Goal: Information Seeking & Learning: Check status

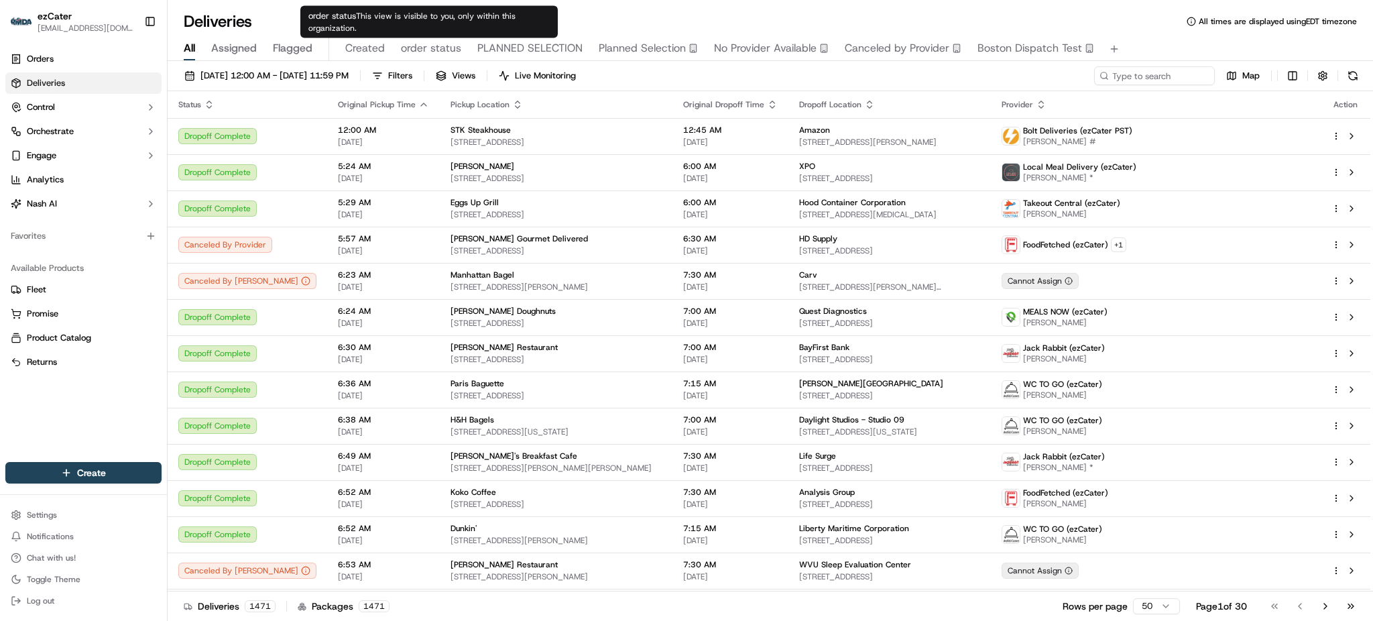
click at [411, 44] on span "order status" at bounding box center [431, 48] width 60 height 16
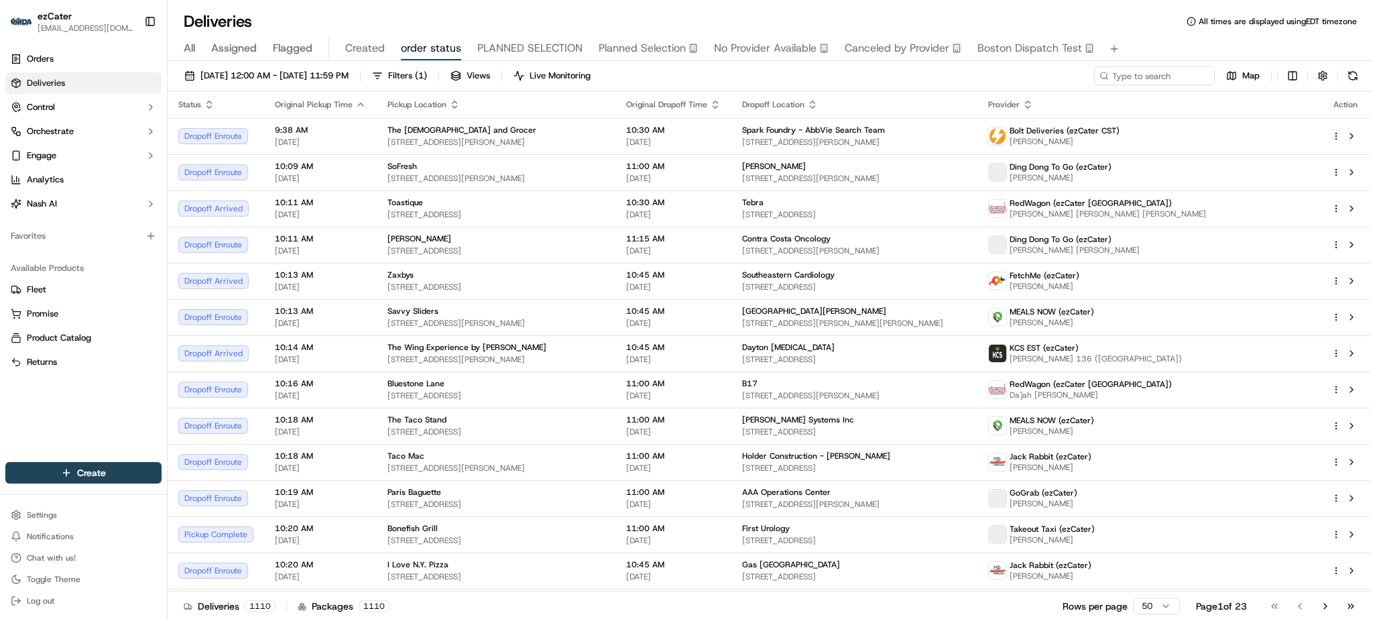
click at [190, 42] on span "All" at bounding box center [189, 48] width 11 height 16
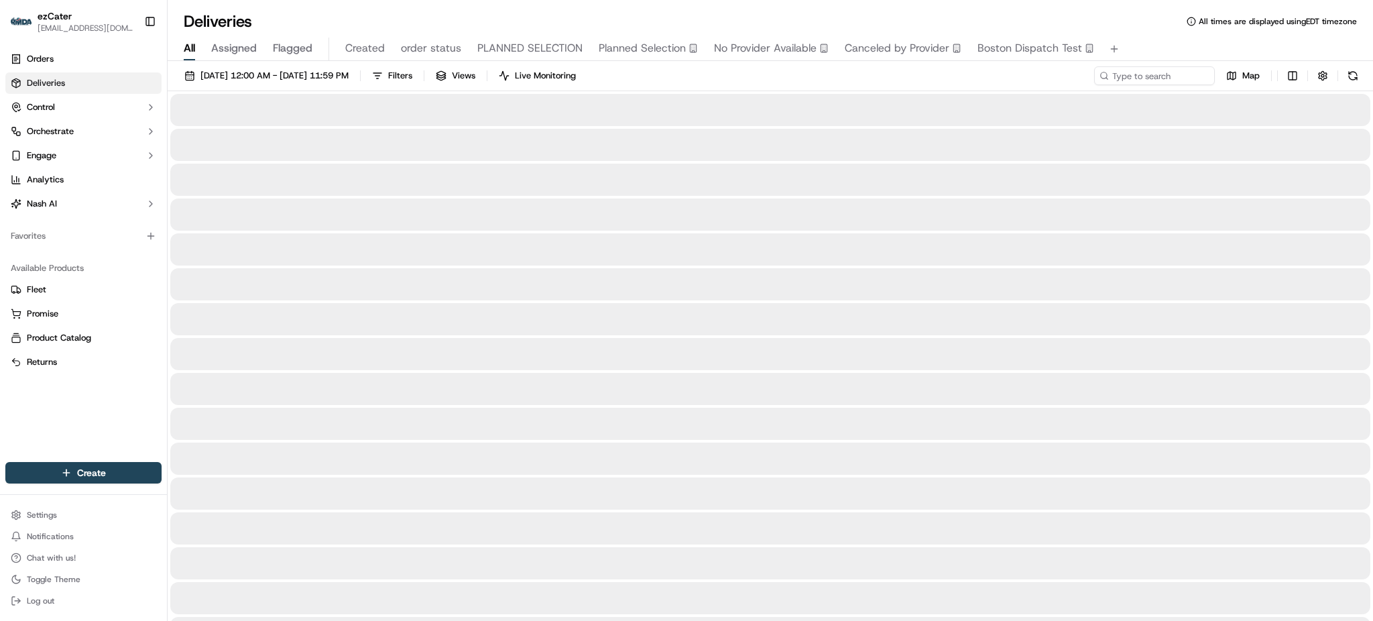
click at [780, 69] on div "09/16/2025 12:00 AM - 09/16/2025 11:59 PM Filters Views Live Monitoring Map" at bounding box center [770, 78] width 1205 height 25
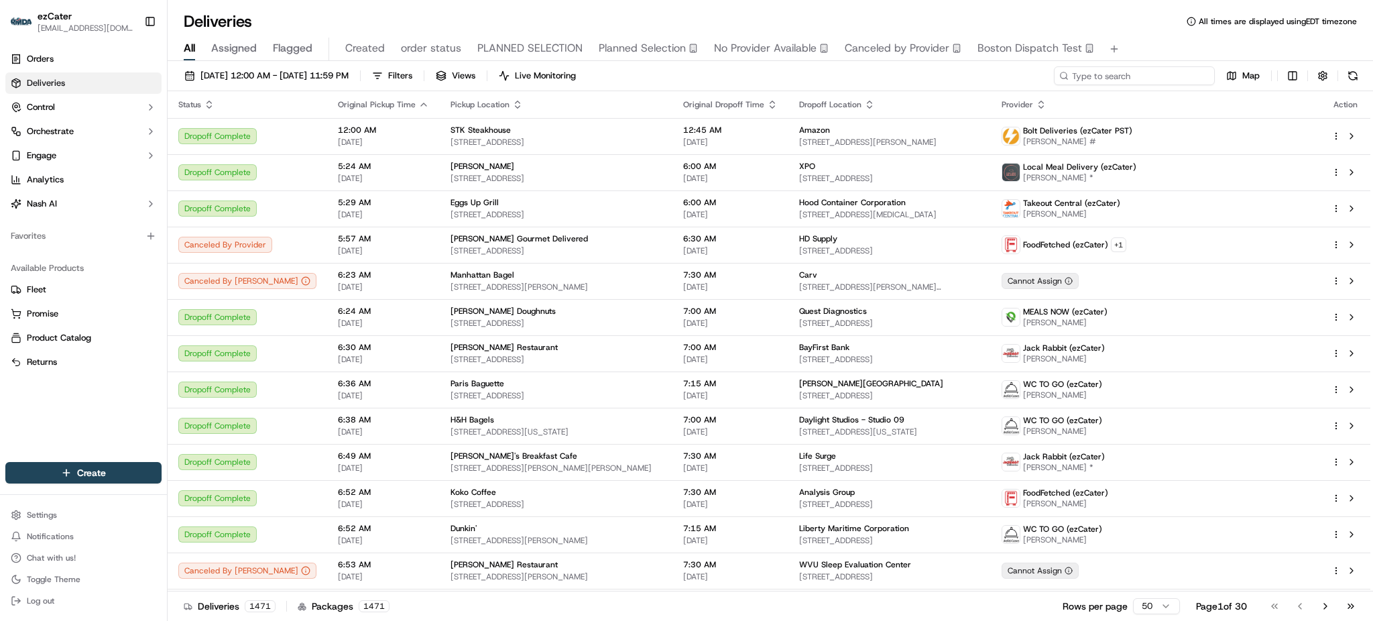
click at [1127, 78] on input at bounding box center [1134, 75] width 161 height 19
paste input "VQ3C8Z"
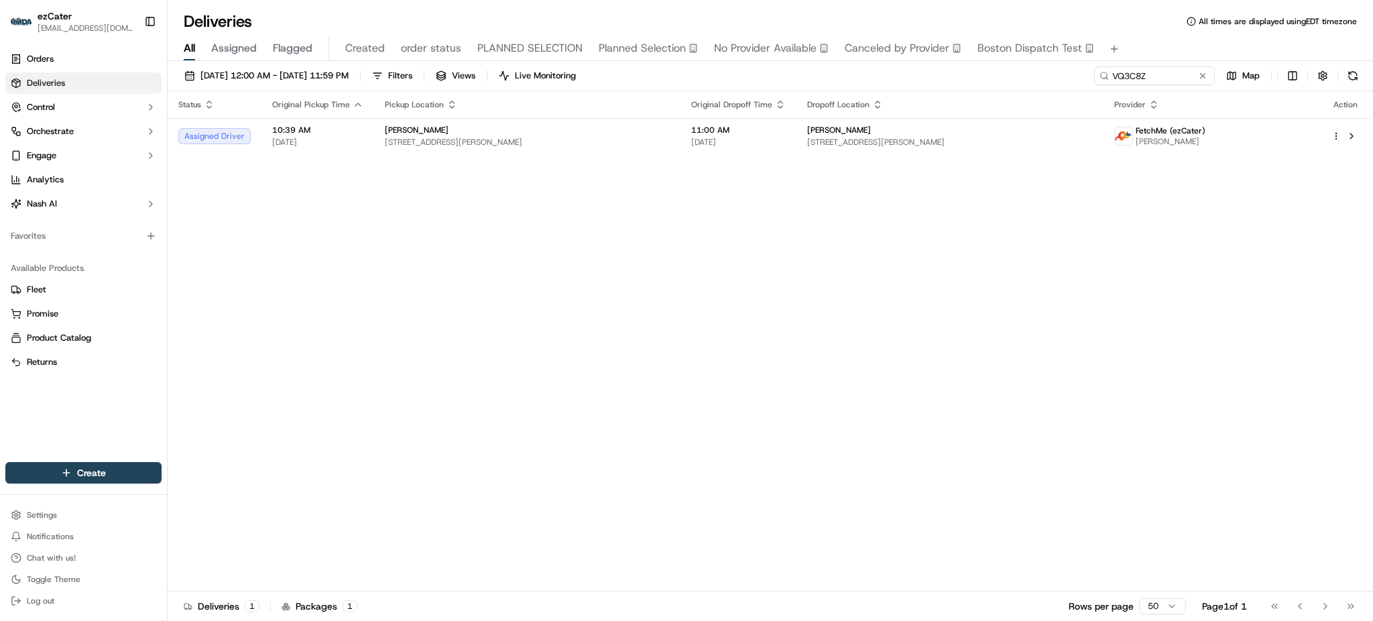
drag, startPoint x: 1326, startPoint y: 298, endPoint x: 743, endPoint y: 42, distance: 636.6
click at [1326, 298] on div "Status Original Pickup Time Pickup Location Original Dropoff Time Dropoff Locat…" at bounding box center [769, 341] width 1203 height 500
click at [532, 252] on div "Status Original Pickup Time Pickup Location Original Dropoff Time Dropoff Locat…" at bounding box center [769, 341] width 1203 height 500
click at [1148, 76] on input "VQ3C8Z" at bounding box center [1134, 75] width 161 height 19
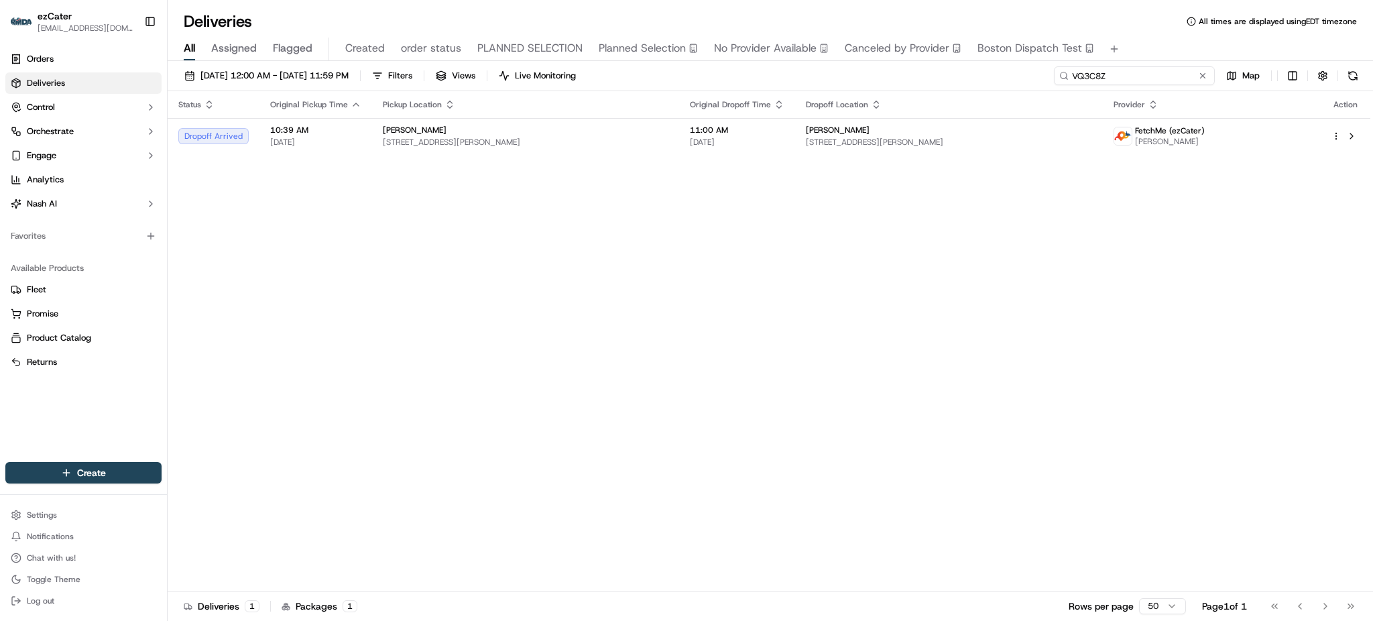
paste input "KTMR9V"
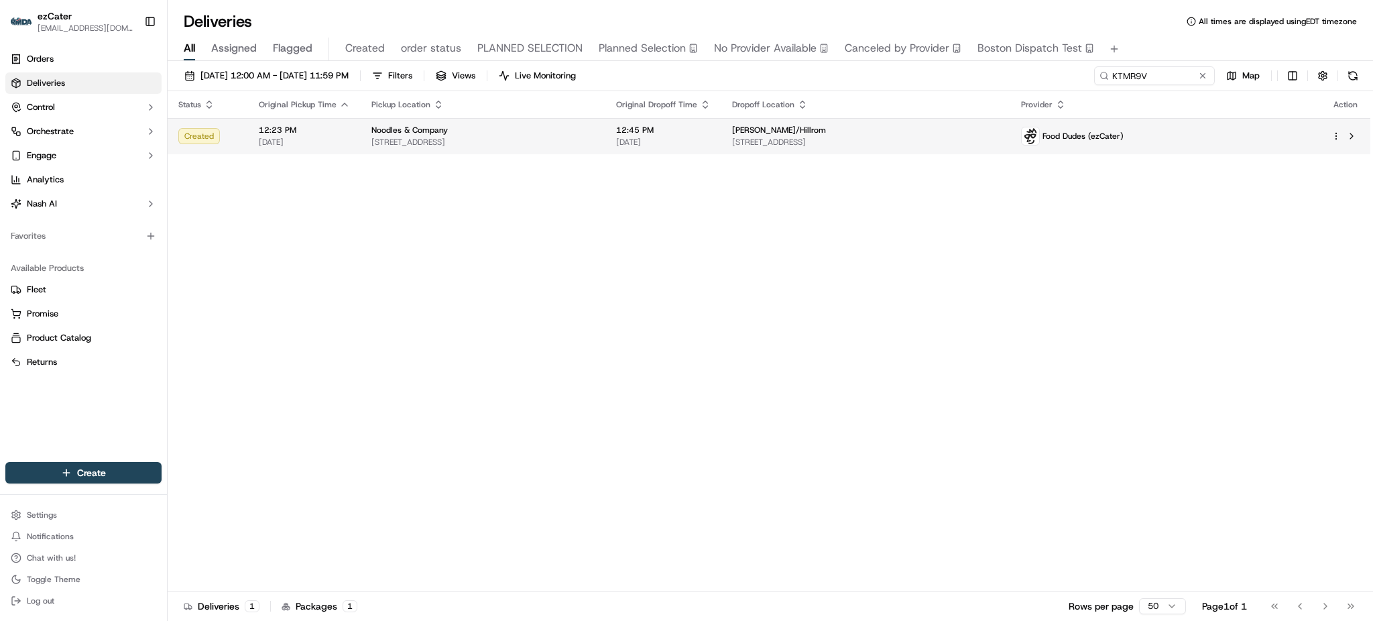
click at [999, 140] on span "1020 County Rd F West, Shoreview, MN 55126, USA" at bounding box center [865, 142] width 267 height 11
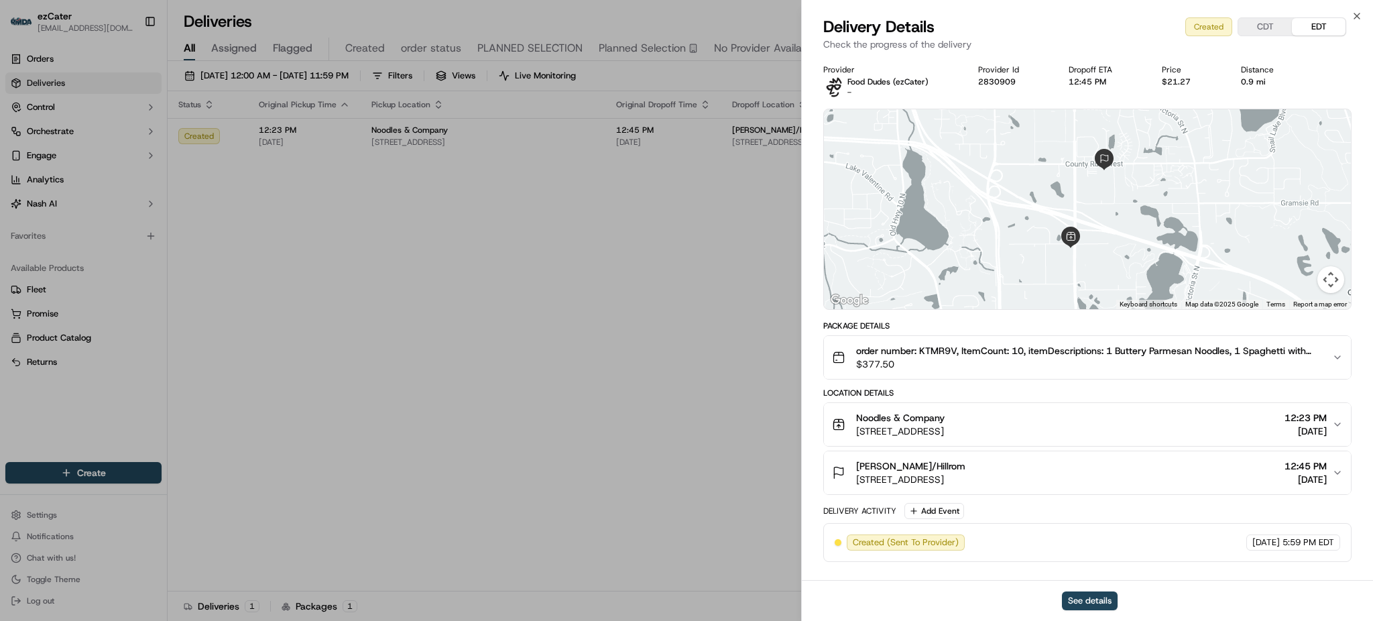
click at [1032, 403] on h3 "Noodles & Company 3833 Lexington Ave N #109, Arden Hills, MN 55126, USA 12:23 P…" at bounding box center [1087, 424] width 527 height 43
click at [1040, 359] on span "$377.50" at bounding box center [1088, 363] width 465 height 13
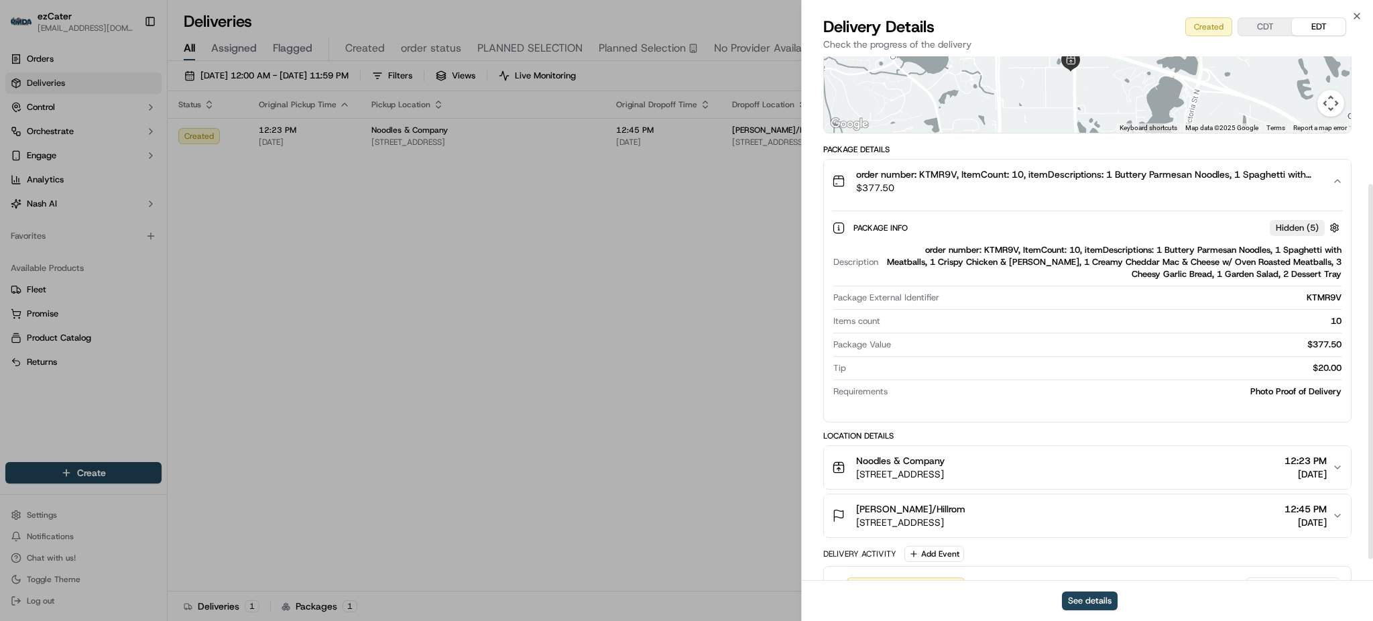
scroll to position [178, 0]
drag, startPoint x: 1300, startPoint y: 294, endPoint x: 1341, endPoint y: 336, distance: 59.3
click at [1341, 336] on div "Description order number: KTMR9V, ItemCount: 10, itemDescriptions: 1 Buttery Pa…" at bounding box center [1087, 319] width 511 height 164
copy div "KTMR9V Items count 10 Package Value $377.50"
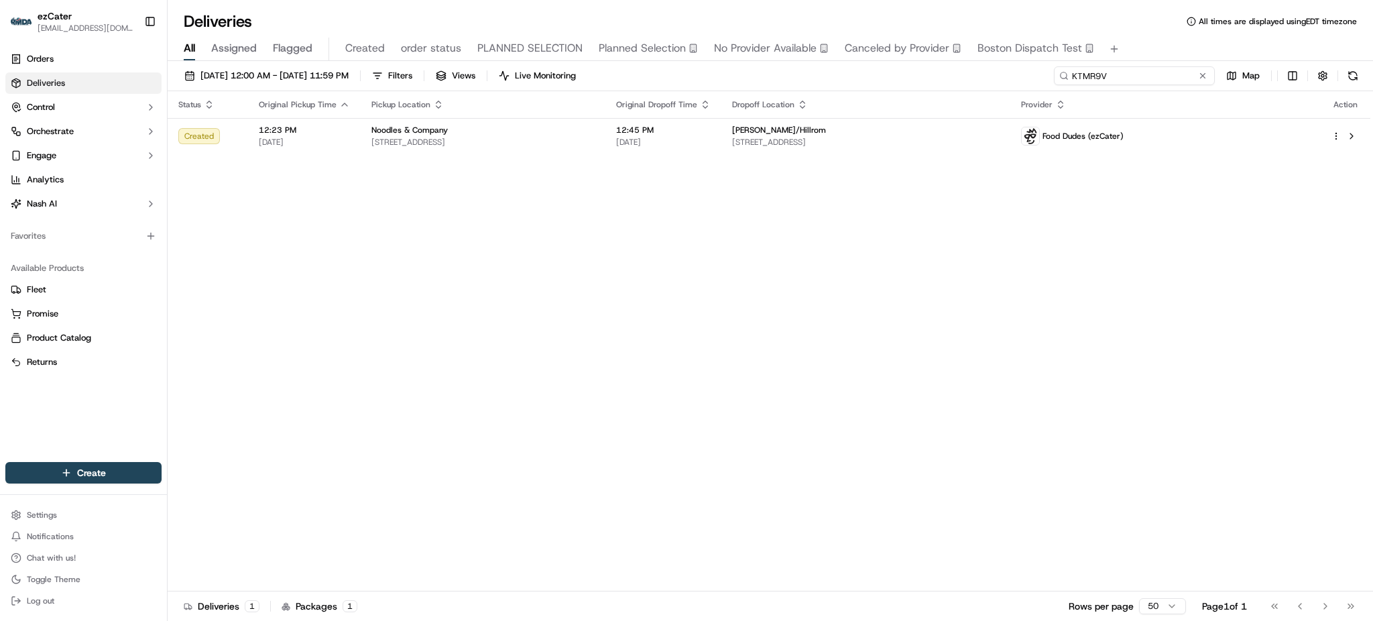
click at [1176, 70] on input "KTMR9V" at bounding box center [1134, 75] width 161 height 19
paste input "UK63F1"
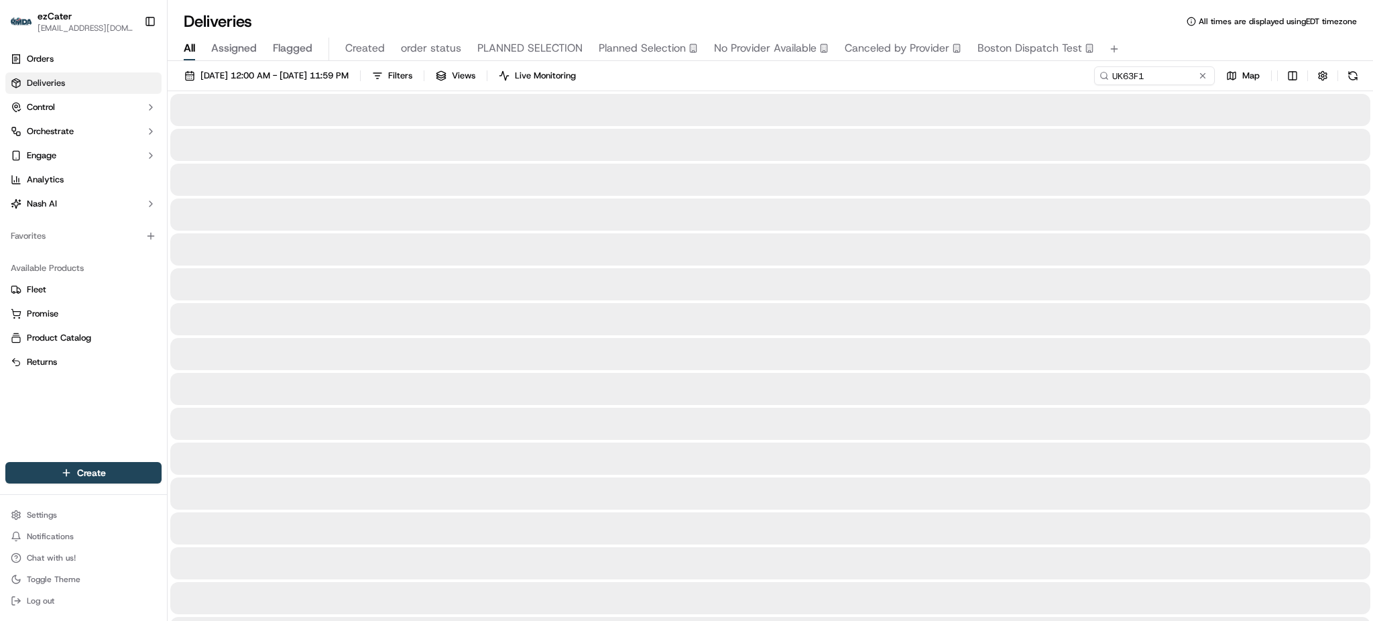
click at [1150, 38] on div "All Assigned Flagged Created order status PLANNED SELECTION Planned Selection N…" at bounding box center [770, 49] width 1205 height 23
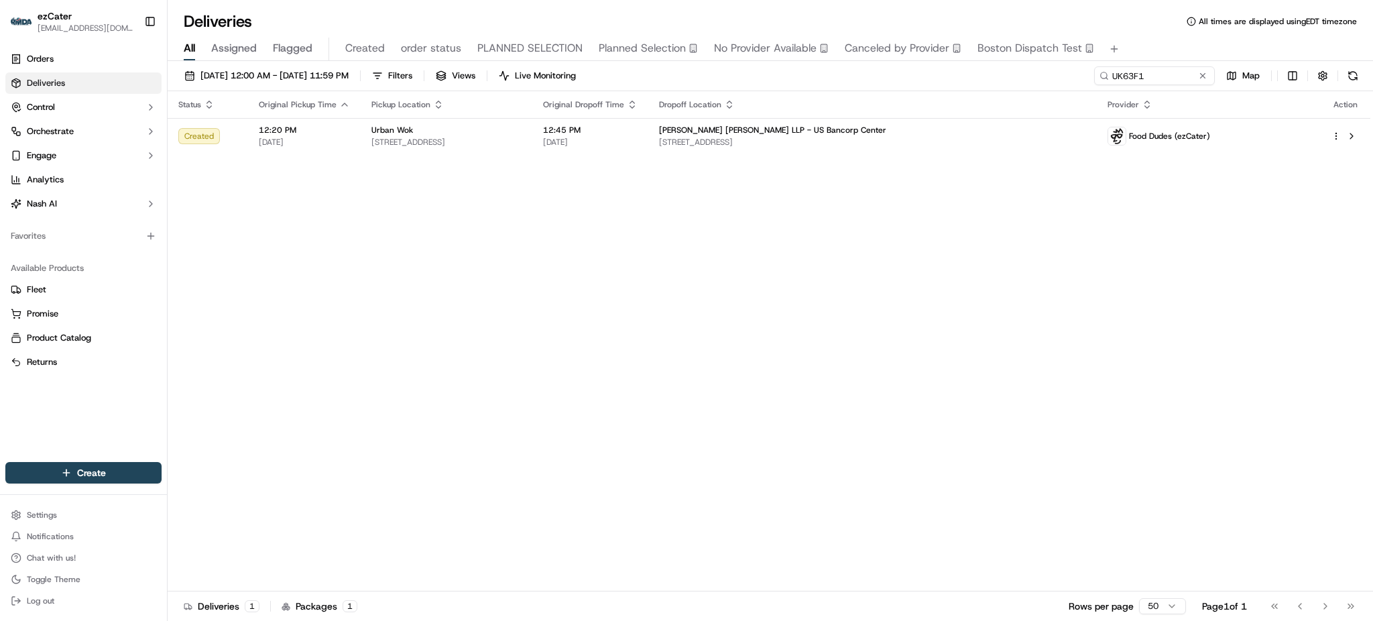
click at [995, 92] on th "Dropoff Location" at bounding box center [872, 104] width 448 height 27
click at [990, 118] on td "Eide Bailly LLP - US Bancorp Center 800 Nicollet Mall #1300, Minneapolis, MN 55…" at bounding box center [872, 136] width 448 height 36
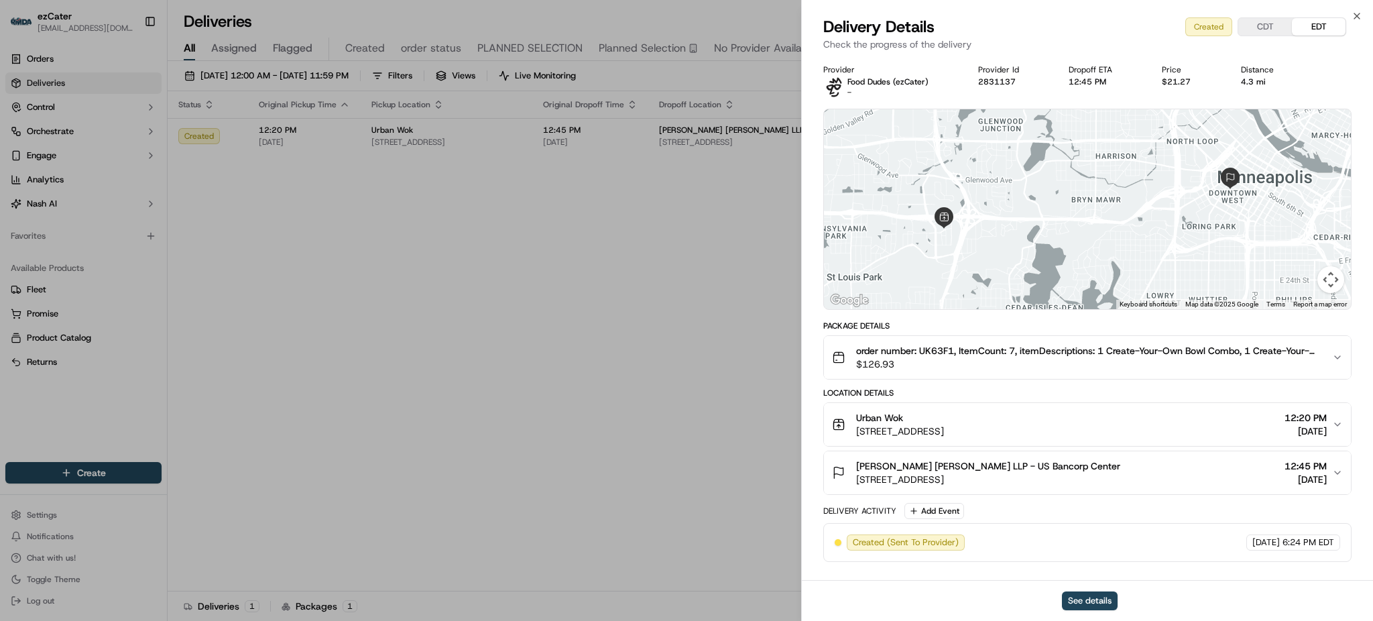
click at [1178, 358] on span "$126.93" at bounding box center [1088, 363] width 465 height 13
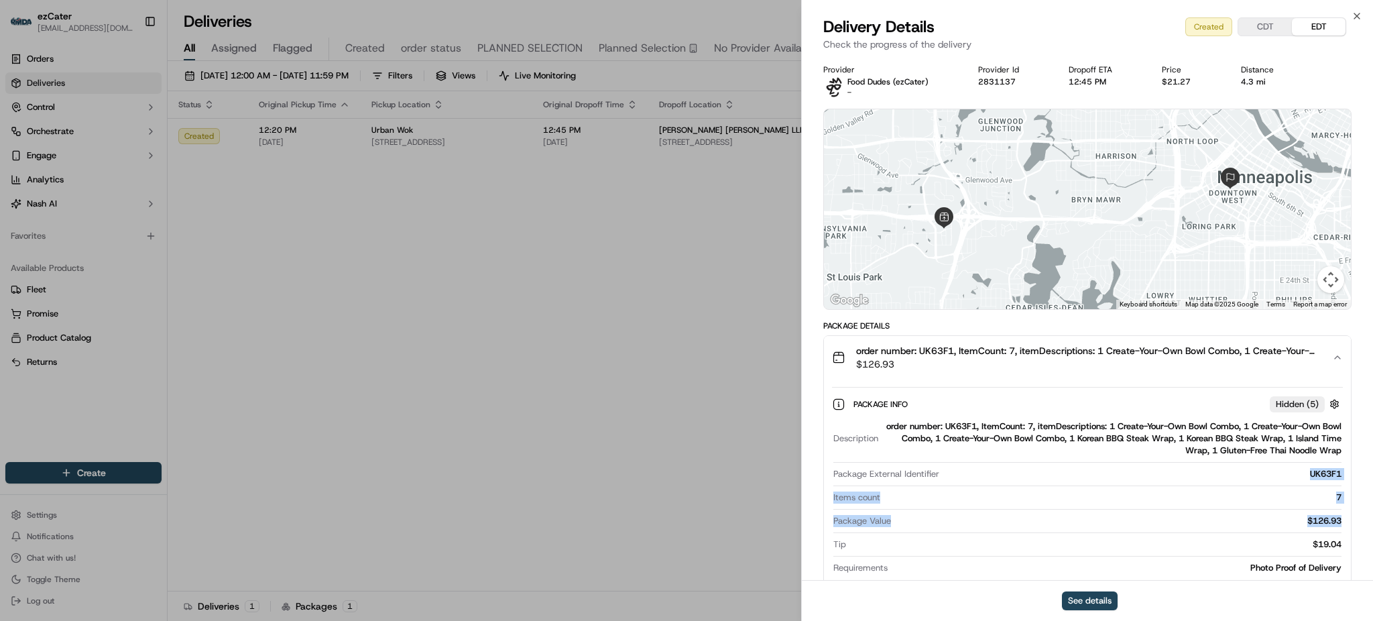
drag, startPoint x: 1304, startPoint y: 469, endPoint x: 1347, endPoint y: 518, distance: 65.1
click at [1347, 518] on div "Package Info Hidden ( 5 ) Description order number: UK63F1, ItemCount: 7, itemD…" at bounding box center [1087, 483] width 527 height 208
copy div "UK63F1 Items count 7 Package Value $126.93"
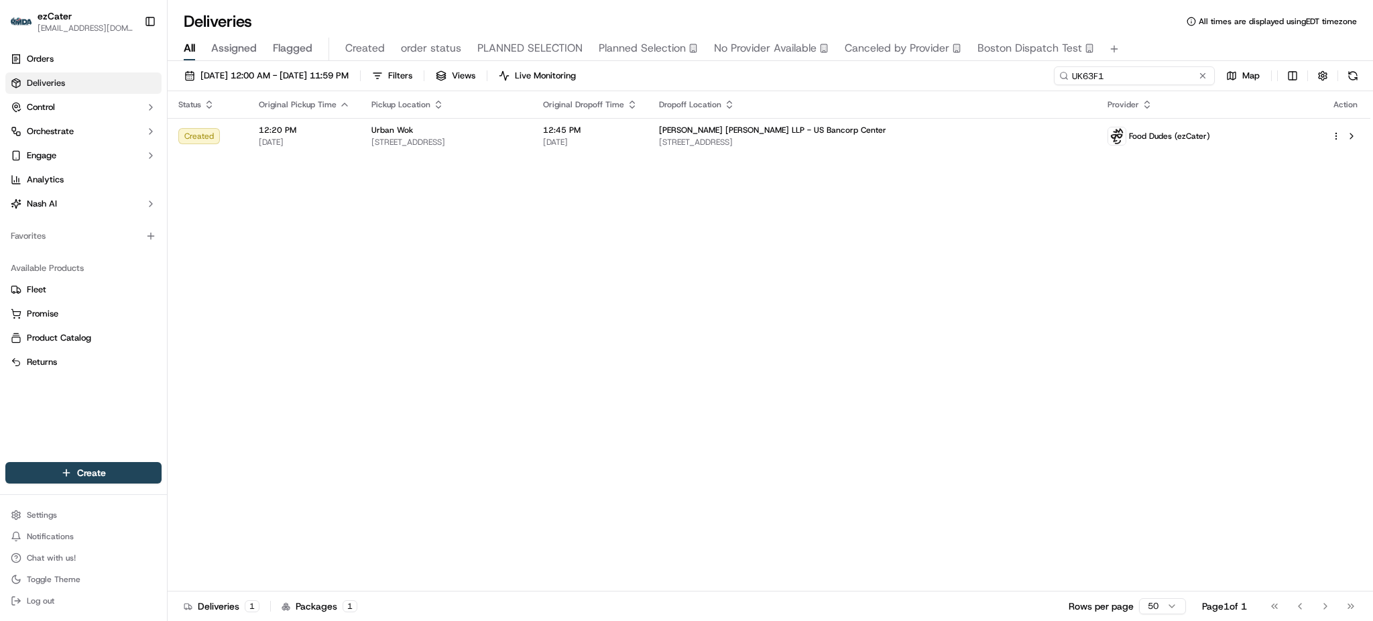
click at [1130, 74] on input "UK63F1" at bounding box center [1134, 75] width 161 height 19
paste input "P6W-1K7"
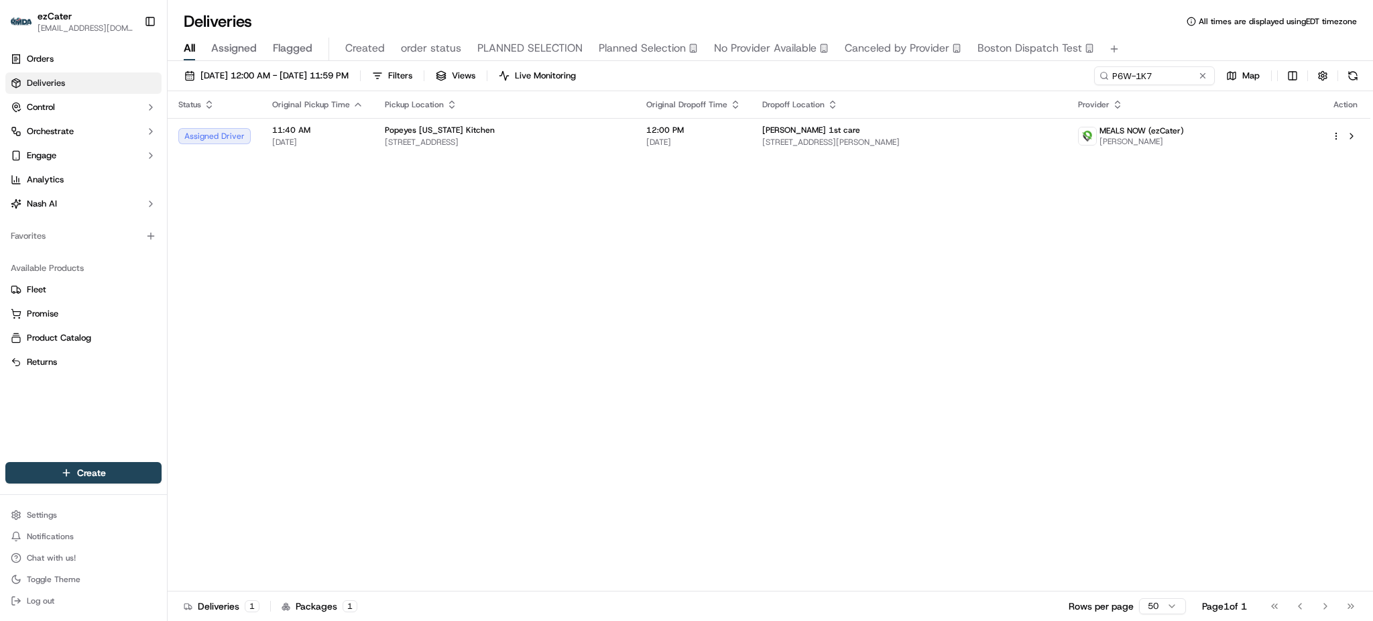
click at [1078, 283] on div "Status Original Pickup Time Pickup Location Original Dropoff Time Dropoff Locat…" at bounding box center [769, 341] width 1203 height 500
click at [824, 119] on td "St Bernard’s 1st care 1001 W Parker Rd, Jonesboro, AR 72404, USA" at bounding box center [909, 136] width 316 height 36
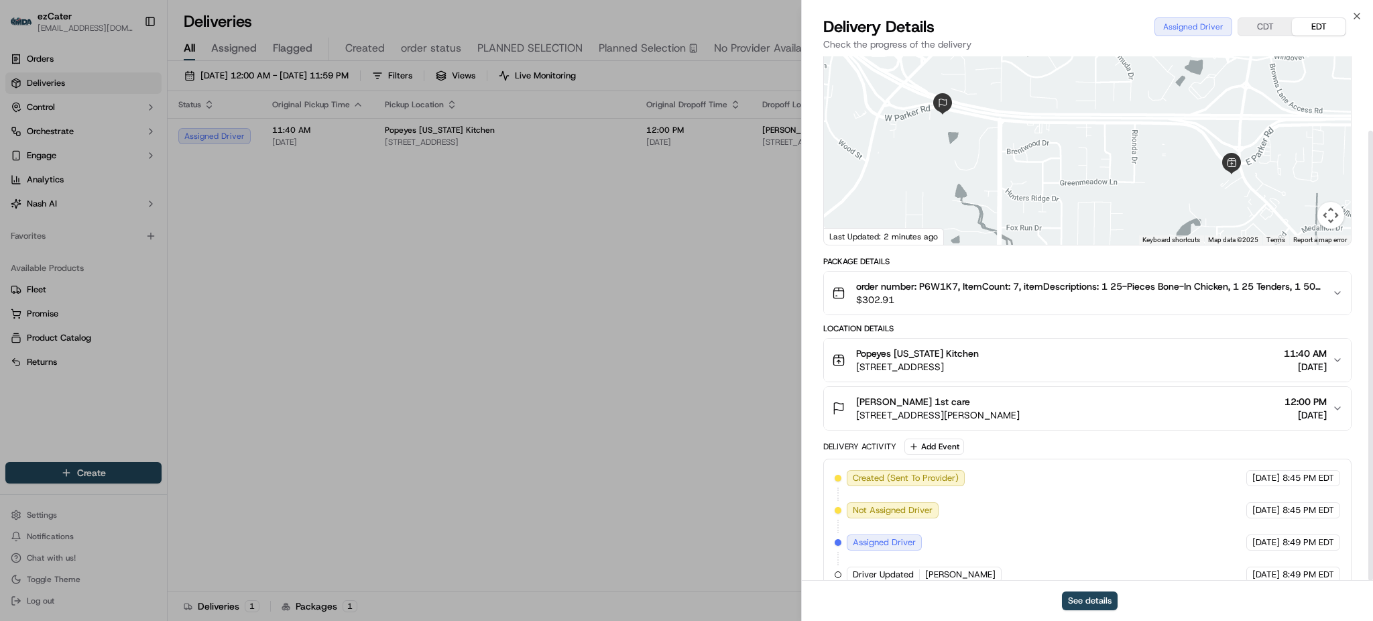
scroll to position [86, 0]
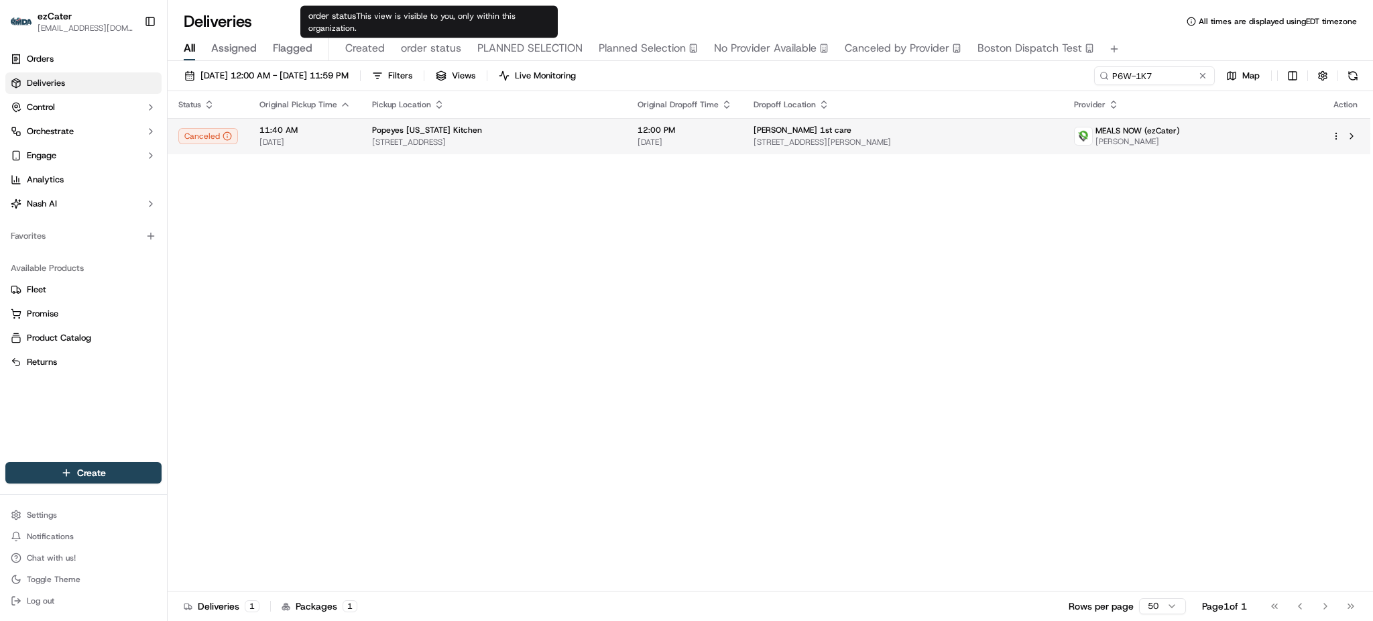
click at [576, 132] on div "Popeyes [US_STATE] Kitchen" at bounding box center [494, 130] width 244 height 11
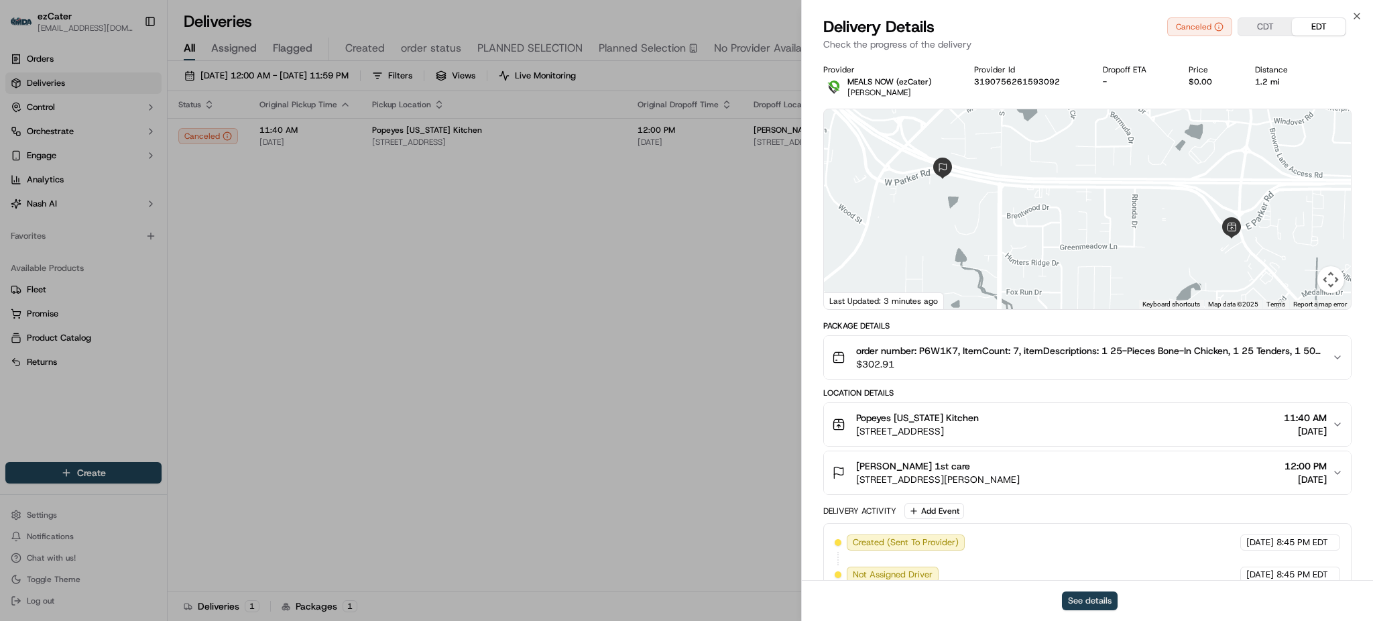
click at [1103, 599] on button "See details" at bounding box center [1090, 600] width 56 height 19
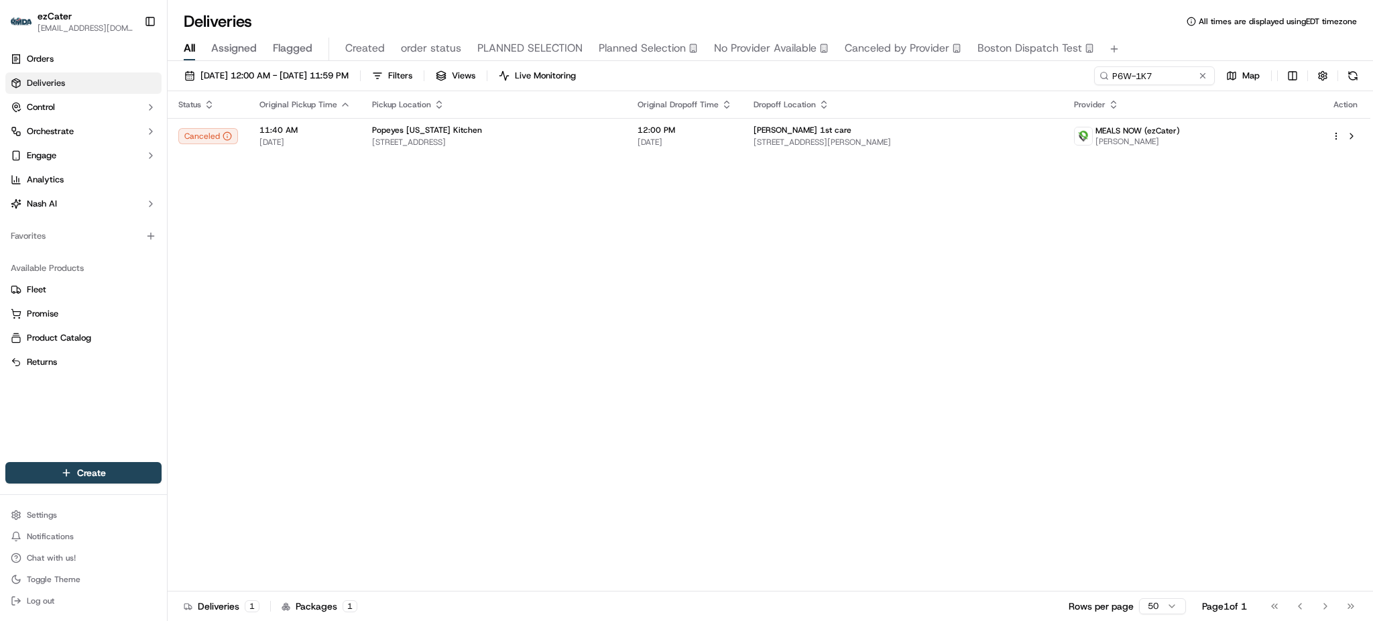
click at [1187, 64] on div "09/16/2025 12:00 AM - 09/16/2025 11:59 PM Filters Views Live Monitoring P6W-1K7…" at bounding box center [770, 342] width 1205 height 562
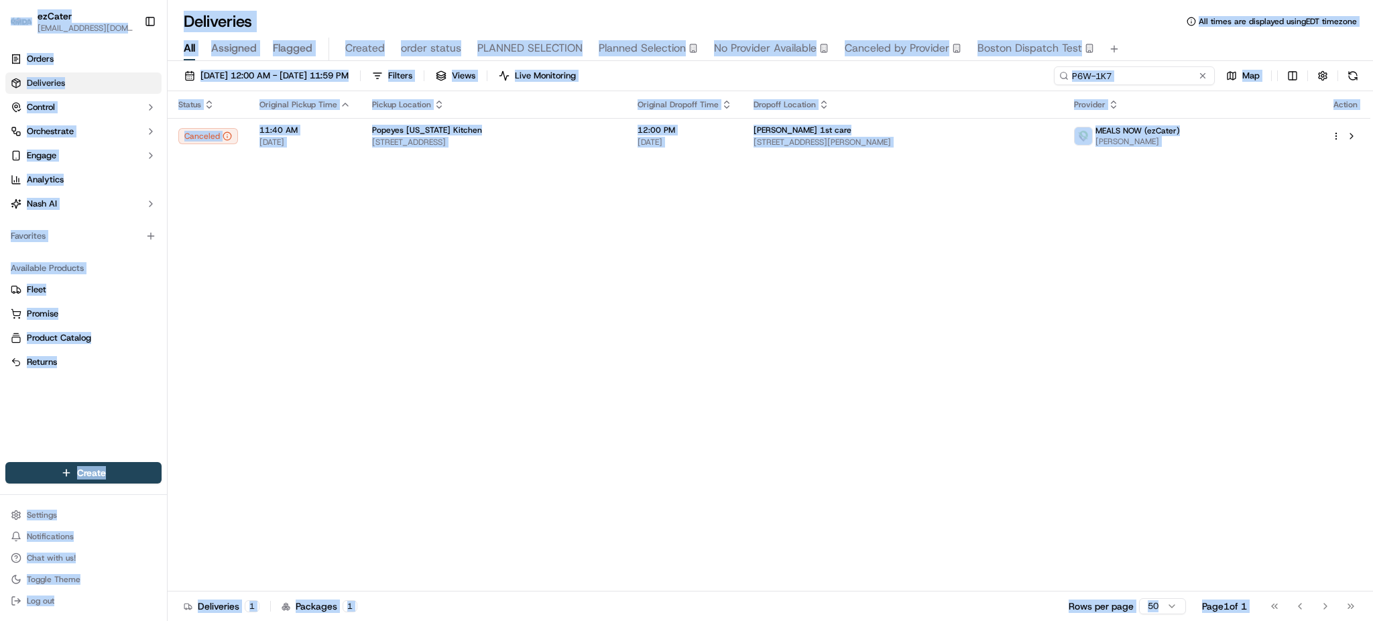
click at [1186, 68] on input "P6W-1K7" at bounding box center [1134, 75] width 161 height 19
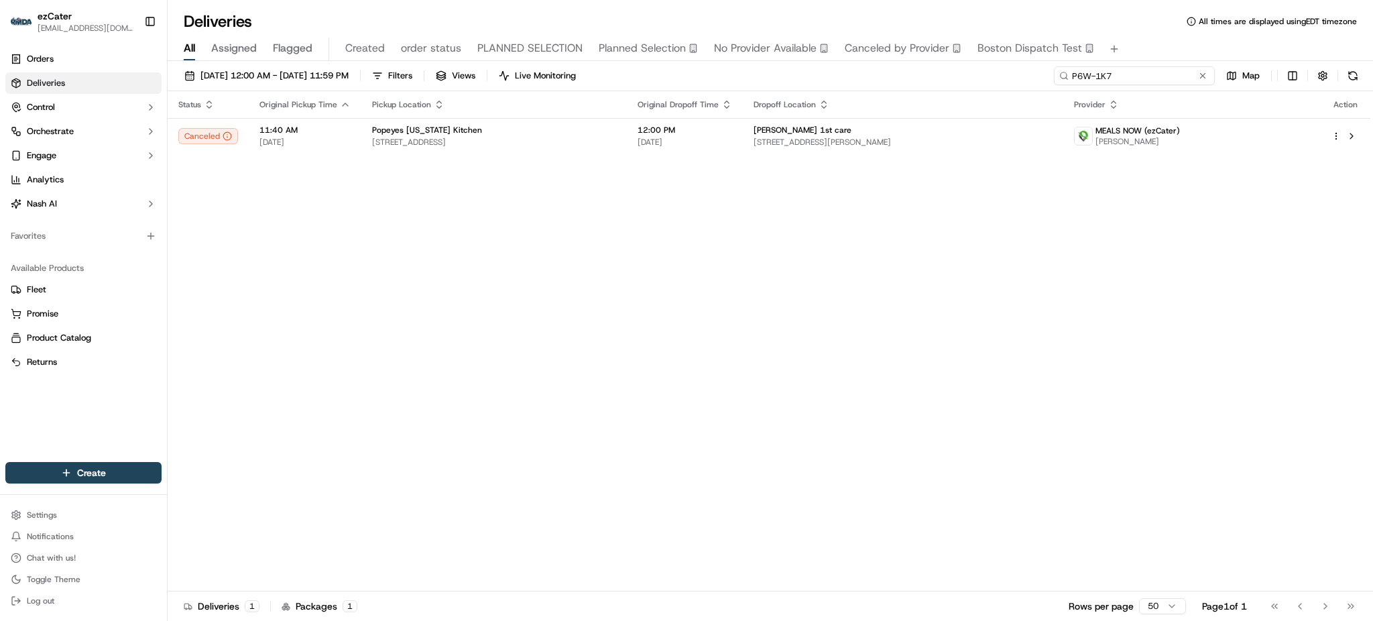
paste input "54UG8F"
click at [1133, 278] on div "Status Original Pickup Time Pickup Location Original Dropoff Time Dropoff Locat…" at bounding box center [769, 341] width 1203 height 500
click at [1170, 74] on input "54UG8F" at bounding box center [1134, 75] width 161 height 19
paste input "FWRM0Y"
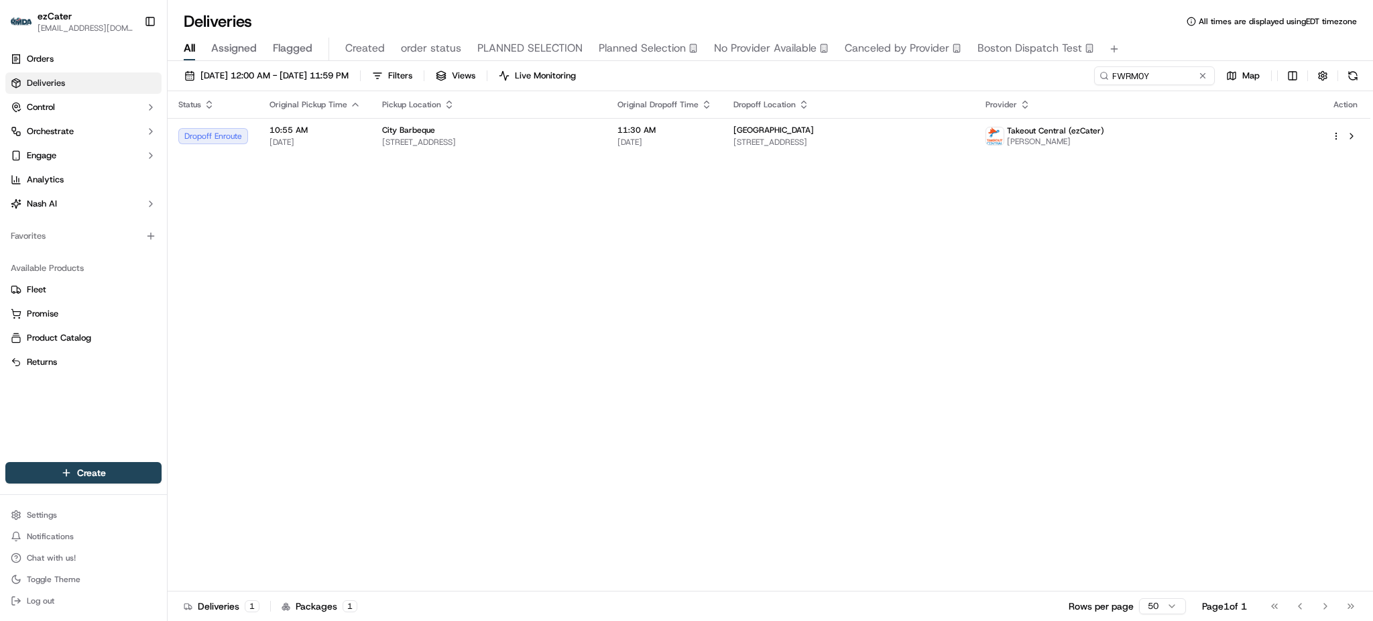
click at [1155, 38] on div "All Assigned Flagged Created order status PLANNED SELECTION Planned Selection N…" at bounding box center [770, 49] width 1205 height 23
click at [964, 135] on div "Raleigh Foot & Ankle Center 1004 Werrington Dr #300, Holly Springs, NC 27540, U…" at bounding box center [848, 136] width 231 height 23
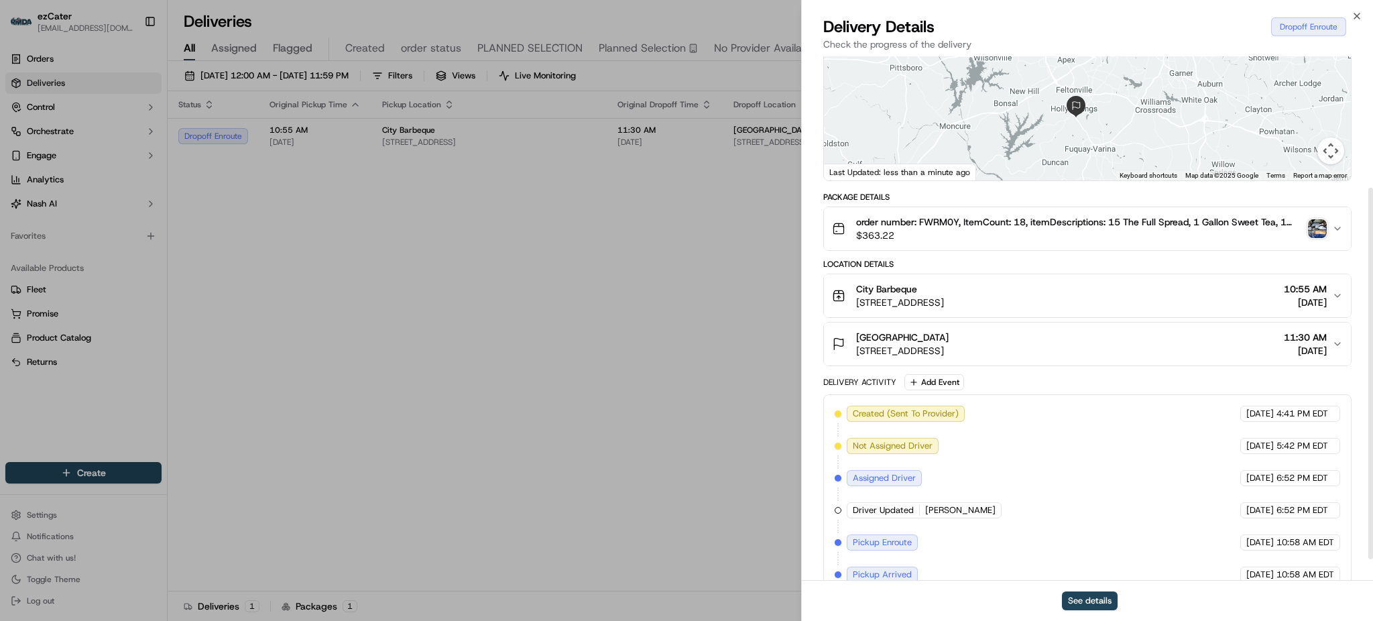
scroll to position [215, 0]
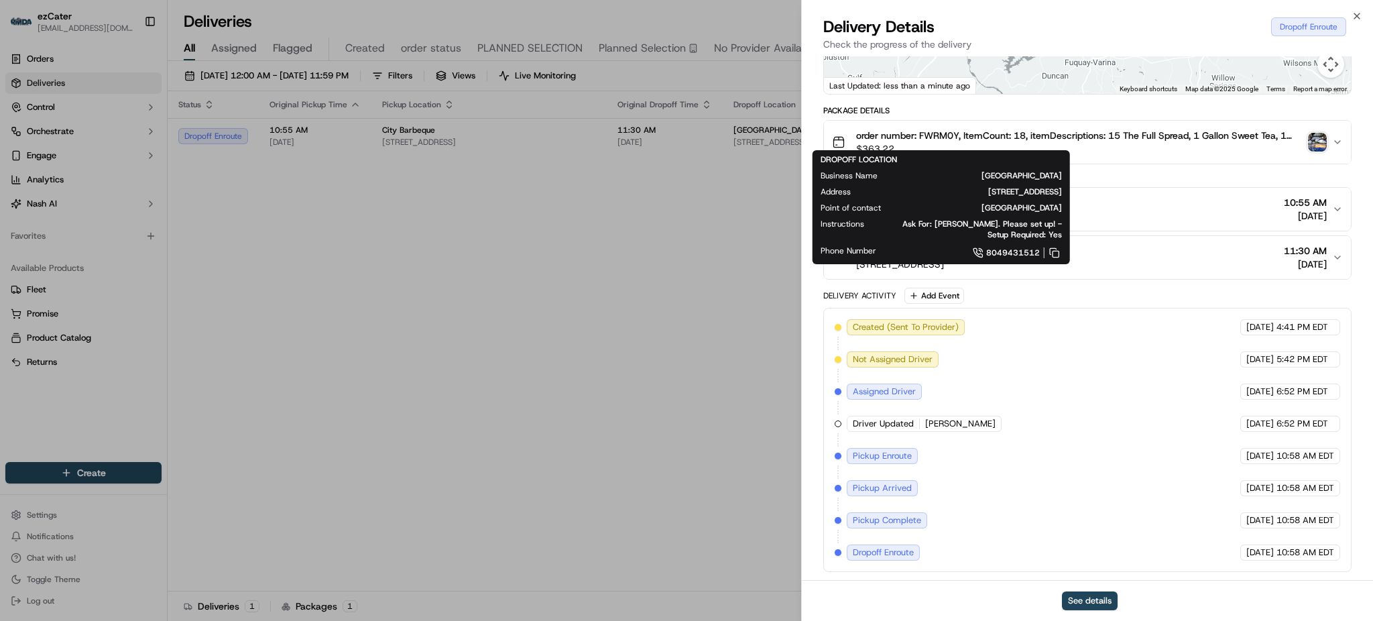
click at [1300, 525] on span "10:58 AM EDT" at bounding box center [1305, 520] width 58 height 12
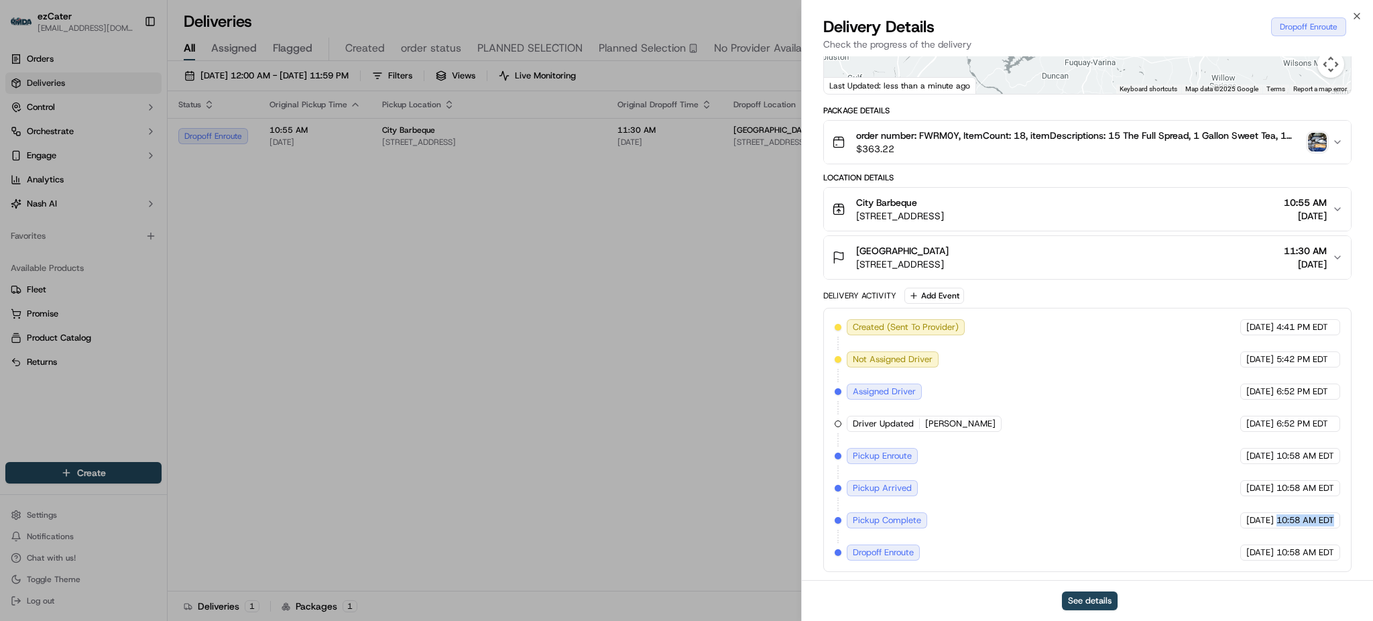
click at [1300, 525] on span "10:58 AM EDT" at bounding box center [1305, 520] width 58 height 12
click at [1298, 493] on span "10:58 AM EDT" at bounding box center [1305, 488] width 58 height 12
click at [1306, 493] on span "10:58 AM EDT" at bounding box center [1305, 488] width 58 height 12
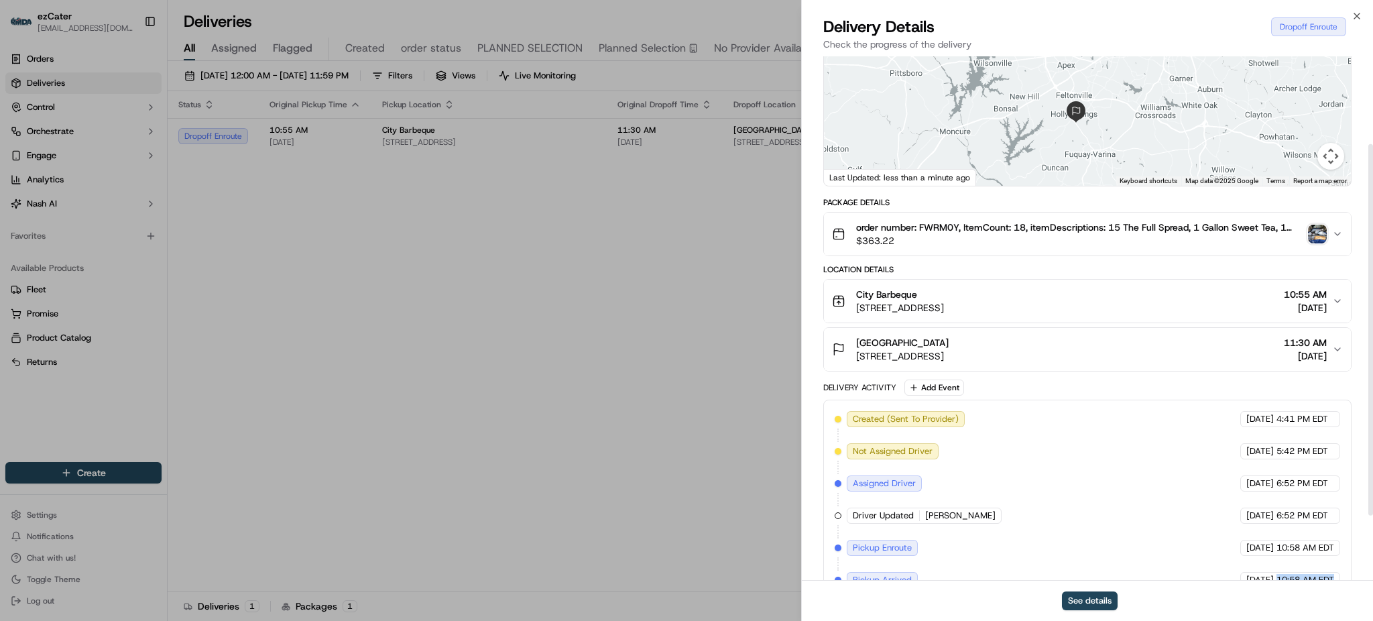
scroll to position [0, 0]
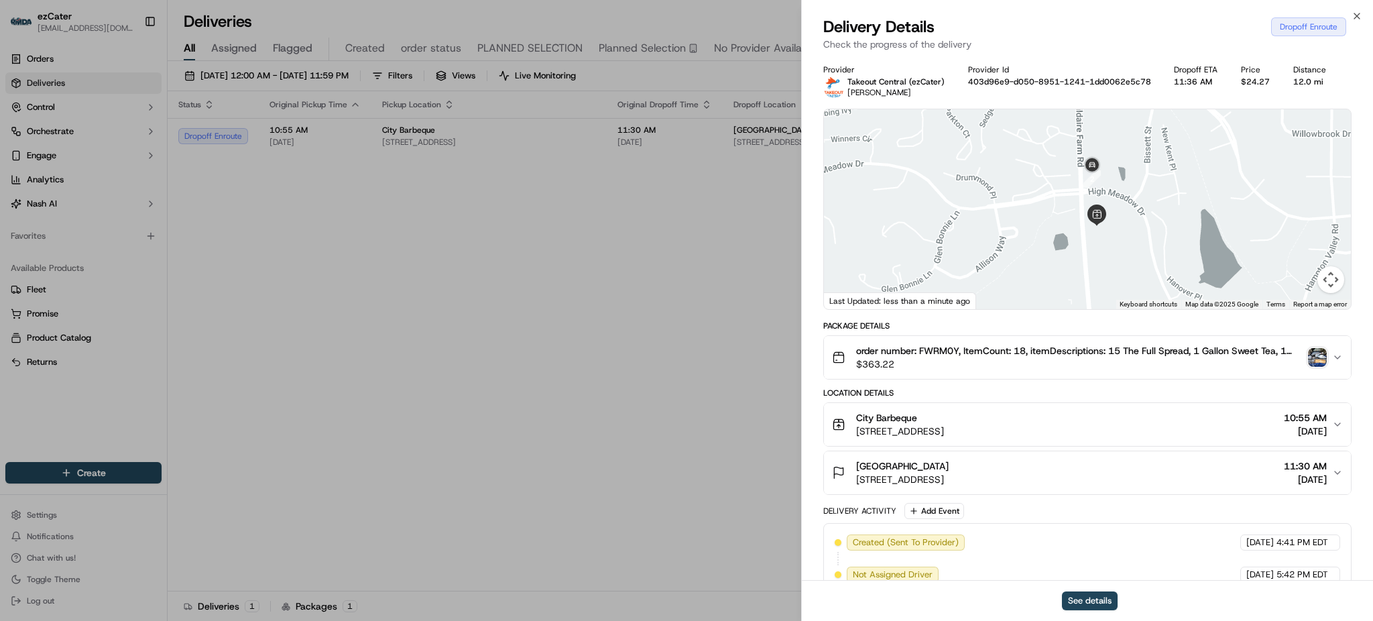
click at [1166, 393] on div "Location Details" at bounding box center [1087, 392] width 528 height 11
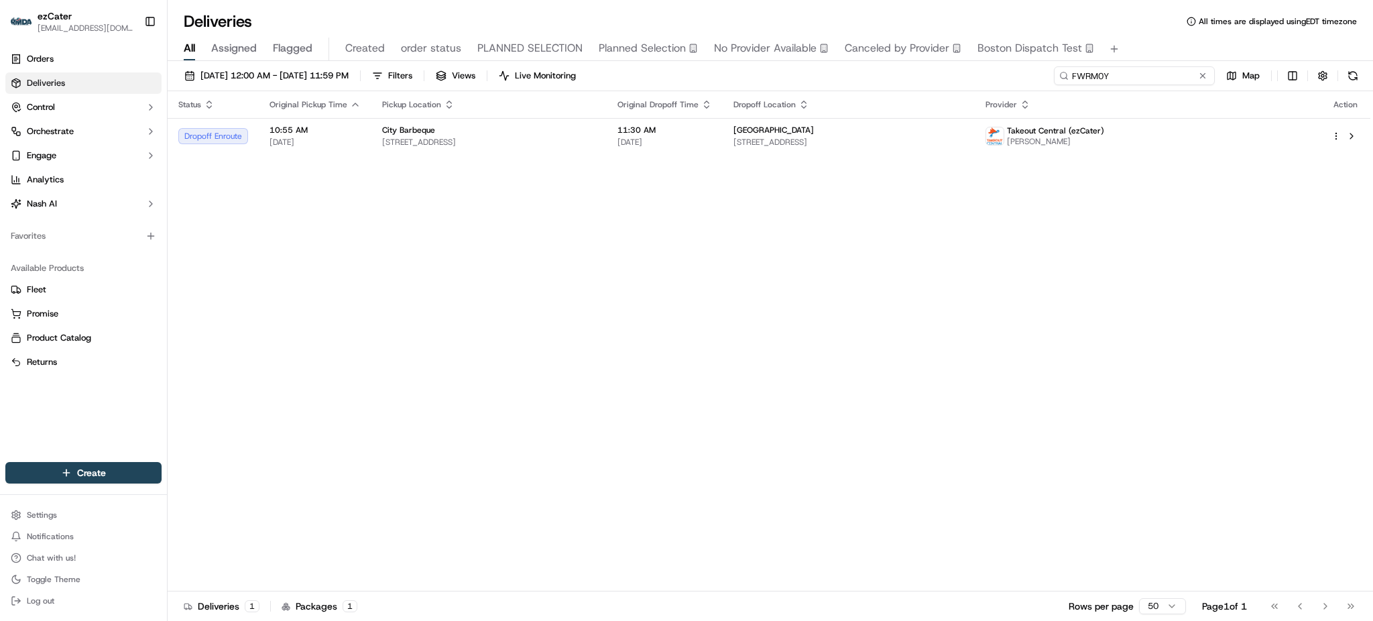
click at [1180, 72] on input "FWRM0Y" at bounding box center [1134, 75] width 161 height 19
paste input "QYQM8U"
click at [1168, 55] on div "All Assigned Flagged Created order status PLANNED SELECTION Planned Selection N…" at bounding box center [770, 49] width 1205 height 23
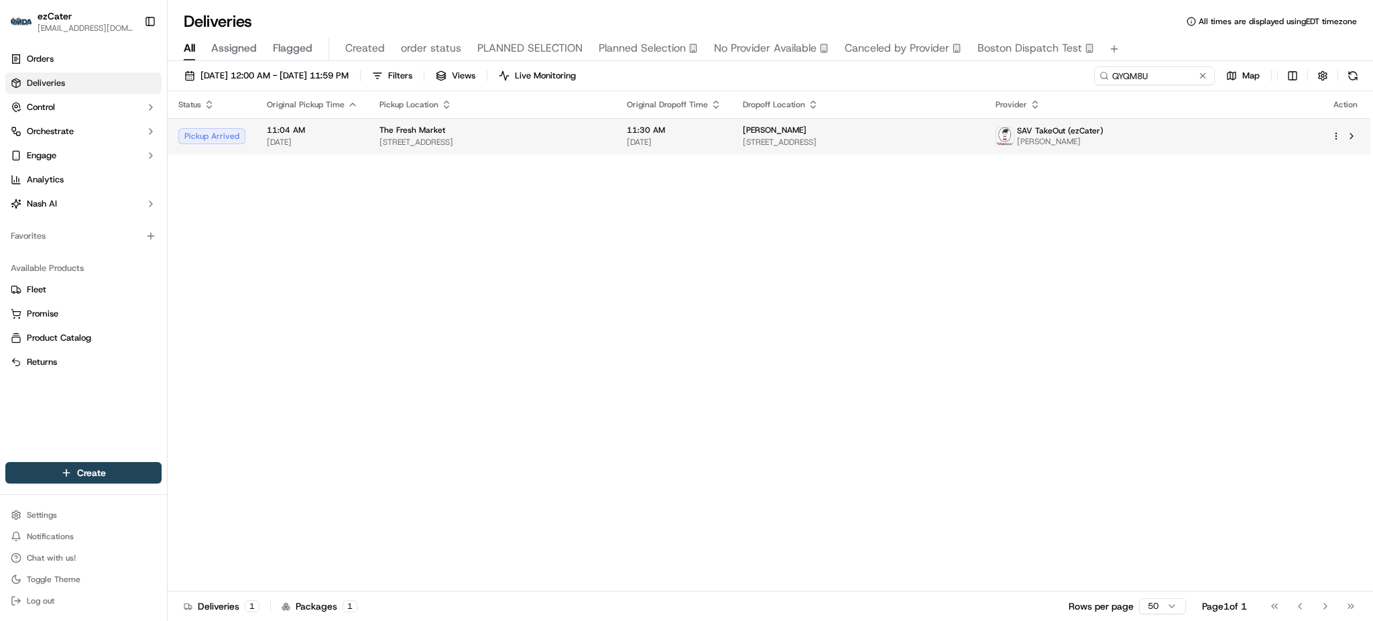
click at [921, 139] on span "[STREET_ADDRESS]" at bounding box center [858, 142] width 231 height 11
click at [1188, 70] on input "QYQM8U" at bounding box center [1134, 75] width 161 height 19
paste input "654-PMF"
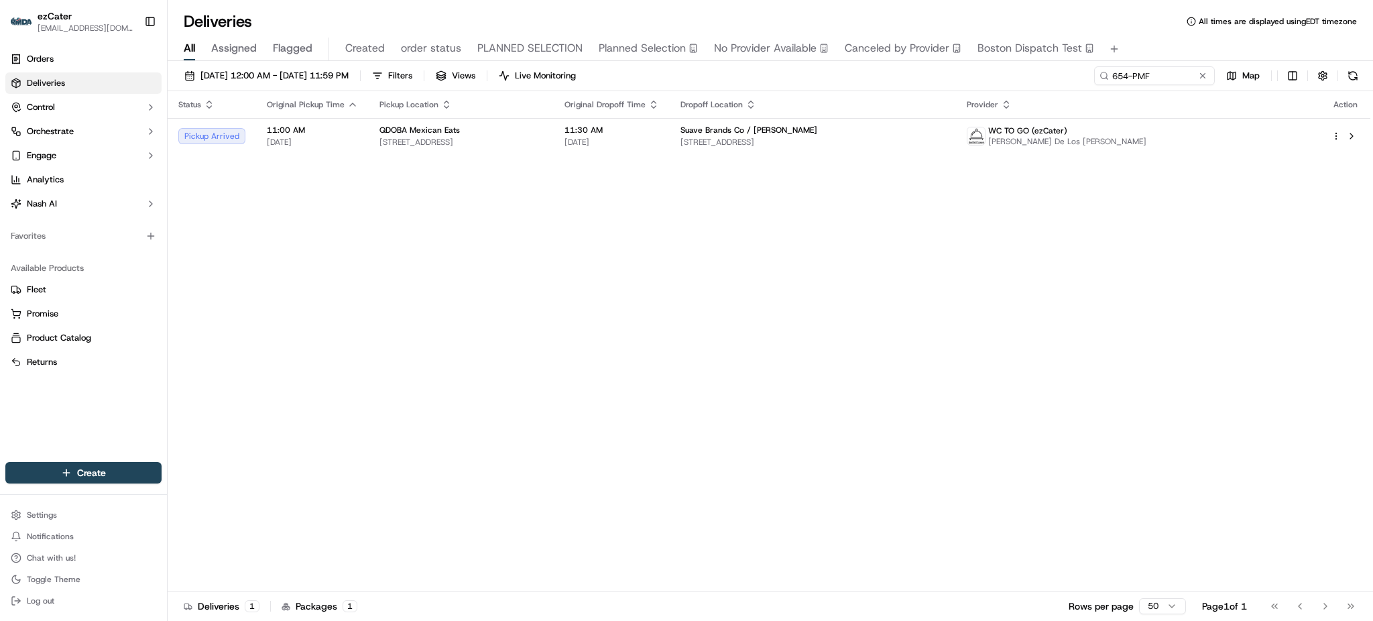
click at [1152, 38] on div "All Assigned Flagged Created order status PLANNED SELECTION Planned Selection N…" at bounding box center [770, 49] width 1205 height 23
click at [946, 145] on span "433 Hackensack Ave #901, Hackensack, NJ 07601, USA" at bounding box center [812, 142] width 265 height 11
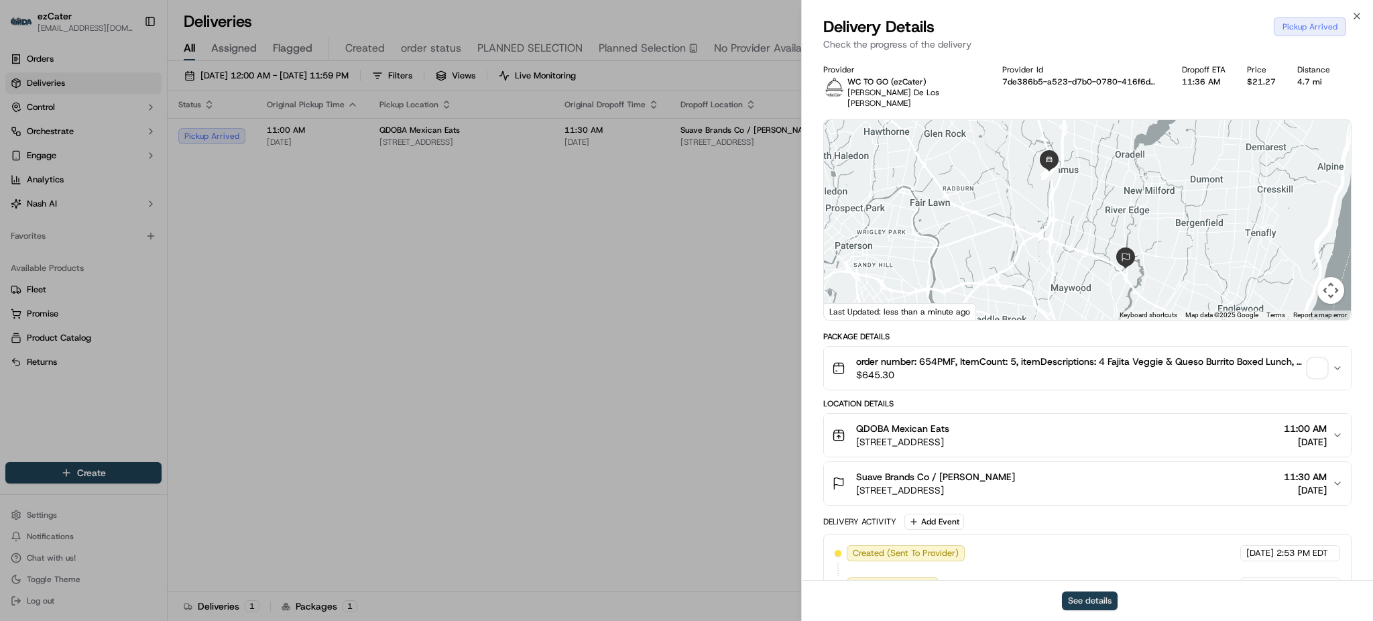
click at [1099, 596] on button "See details" at bounding box center [1090, 600] width 56 height 19
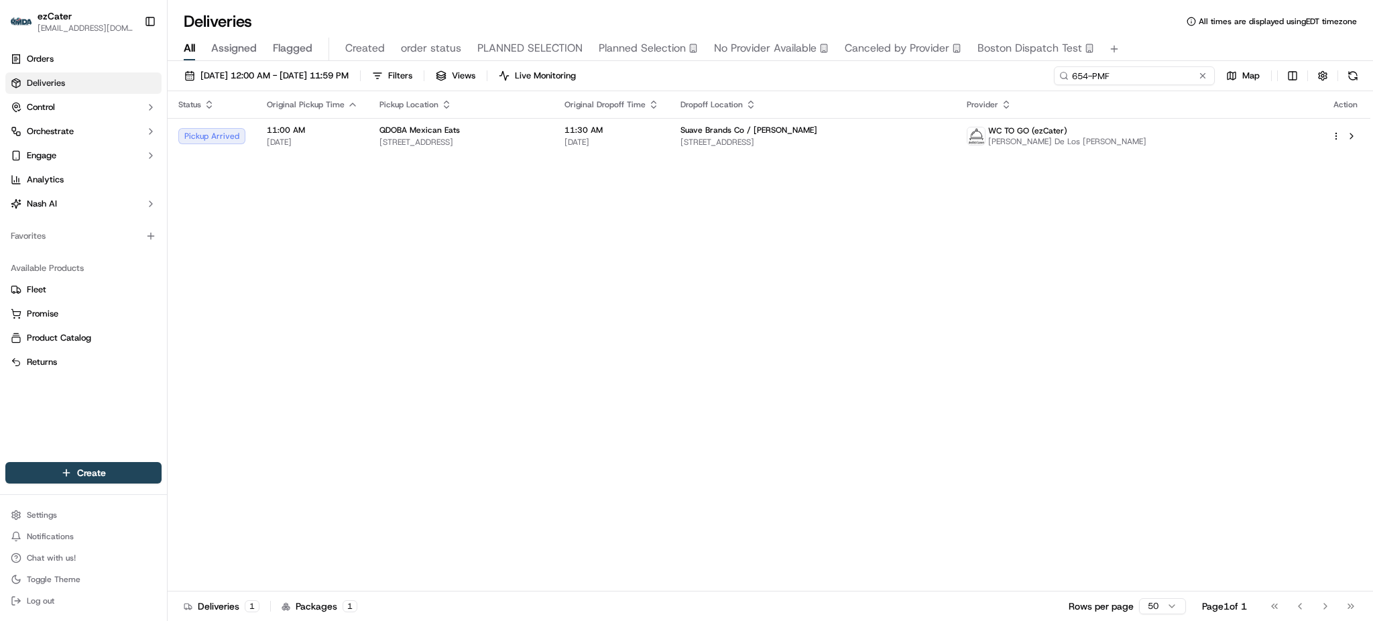
click at [1176, 80] on input "654-PMF" at bounding box center [1134, 75] width 161 height 19
paste input "969-ZTP"
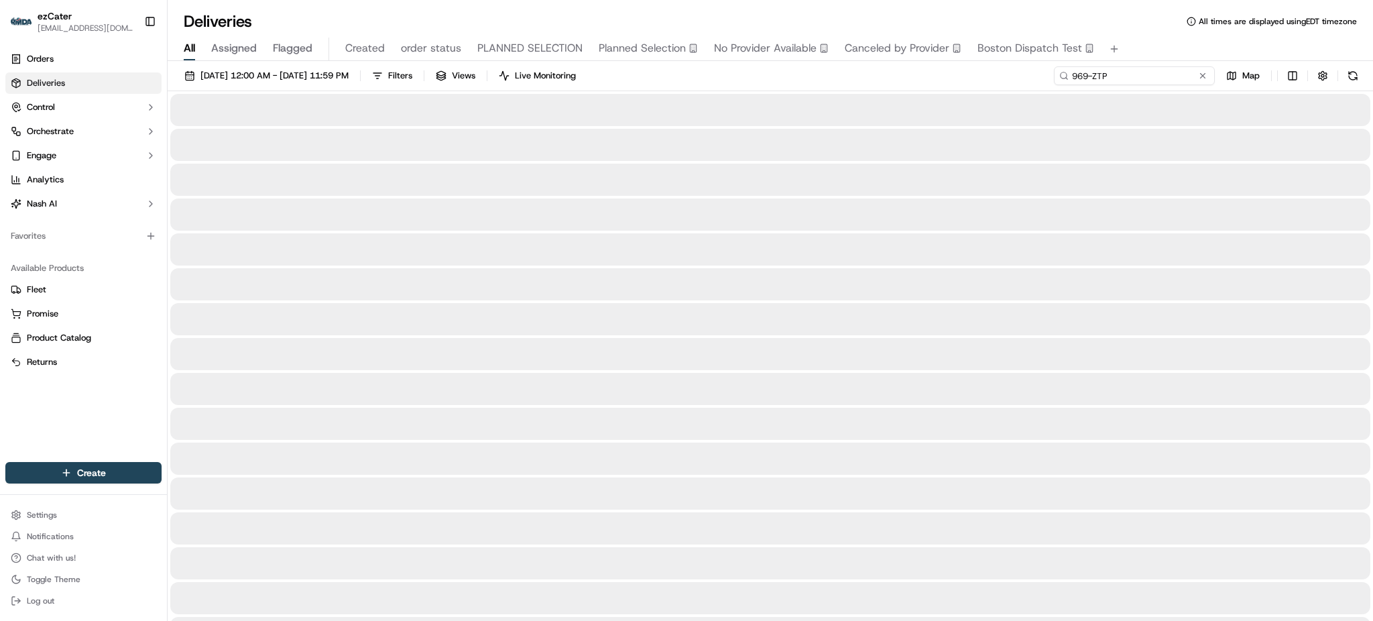
type input "969-ZTP"
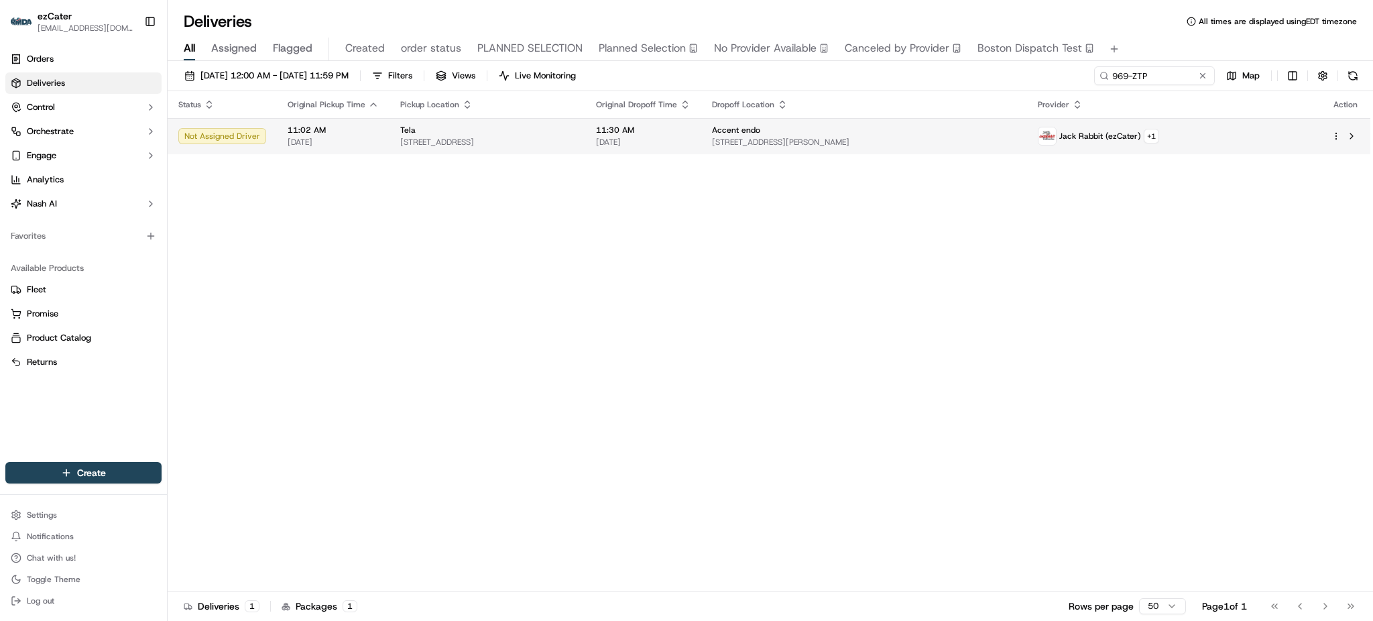
click at [760, 132] on span "Accent endo" at bounding box center [736, 130] width 48 height 11
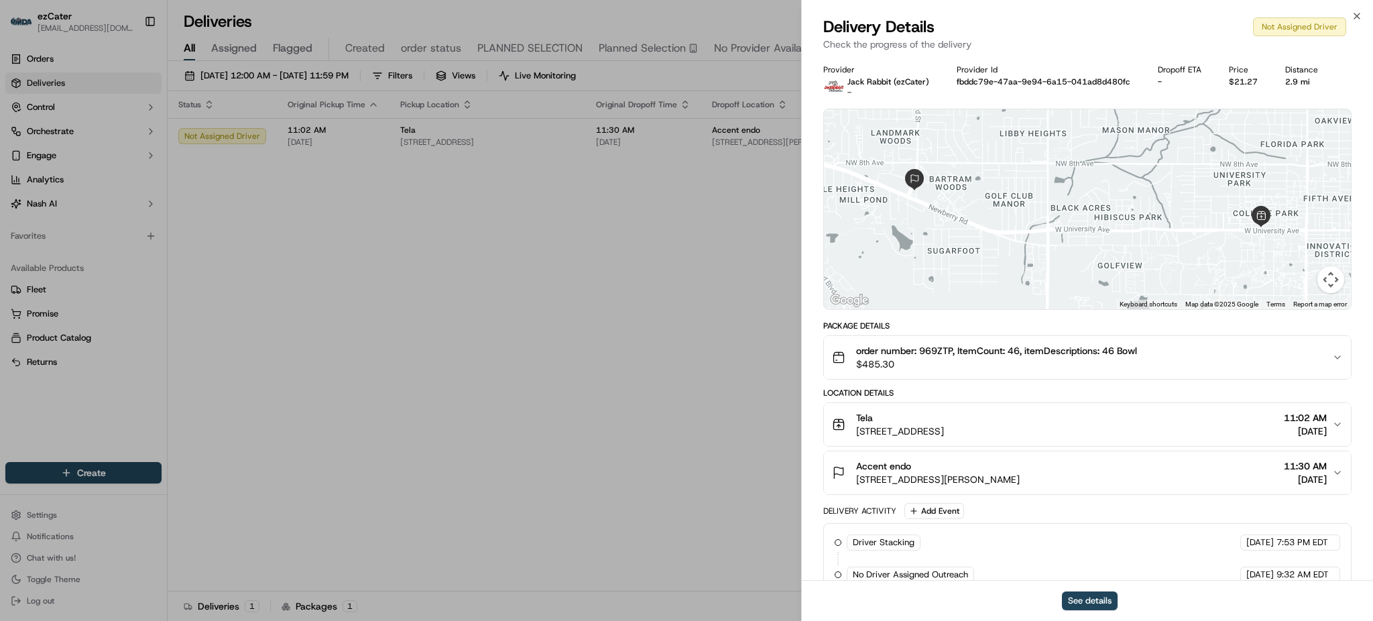
click at [1103, 611] on div "See details" at bounding box center [1087, 600] width 571 height 41
click at [1098, 597] on button "See details" at bounding box center [1090, 600] width 56 height 19
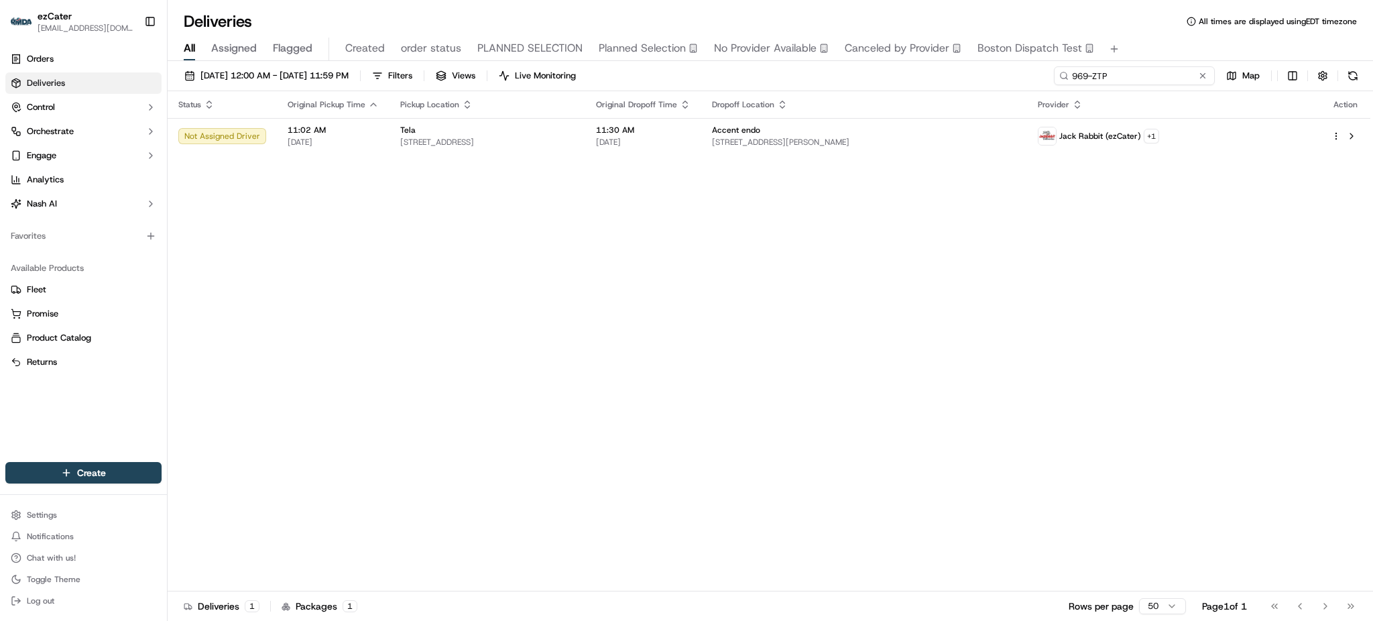
click at [1175, 81] on input "969-ZTP" at bounding box center [1134, 75] width 161 height 19
click at [1232, 204] on div "Status Original Pickup Time Pickup Location Original Dropoff Time Dropoff Locat…" at bounding box center [769, 341] width 1203 height 500
click at [1180, 72] on input "969-ZTP" at bounding box center [1134, 75] width 161 height 19
paste input "7F2-JW9"
click at [1053, 76] on div "09/16/2025 12:00 AM - 09/16/2025 11:59 PM Filters Views Live Monitoring 7F2-JW9…" at bounding box center [770, 78] width 1205 height 25
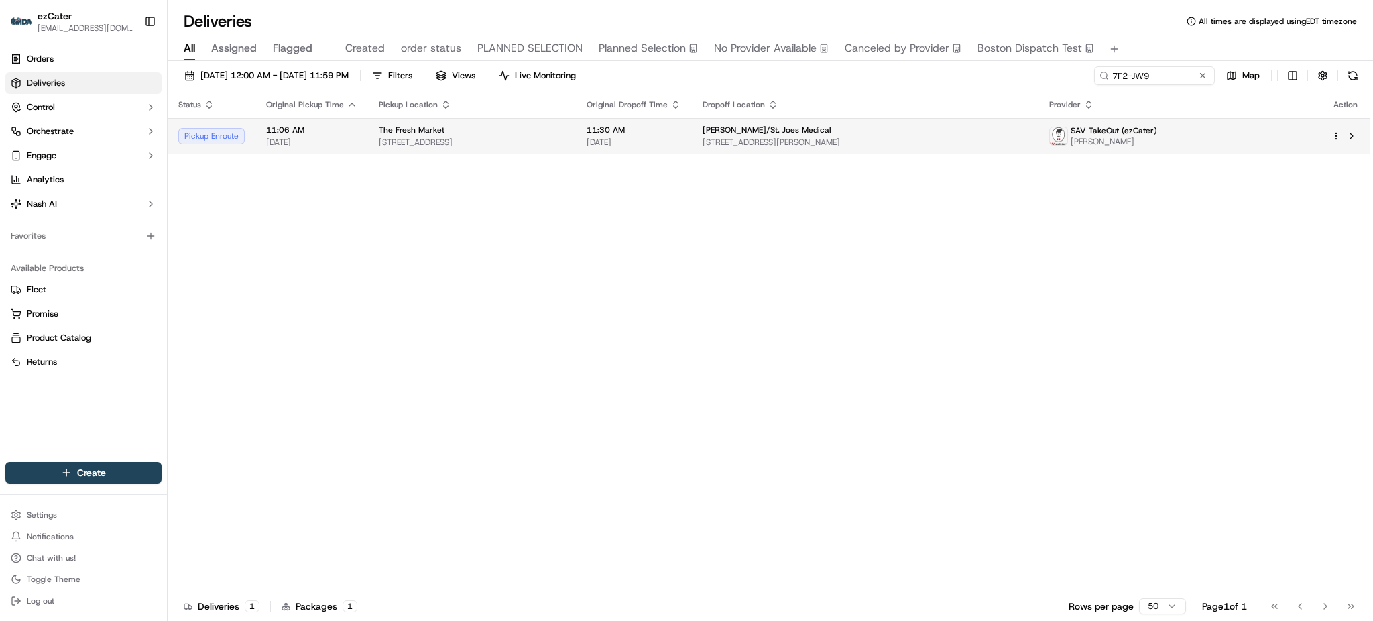
click at [906, 147] on span "[STREET_ADDRESS][PERSON_NAME]" at bounding box center [864, 142] width 325 height 11
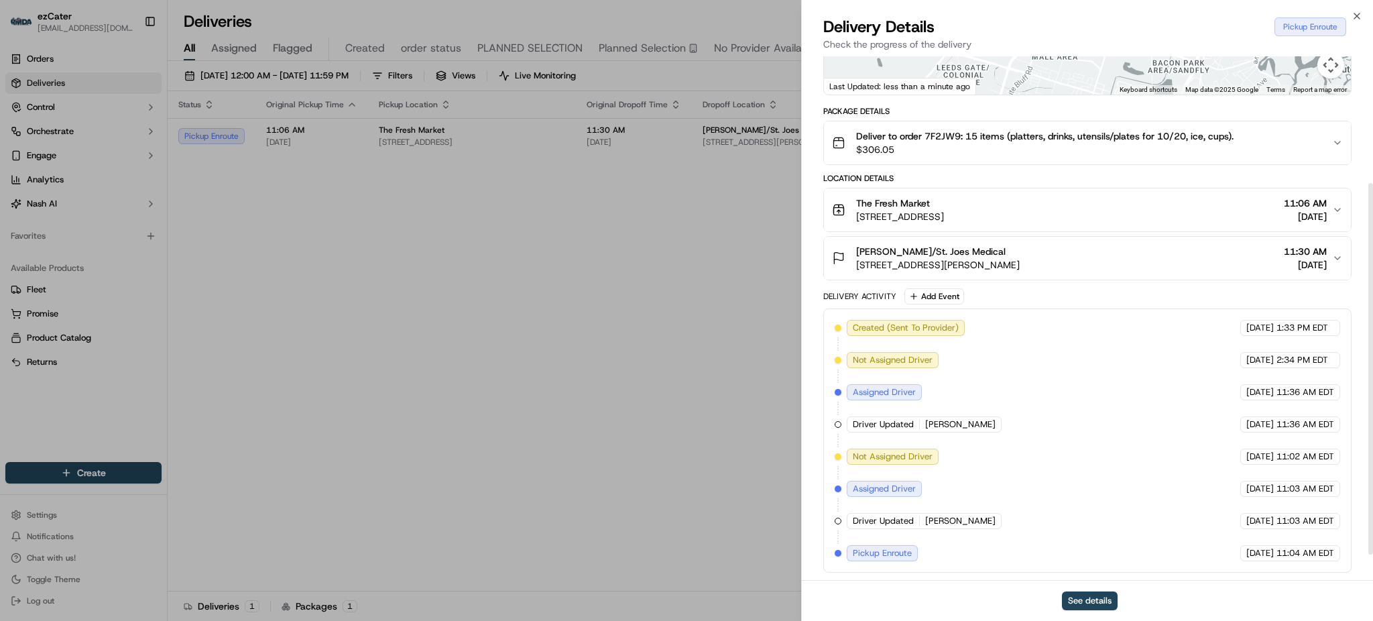
scroll to position [215, 0]
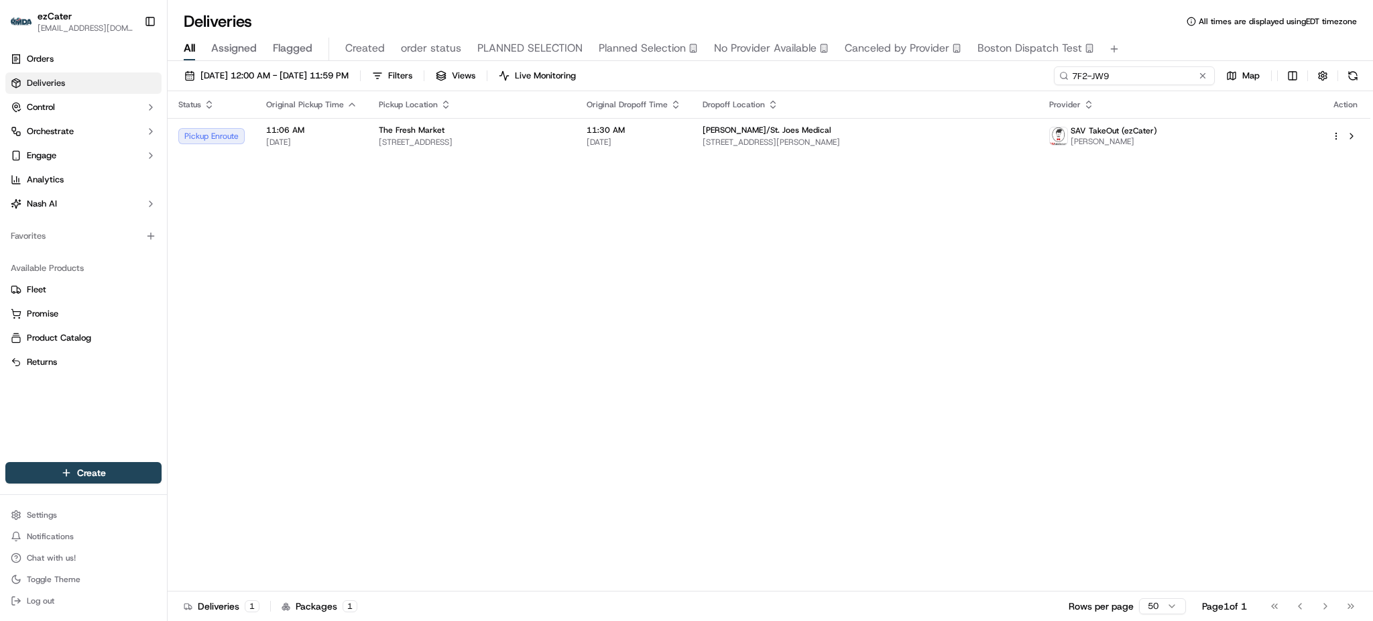
click at [1165, 74] on input "7F2-JW9" at bounding box center [1134, 75] width 161 height 19
click at [690, 282] on div "Status Original Pickup Time Pickup Location Original Dropoff Time Dropoff Locat…" at bounding box center [769, 341] width 1203 height 500
click at [692, 154] on td "11:30 AM [DATE]" at bounding box center [634, 136] width 116 height 36
click at [1173, 72] on input "7F2-JW9" at bounding box center [1134, 75] width 161 height 19
paste input "QYQM8U"
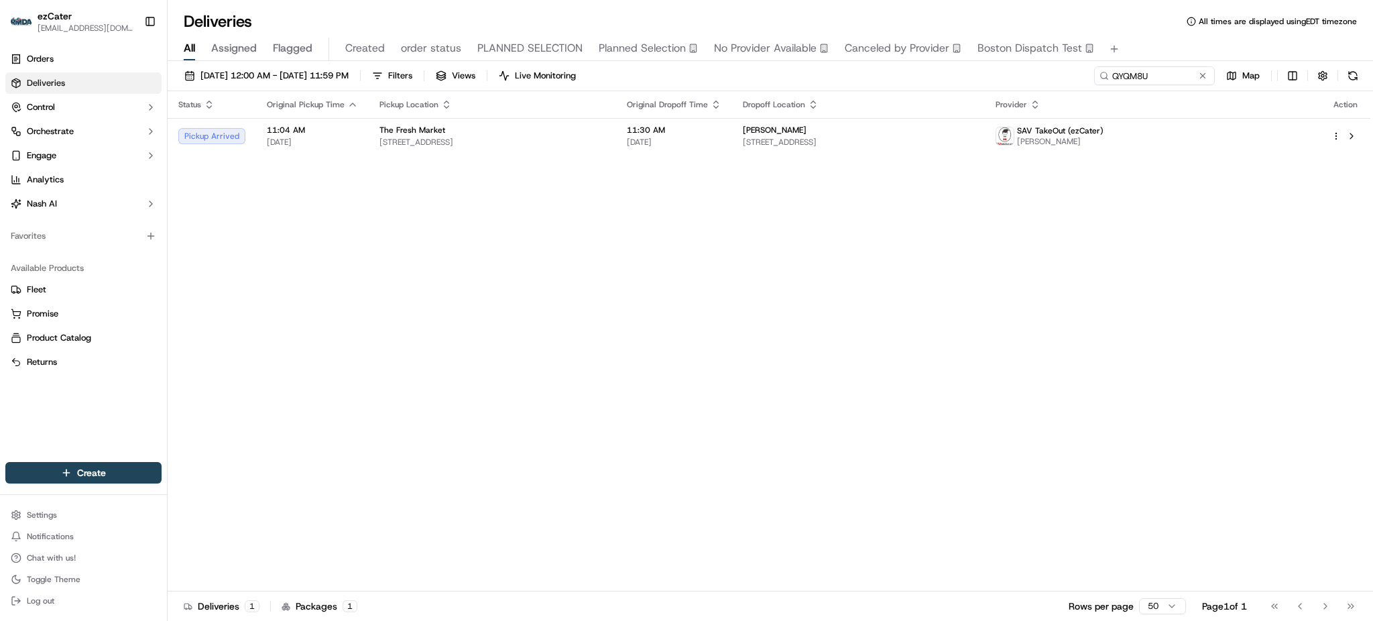
click at [624, 176] on div "Status Original Pickup Time Pickup Location Original Dropoff Time Dropoff Locat…" at bounding box center [769, 341] width 1203 height 500
click at [605, 137] on span "[STREET_ADDRESS]" at bounding box center [492, 142] width 226 height 11
click at [1321, 254] on div "Status Original Pickup Time Pickup Location Original Dropoff Time Dropoff Locat…" at bounding box center [769, 341] width 1203 height 500
click at [1171, 73] on input "QYQM8U" at bounding box center [1134, 75] width 161 height 19
paste input "7F2-JW9"
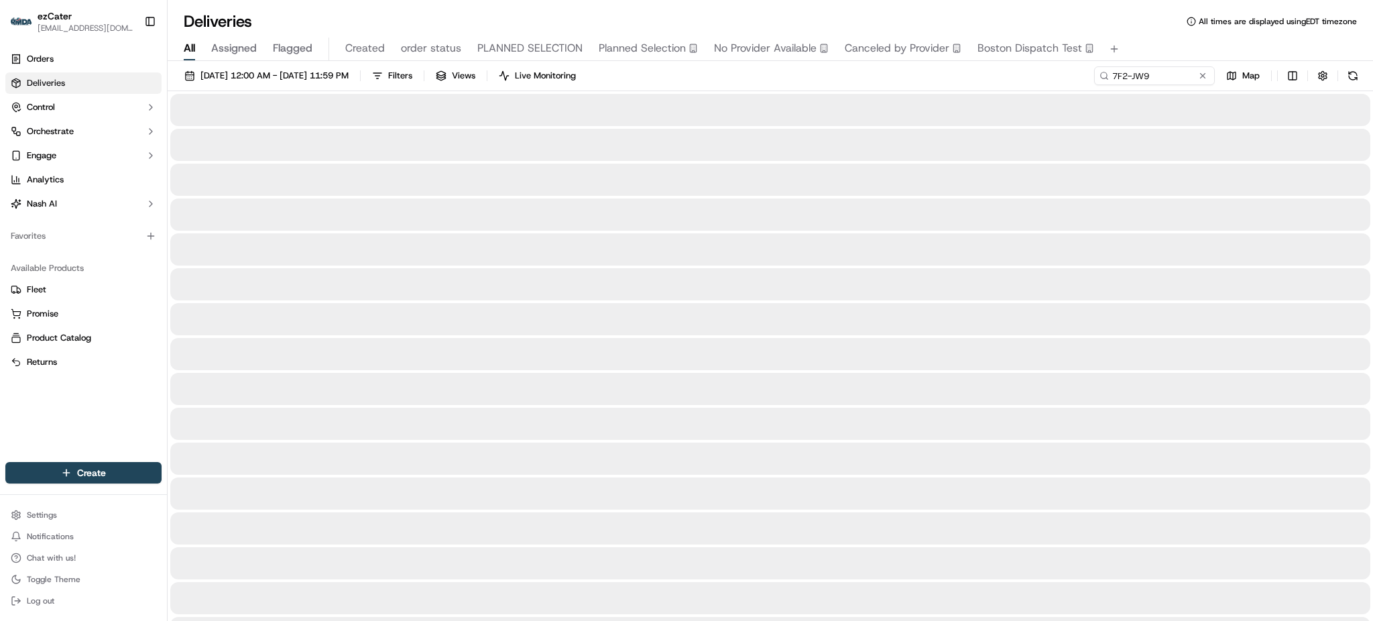
click at [998, 72] on div "09/16/2025 12:00 AM - 09/16/2025 11:59 PM Filters Views Live Monitoring 7F2-JW9…" at bounding box center [770, 78] width 1205 height 25
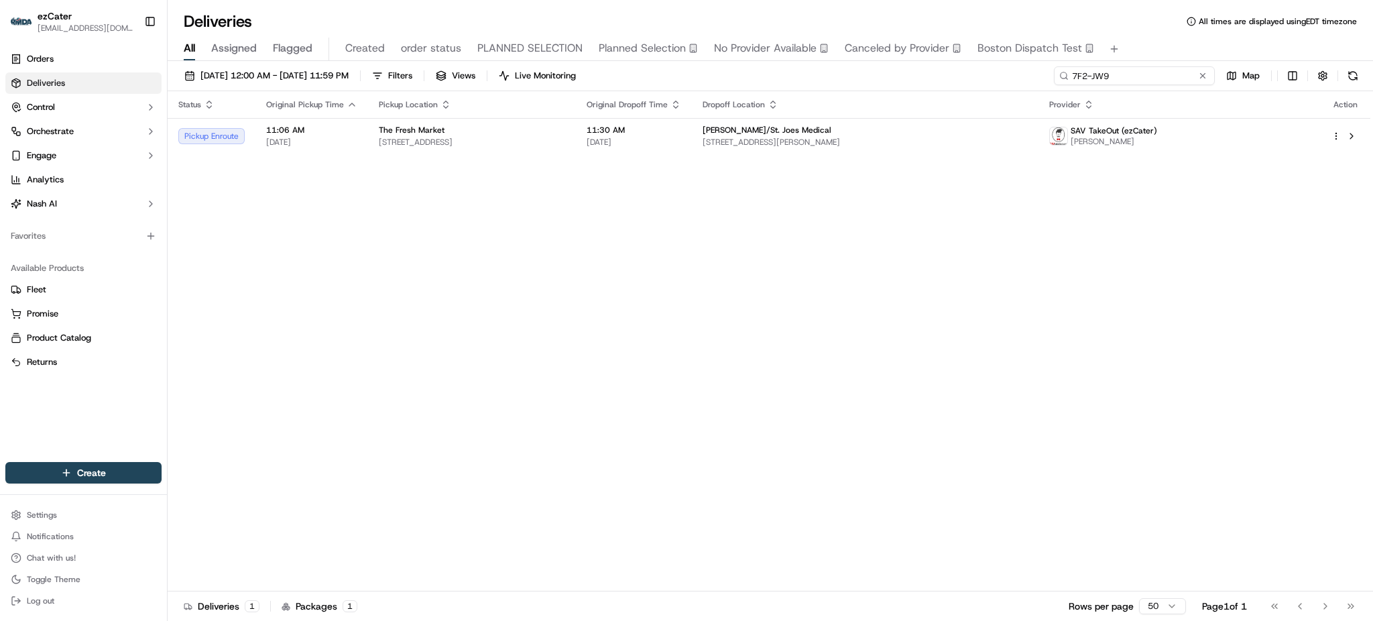
click at [1163, 76] on input "7F2-JW9" at bounding box center [1134, 75] width 161 height 19
paste input "QYQM8U"
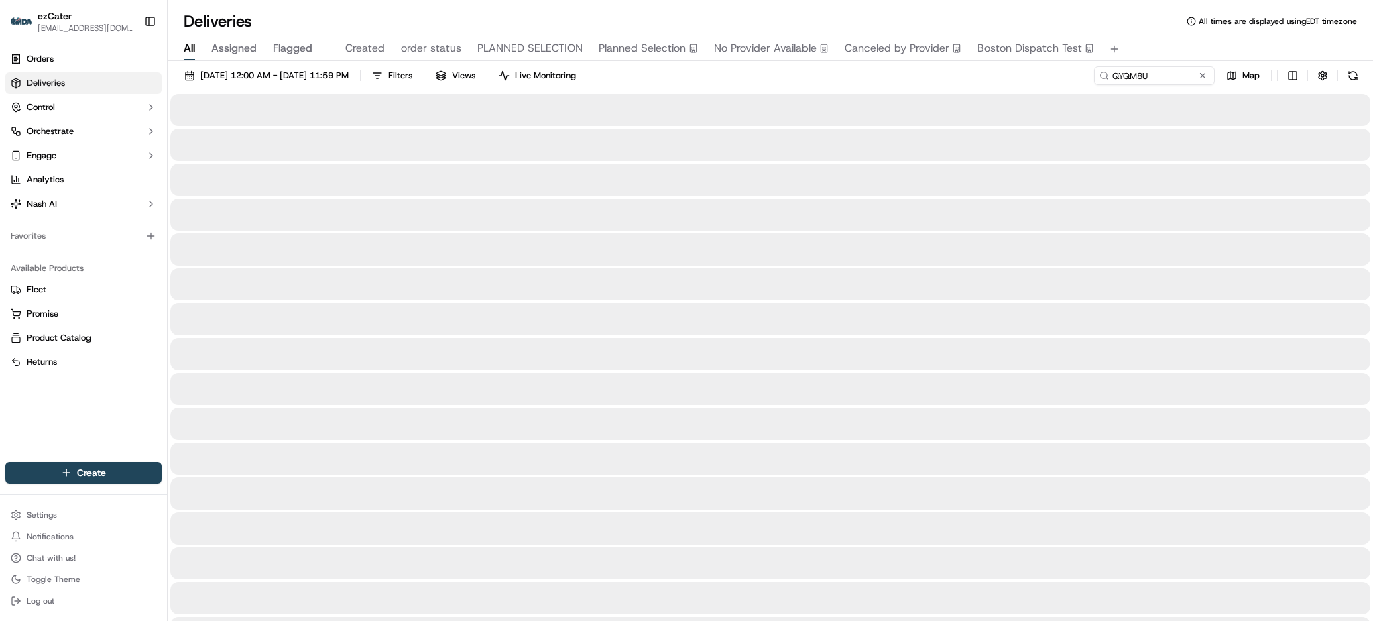
click at [1000, 75] on div "09/16/2025 12:00 AM - 09/16/2025 11:59 PM Filters Views Live Monitoring QYQM8U …" at bounding box center [770, 78] width 1205 height 25
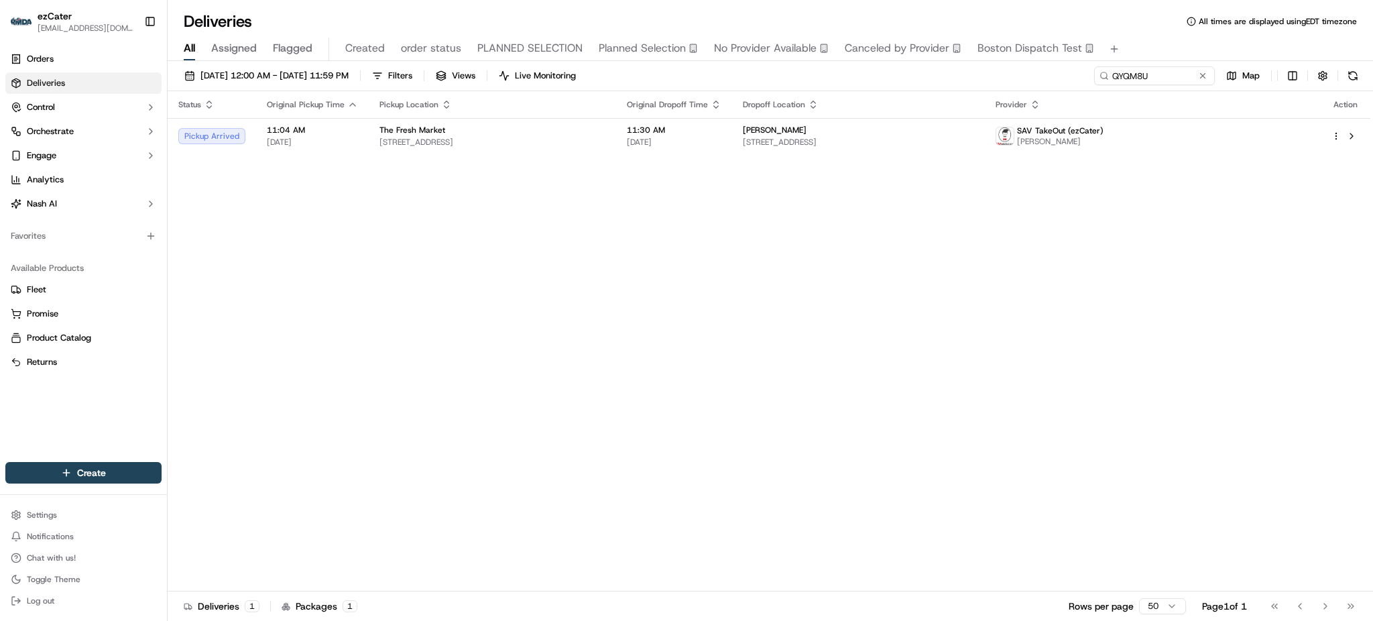
click at [1154, 261] on div "Status Original Pickup Time Pickup Location Original Dropoff Time Dropoff Locat…" at bounding box center [769, 341] width 1203 height 500
click at [1164, 85] on div "09/16/2025 12:00 AM - 09/16/2025 11:59 PM Filters Views Live Monitoring QYQM8U …" at bounding box center [770, 78] width 1205 height 25
click at [1162, 76] on input "QYQM8U" at bounding box center [1134, 75] width 161 height 19
paste input "7F2-JW9"
drag, startPoint x: 434, startPoint y: 221, endPoint x: 566, endPoint y: 207, distance: 132.8
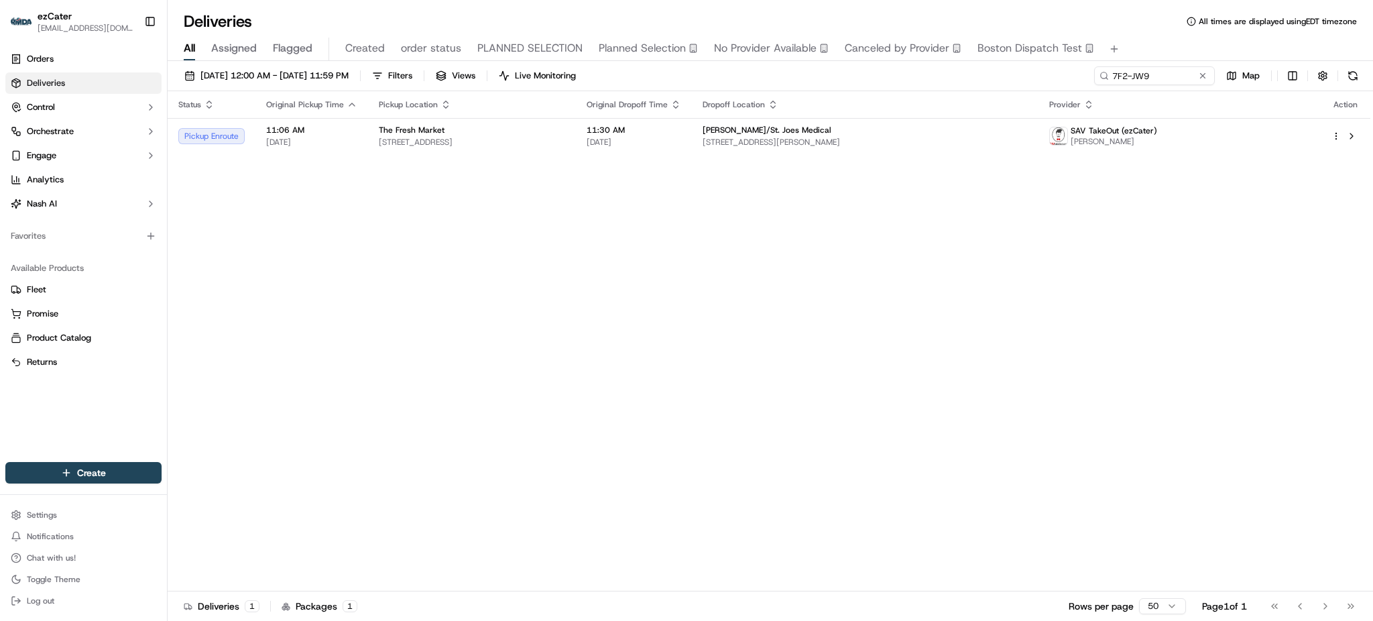
click at [436, 224] on div "Status Original Pickup Time Pickup Location Original Dropoff Time Dropoff Locat…" at bounding box center [769, 341] width 1203 height 500
click at [1150, 78] on input "7F2-JW9" at bounding box center [1134, 75] width 161 height 19
paste input "YMYY2G"
click at [1231, 296] on div "Status Original Pickup Time Pickup Location Original Dropoff Time Dropoff Locat…" at bounding box center [769, 341] width 1203 height 500
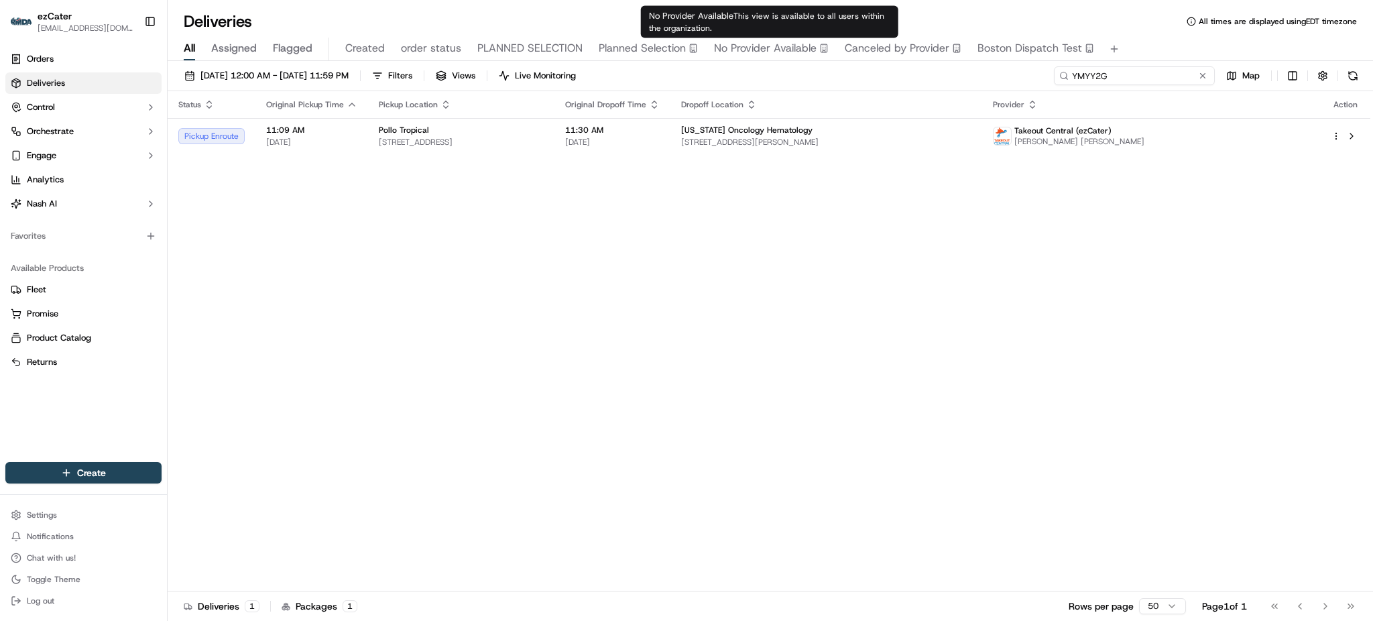
click at [1137, 78] on input "YMYY2G" at bounding box center [1134, 75] width 161 height 19
paste input "969ZTP"
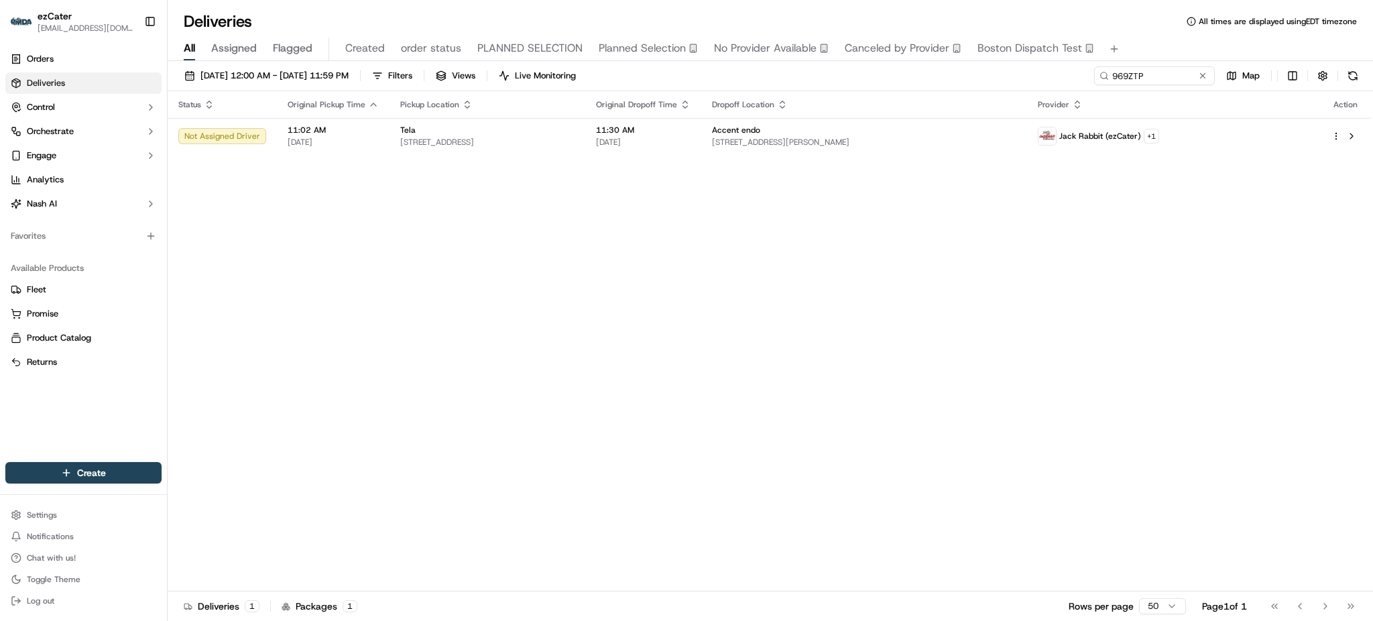
click at [1000, 89] on div "09/16/2025 12:00 AM - 09/16/2025 11:59 PM Filters Views Live Monitoring 969ZTP …" at bounding box center [770, 78] width 1205 height 25
click at [1121, 79] on input "969ZTP" at bounding box center [1134, 75] width 161 height 19
paste input "QYQM8U"
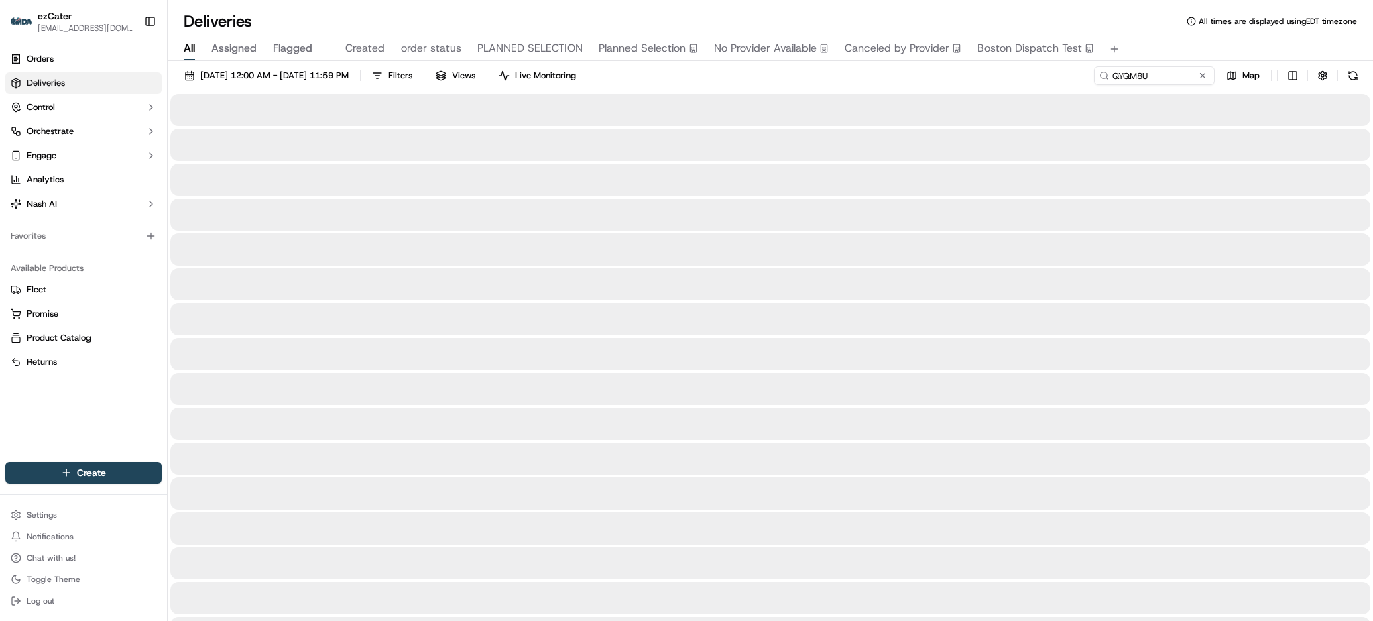
click at [1134, 39] on div "All Assigned Flagged Created order status PLANNED SELECTION Planned Selection N…" at bounding box center [770, 49] width 1205 height 23
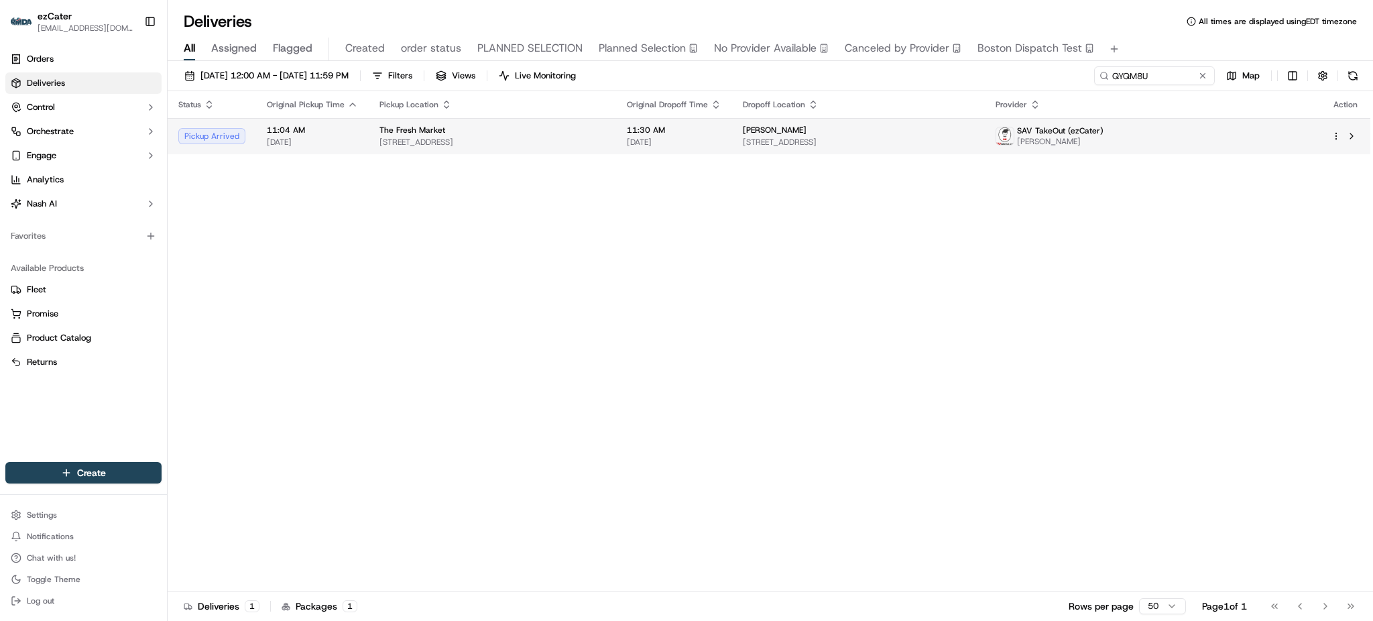
click at [942, 130] on div "[PERSON_NAME]" at bounding box center [858, 130] width 231 height 11
click at [1144, 251] on div "Status Original Pickup Time Pickup Location Original Dropoff Time Dropoff Locat…" at bounding box center [769, 341] width 1203 height 500
click at [1152, 80] on input "QYQM8U" at bounding box center [1134, 75] width 161 height 19
paste input "7F2-JW9"
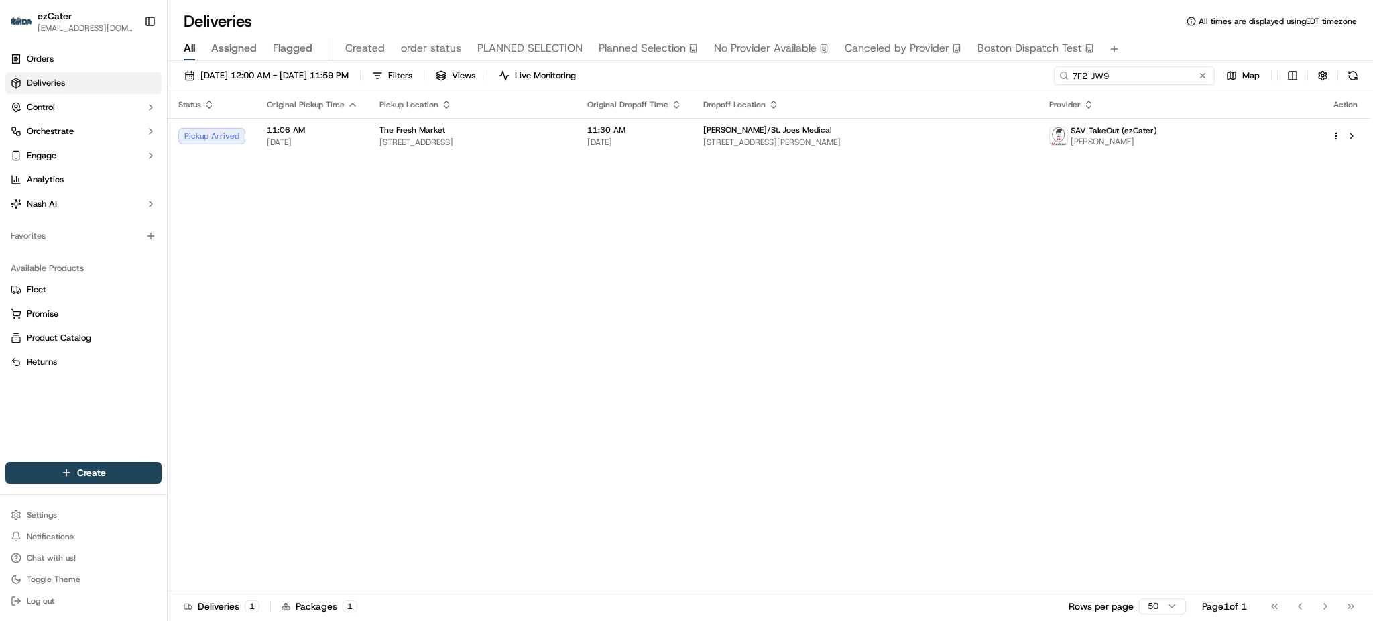
click at [1172, 82] on input "7F2-JW9" at bounding box center [1134, 75] width 161 height 19
paste input "QYQM8U"
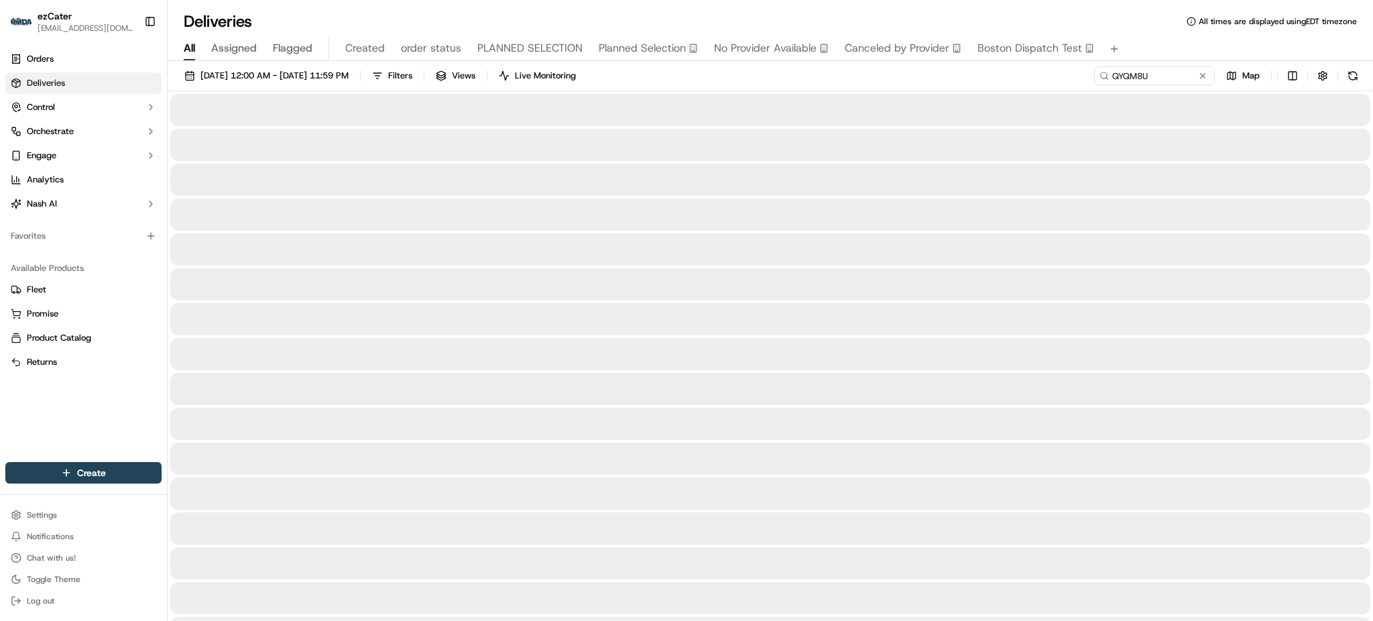
click at [1162, 44] on div "All Assigned Flagged Created order status PLANNED SELECTION Planned Selection N…" at bounding box center [770, 49] width 1205 height 23
click at [1027, 84] on div "09/16/2025 12:00 AM - 09/16/2025 11:59 PM Filters Views Live Monitoring QYQM8U …" at bounding box center [770, 78] width 1205 height 25
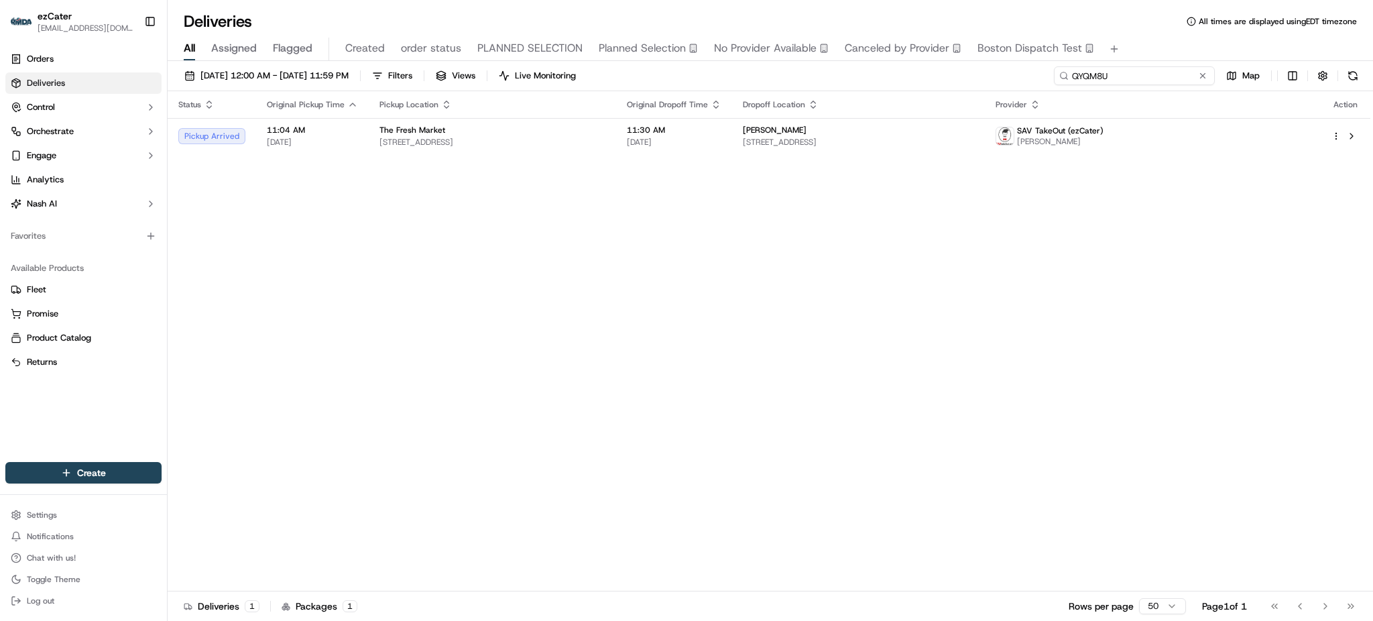
click at [1165, 78] on input "QYQM8U" at bounding box center [1134, 75] width 161 height 19
click at [1021, 76] on div "09/16/2025 12:00 AM - 09/16/2025 11:59 PM Filters Views Live Monitoring QYQM8U …" at bounding box center [770, 78] width 1205 height 25
click at [1129, 78] on input "QYQM8U" at bounding box center [1134, 75] width 161 height 19
paste input "7F2-JW9"
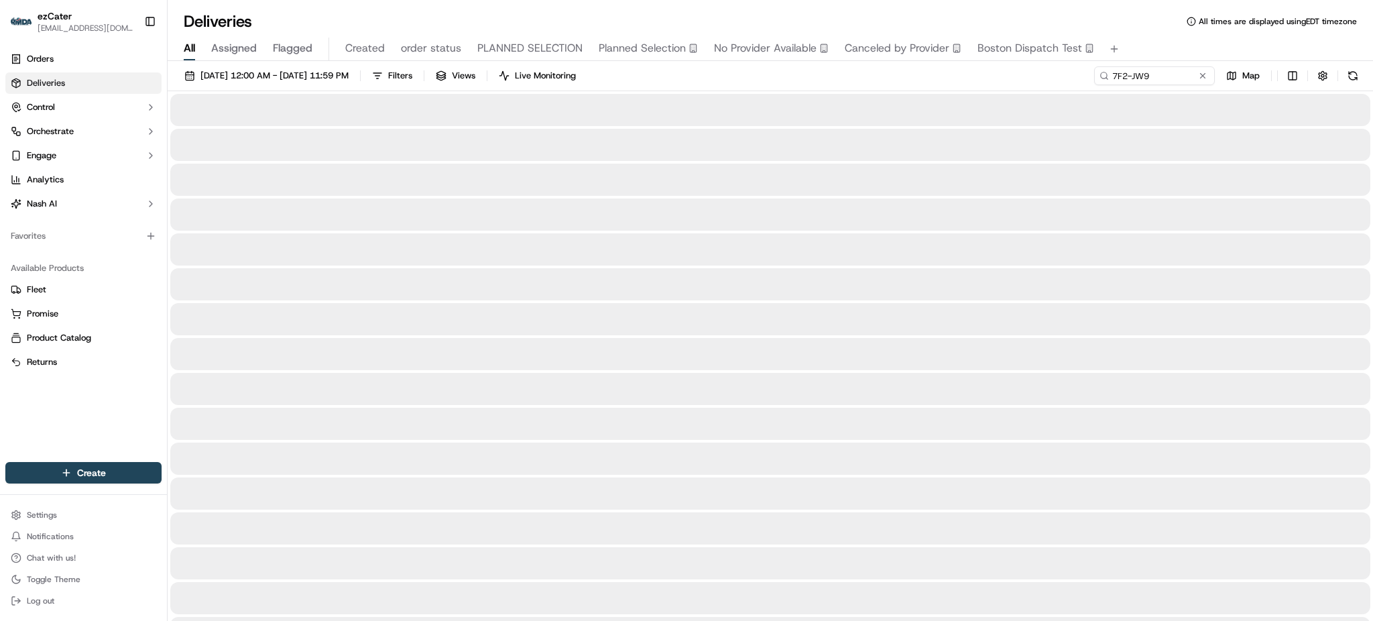
click at [1134, 46] on div "All Assigned Flagged Created order status PLANNED SELECTION Planned Selection N…" at bounding box center [770, 49] width 1205 height 23
click at [1039, 78] on div "09/16/2025 12:00 AM - 09/16/2025 11:59 PM Filters Views Live Monitoring 7F2-JW9…" at bounding box center [770, 78] width 1205 height 25
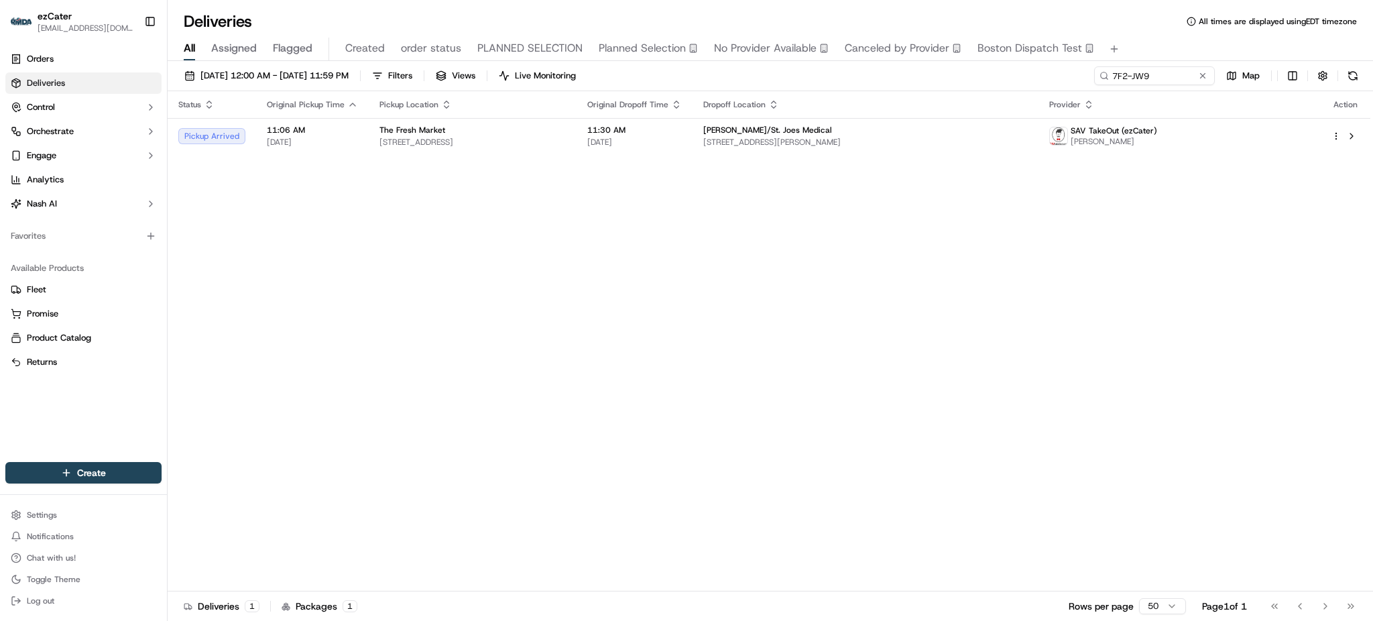
click at [1156, 177] on div "Status Original Pickup Time Pickup Location Original Dropoff Time Dropoff Locat…" at bounding box center [769, 341] width 1203 height 500
click at [995, 137] on span "[STREET_ADDRESS][PERSON_NAME]" at bounding box center [865, 142] width 325 height 11
click at [511, 243] on div "Status Original Pickup Time Pickup Location Original Dropoff Time Dropoff Locat…" at bounding box center [769, 341] width 1203 height 500
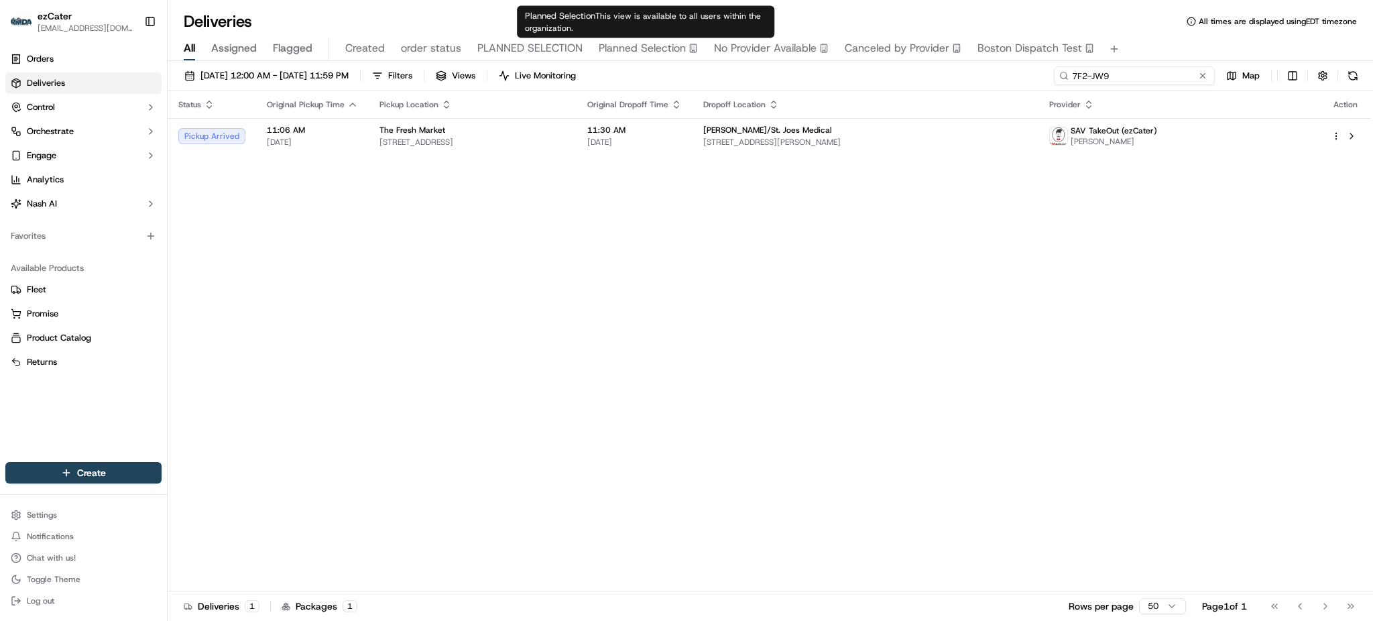
click at [1170, 75] on input "7F2-JW9" at bounding box center [1134, 75] width 161 height 19
paste input "MMQG67"
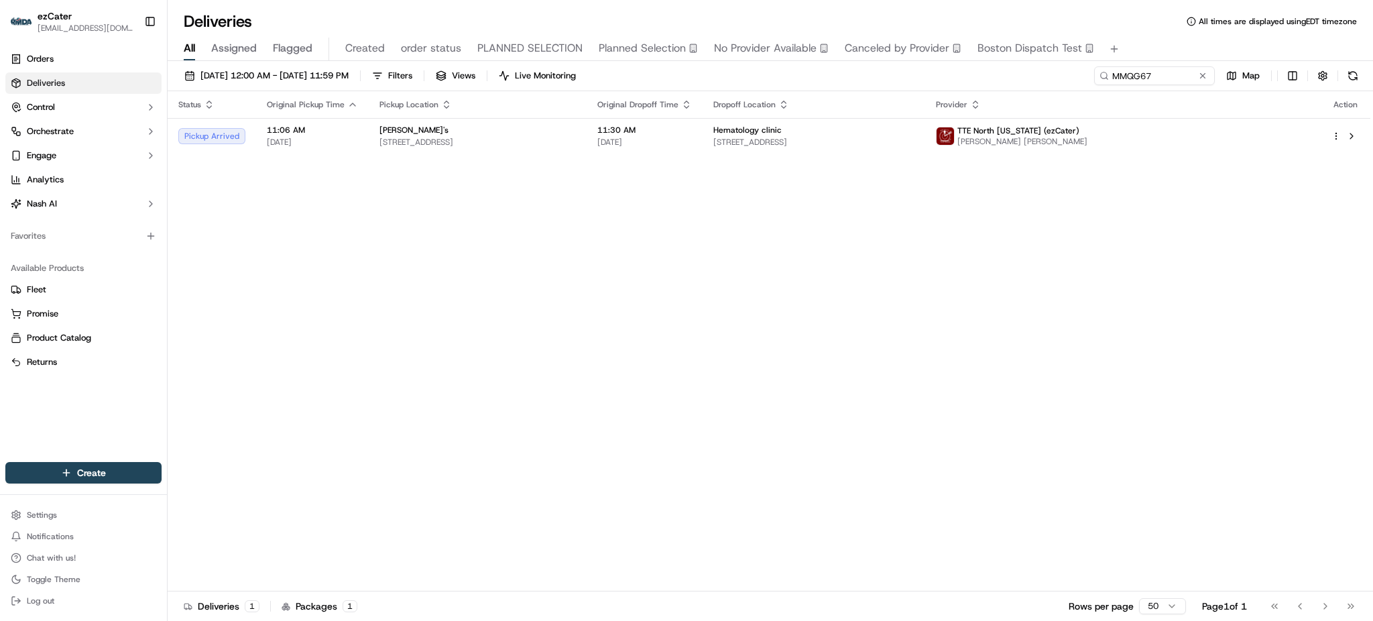
click at [587, 200] on div "Status Original Pickup Time Pickup Location Original Dropoff Time Dropoff Locat…" at bounding box center [769, 341] width 1203 height 500
click at [1154, 83] on input "MMQG67" at bounding box center [1134, 75] width 161 height 19
paste input "Y774Y"
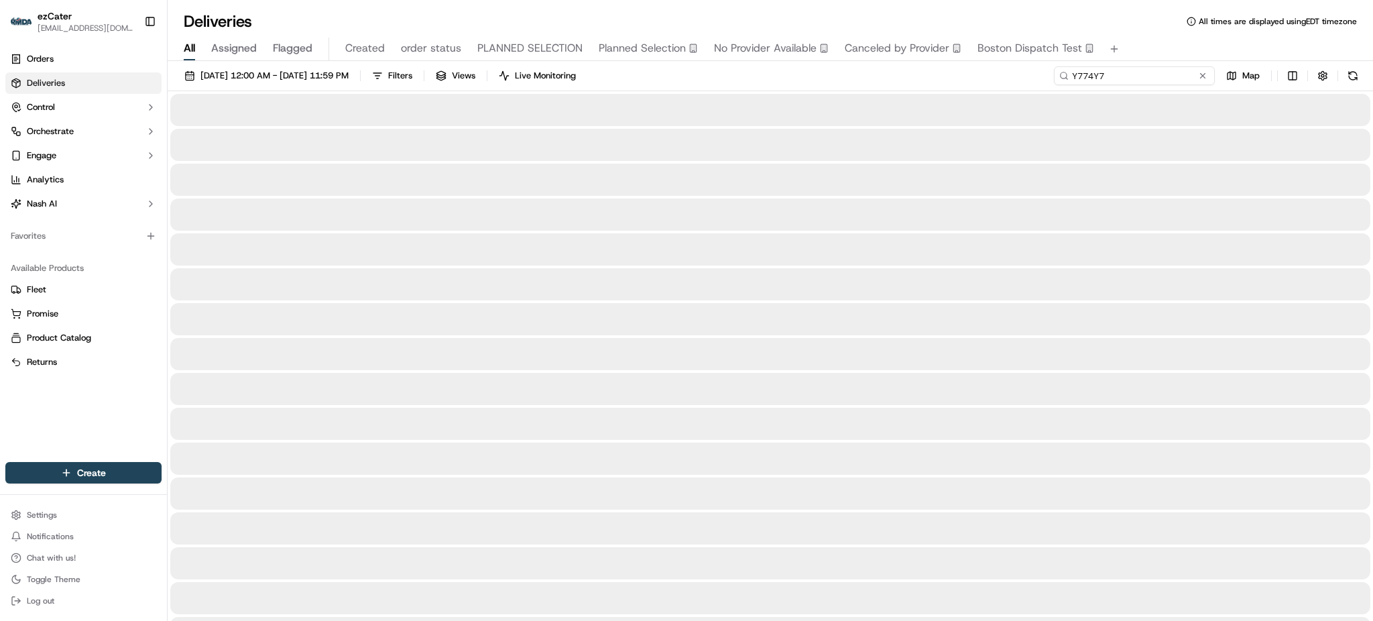
type input "Y774Y7"
click at [1052, 84] on div "09/16/2025 12:00 AM - 09/16/2025 11:59 PM Filters Views Live Monitoring Y774Y7 …" at bounding box center [770, 78] width 1205 height 25
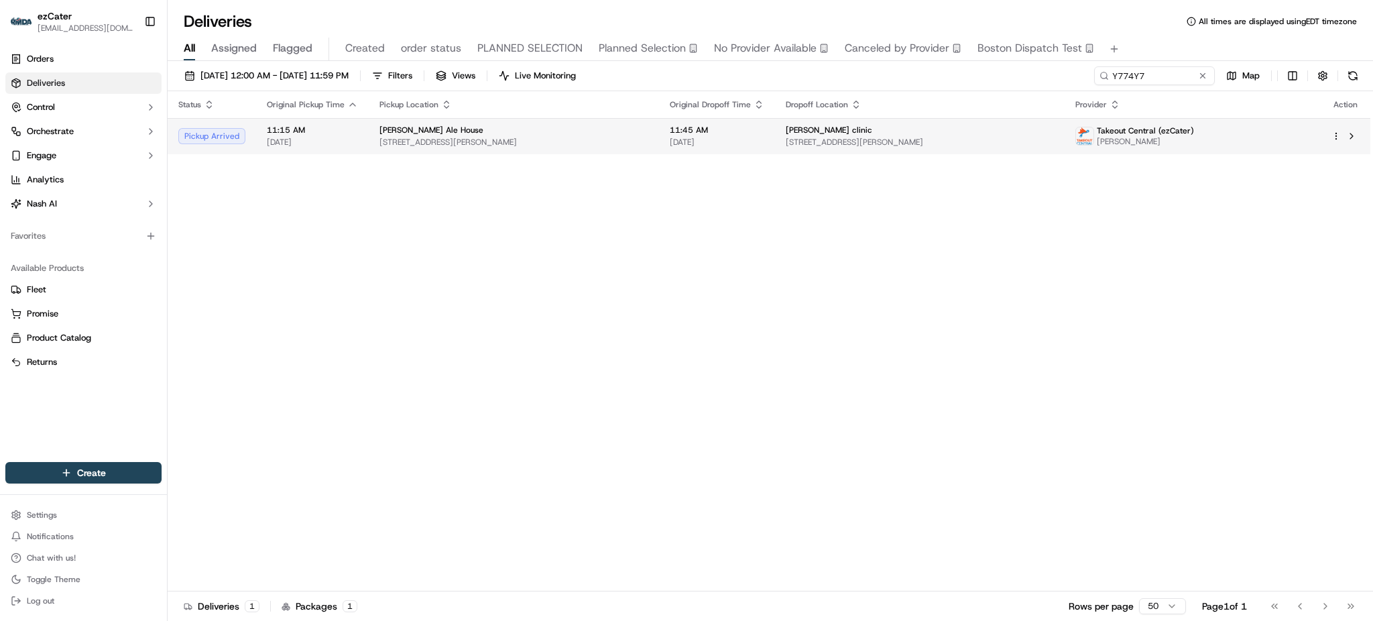
click at [990, 123] on td "McGregor clinic 3487 Broadway, Fort Myers, FL 33901, USA" at bounding box center [920, 136] width 290 height 36
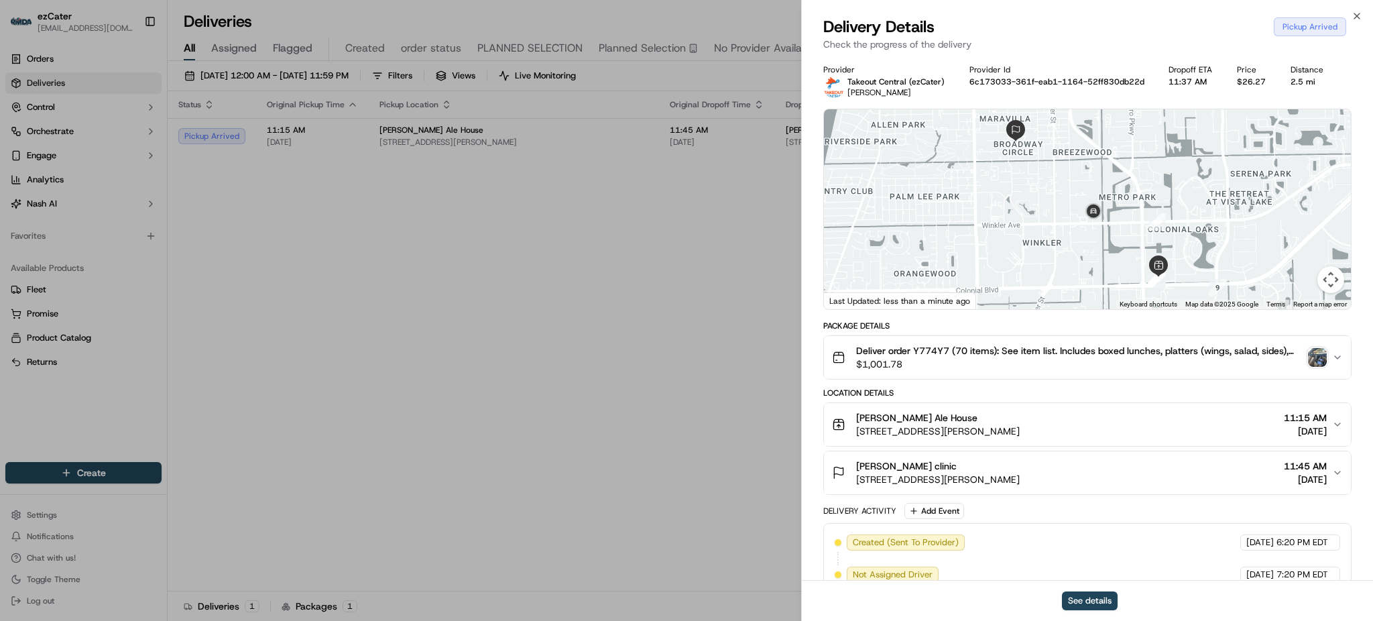
click at [1308, 358] on img "button" at bounding box center [1317, 357] width 19 height 19
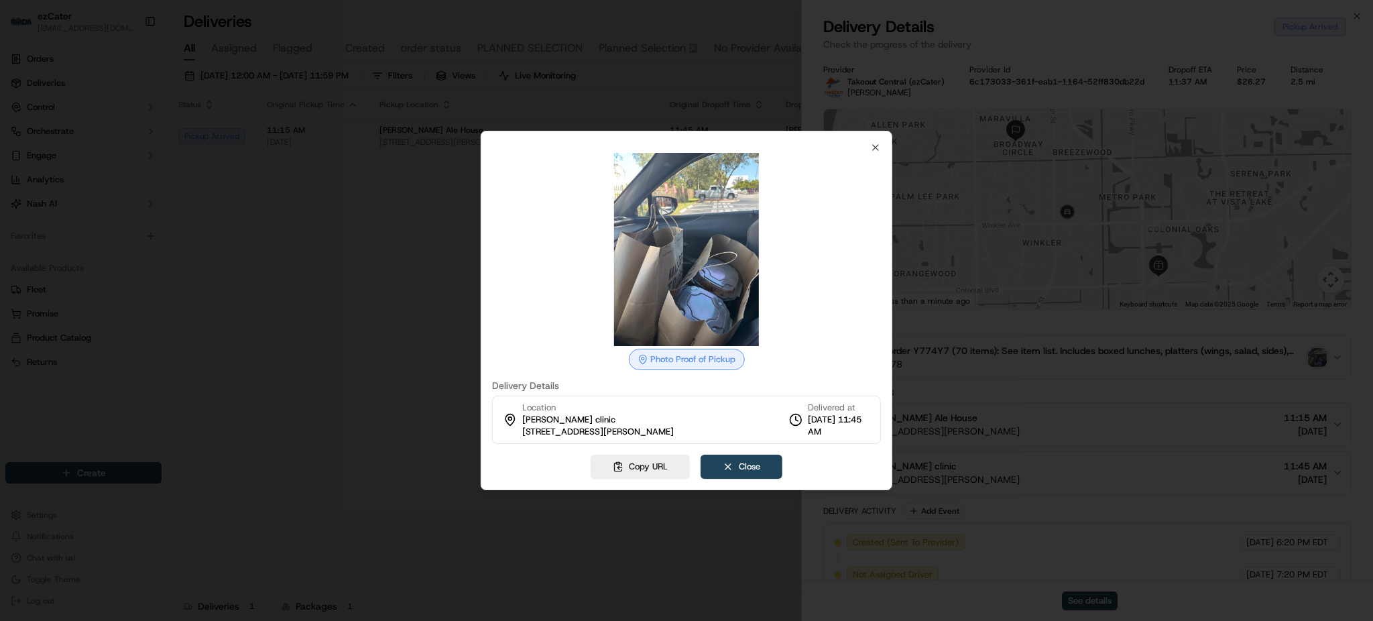
drag, startPoint x: 283, startPoint y: 311, endPoint x: 320, endPoint y: 312, distance: 37.6
click at [284, 311] on div at bounding box center [686, 310] width 1373 height 621
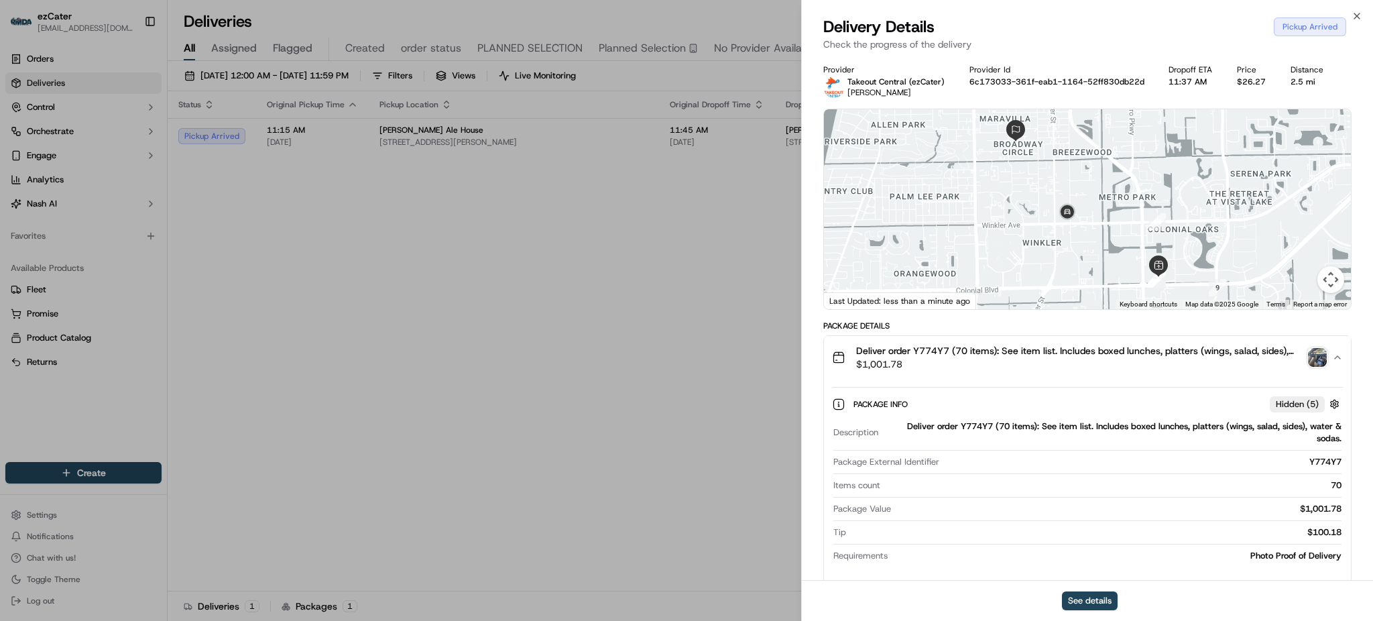
click at [971, 373] on button "Deliver order Y774Y7 (70 items): See item list. Includes boxed lunches, platter…" at bounding box center [1087, 357] width 527 height 43
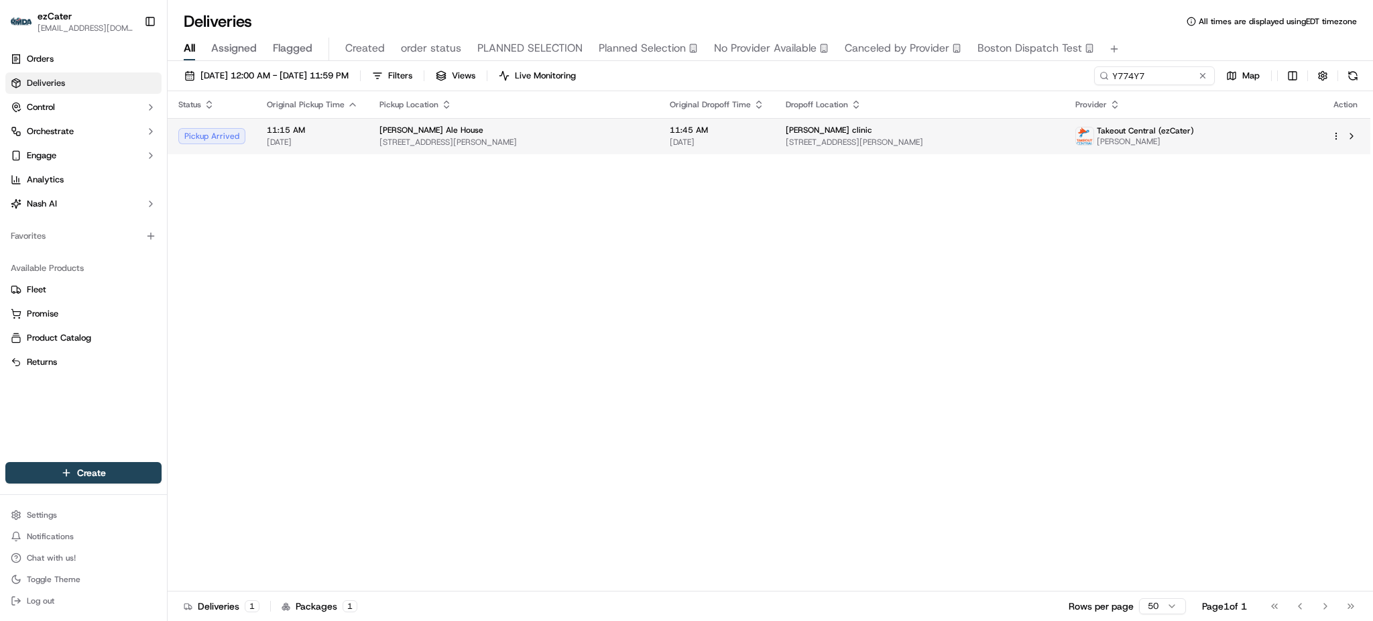
click at [673, 133] on td "11:45 AM 09/16/2025" at bounding box center [717, 136] width 116 height 36
click at [1073, 162] on div "Status Original Pickup Time Pickup Location Original Dropoff Time Dropoff Locat…" at bounding box center [769, 341] width 1203 height 500
click at [1054, 145] on span "3487 Broadway, Fort Myers, FL 33901, USA" at bounding box center [920, 142] width 269 height 11
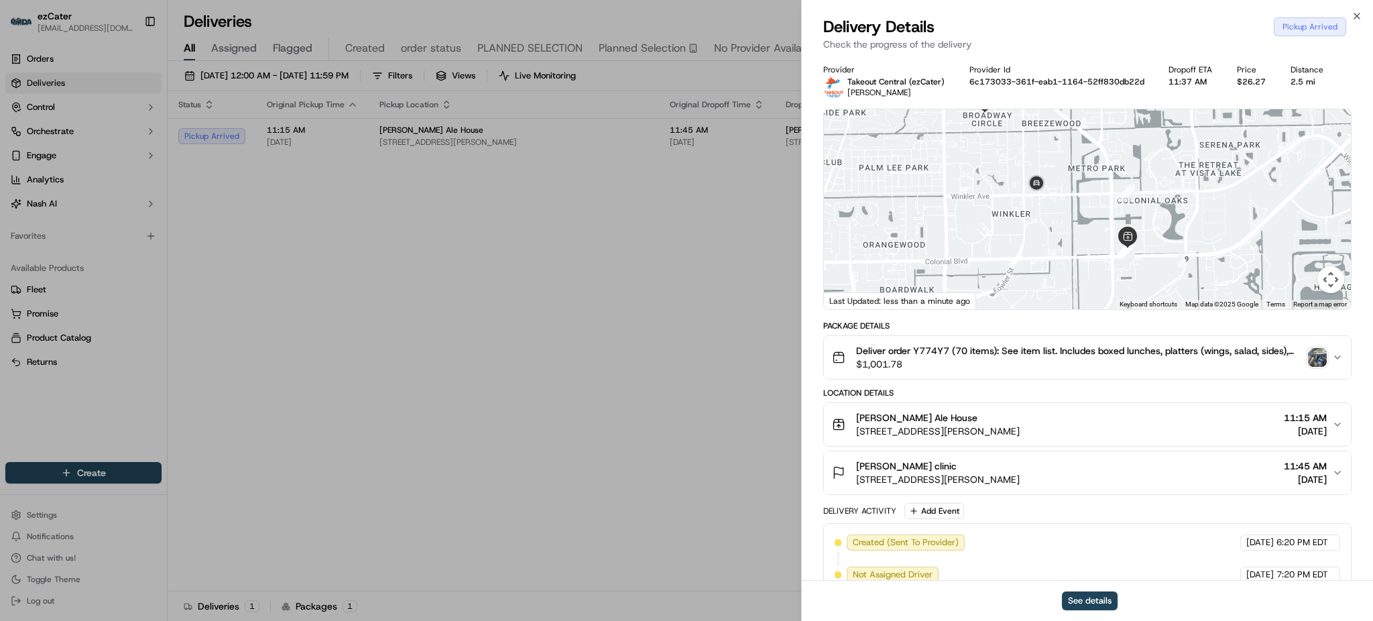
drag, startPoint x: 1010, startPoint y: 236, endPoint x: 998, endPoint y: 225, distance: 16.1
click at [998, 225] on div at bounding box center [1087, 209] width 527 height 200
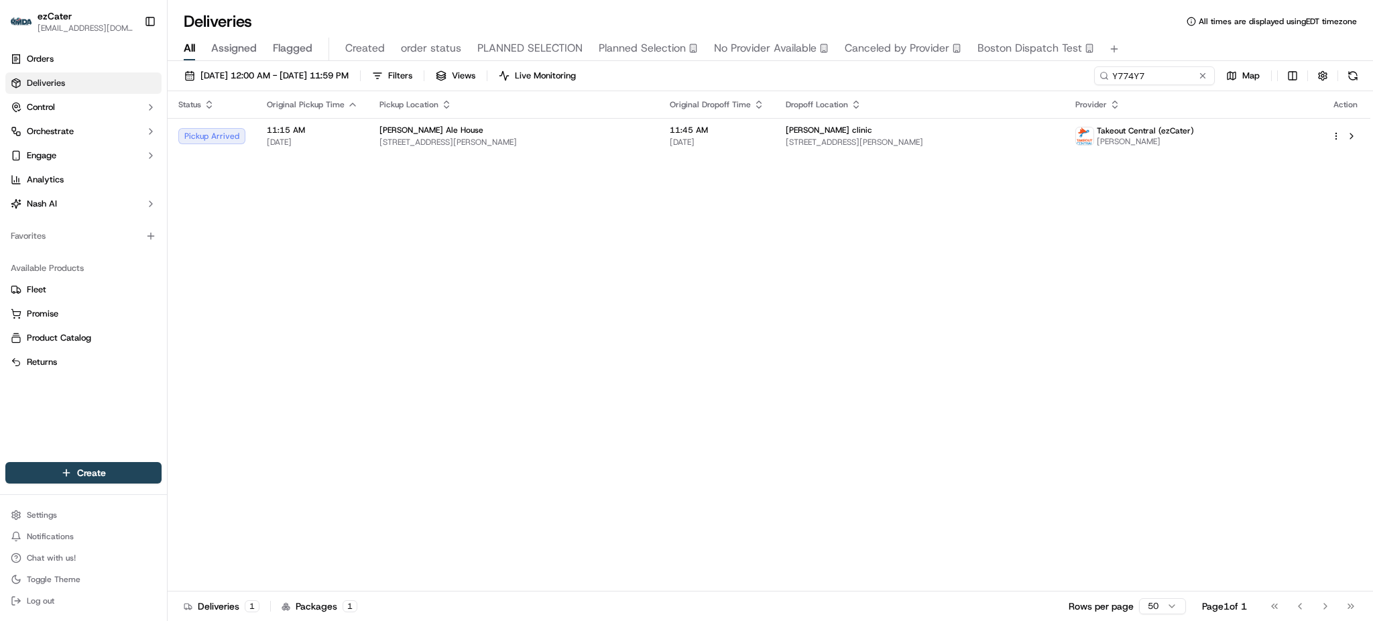
click at [1172, 86] on div "09/16/2025 12:00 AM - 09/16/2025 11:59 PM Filters Views Live Monitoring Y774Y7 …" at bounding box center [770, 78] width 1205 height 25
click at [1167, 75] on input "Y774Y7" at bounding box center [1134, 75] width 161 height 19
paste input "7Z0-AQ9"
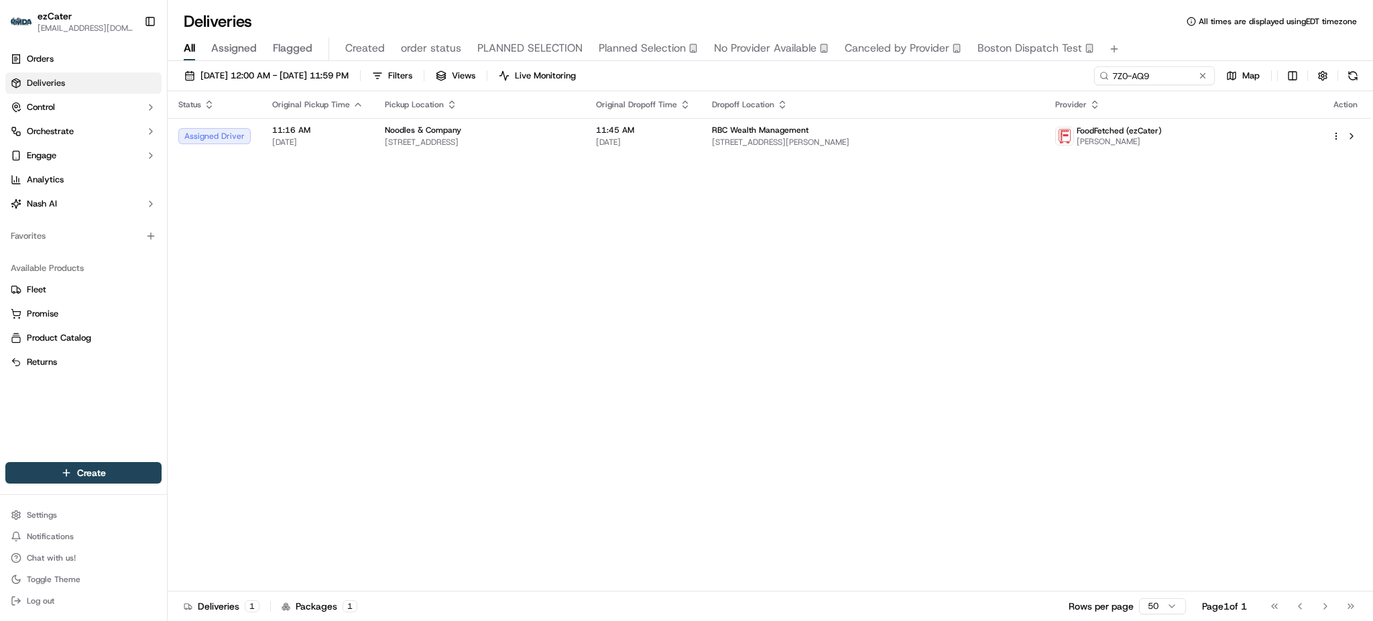
click at [1223, 267] on div "Status Original Pickup Time Pickup Location Original Dropoff Time Dropoff Locat…" at bounding box center [769, 341] width 1203 height 500
click at [494, 138] on span "832 Queen St, Southington, CT 06489, USA" at bounding box center [480, 142] width 190 height 11
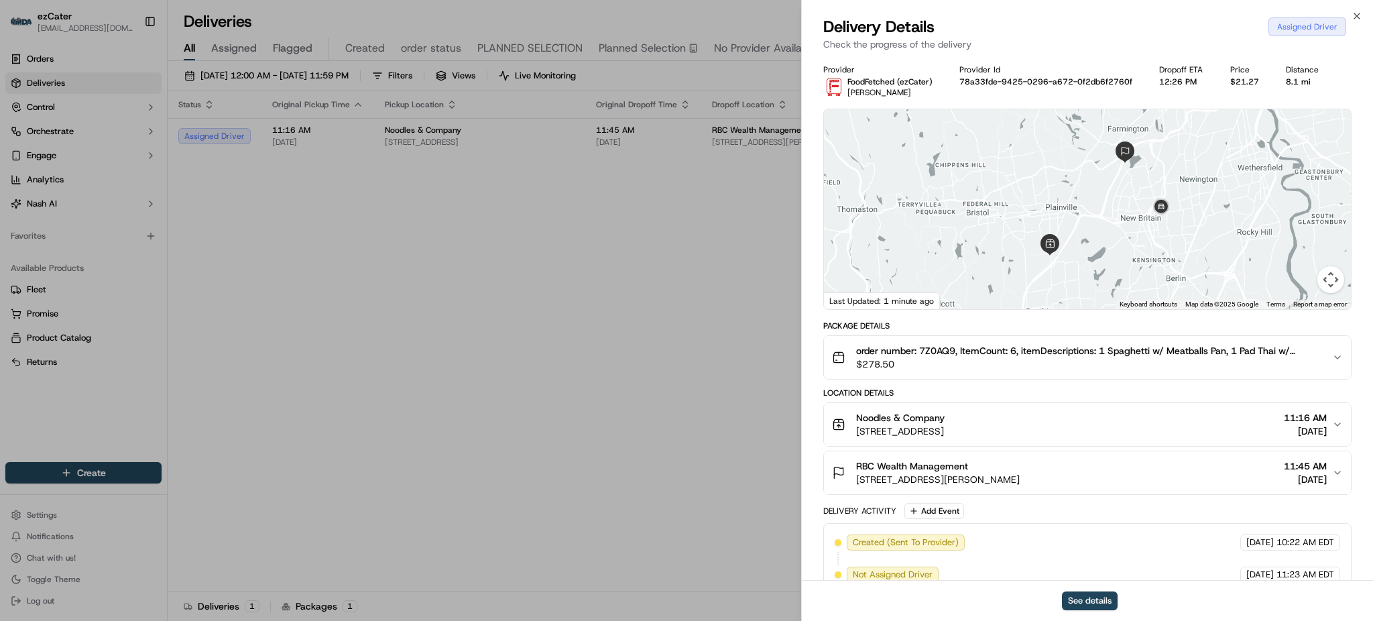
click at [1311, 357] on span "order number: 7Z0AQ9, ItemCount: 6, itemDescriptions: 1 Spaghetti w/ Meatballs …" at bounding box center [1088, 350] width 465 height 13
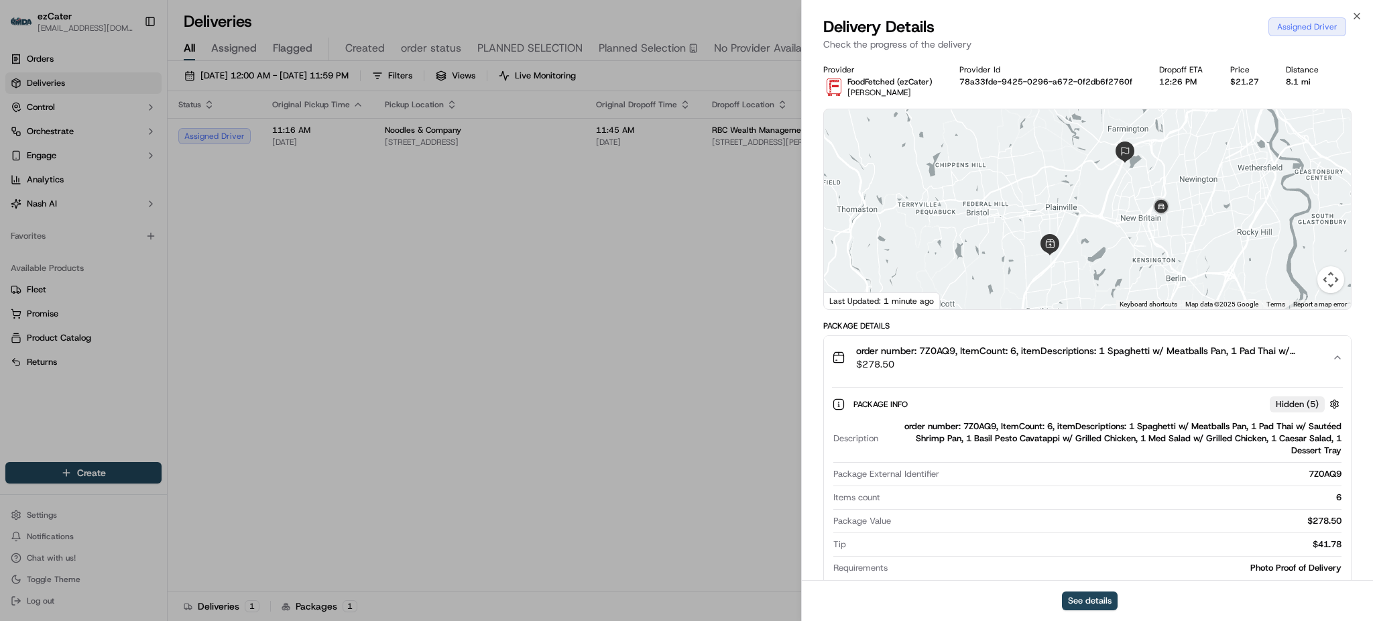
click at [1311, 357] on span "order number: 7Z0AQ9, ItemCount: 6, itemDescriptions: 1 Spaghetti w/ Meatballs …" at bounding box center [1088, 350] width 465 height 13
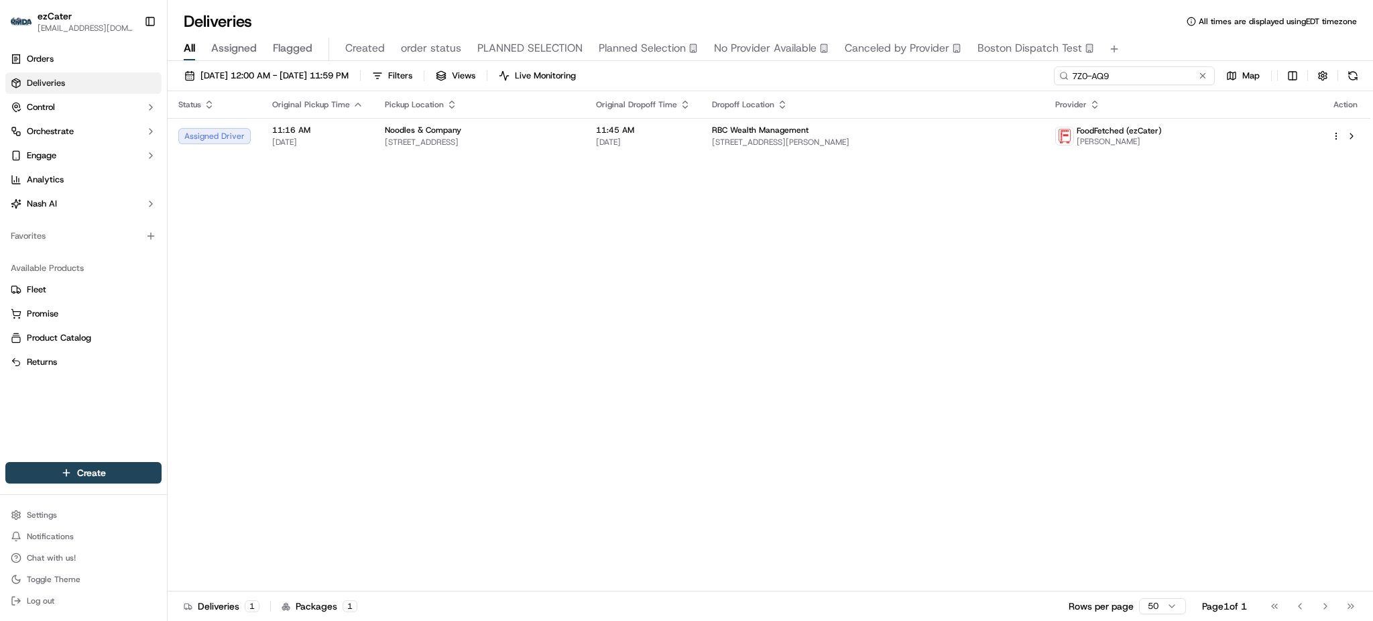
click at [1173, 75] on input "7Z0-AQ9" at bounding box center [1134, 75] width 161 height 19
paste input "Y774Y7"
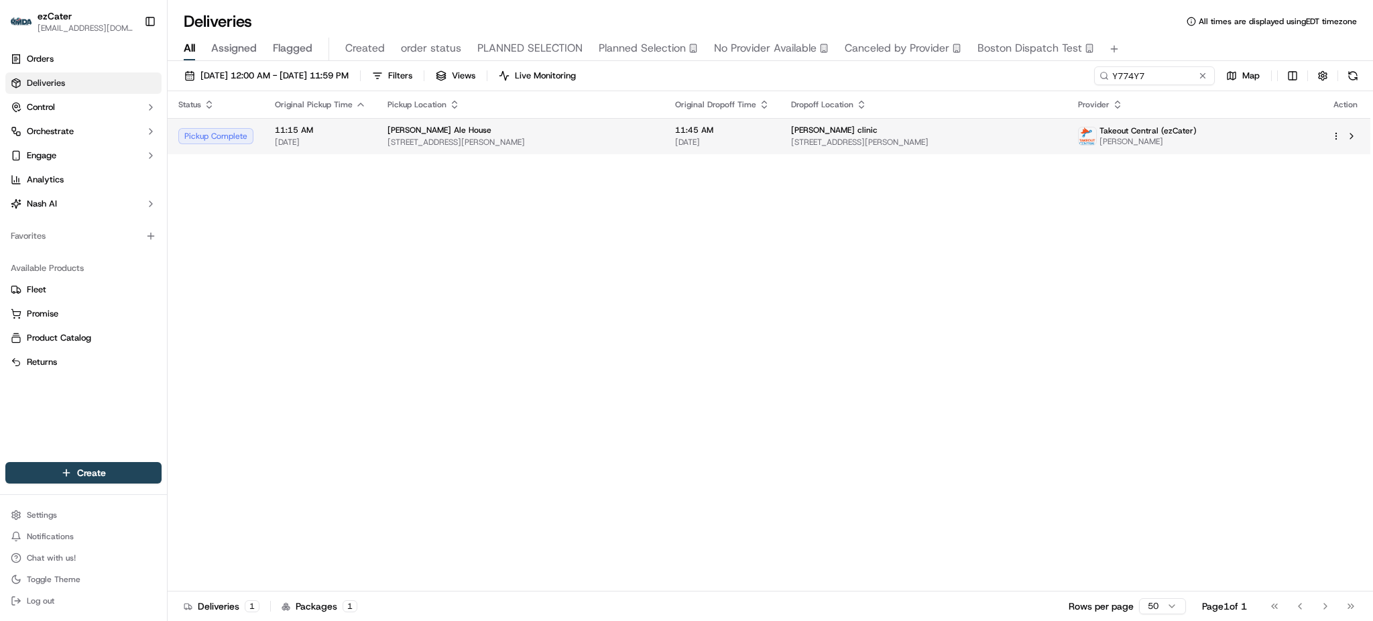
click at [874, 149] on td "McGregor clinic 3487 Broadway, Fort Myers, FL 33901, USA" at bounding box center [924, 136] width 288 height 36
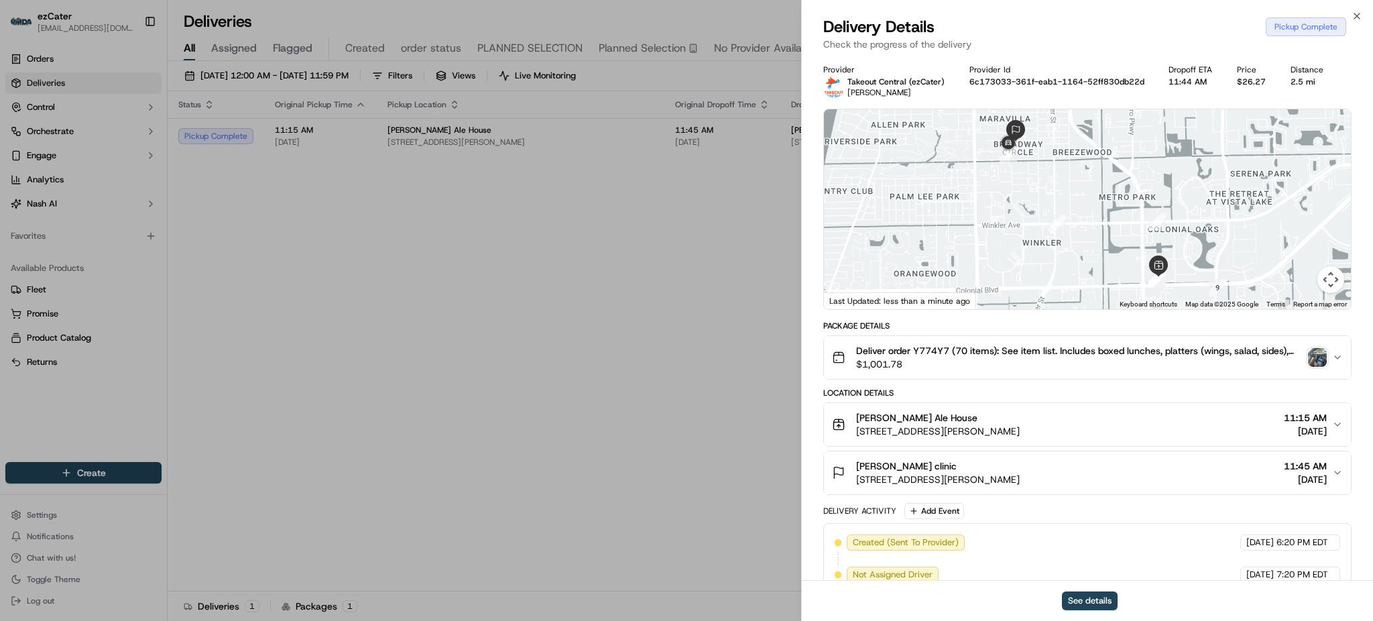
click at [1195, 391] on div "Location Details" at bounding box center [1087, 392] width 528 height 11
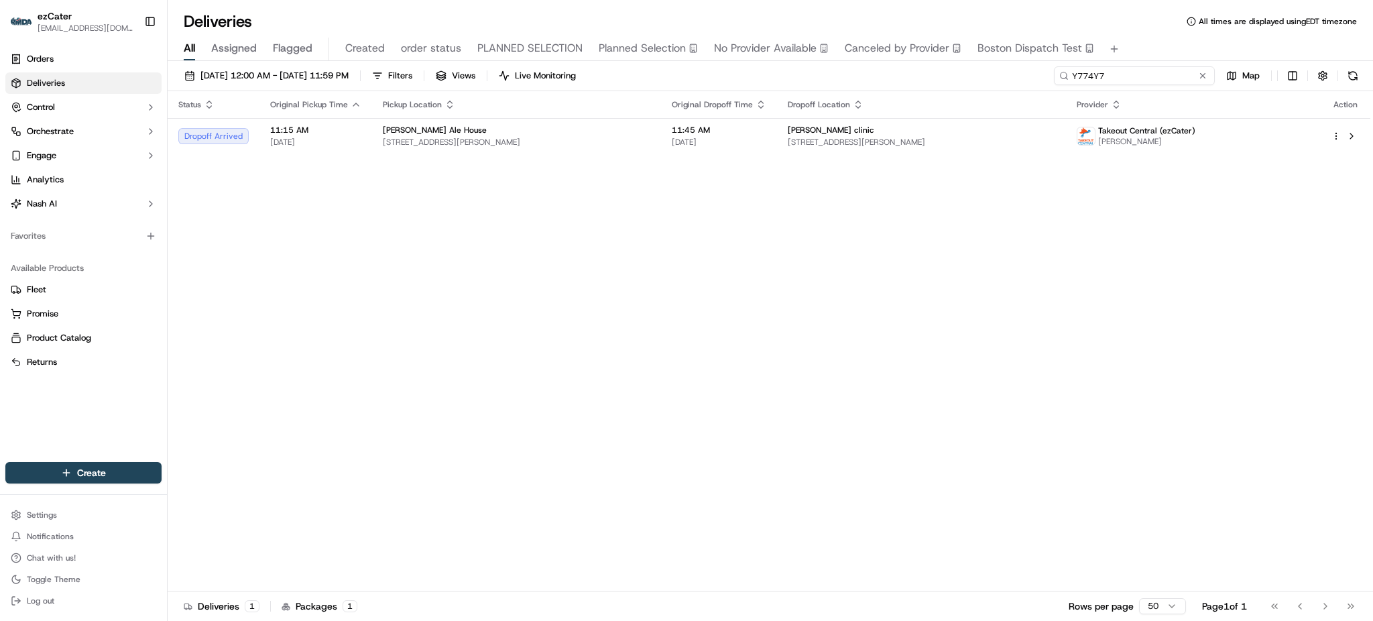
click at [1137, 81] on input "Y774Y7" at bounding box center [1134, 75] width 161 height 19
paste input "T453AZ"
click at [1237, 299] on div "Status Original Pickup Time Pickup Location Original Dropoff Time Dropoff Locat…" at bounding box center [769, 341] width 1203 height 500
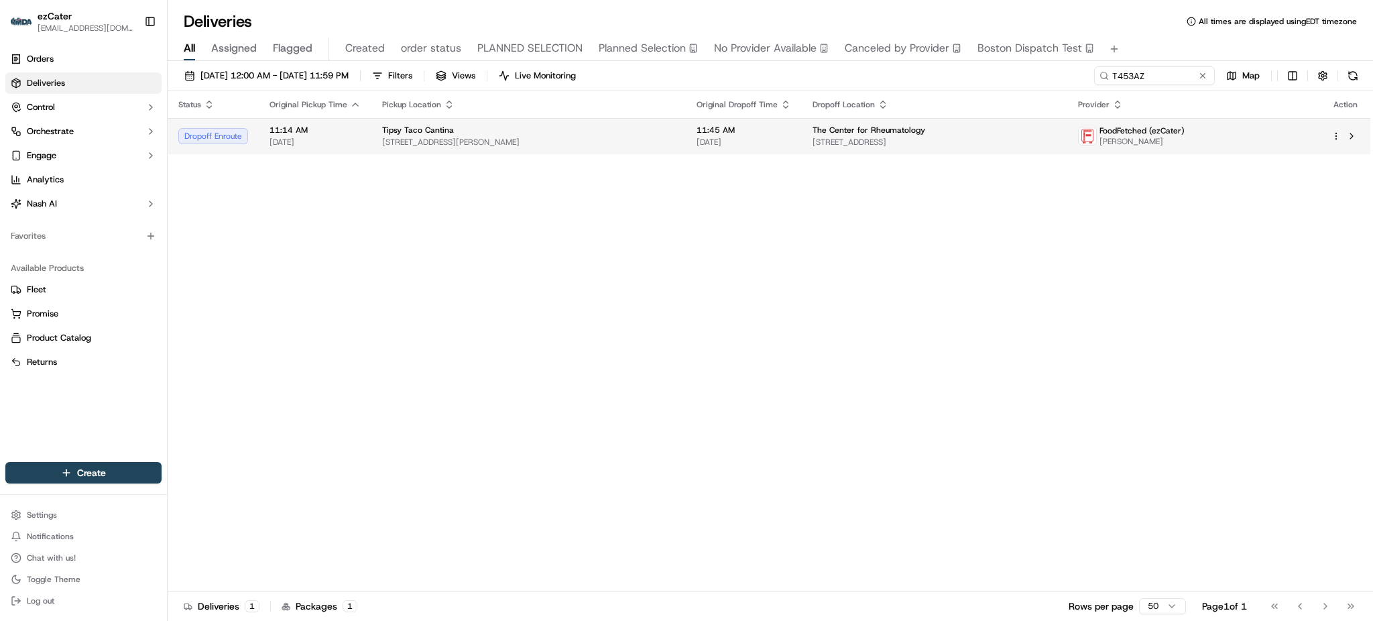
click at [763, 138] on span "[DATE]" at bounding box center [743, 142] width 95 height 11
click at [1159, 76] on input "T453AZ" at bounding box center [1134, 75] width 161 height 19
paste input "GUA42A"
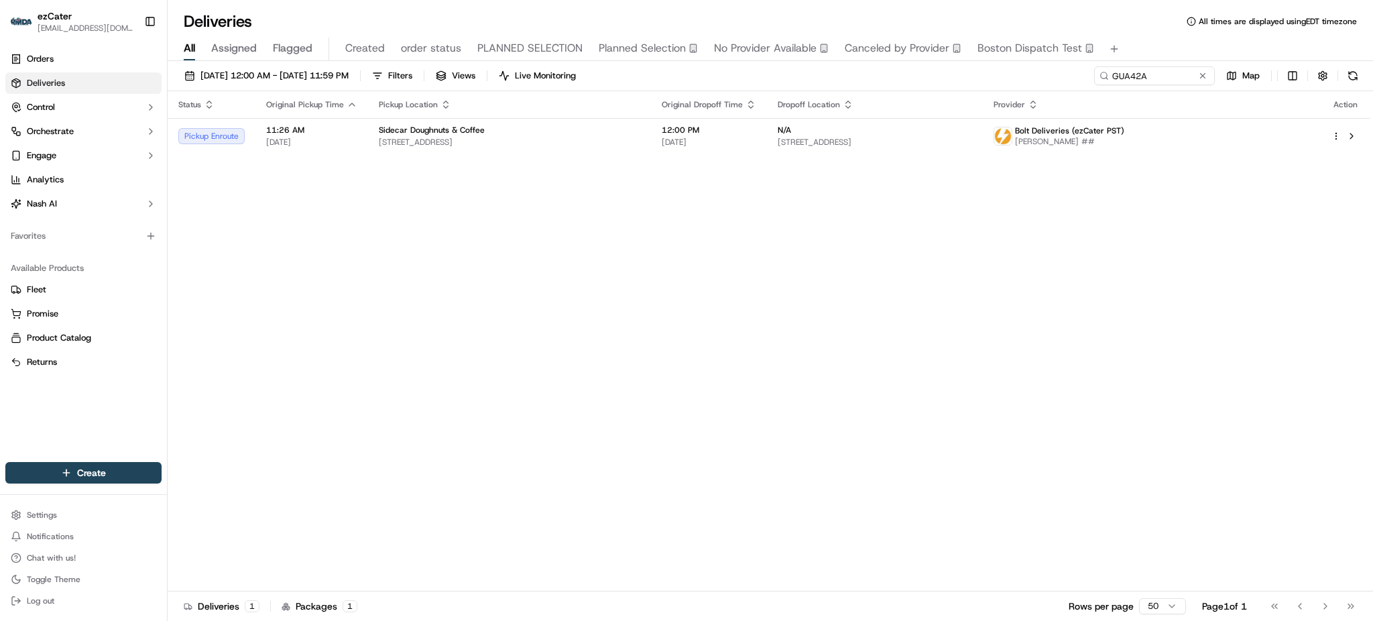
click at [1241, 284] on div "Status Original Pickup Time Pickup Location Original Dropoff Time Dropoff Locat…" at bounding box center [769, 341] width 1203 height 500
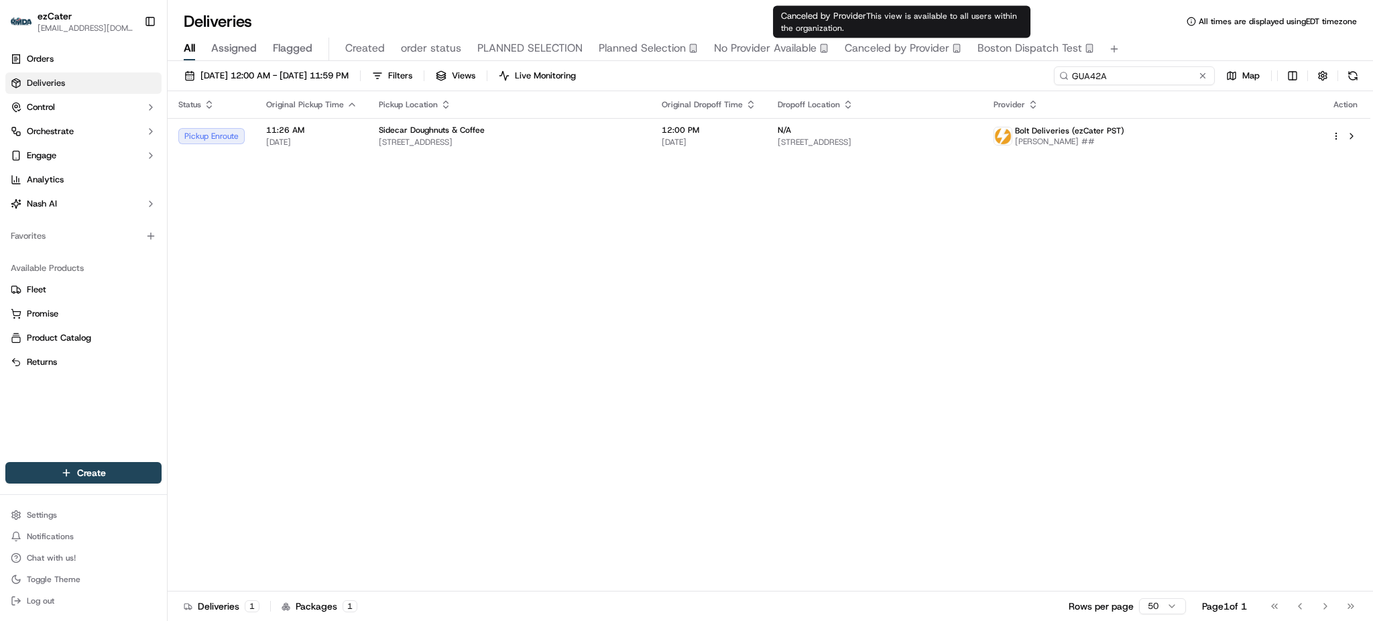
click at [1177, 82] on input "GUA42A" at bounding box center [1134, 75] width 161 height 19
paste input "5PUTZ8"
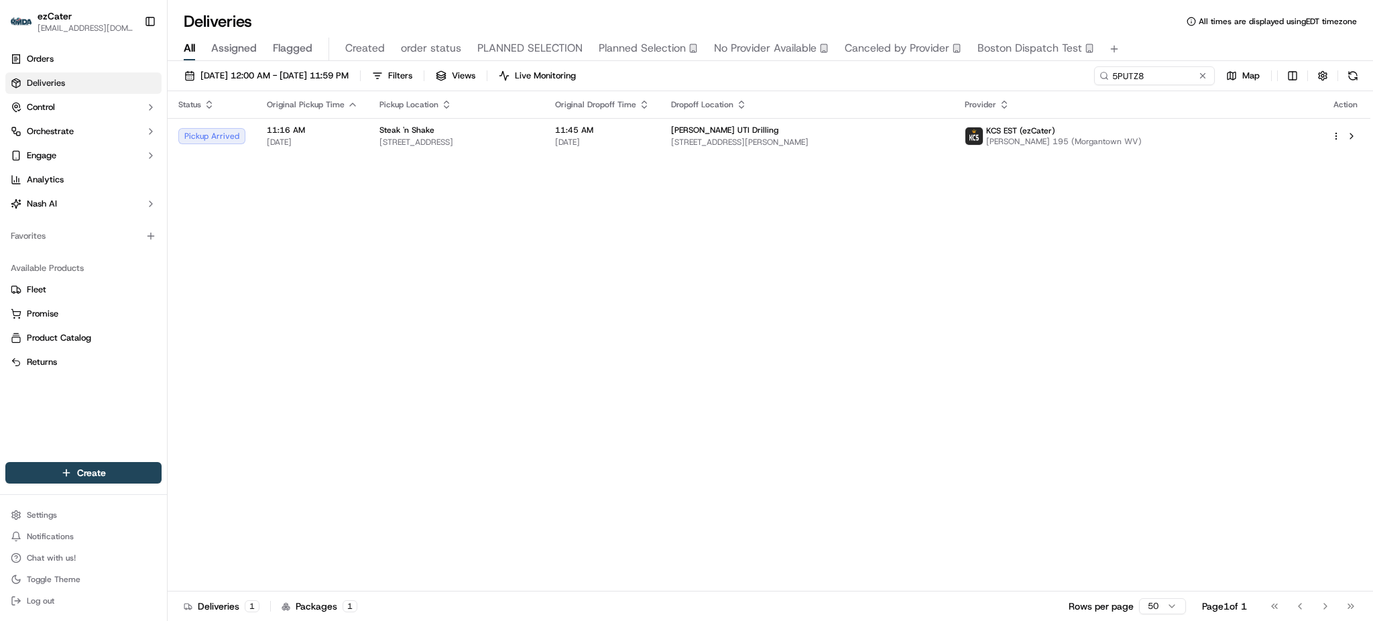
click at [1257, 235] on div "Status Original Pickup Time Pickup Location Original Dropoff Time Dropoff Locat…" at bounding box center [769, 341] width 1203 height 500
click at [1160, 78] on input "5PUTZ8" at bounding box center [1134, 75] width 161 height 19
click at [943, 142] on span "171 Locust Ave Ext, Mt Morris, PA 15349, USA" at bounding box center [807, 142] width 272 height 11
click at [778, 125] on span "Patterson UTI Drilling" at bounding box center [724, 130] width 107 height 11
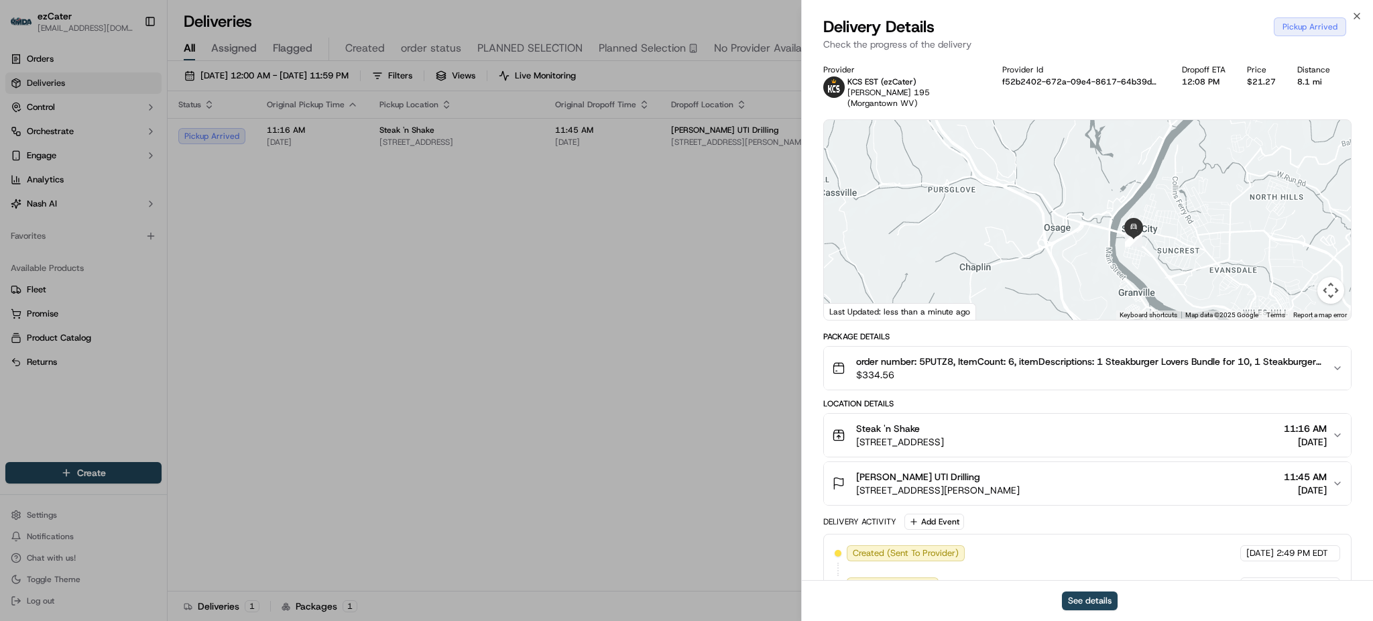
drag, startPoint x: 1123, startPoint y: 266, endPoint x: 1105, endPoint y: 174, distance: 93.5
click at [1105, 174] on div at bounding box center [1087, 220] width 527 height 200
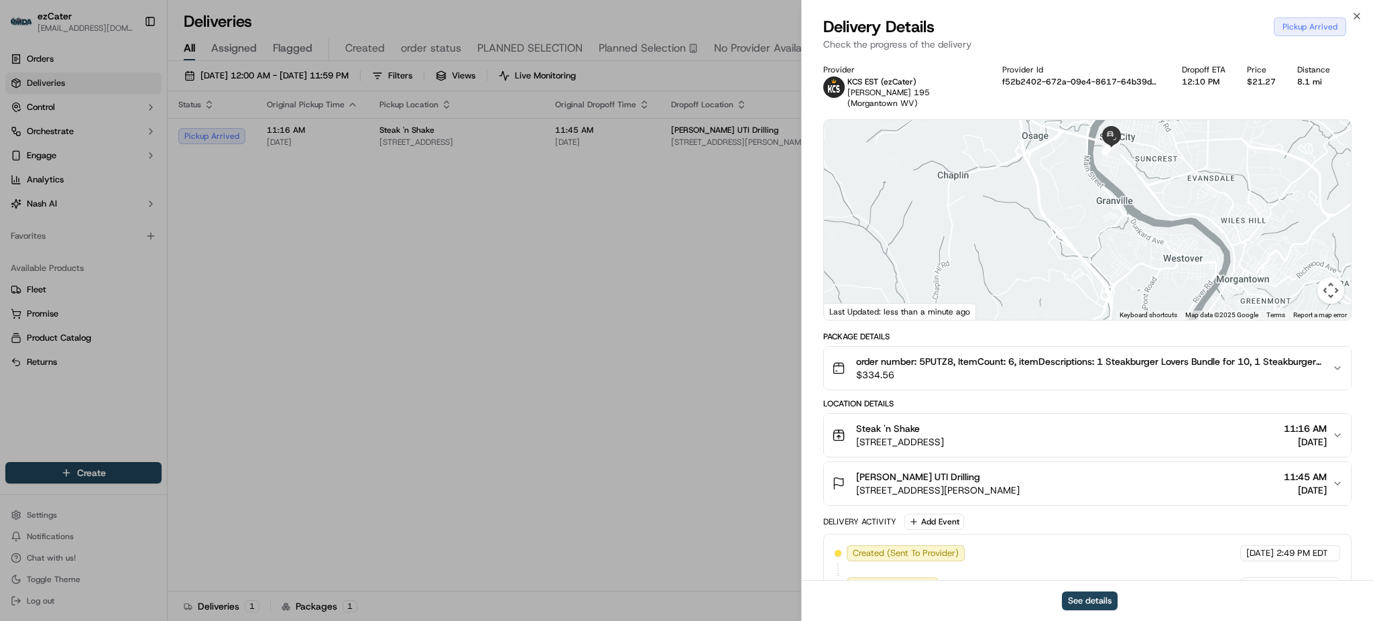
click at [1180, 316] on div "Provider KCS EST (ezCater) Cate Mock 195 (Morgantown WV) Provider Id f52b2402-6…" at bounding box center [1087, 398] width 528 height 669
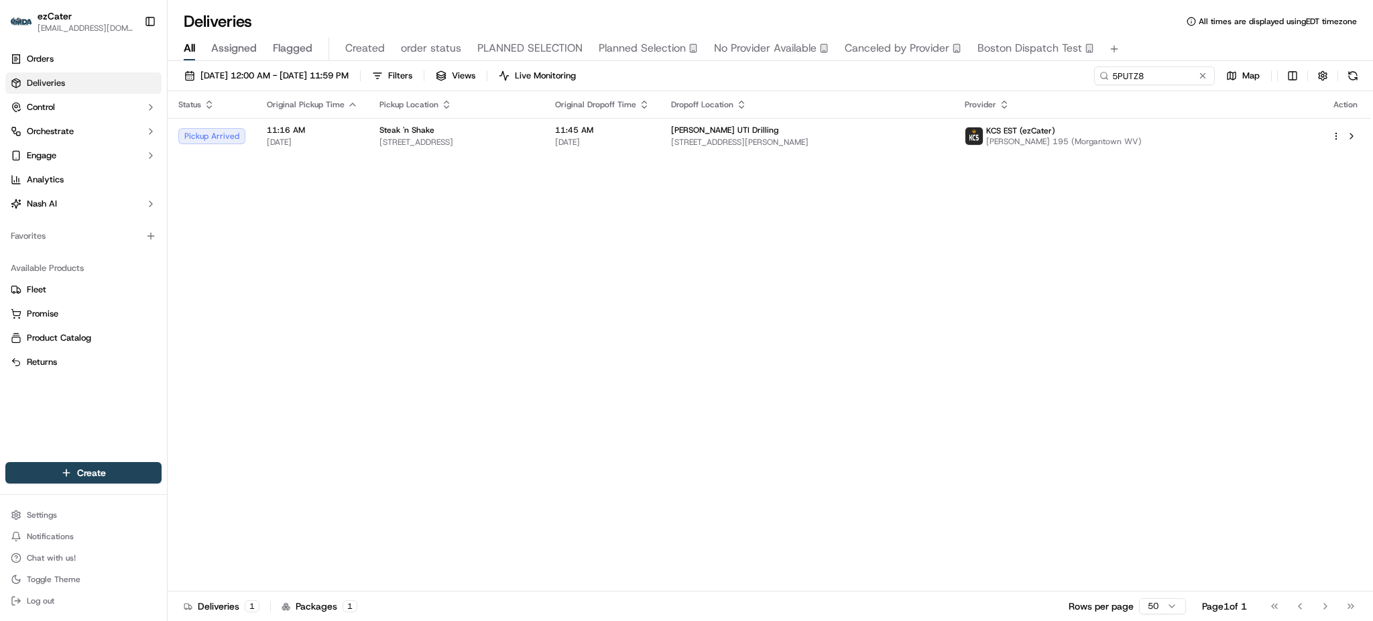
click at [1223, 291] on div "Status Original Pickup Time Pickup Location Original Dropoff Time Dropoff Locat…" at bounding box center [769, 341] width 1203 height 500
click at [1263, 288] on div "Status Original Pickup Time Pickup Location Original Dropoff Time Dropoff Locat…" at bounding box center [769, 341] width 1203 height 500
click at [299, 128] on span "11:16 AM" at bounding box center [312, 130] width 91 height 11
click at [377, 332] on div "Status Original Pickup Time Pickup Location Original Dropoff Time Dropoff Locat…" at bounding box center [769, 341] width 1203 height 500
click at [1152, 80] on input "5PUTZ8" at bounding box center [1134, 75] width 161 height 19
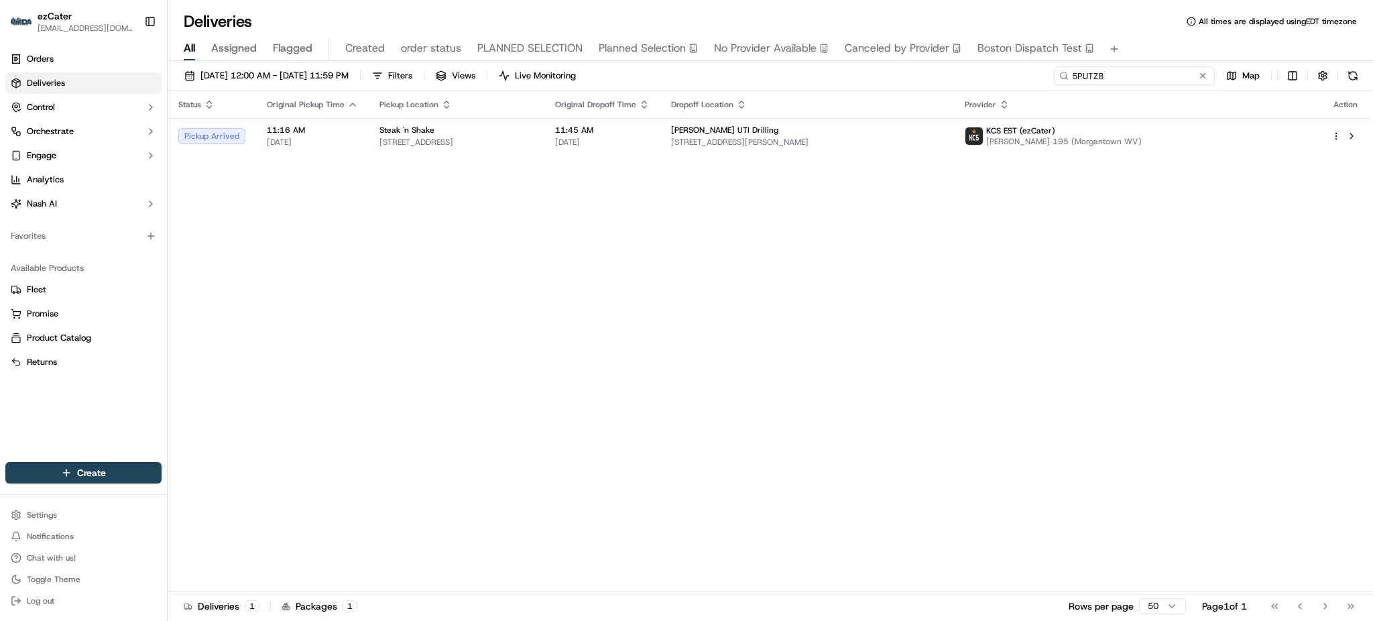
paste input "7F2-JW9"
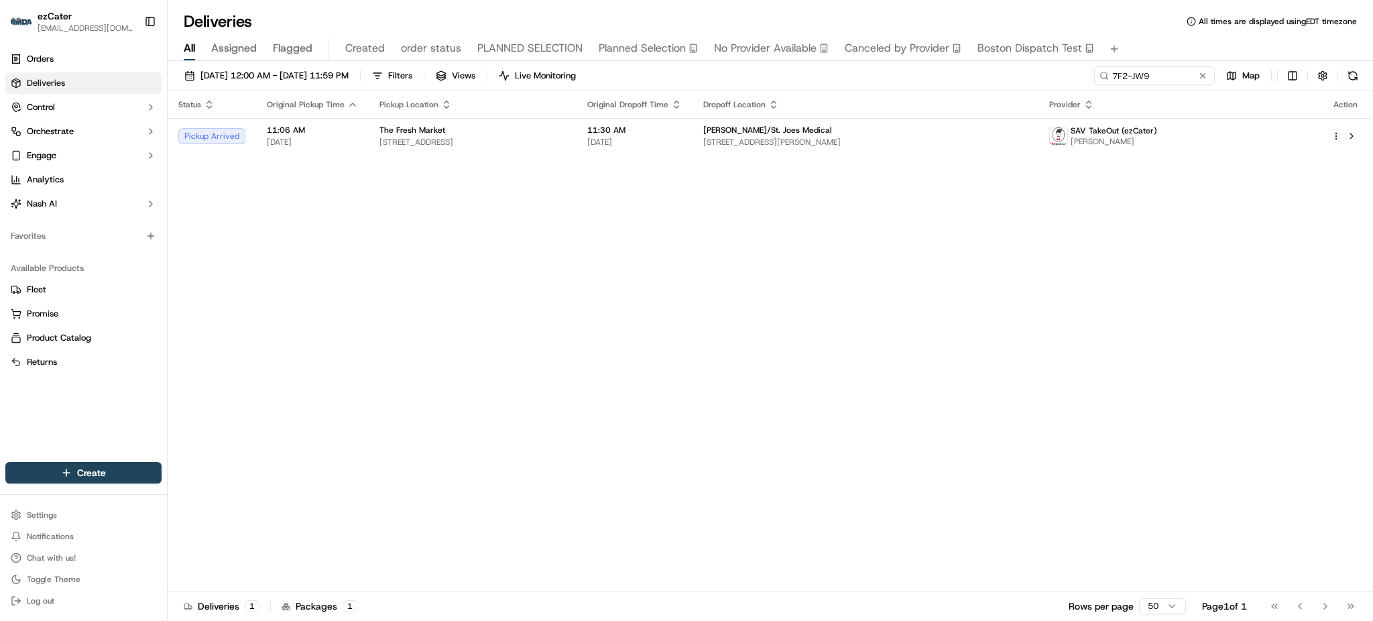
click at [1142, 353] on div "Status Original Pickup Time Pickup Location Original Dropoff Time Dropoff Locat…" at bounding box center [769, 341] width 1203 height 500
click at [938, 145] on span "[STREET_ADDRESS][PERSON_NAME]" at bounding box center [865, 142] width 325 height 11
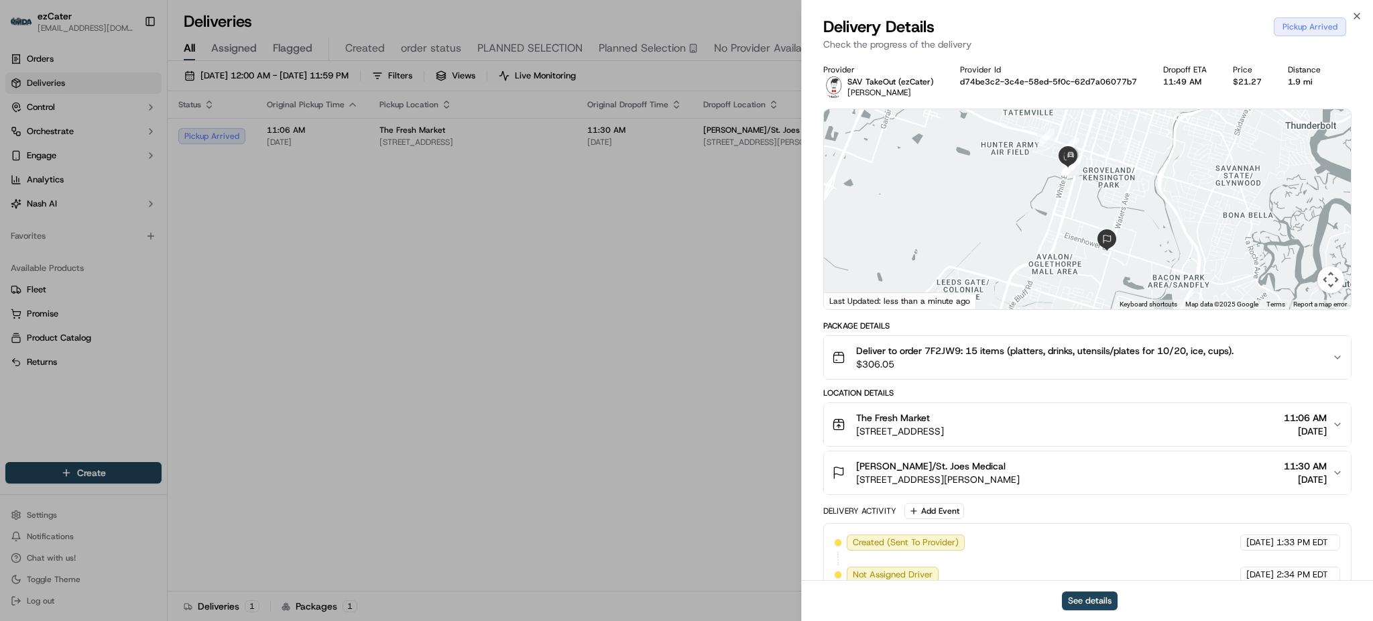
click at [1087, 394] on div "Location Details" at bounding box center [1087, 392] width 528 height 11
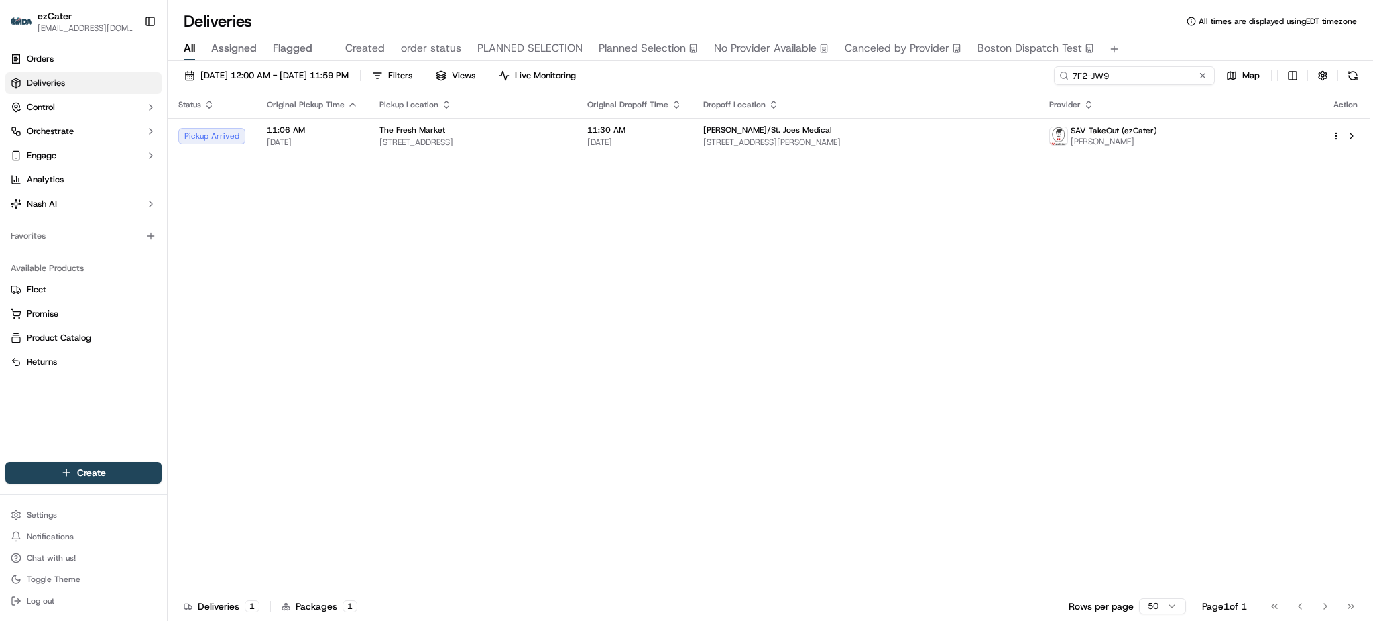
click at [1175, 78] on input "7F2-JW9" at bounding box center [1134, 75] width 161 height 19
paste input "0QYRU7"
click at [1318, 232] on div "Status Original Pickup Time Pickup Location Original Dropoff Time Dropoff Locat…" at bounding box center [769, 341] width 1203 height 500
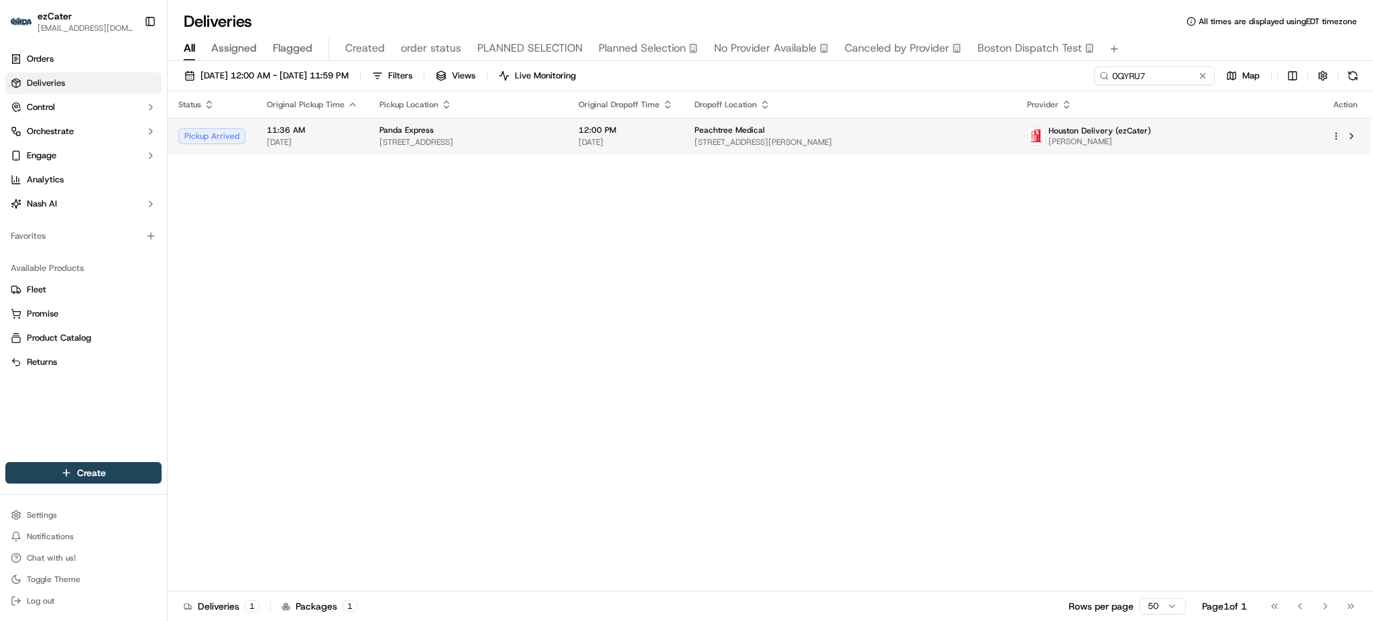
click at [391, 139] on span "[STREET_ADDRESS]" at bounding box center [468, 142] width 178 height 11
click at [1169, 80] on input "0QYRU7" at bounding box center [1134, 75] width 161 height 19
paste input "G61-E7K"
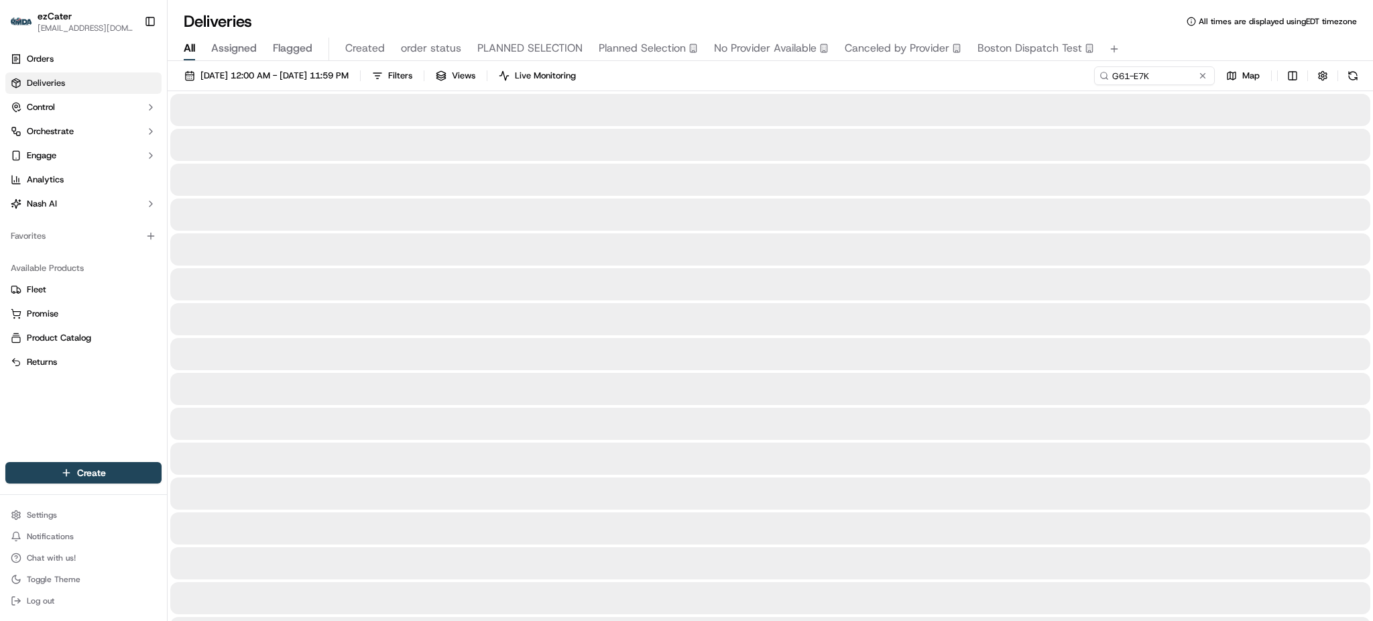
click at [1062, 75] on div "09/16/2025 12:00 AM - 09/16/2025 11:59 PM Filters Views Live Monitoring G61-E7K…" at bounding box center [770, 78] width 1205 height 25
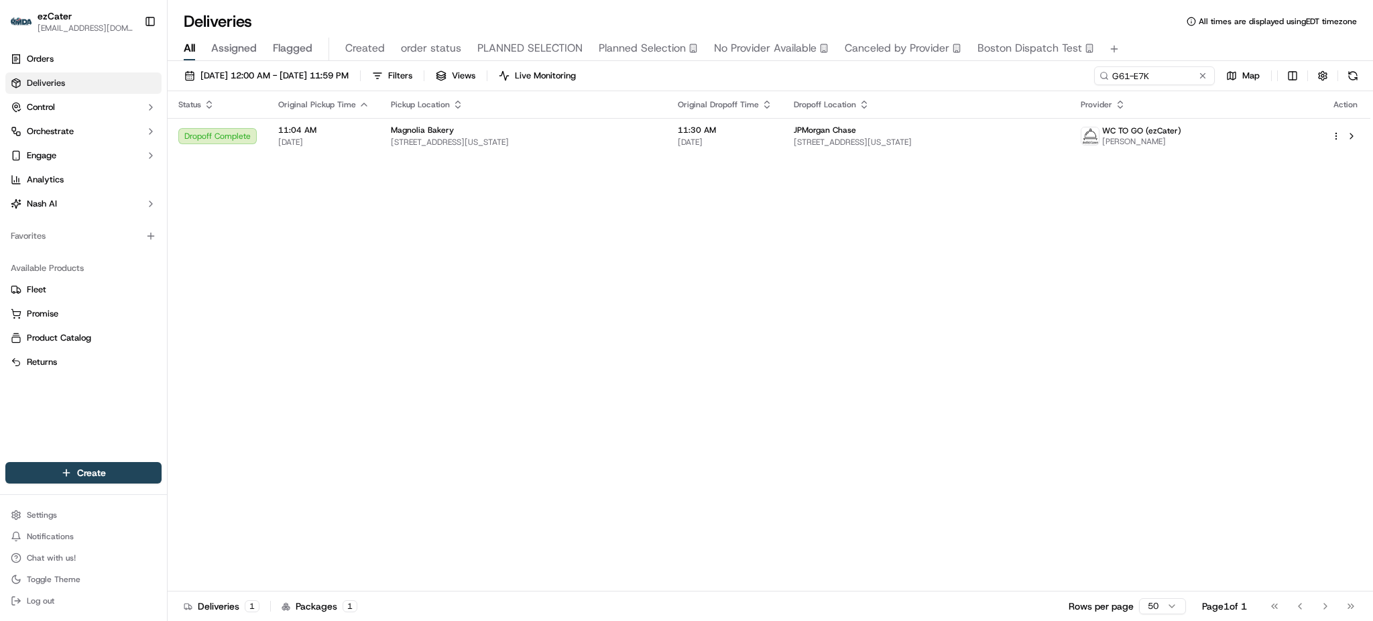
click at [1101, 159] on div "Status Original Pickup Time Pickup Location Original Dropoff Time Dropoff Locat…" at bounding box center [769, 341] width 1203 height 500
click at [1159, 275] on div "Status Original Pickup Time Pickup Location Original Dropoff Time Dropoff Locat…" at bounding box center [769, 341] width 1203 height 500
click at [896, 141] on span "277 Park Ave, New York, NY 10172, USA" at bounding box center [926, 142] width 265 height 11
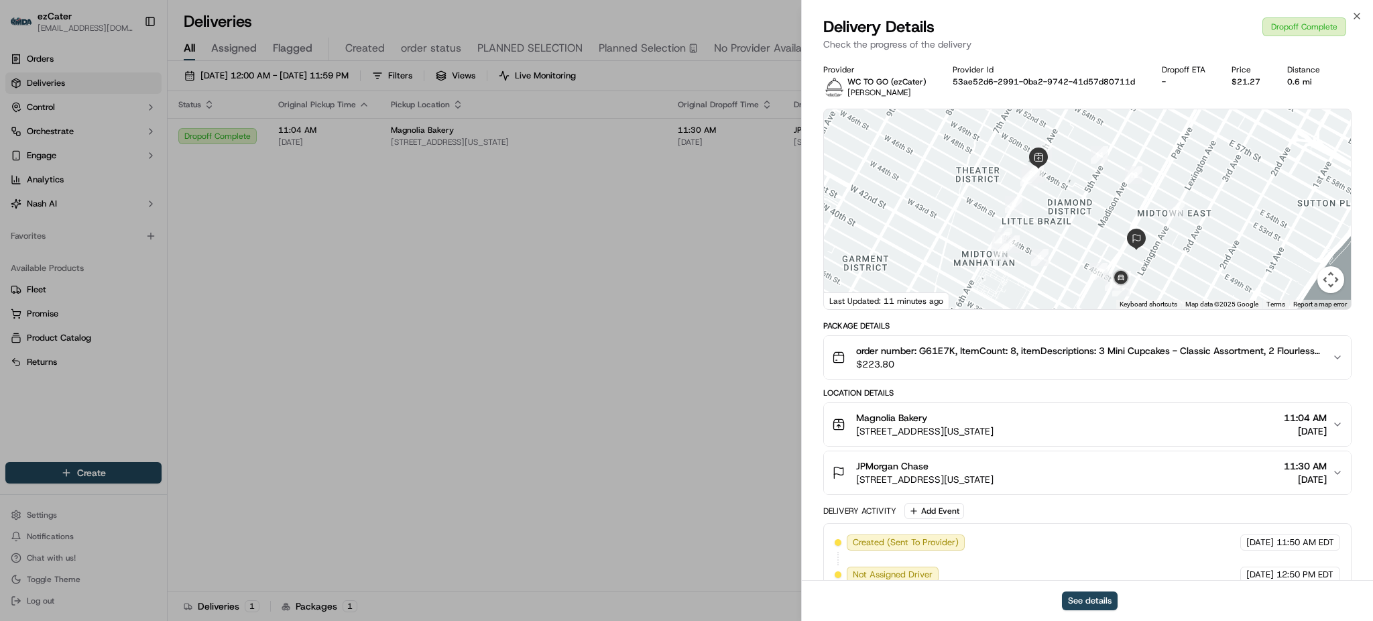
click at [1146, 397] on div "Location Details" at bounding box center [1087, 392] width 528 height 11
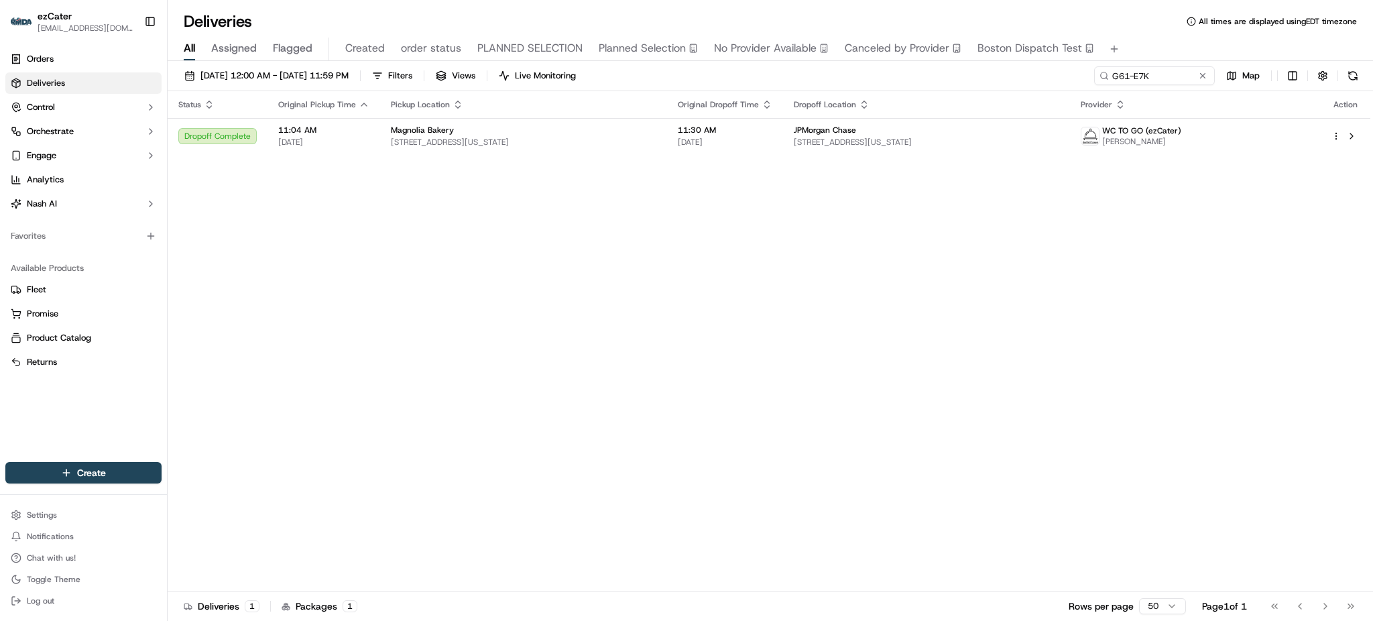
click at [1154, 65] on div "09/16/2025 12:00 AM - 09/16/2025 11:59 PM Filters Views Live Monitoring G61-E7K…" at bounding box center [770, 342] width 1205 height 562
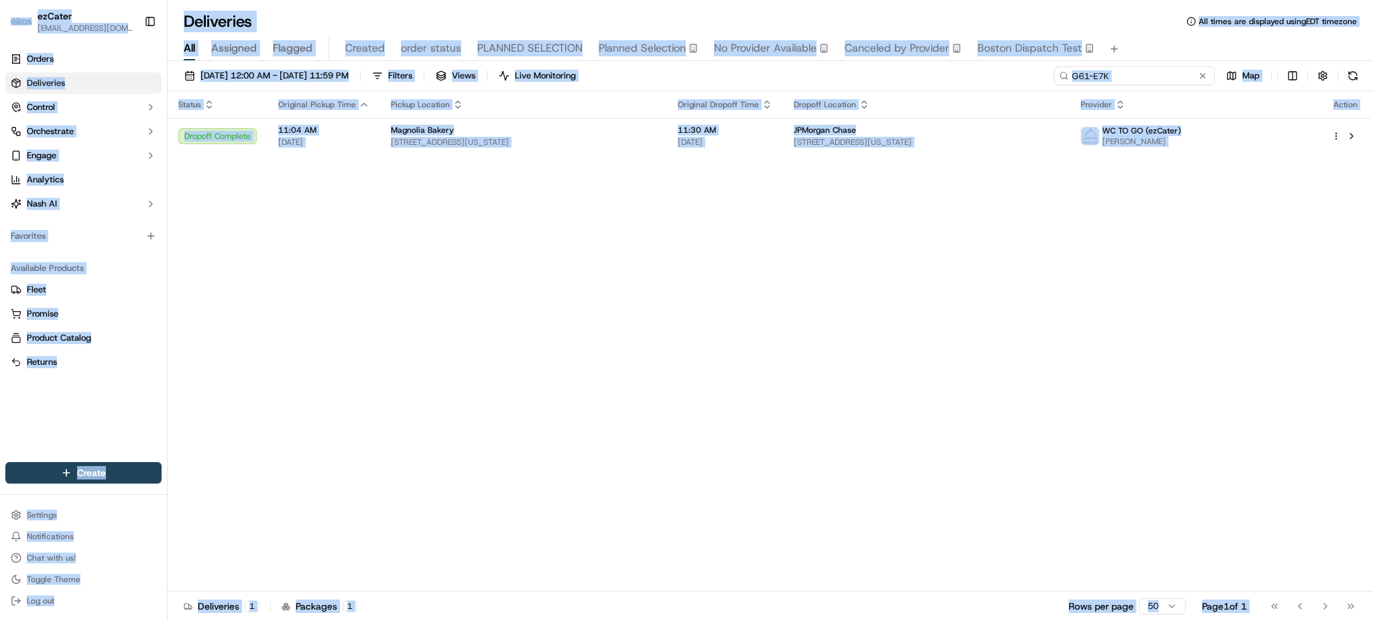
click at [1154, 68] on input "G61-E7K" at bounding box center [1134, 75] width 161 height 19
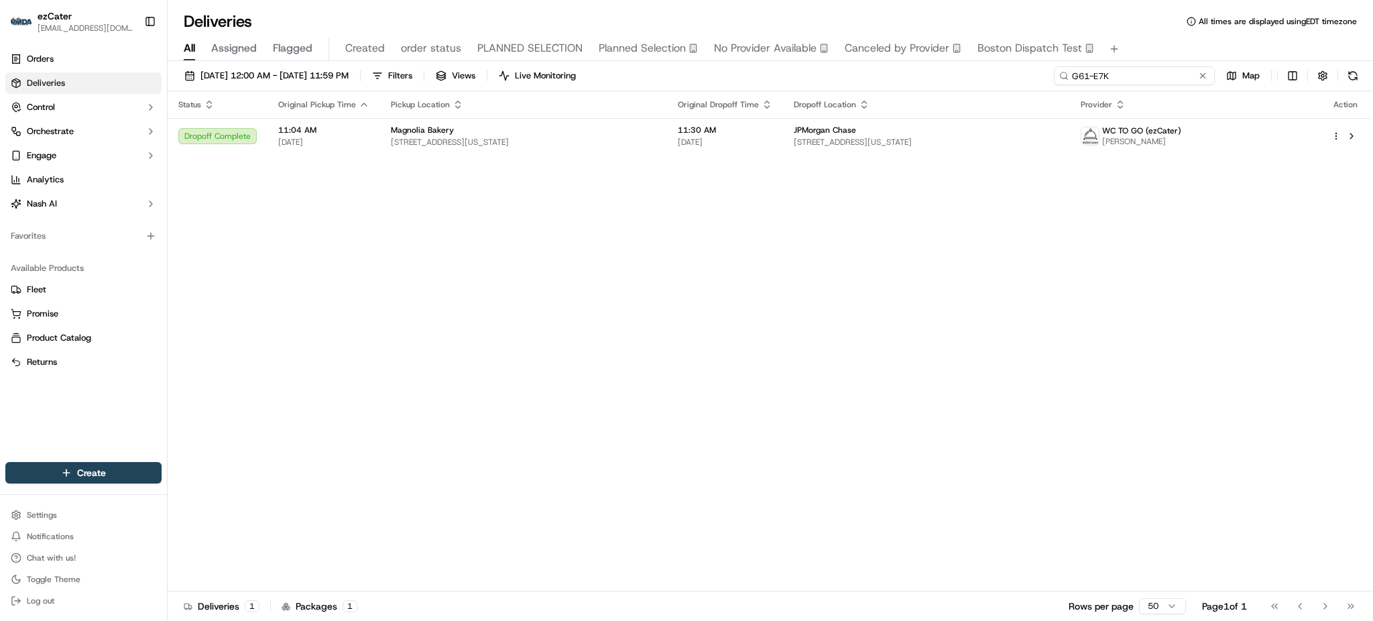
paste input "C4UKU5"
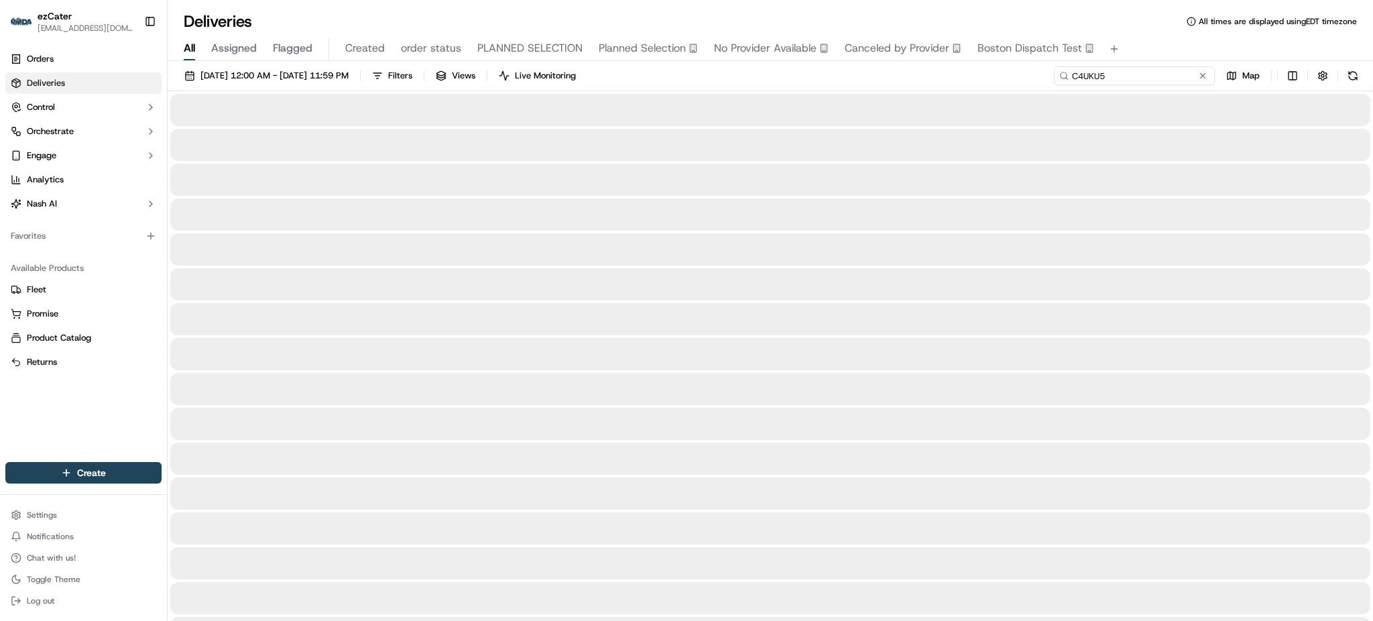
type input "C4UKU5"
click at [1030, 73] on div "09/16/2025 12:00 AM - 09/16/2025 11:59 PM Filters Views Live Monitoring C4UKU5 …" at bounding box center [770, 78] width 1205 height 25
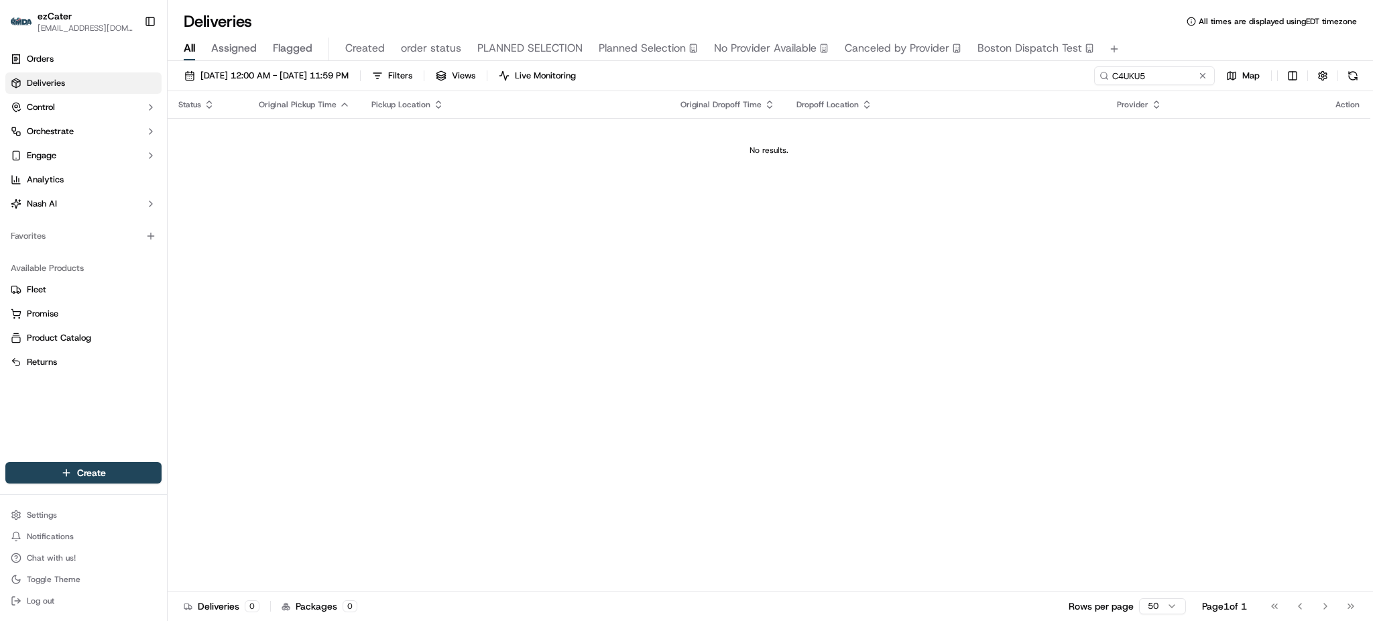
click at [276, 64] on div "09/16/2025 12:00 AM - 09/16/2025 11:59 PM Filters Views Live Monitoring C4UKU5 …" at bounding box center [770, 342] width 1205 height 562
click at [276, 70] on span "[DATE] 12:00 AM - [DATE] 11:59 PM" at bounding box center [274, 76] width 148 height 12
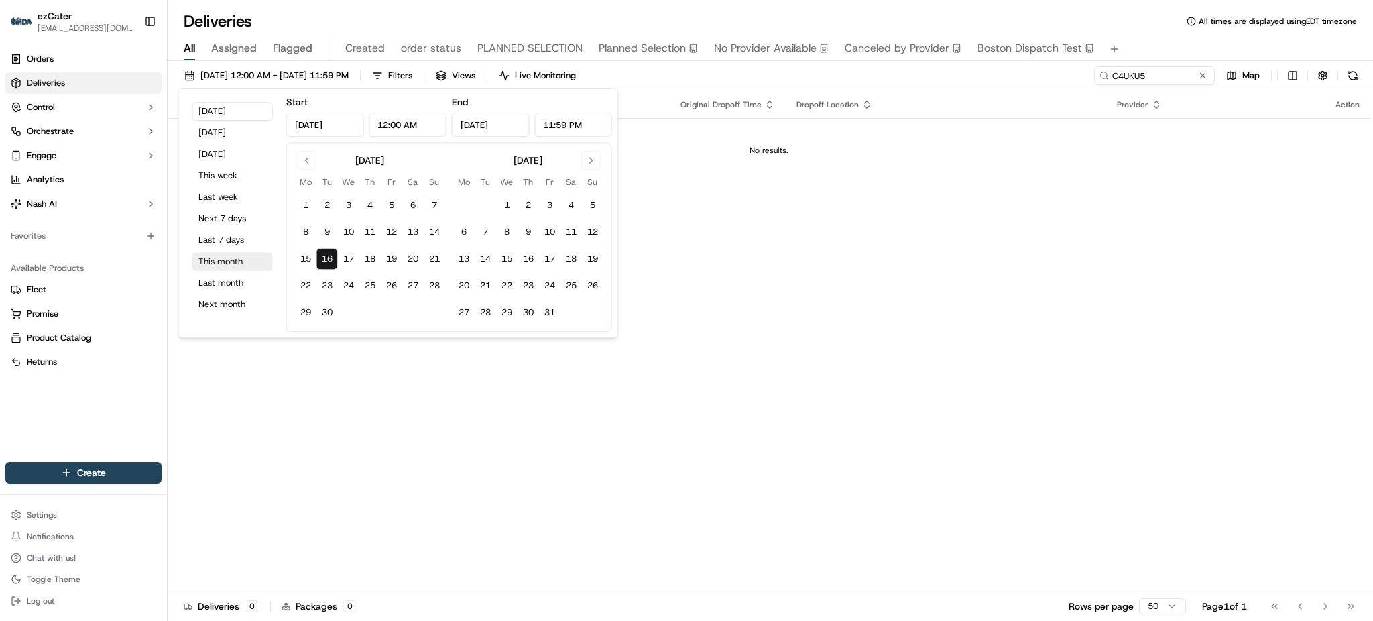
click at [245, 259] on button "This month" at bounding box center [232, 261] width 80 height 19
type input "Sep 1, 2025"
type input "Sep 30, 2025"
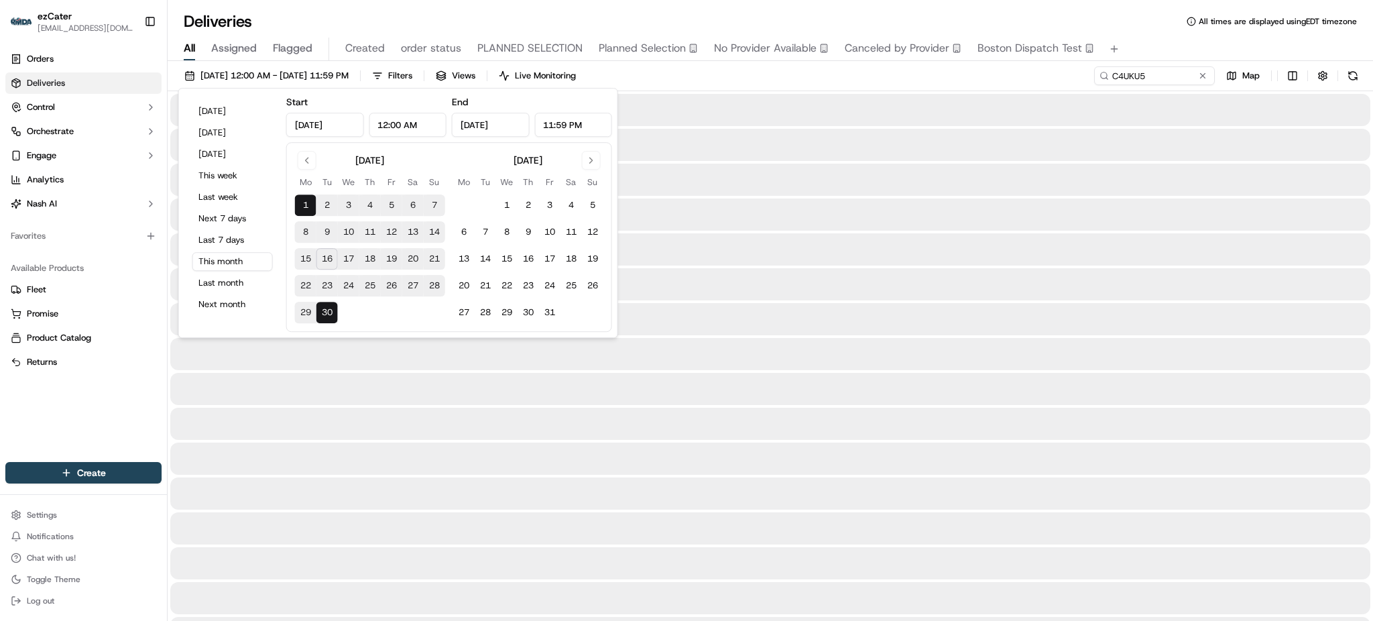
click at [812, 82] on div "09/01/2025 12:00 AM - 09/30/2025 11:59 PM Filters Views Live Monitoring C4UKU5 …" at bounding box center [770, 78] width 1205 height 25
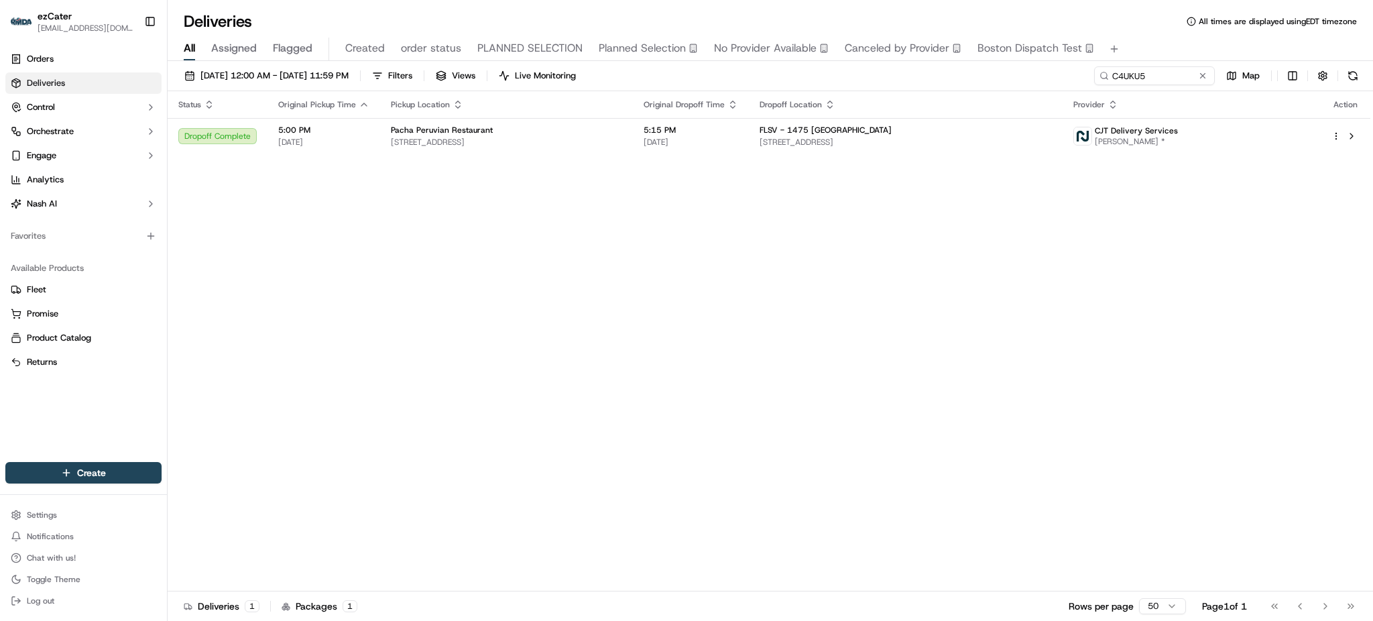
click at [1252, 243] on div "Status Original Pickup Time Pickup Location Original Dropoff Time Dropoff Locat…" at bounding box center [769, 341] width 1203 height 500
click at [808, 143] on span "1475 Franklin Ave, Garden City, NY 11530, USA" at bounding box center [905, 142] width 293 height 11
click at [815, 135] on span "FLSV - 1475 Franklin" at bounding box center [825, 130] width 132 height 11
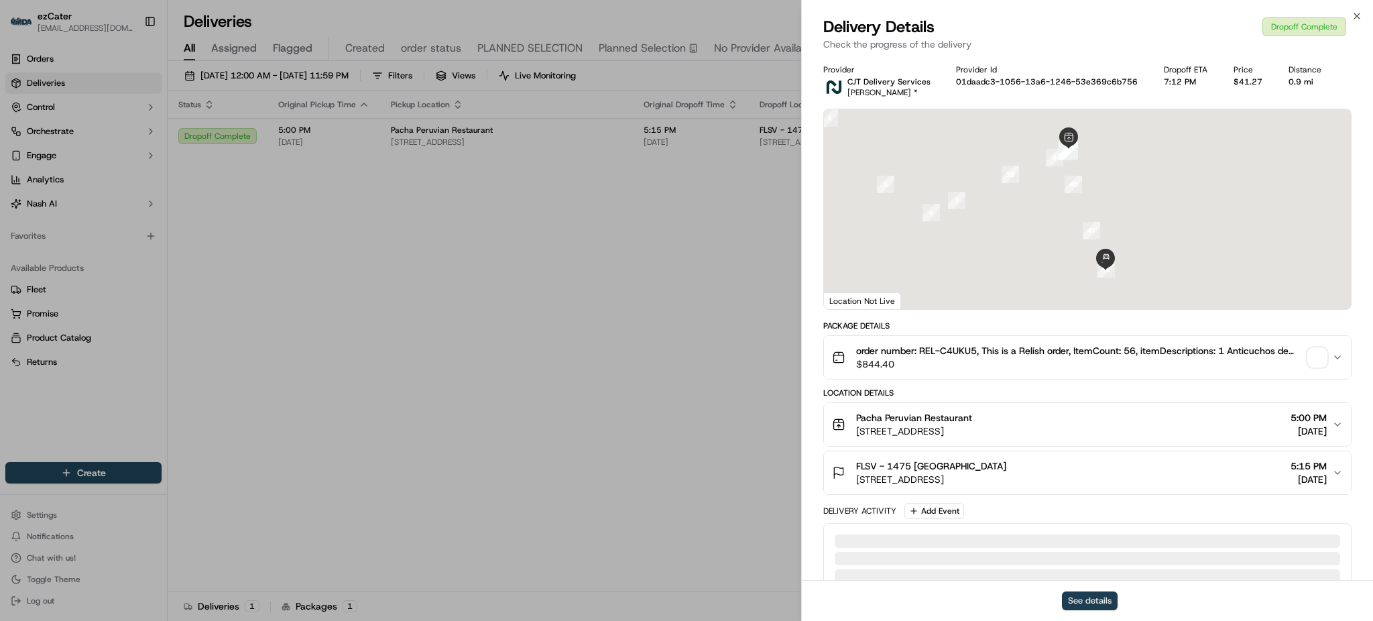
click at [1100, 600] on button "See details" at bounding box center [1090, 600] width 56 height 19
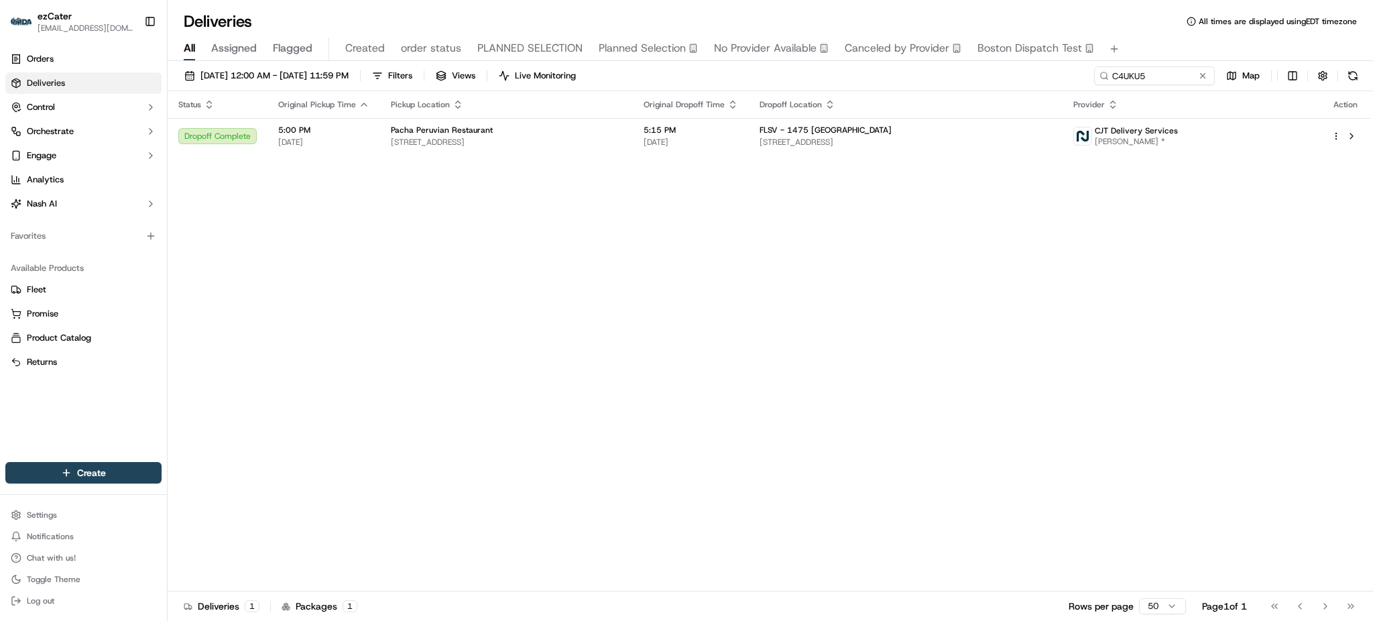
click at [1186, 265] on div "Status Original Pickup Time Pickup Location Original Dropoff Time Dropoff Locat…" at bounding box center [769, 341] width 1203 height 500
click at [1204, 73] on button at bounding box center [1202, 75] width 13 height 13
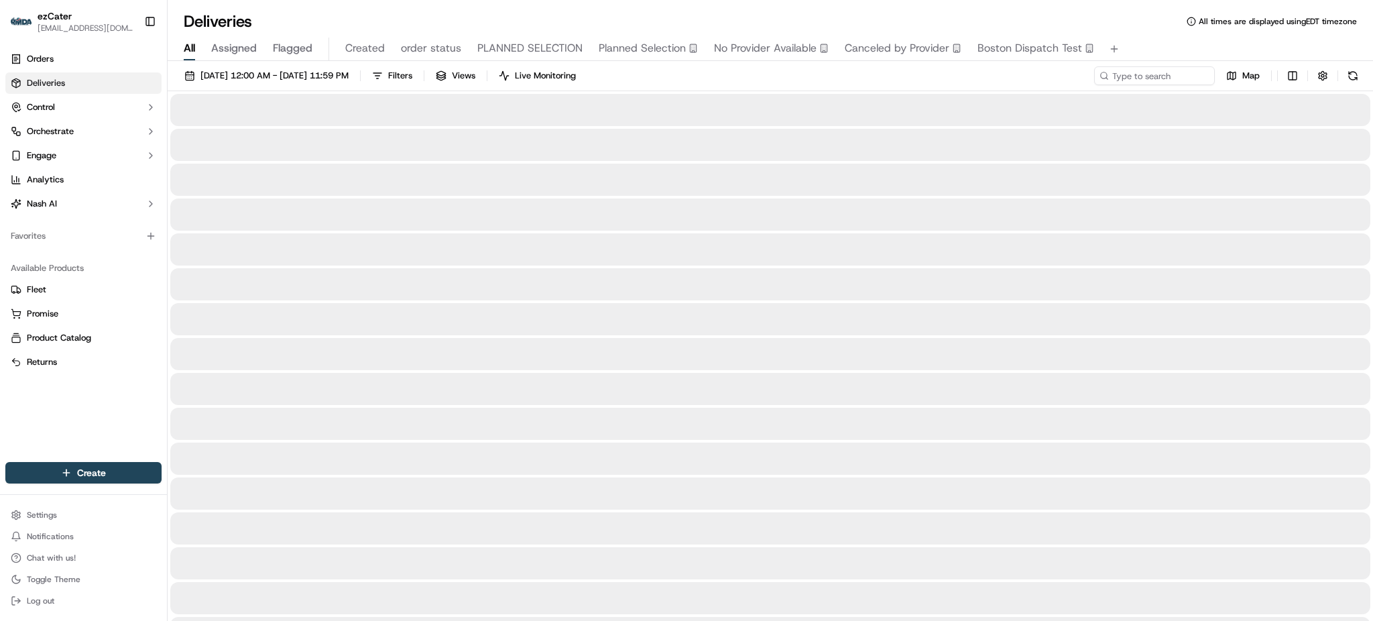
click at [792, 87] on div "09/01/2025 12:00 AM - 09/30/2025 11:59 PM Filters Views Live Monitoring Map" at bounding box center [770, 78] width 1205 height 25
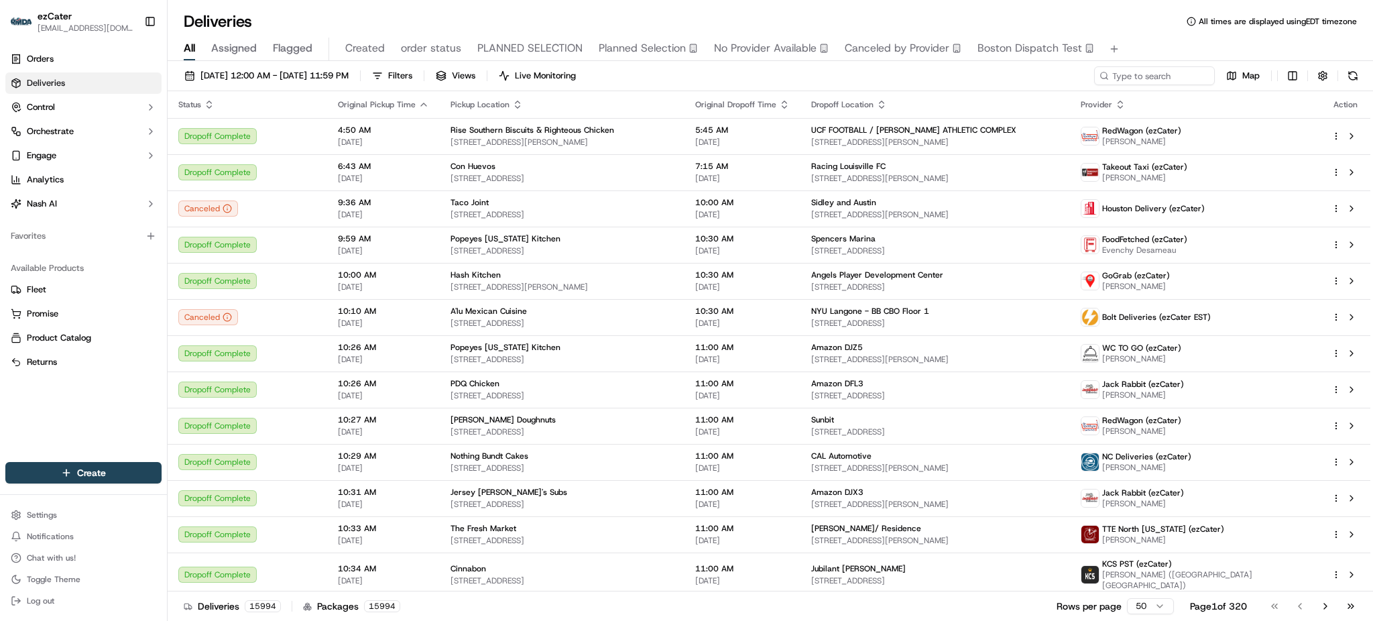
click at [230, 46] on span "Assigned" at bounding box center [234, 48] width 46 height 16
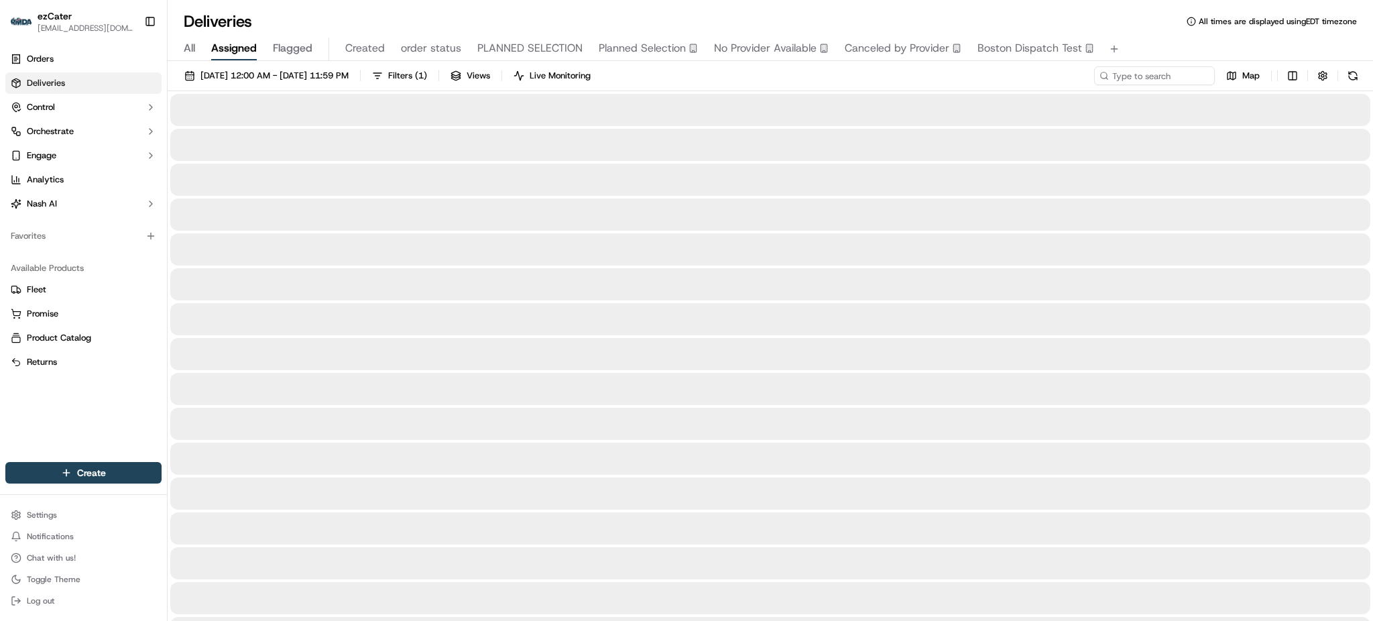
click at [196, 44] on div "All Assigned Flagged Created order status PLANNED SELECTION Planned Selection N…" at bounding box center [770, 49] width 1205 height 23
click at [194, 48] on span "All" at bounding box center [189, 48] width 11 height 16
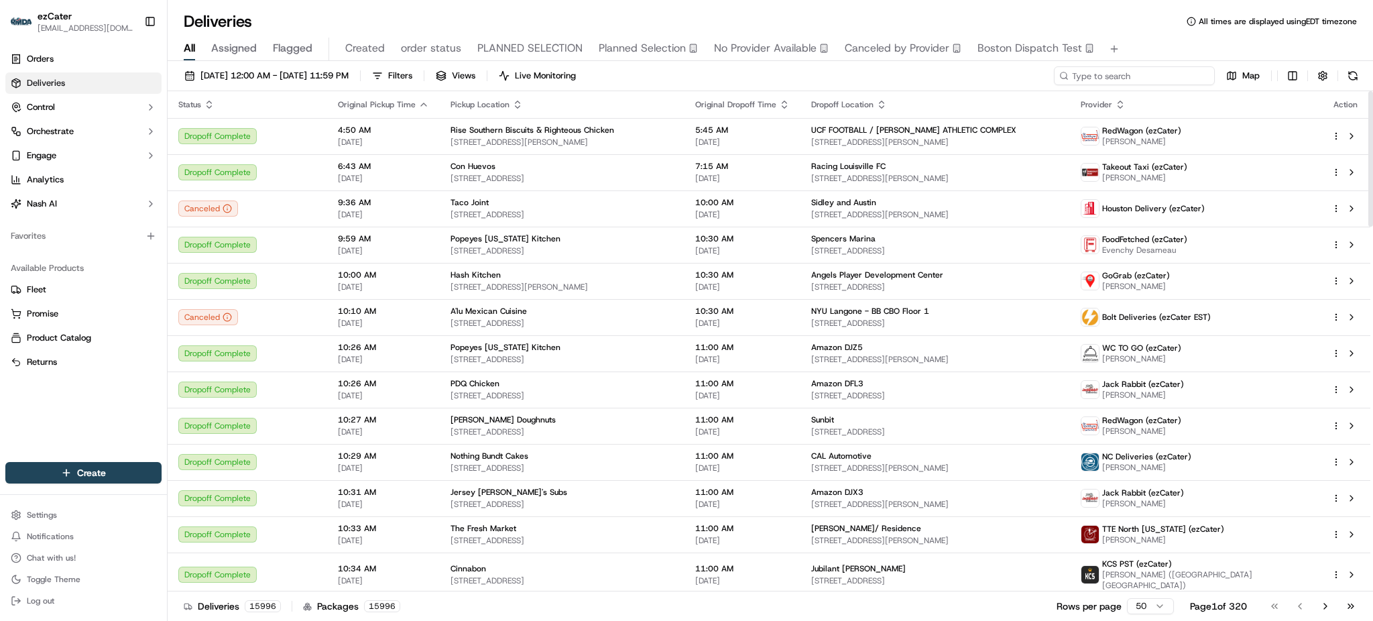
click at [1121, 84] on input at bounding box center [1134, 75] width 161 height 19
paste input "EARWTM"
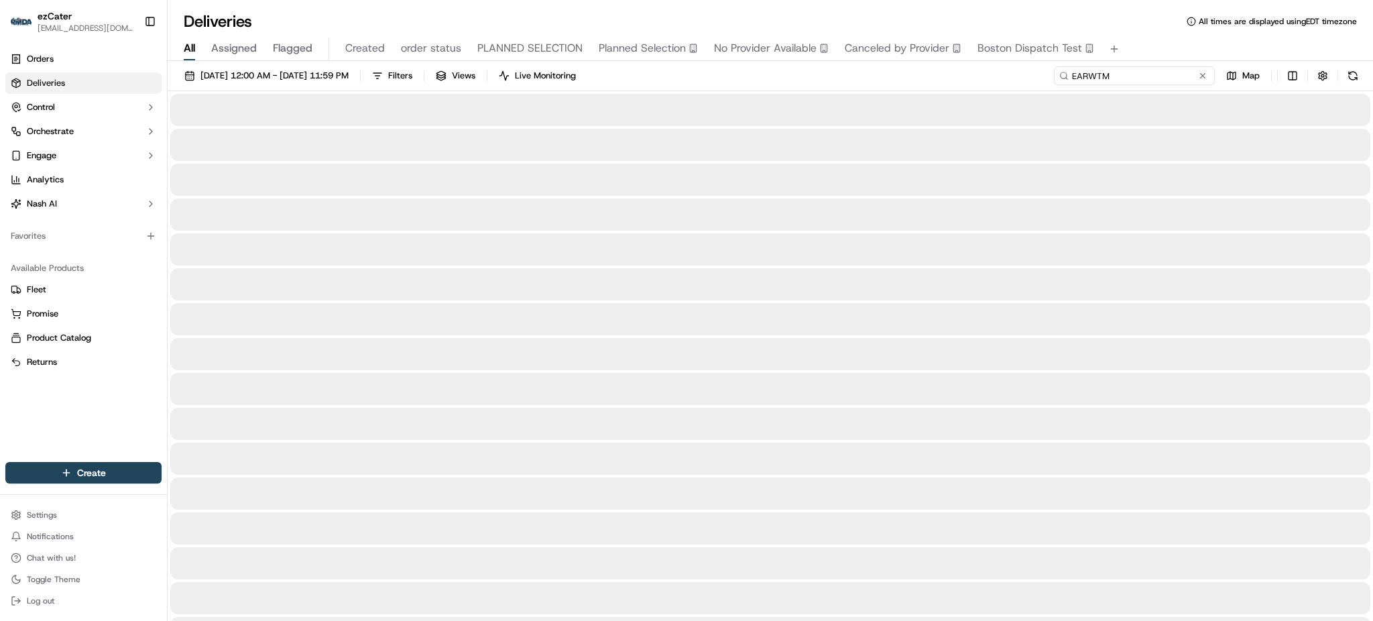
click at [1128, 82] on input "EARWTM" at bounding box center [1134, 75] width 161 height 19
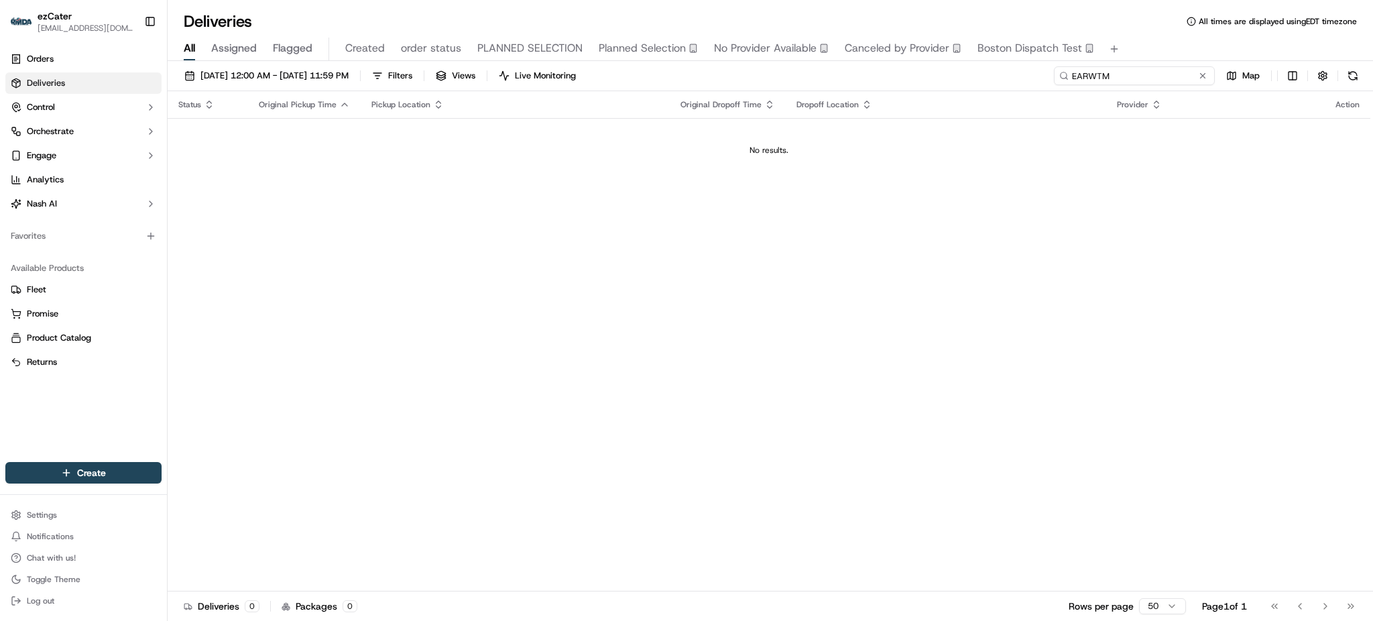
click at [1146, 74] on input "EARWTM" at bounding box center [1134, 75] width 161 height 19
type input "EARWTM"
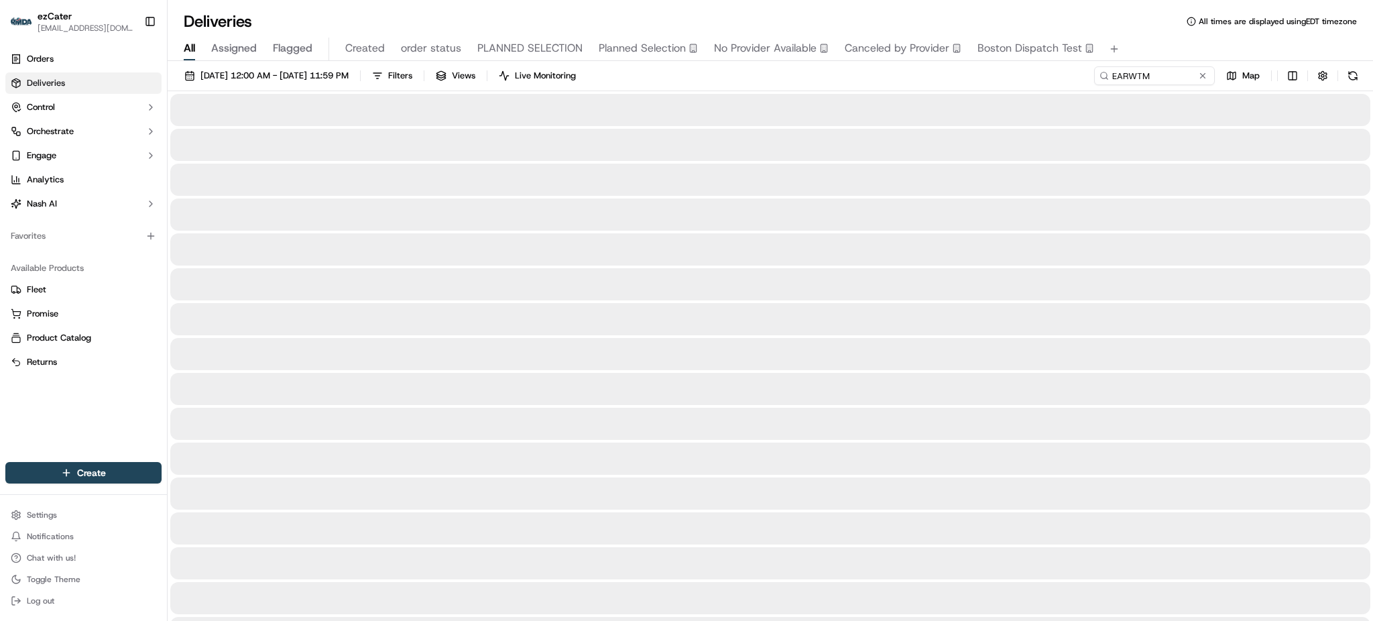
click at [1059, 87] on div "09/01/2025 12:00 AM - 09/30/2025 11:59 PM Filters Views Live Monitoring EARWTM …" at bounding box center [770, 78] width 1205 height 25
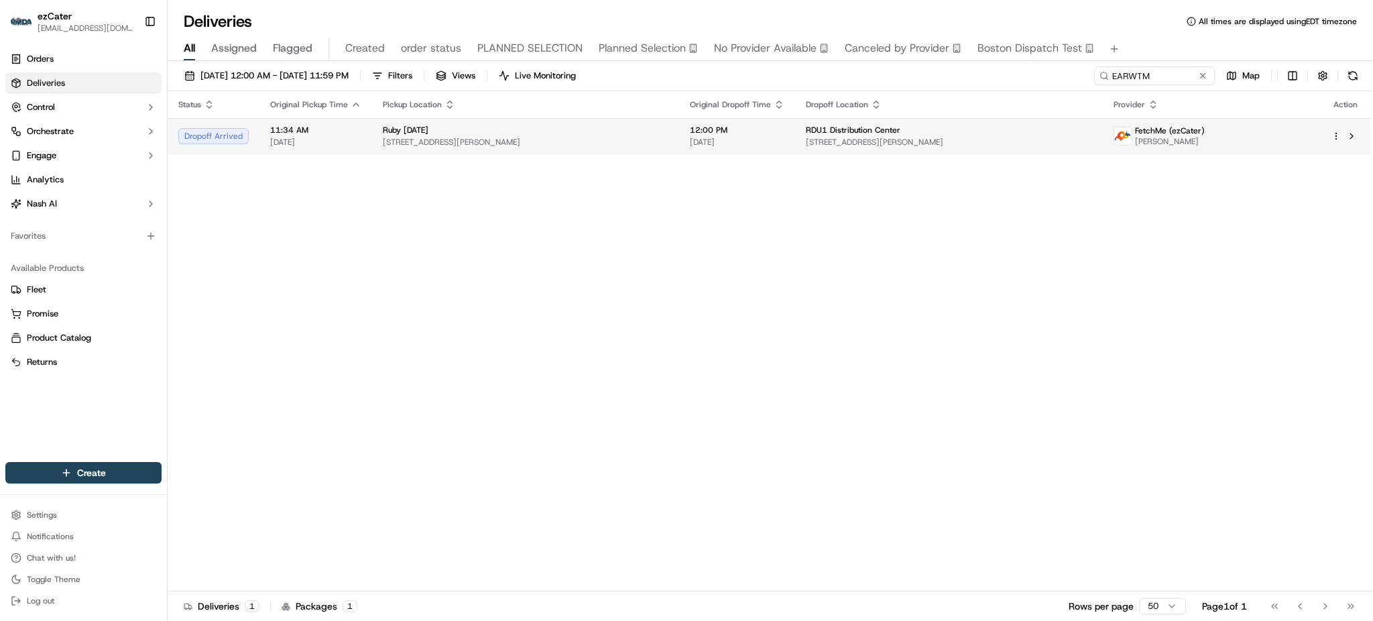
click at [816, 129] on span "RDU1 Distribution Center" at bounding box center [853, 130] width 95 height 11
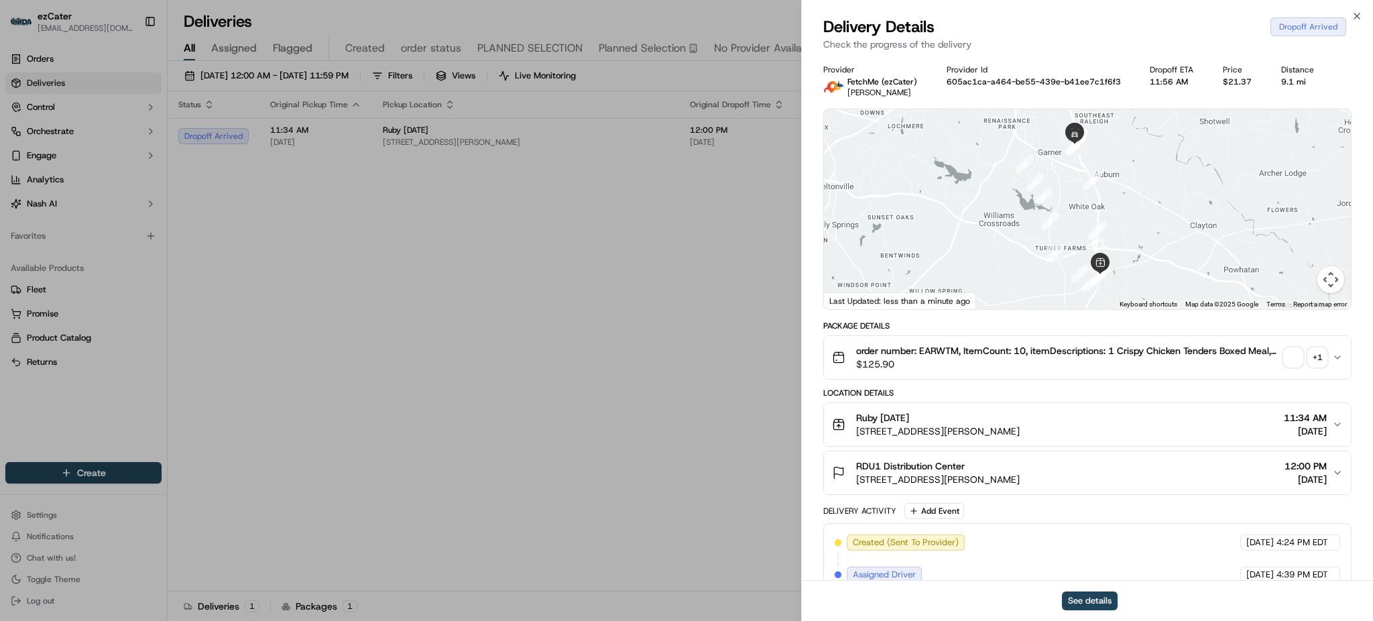
click at [1187, 497] on div "Package Details order number: EARWTM, ItemCount: 10, itemDescriptions: 1 Crispy…" at bounding box center [1087, 601] width 528 height 563
click at [1188, 477] on div "RDU1 Distribution Center 4851 Jones Sausage Rd, Garner, NC 27529, USA 12:00 PM …" at bounding box center [1082, 472] width 500 height 27
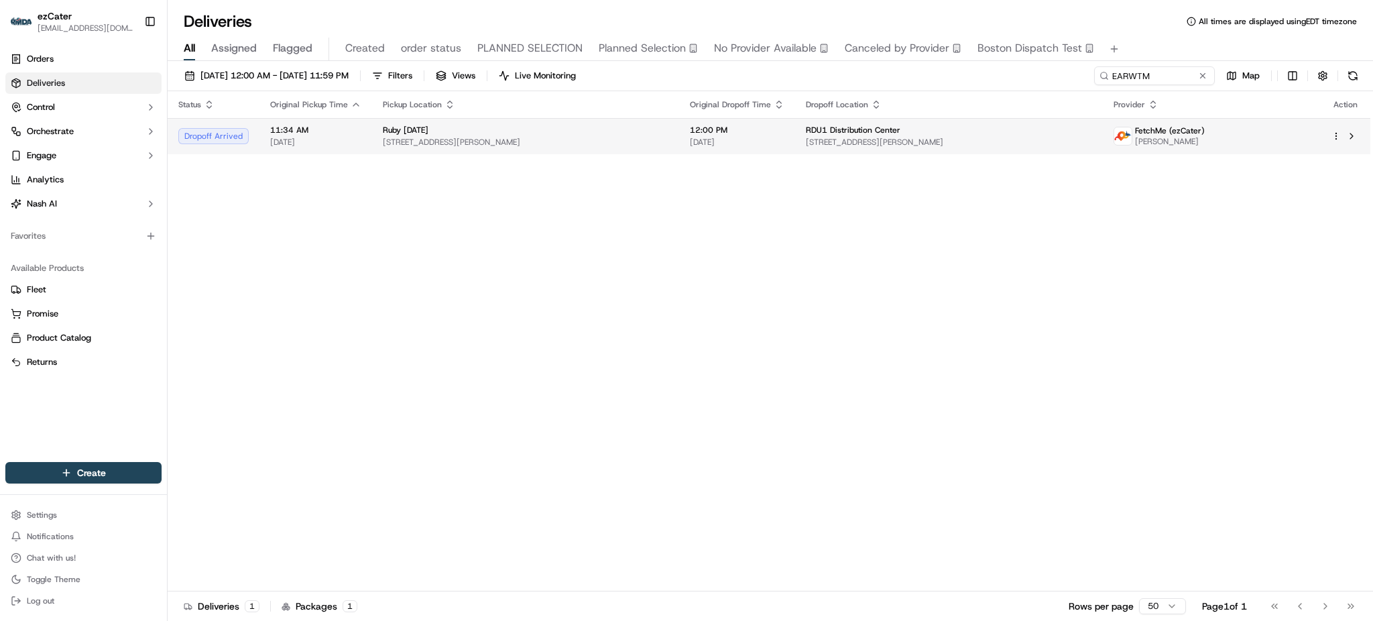
click at [849, 150] on td "RDU1 Distribution Center 4851 Jones Sausage Rd, Garner, NC 27529, USA" at bounding box center [948, 136] width 307 height 36
click at [730, 137] on span "[DATE]" at bounding box center [737, 142] width 95 height 11
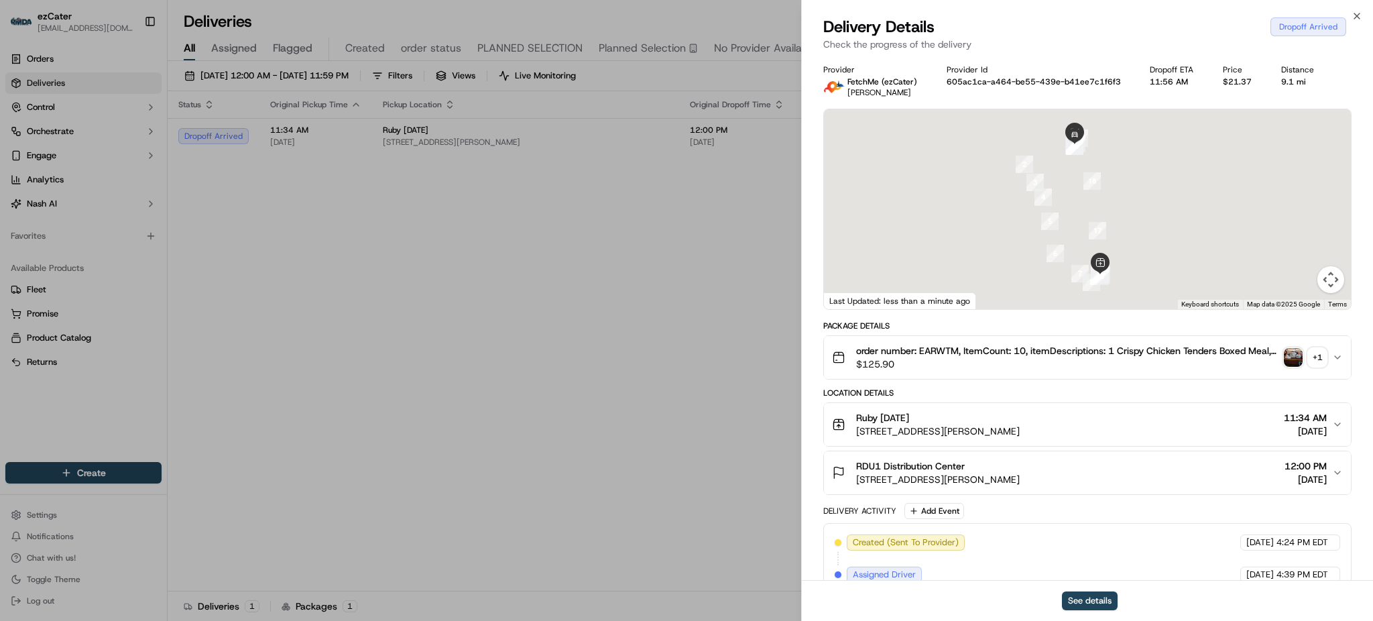
scroll to position [312, 0]
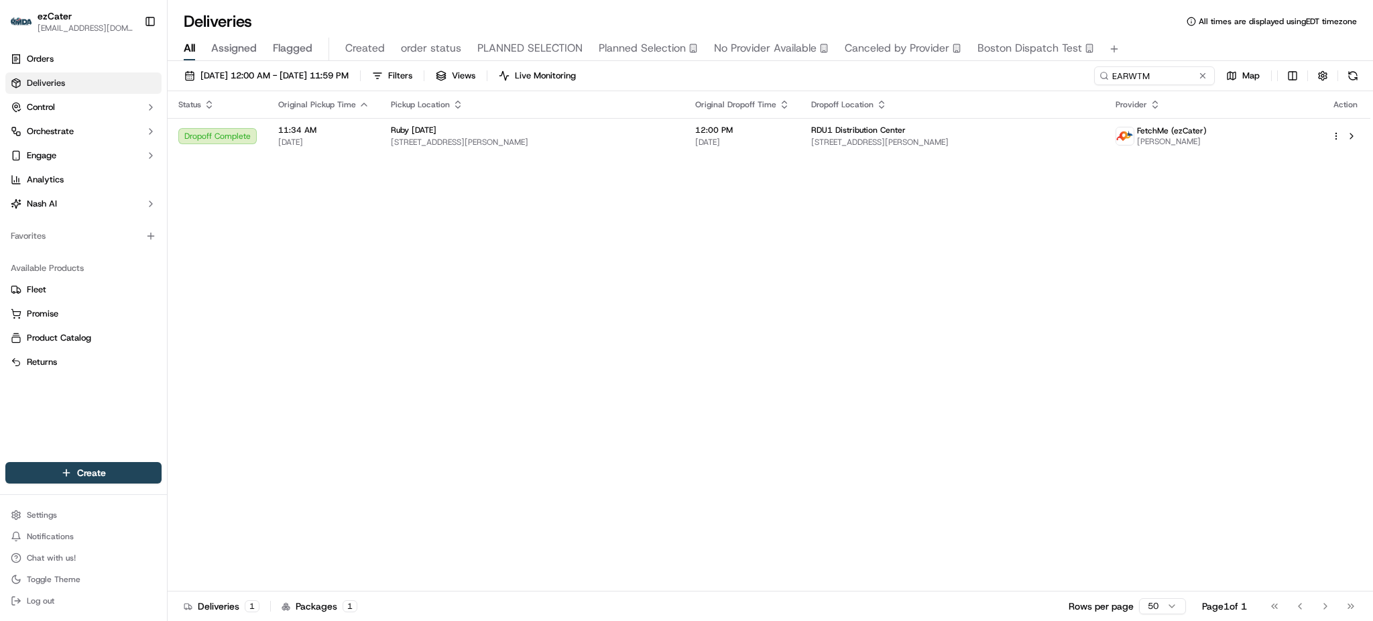
click at [330, 293] on div "Status Original Pickup Time Pickup Location Original Dropoff Time Dropoff Locat…" at bounding box center [769, 341] width 1203 height 500
click at [1182, 79] on input "EARWTM" at bounding box center [1134, 75] width 161 height 19
paste input "PV5-Z64"
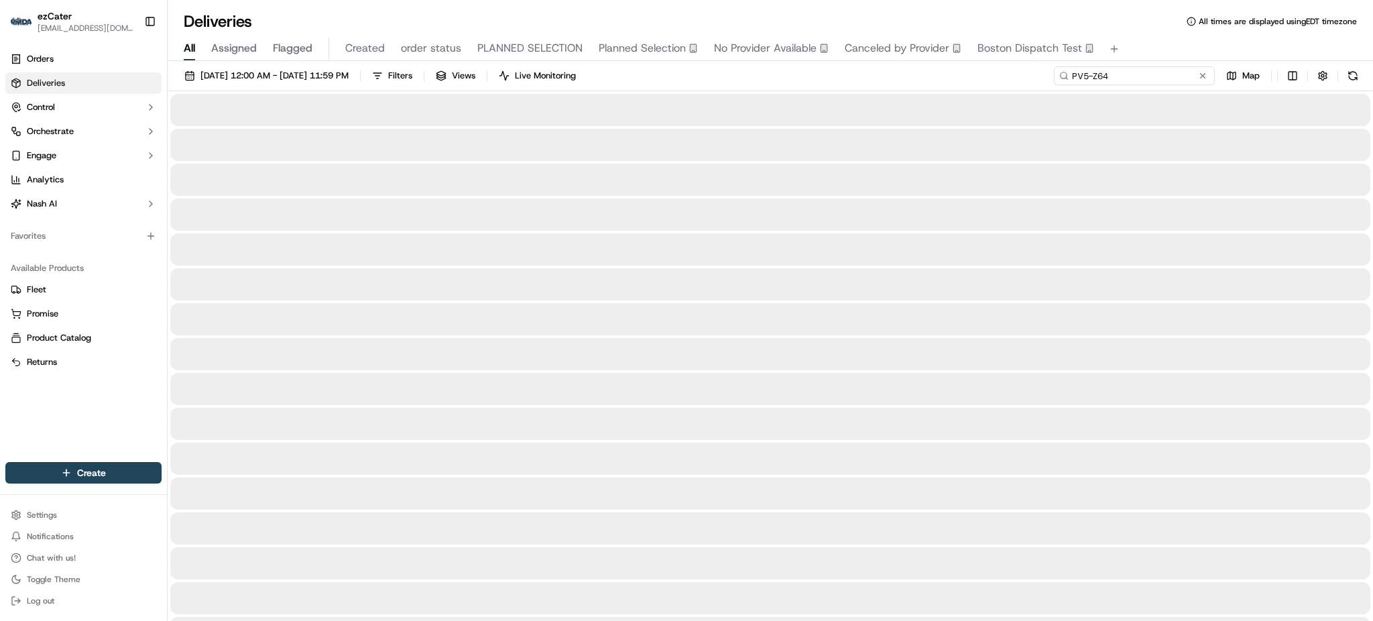
type input "PV5-Z64"
click at [1066, 81] on div "09/01/2025 12:00 AM - 09/30/2025 11:59 PM Filters Views Live Monitoring PV5-Z64…" at bounding box center [770, 78] width 1205 height 25
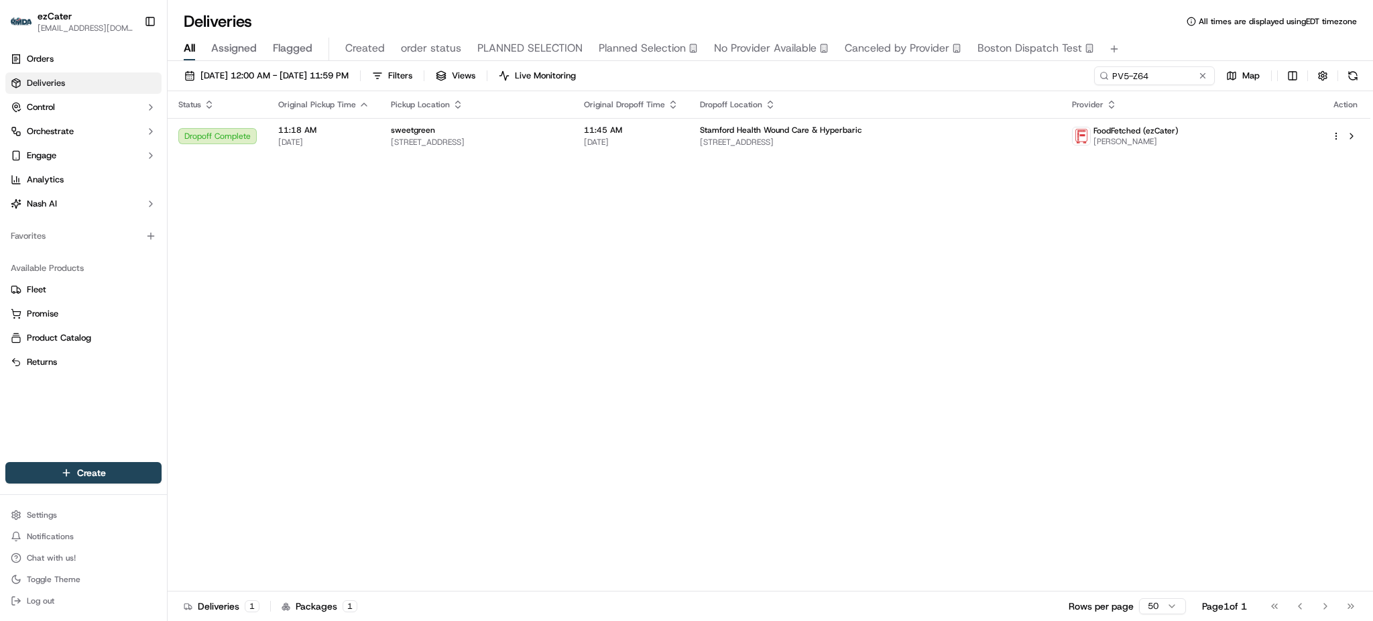
click at [952, 158] on div "Status Original Pickup Time Pickup Location Original Dropoff Time Dropoff Locat…" at bounding box center [769, 341] width 1203 height 500
click at [950, 144] on span "29 Hospital Plaza Suite 470, Stamford, CT 06902, USA" at bounding box center [875, 142] width 351 height 11
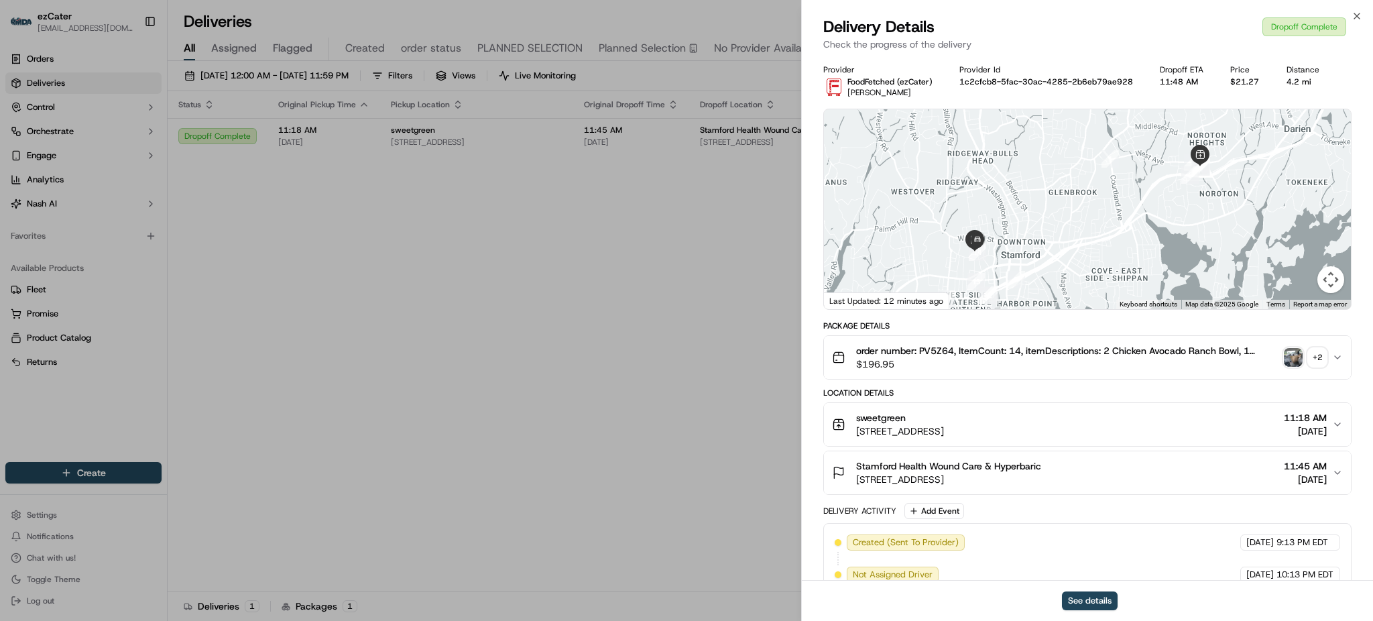
click at [1315, 361] on div "+ 2" at bounding box center [1317, 357] width 19 height 19
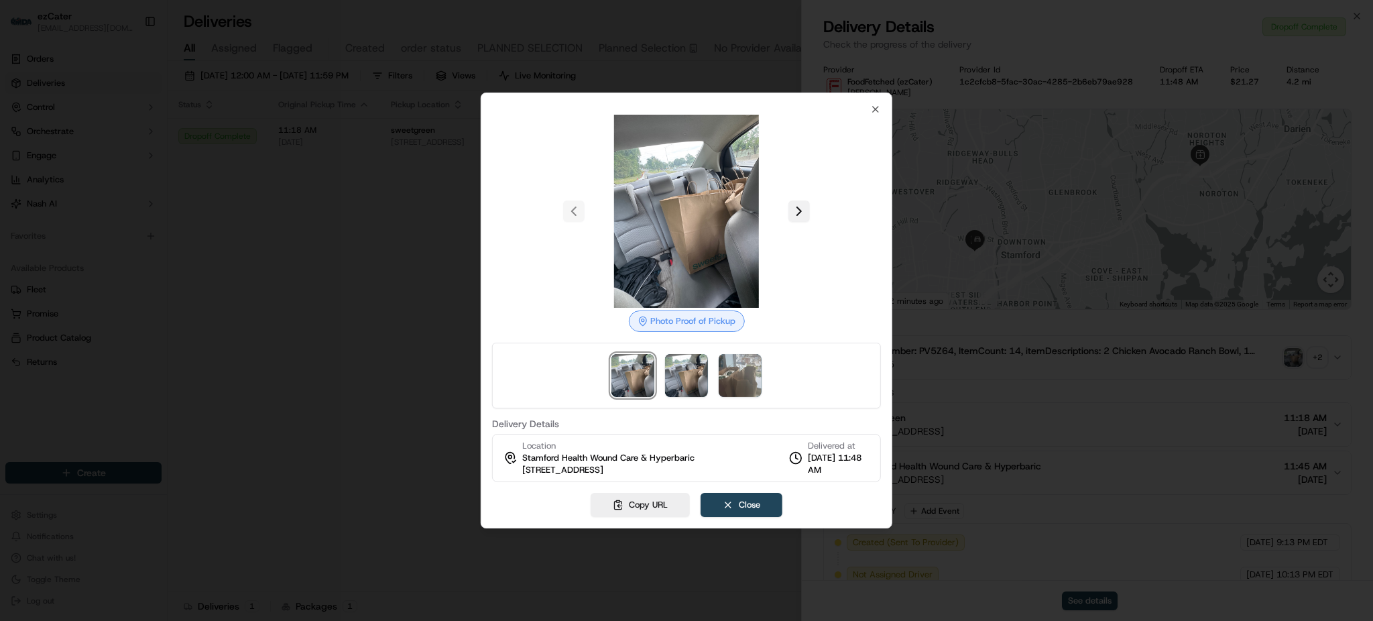
click at [795, 214] on button at bounding box center [798, 210] width 21 height 21
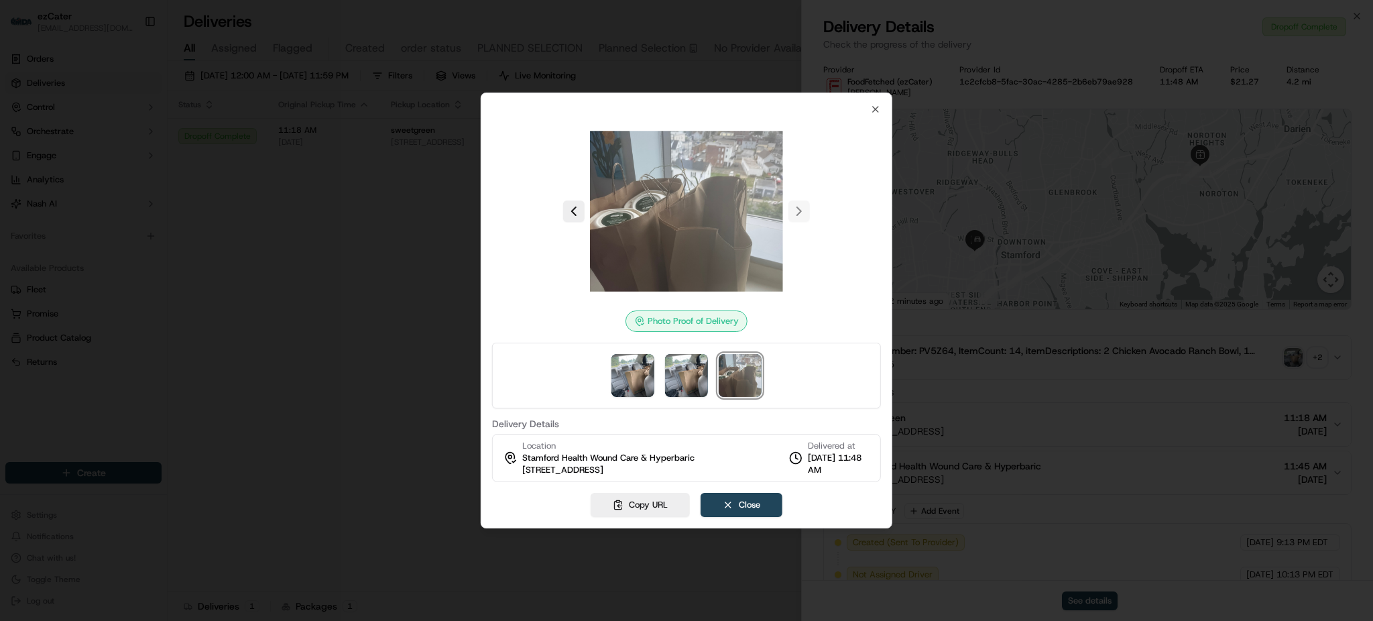
click at [1252, 329] on div at bounding box center [686, 310] width 1373 height 621
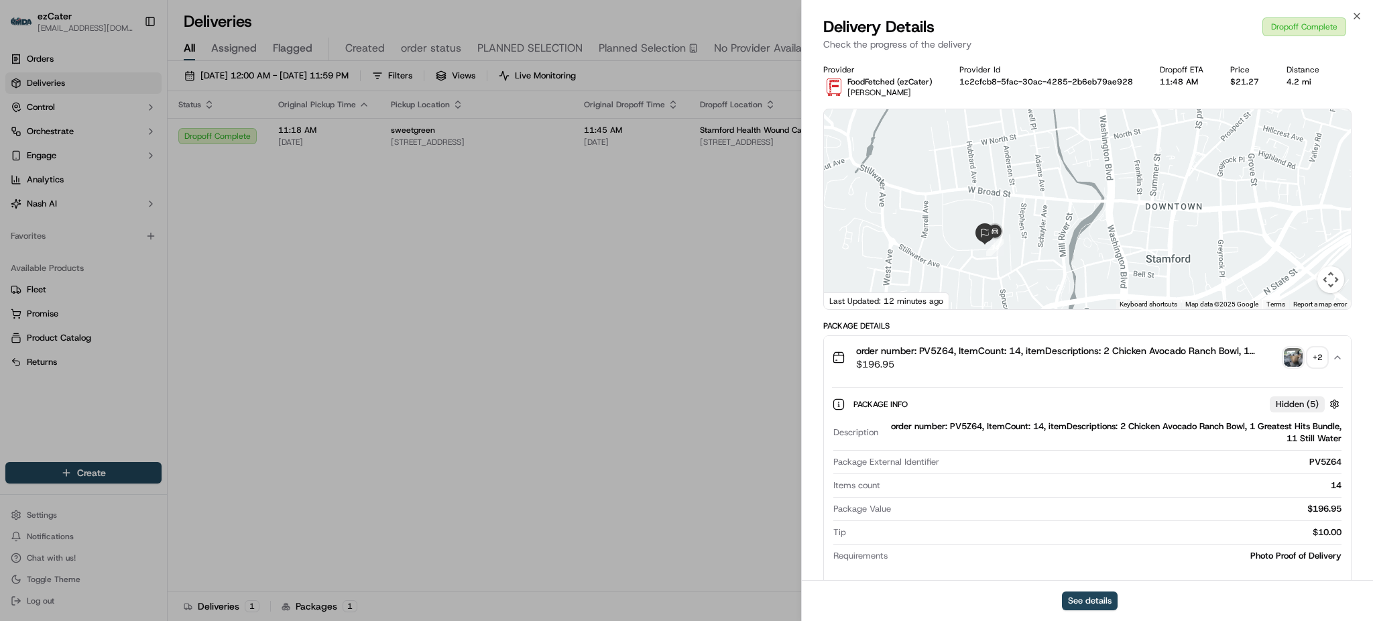
drag, startPoint x: 995, startPoint y: 245, endPoint x: 1023, endPoint y: 198, distance: 54.4
click at [1023, 198] on div at bounding box center [1087, 209] width 527 height 200
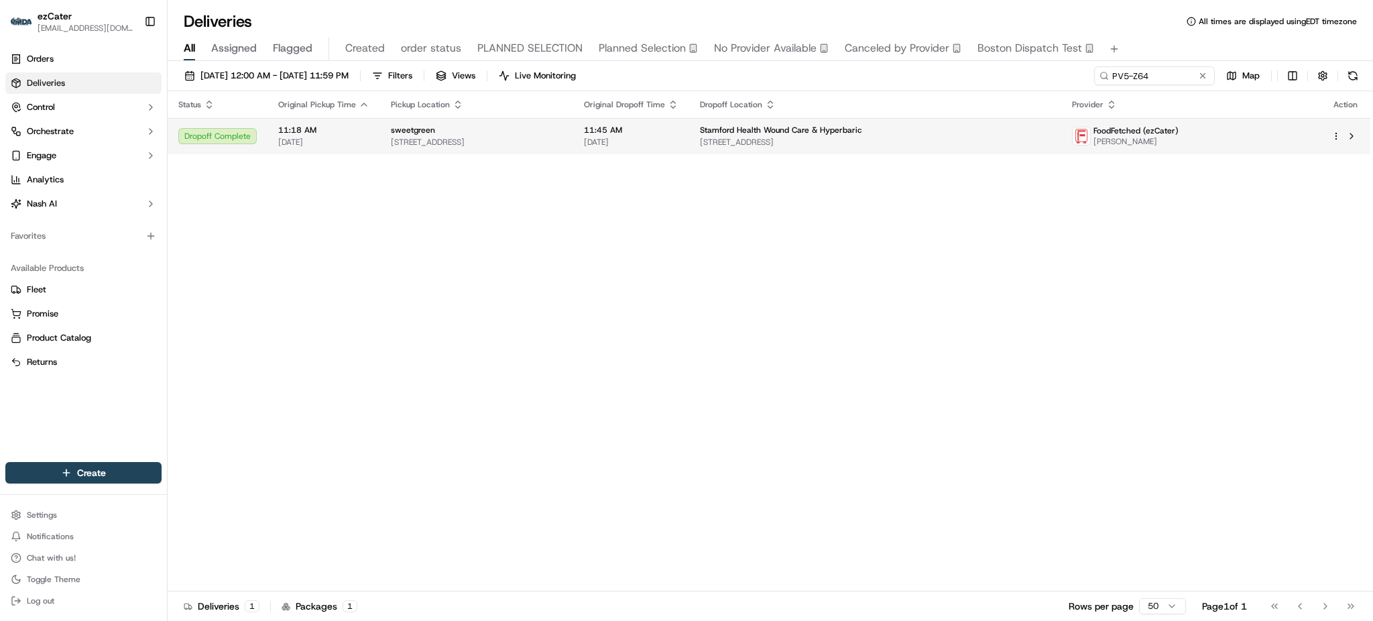
click at [855, 129] on span "Stamford Health Wound Care & Hyperbaric" at bounding box center [781, 130] width 162 height 11
click at [1008, 119] on td "Stamford Health Wound Care & Hyperbaric 29 Hospital Plaza Suite 470, Stamford, …" at bounding box center [875, 136] width 372 height 36
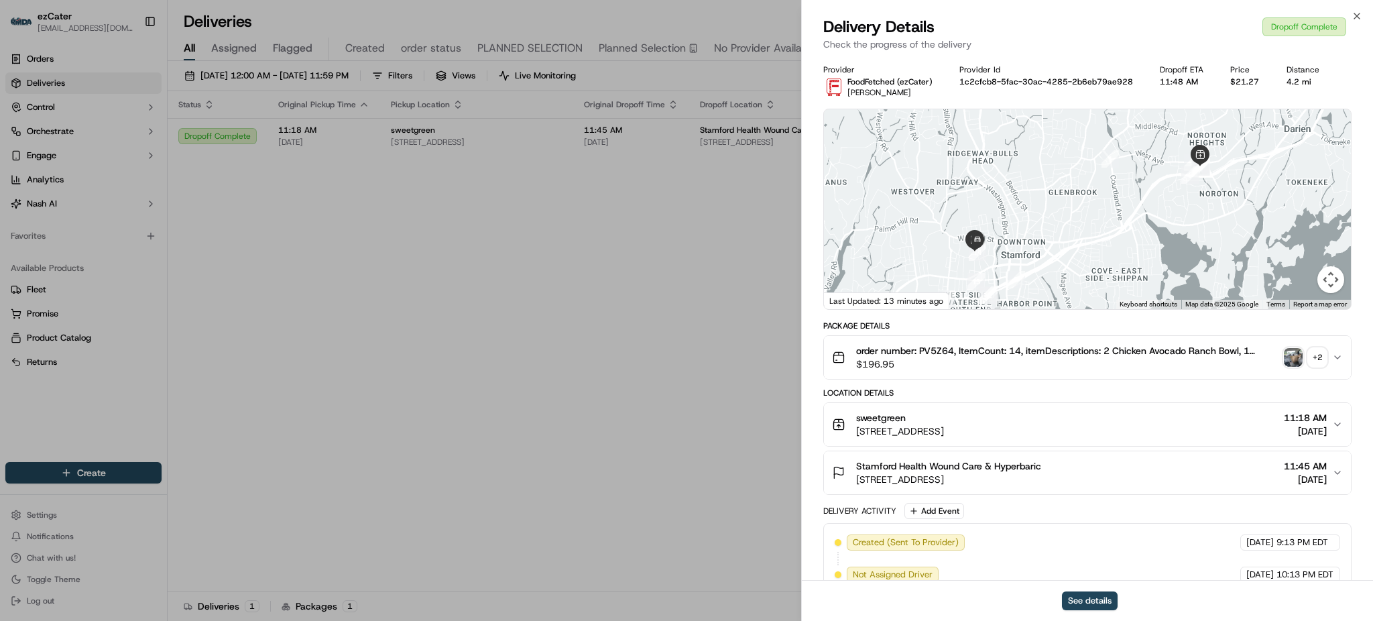
click at [1057, 456] on button "Stamford Health Wound Care & Hyperbaric 29 Hospital Plaza Suite 470, Stamford, …" at bounding box center [1087, 472] width 527 height 43
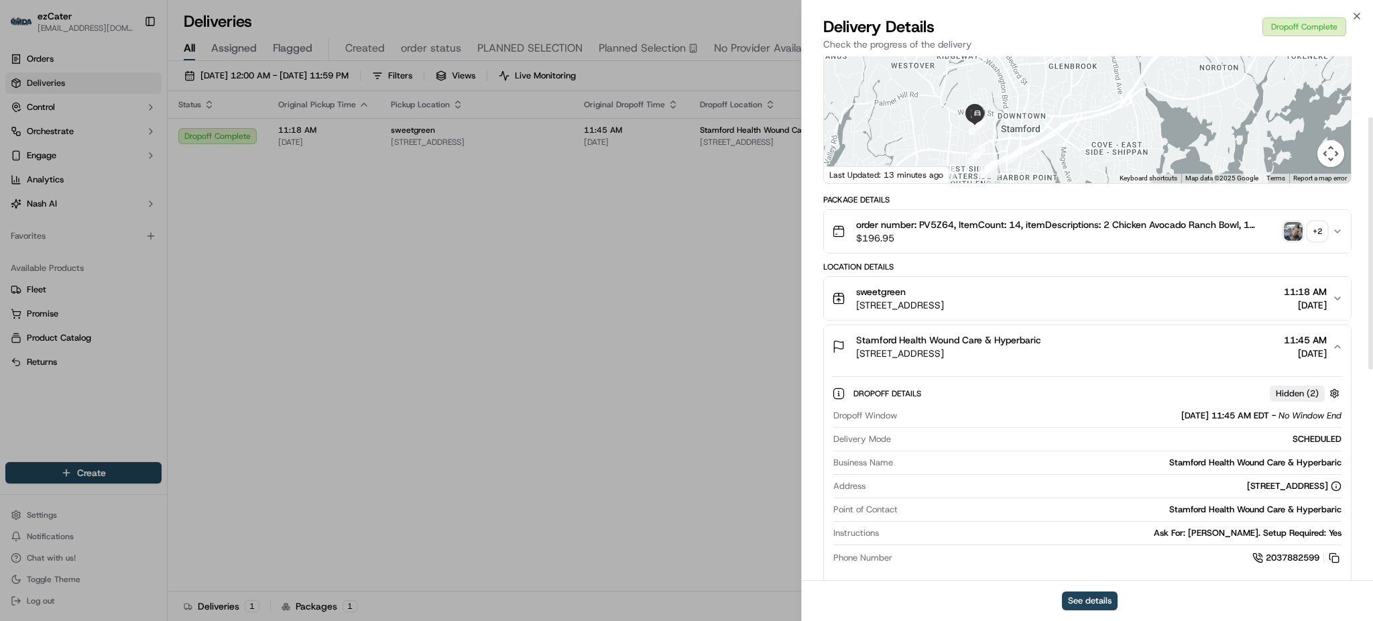
scroll to position [178, 0]
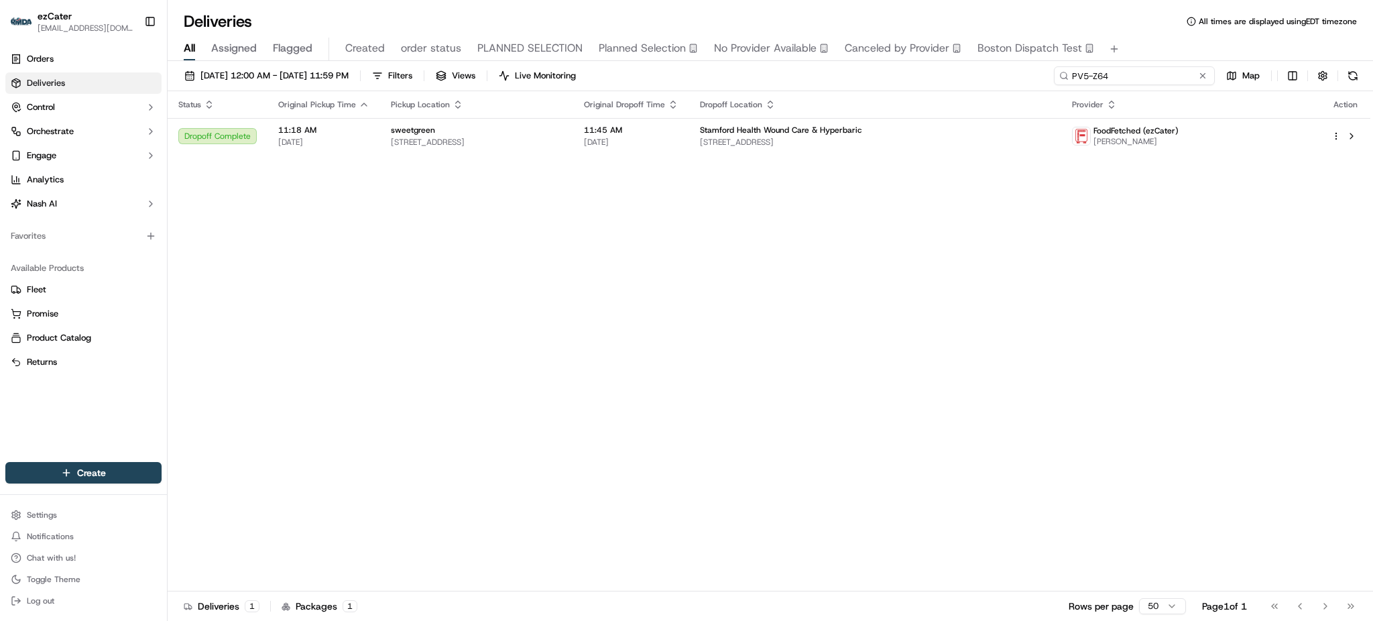
click at [1182, 79] on input "PV5-Z64" at bounding box center [1134, 75] width 161 height 19
paste input "Z3MAP0"
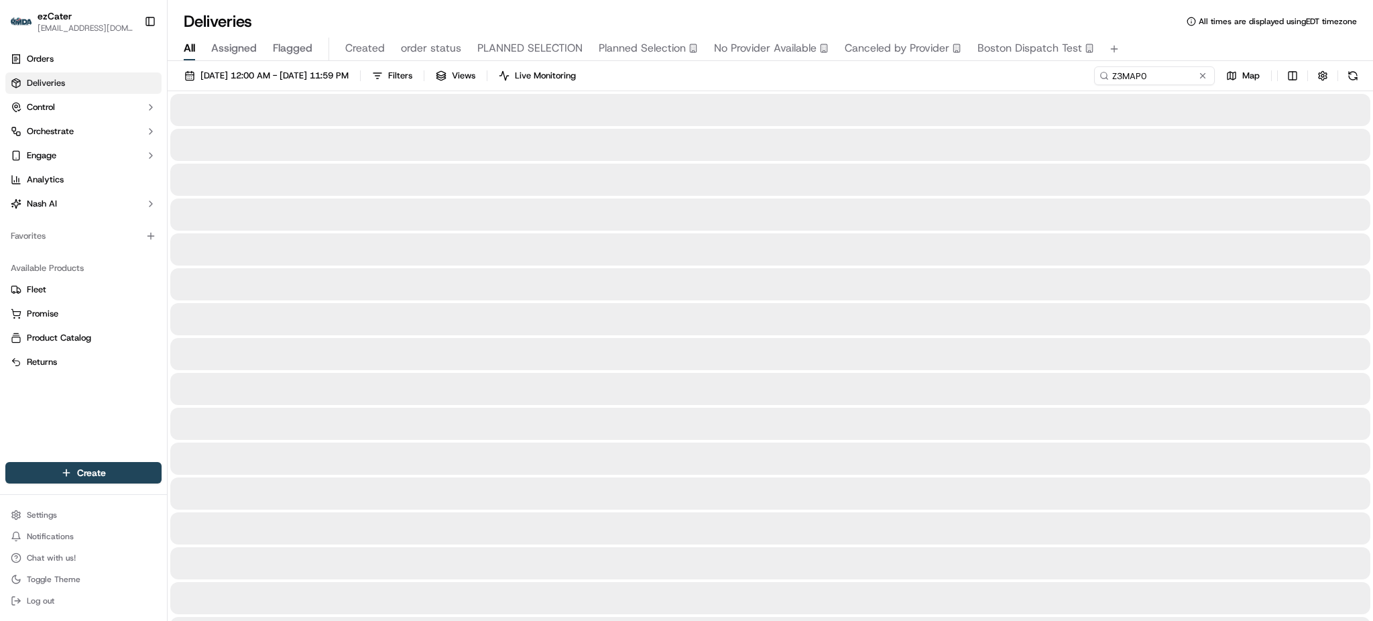
click at [1085, 72] on div "[DATE] 12:00 AM - [DATE] 11:59 PM Filters Views Live Monitoring Z3MAP0 Map" at bounding box center [770, 78] width 1205 height 25
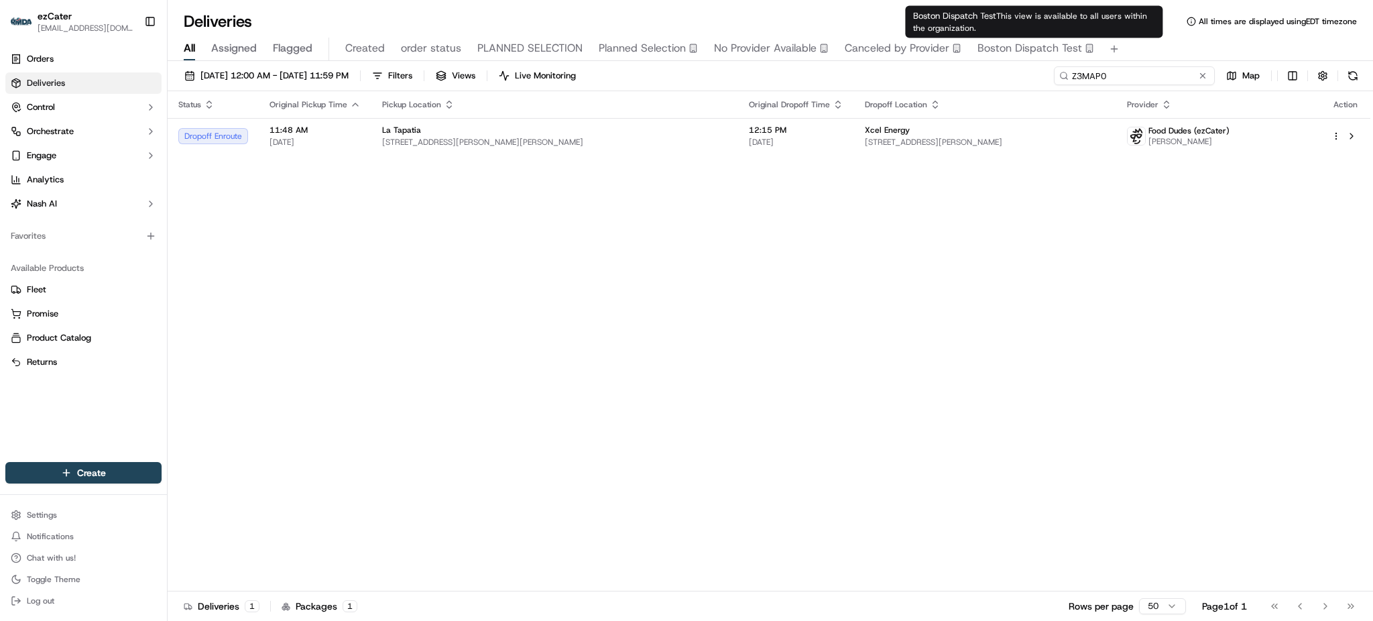
click at [1146, 82] on input "Z3MAP0" at bounding box center [1134, 75] width 161 height 19
paste input "HAMXC0"
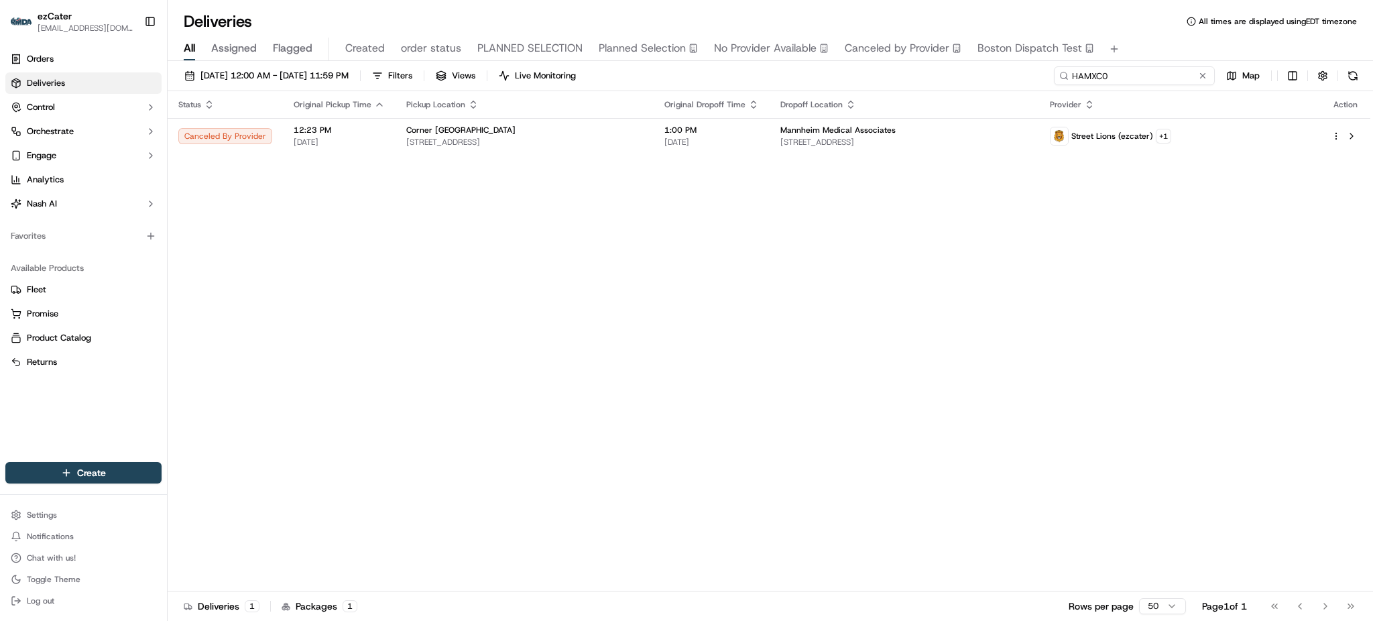
paste input "85PGP2"
type input "85PGP2"
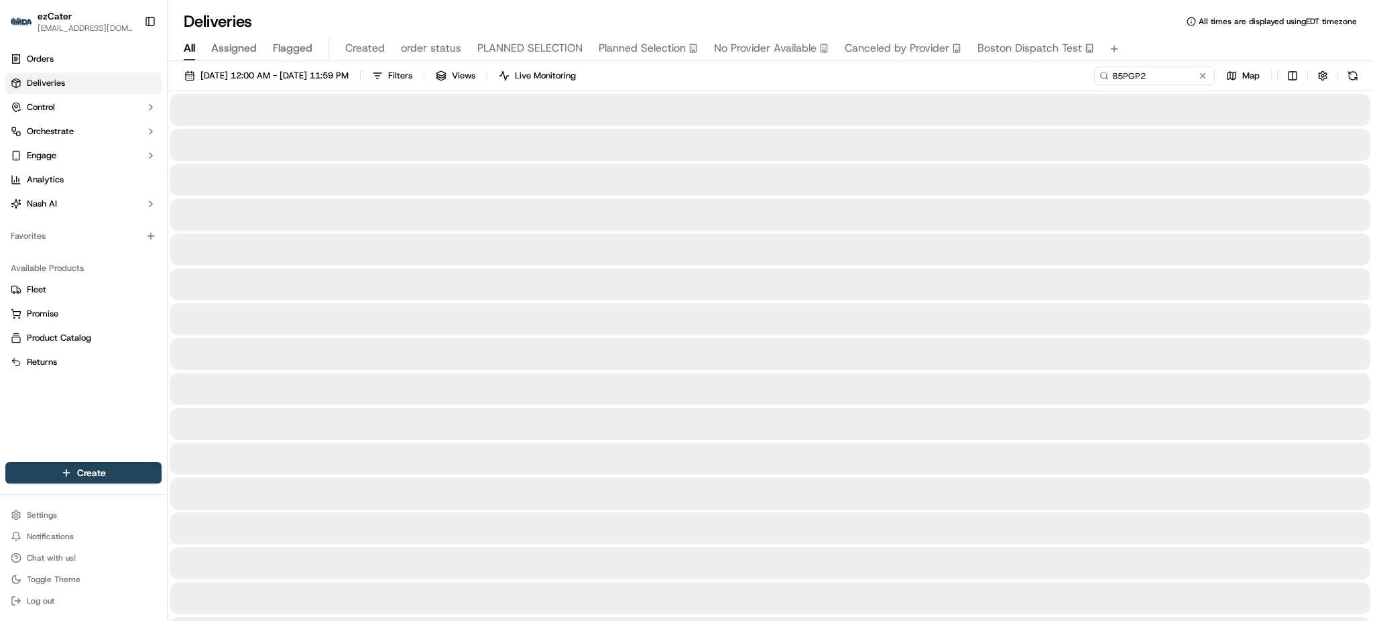
click at [1060, 85] on div "09/01/2025 12:00 AM - 09/30/2025 11:59 PM Filters Views Live Monitoring 85PGP2 …" at bounding box center [770, 78] width 1205 height 25
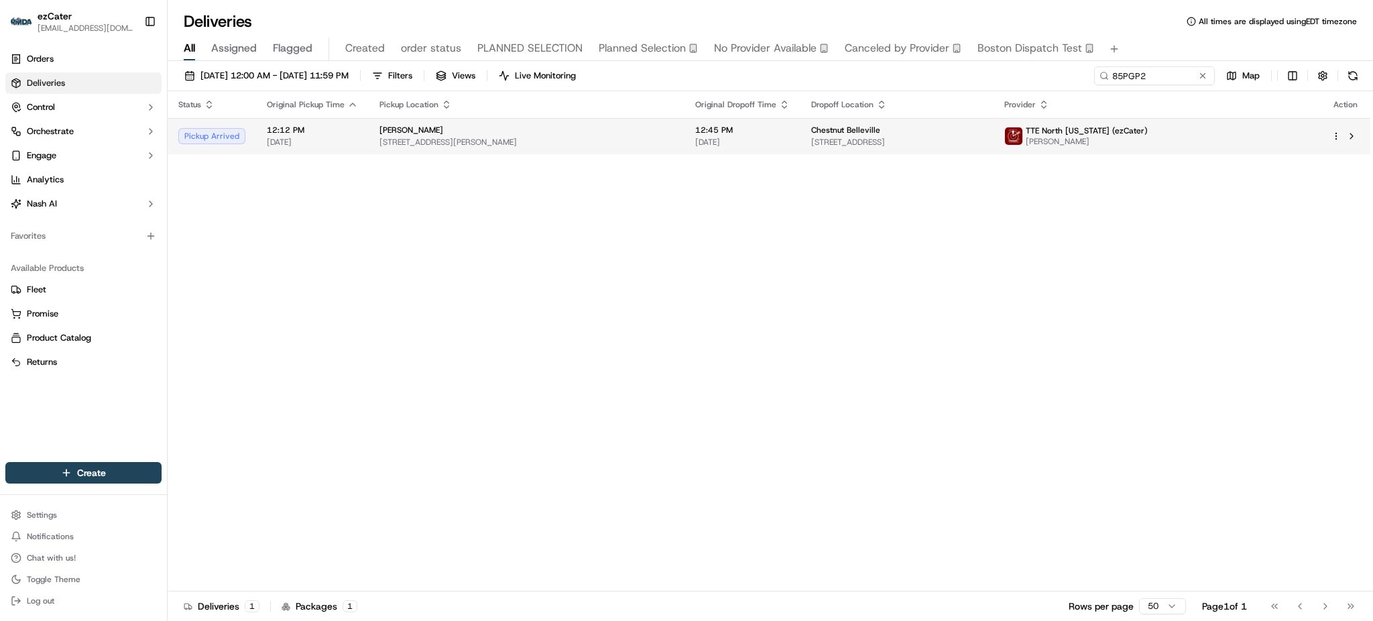
click at [983, 127] on div "Chestnut Belleville" at bounding box center [897, 130] width 172 height 11
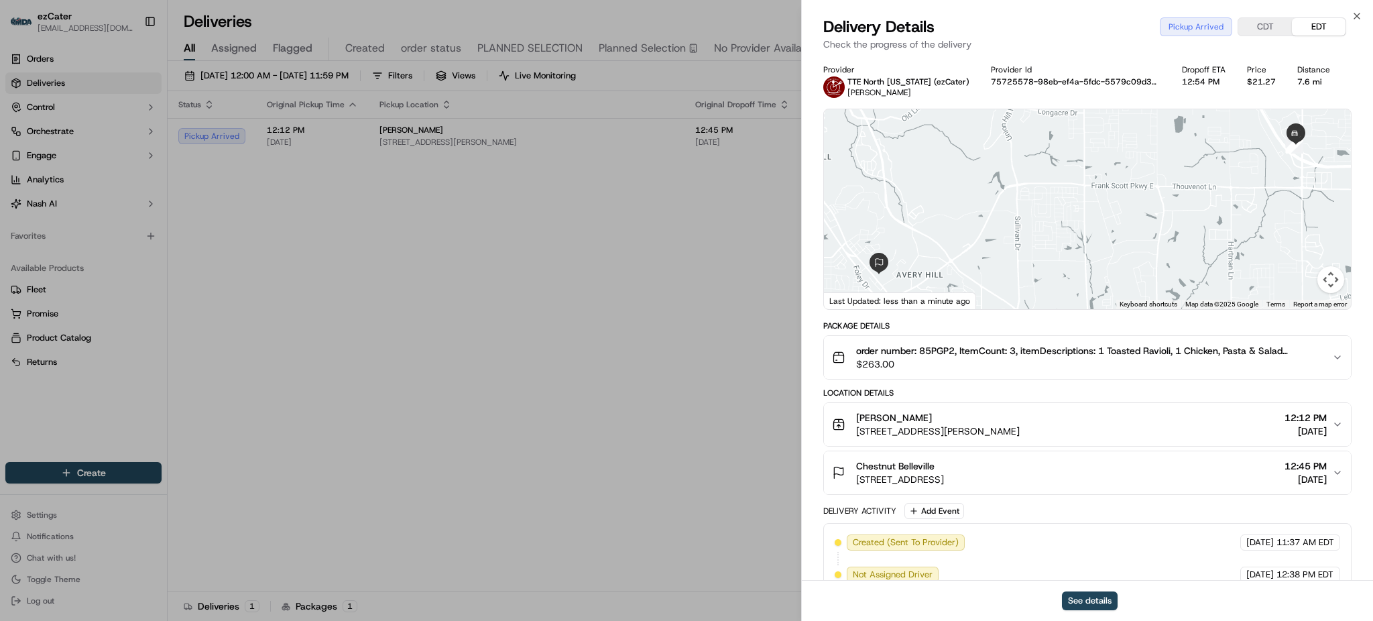
click at [966, 509] on div "Delivery Activity Add Event" at bounding box center [1087, 511] width 528 height 16
click at [960, 510] on button "Add Event" at bounding box center [934, 511] width 60 height 16
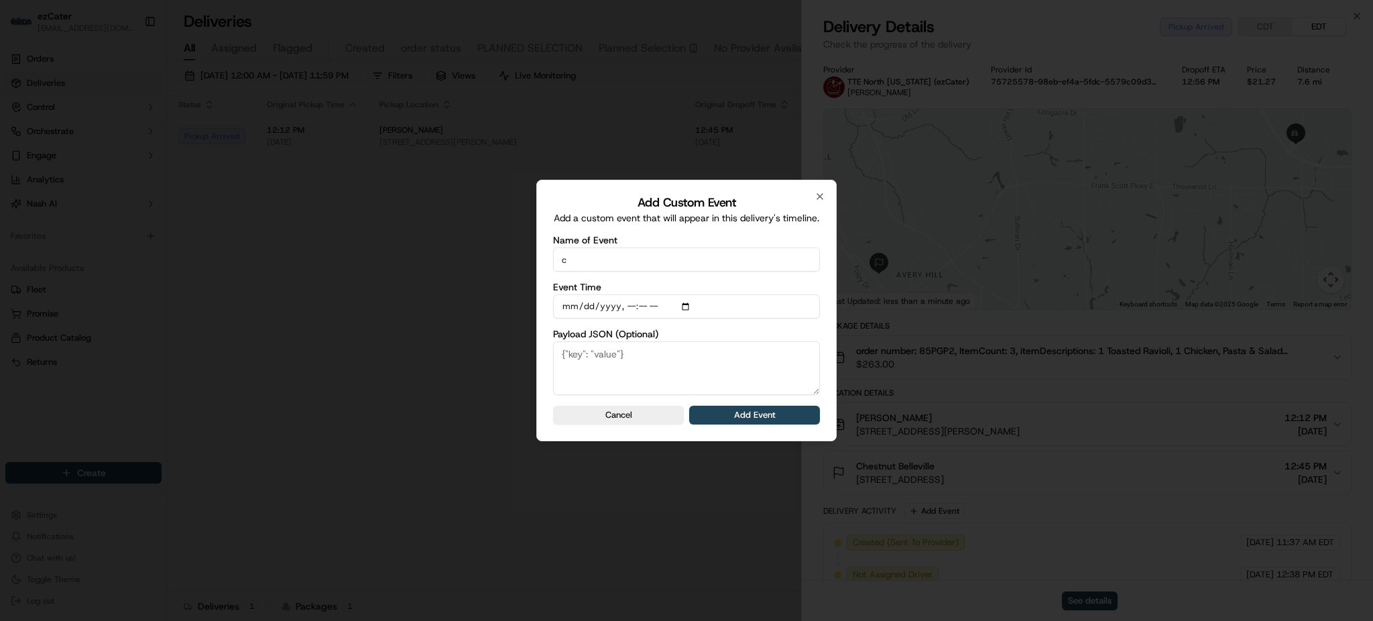
type input "CP not ready"
click at [775, 421] on button "Add Event" at bounding box center [754, 415] width 131 height 19
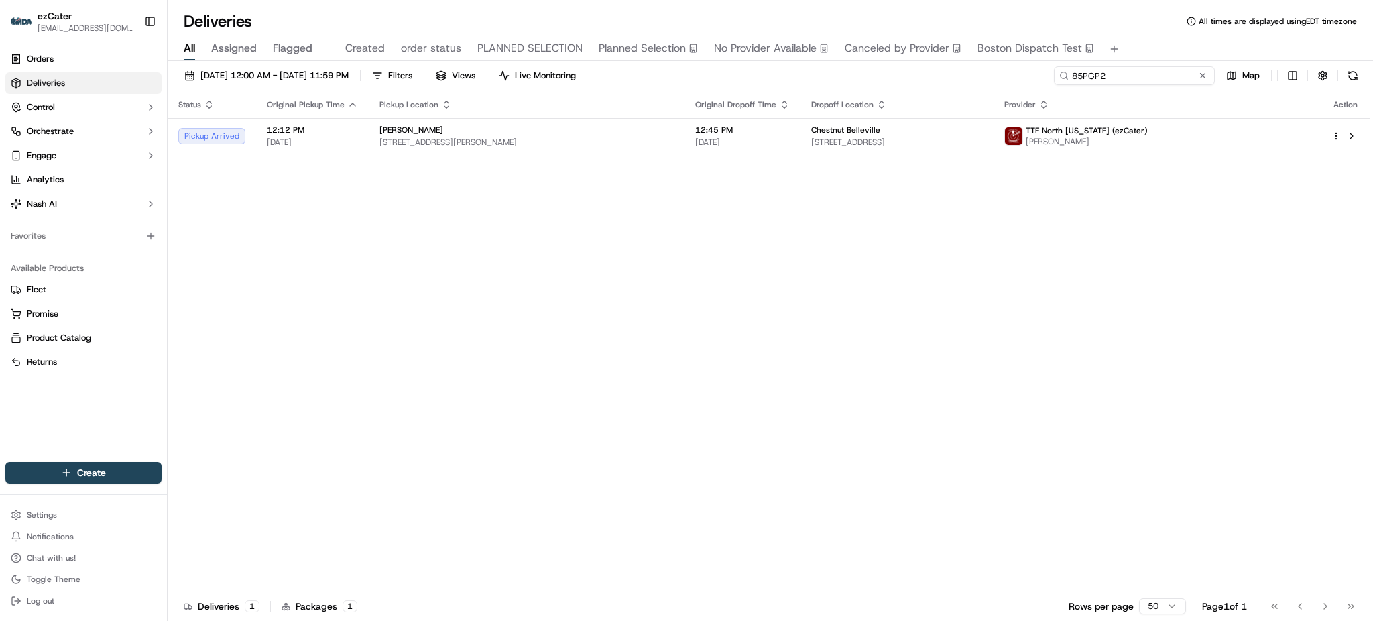
click at [1148, 72] on input "85PGP2" at bounding box center [1134, 75] width 161 height 19
paste input "C3KJAX"
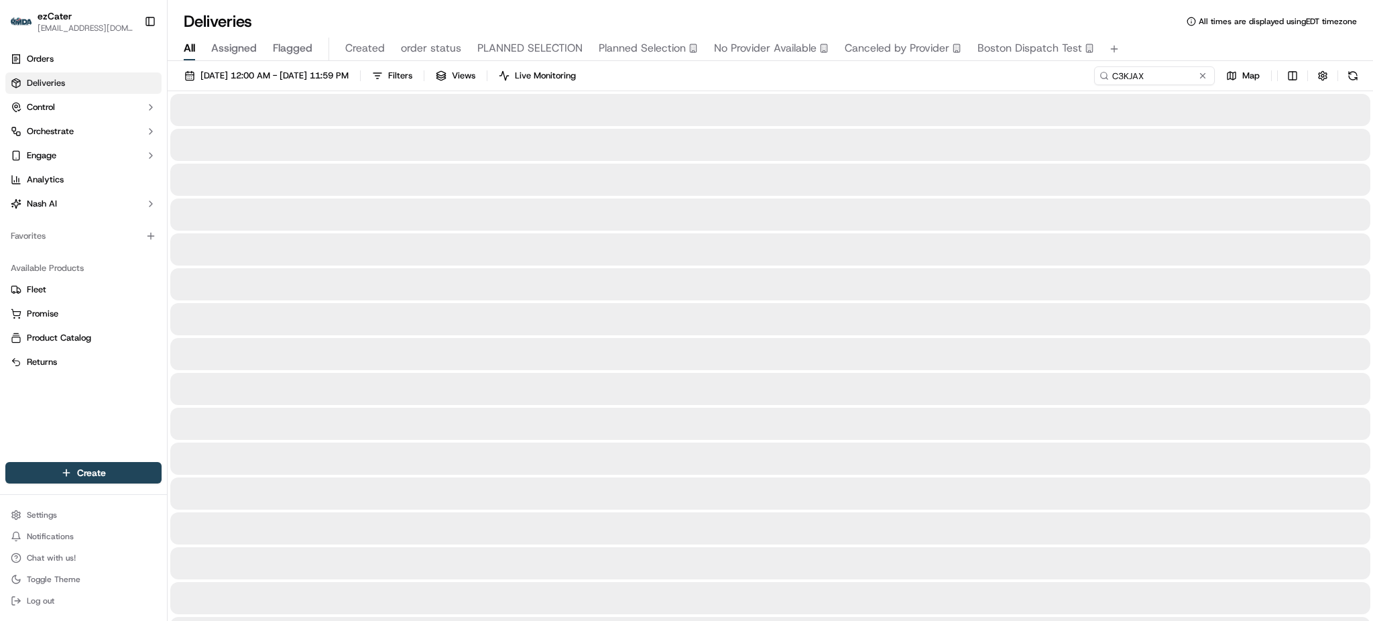
click at [1071, 75] on div "09/01/2025 12:00 AM - 09/30/2025 11:59 PM Filters Views Live Monitoring C3KJAX …" at bounding box center [770, 78] width 1205 height 25
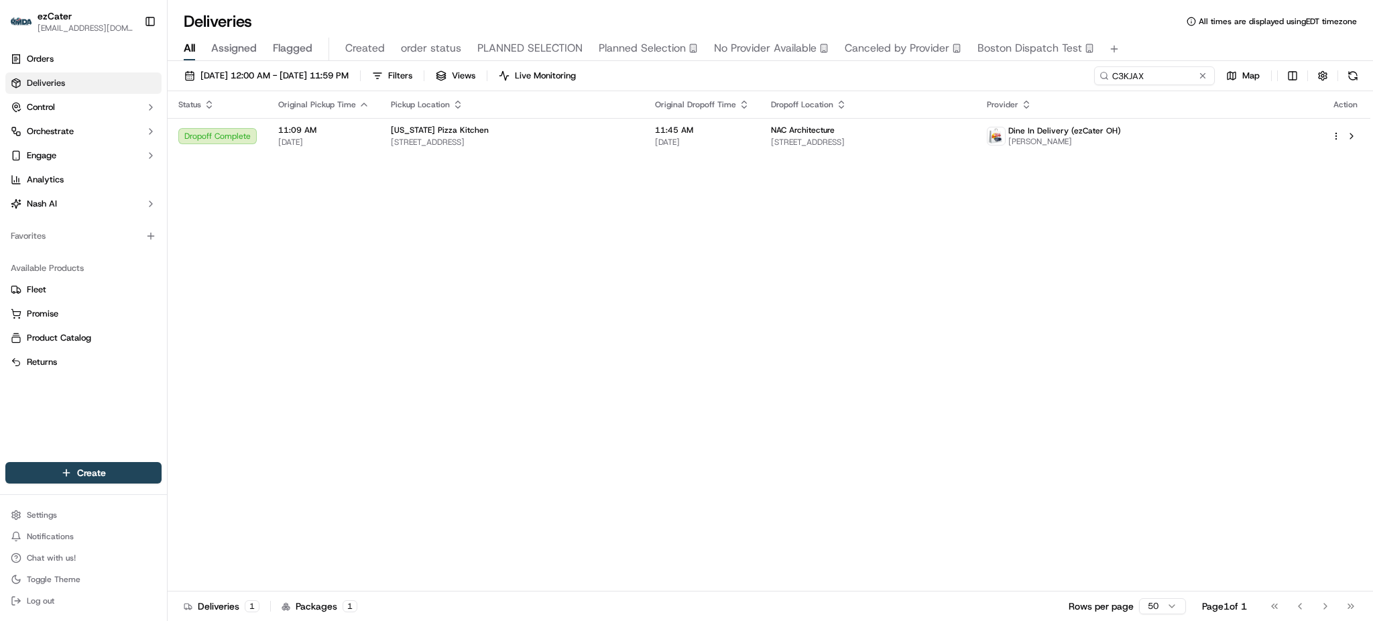
click at [1005, 164] on div "Status Original Pickup Time Pickup Location Original Dropoff Time Dropoff Locat…" at bounding box center [769, 341] width 1203 height 500
click at [965, 137] on span "827 Yard St, Grandview Heights, OH 43212, USA" at bounding box center [868, 142] width 194 height 11
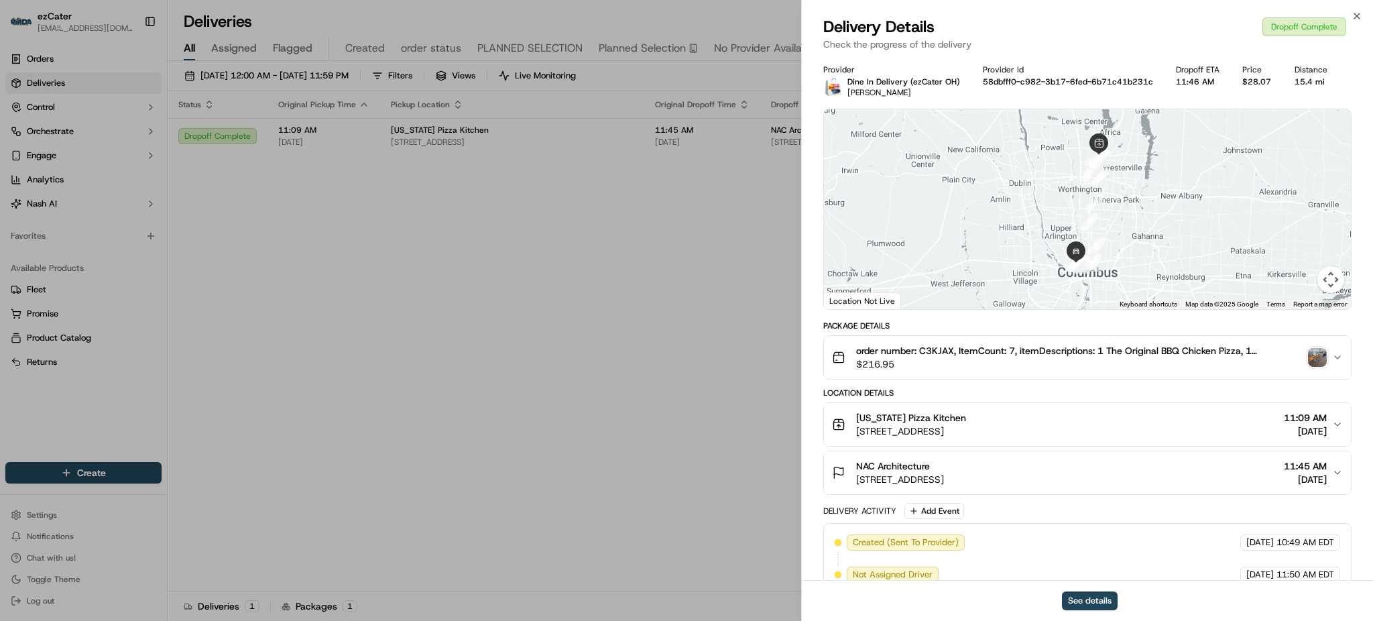
scroll to position [280, 0]
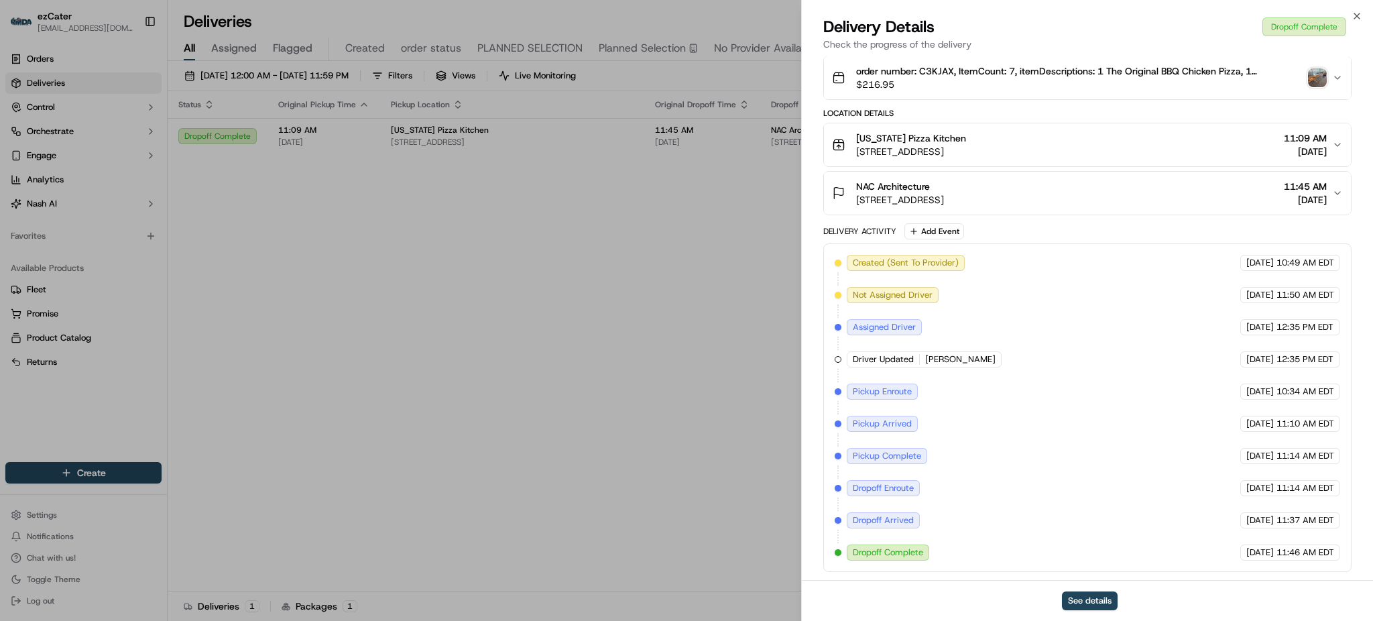
drag, startPoint x: 1039, startPoint y: 421, endPoint x: 1253, endPoint y: 424, distance: 213.8
click at [1253, 424] on div "Created (Sent To Provider) Dine In Delivery (ezCater OH) 09/15/2025 10:49 AM ED…" at bounding box center [1087, 408] width 505 height 306
click at [1292, 458] on span "11:14 AM EDT" at bounding box center [1305, 456] width 58 height 12
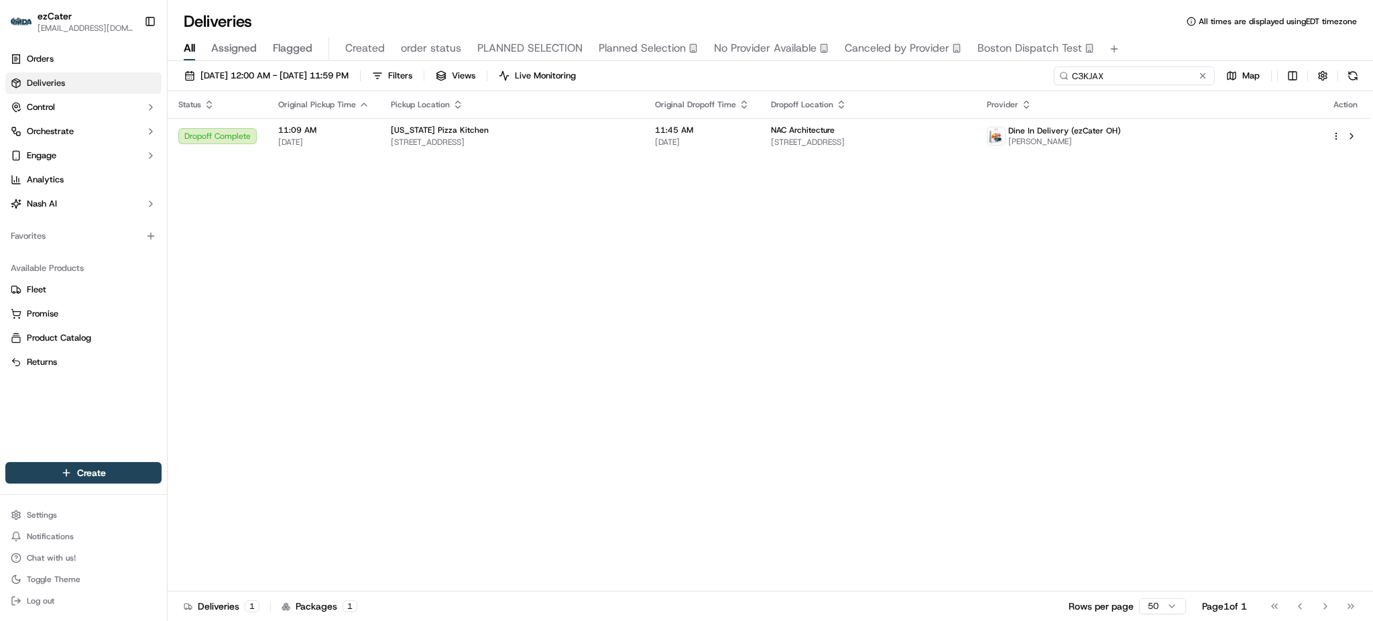
click at [1180, 72] on input "C3KJAX" at bounding box center [1134, 75] width 161 height 19
paste input "V0YP35"
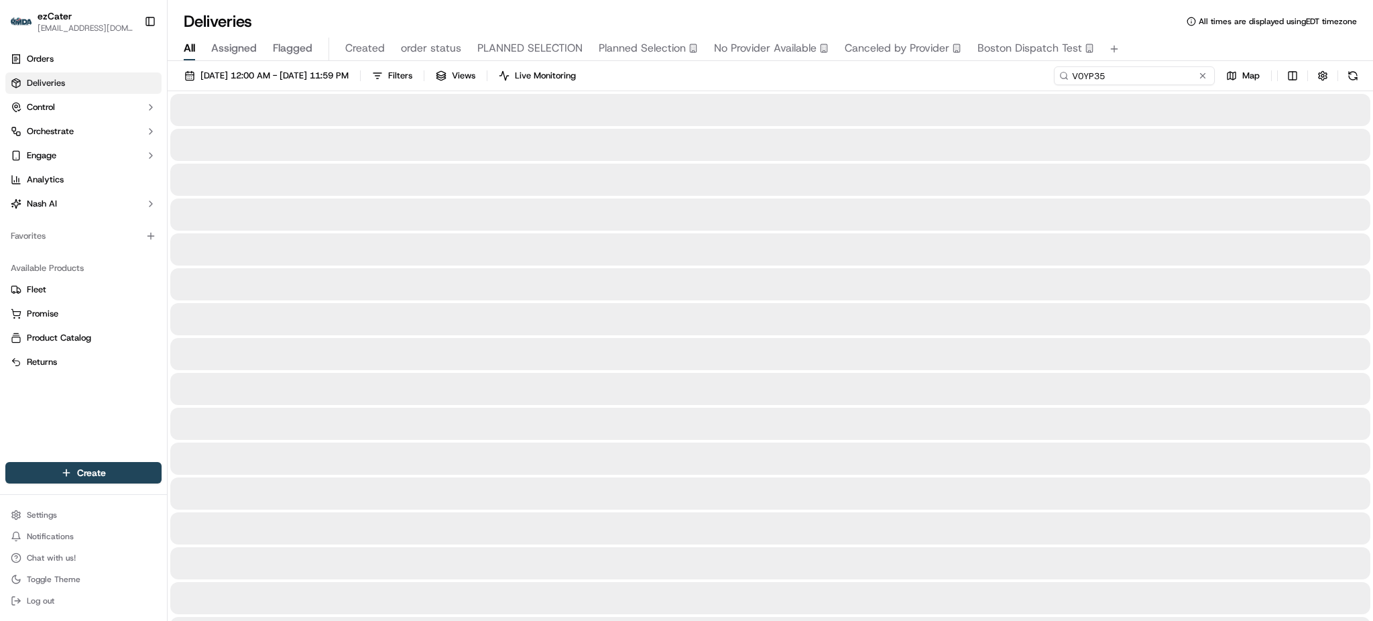
type input "V0YP35"
click at [1155, 31] on div "Deliveries All times are displayed using EDT timezone" at bounding box center [770, 21] width 1205 height 21
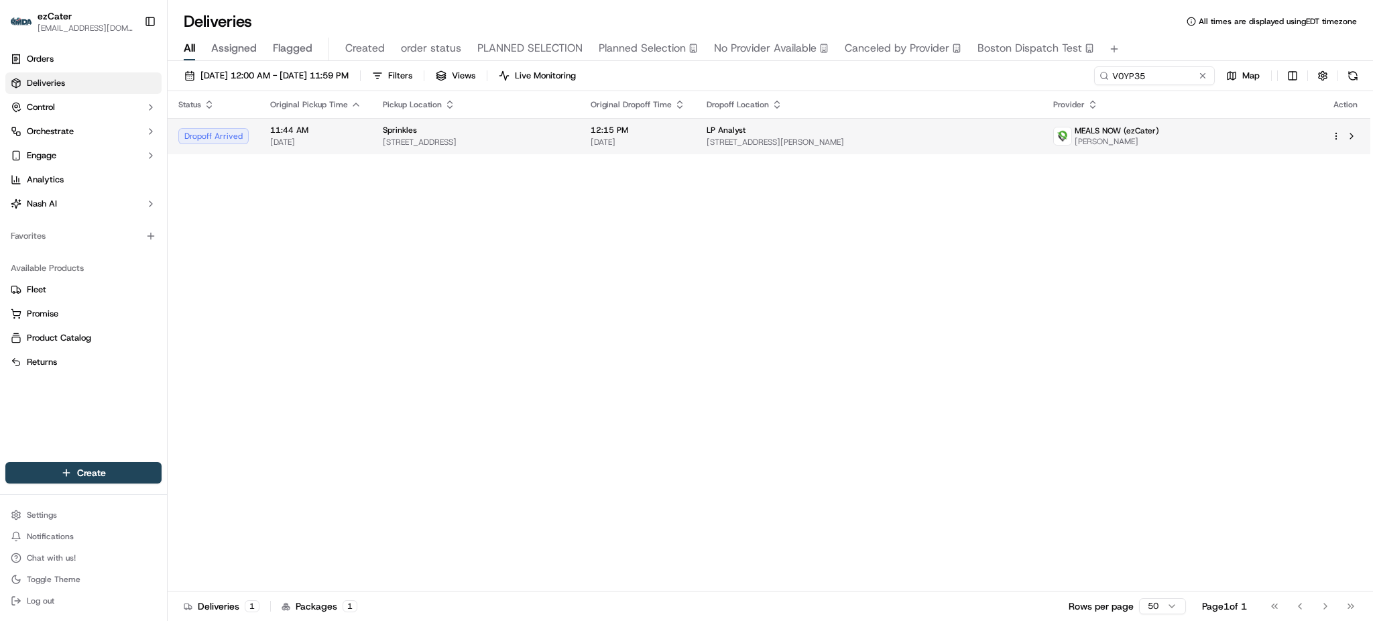
click at [806, 137] on span "[STREET_ADDRESS][PERSON_NAME]" at bounding box center [869, 142] width 325 height 11
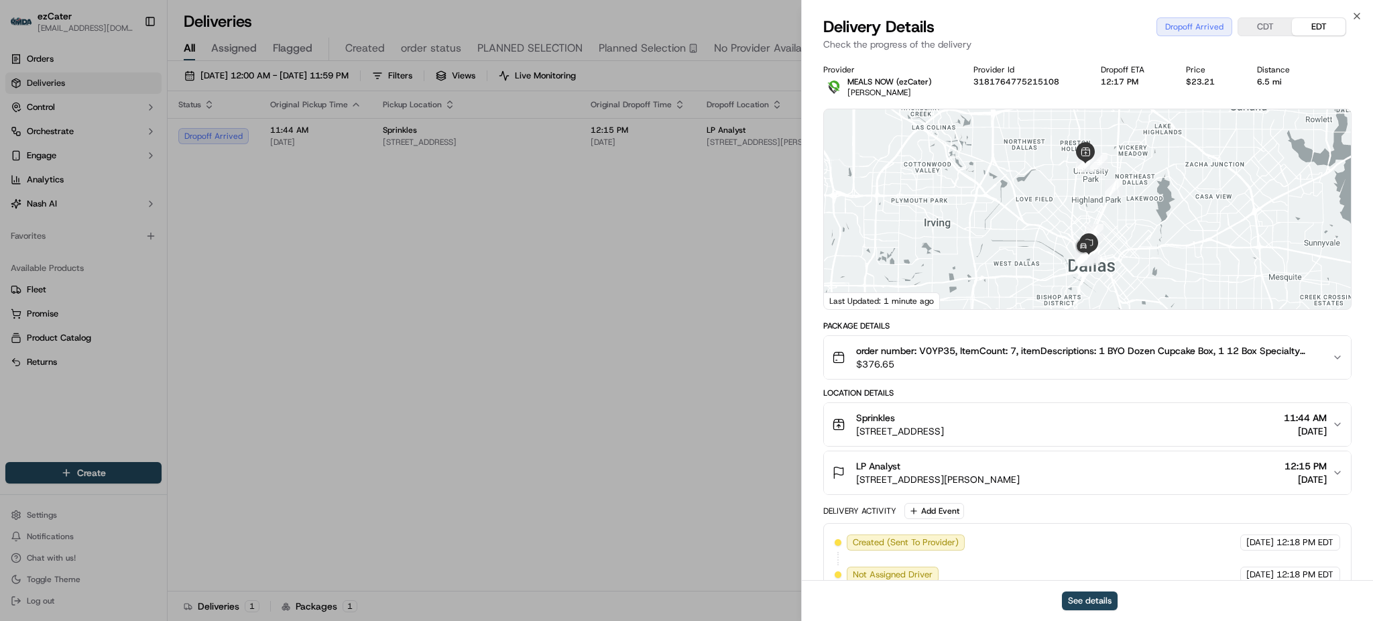
click at [1115, 454] on button "LP Analyst [STREET_ADDRESS][PERSON_NAME] 12:15 PM [DATE]" at bounding box center [1087, 472] width 527 height 43
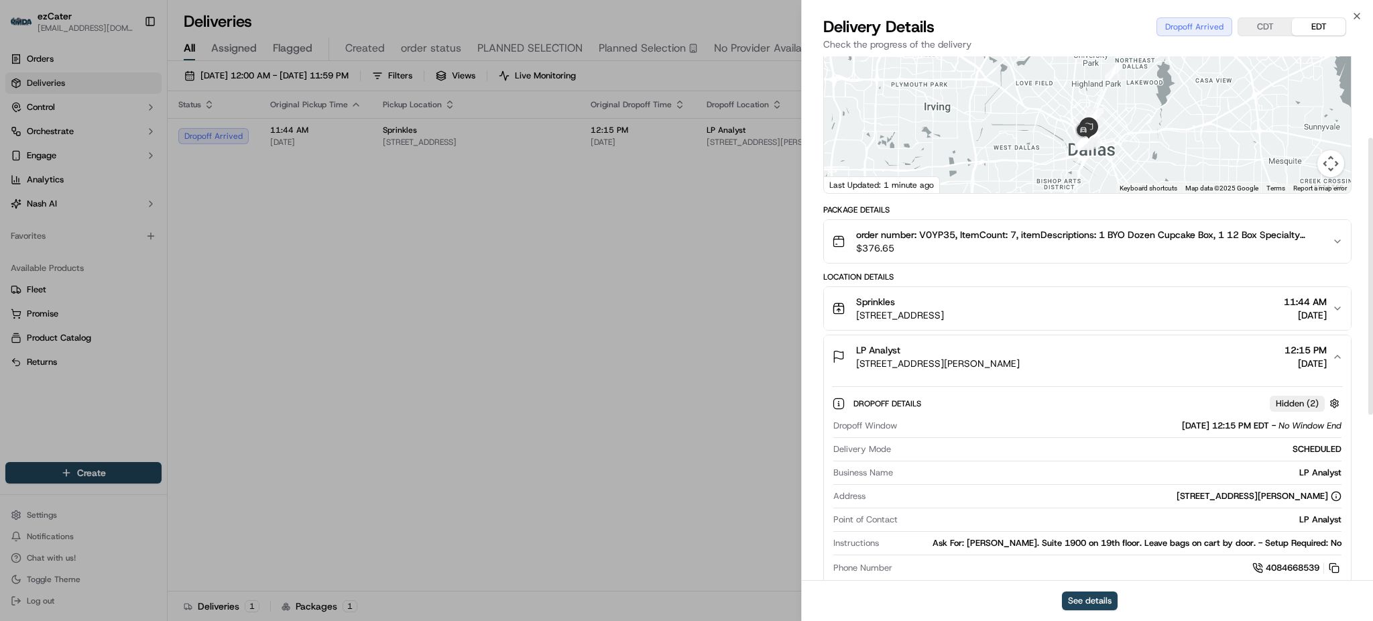
scroll to position [268, 0]
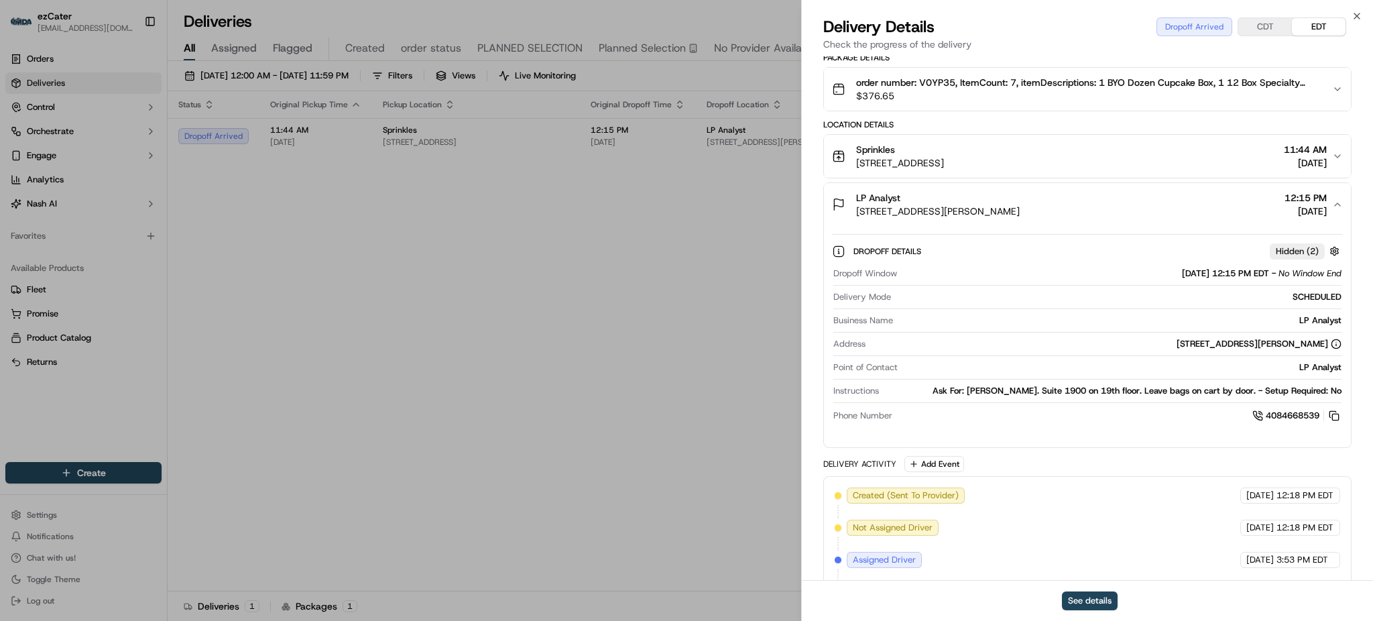
click at [1207, 393] on div "Ask For: [PERSON_NAME]. Suite 1900 on 19th floor. Leave bags on cart by door. -…" at bounding box center [1112, 391] width 457 height 12
copy div "Ask For: [PERSON_NAME]. Suite 1900 on 19th floor. Leave bags on cart by door. -…"
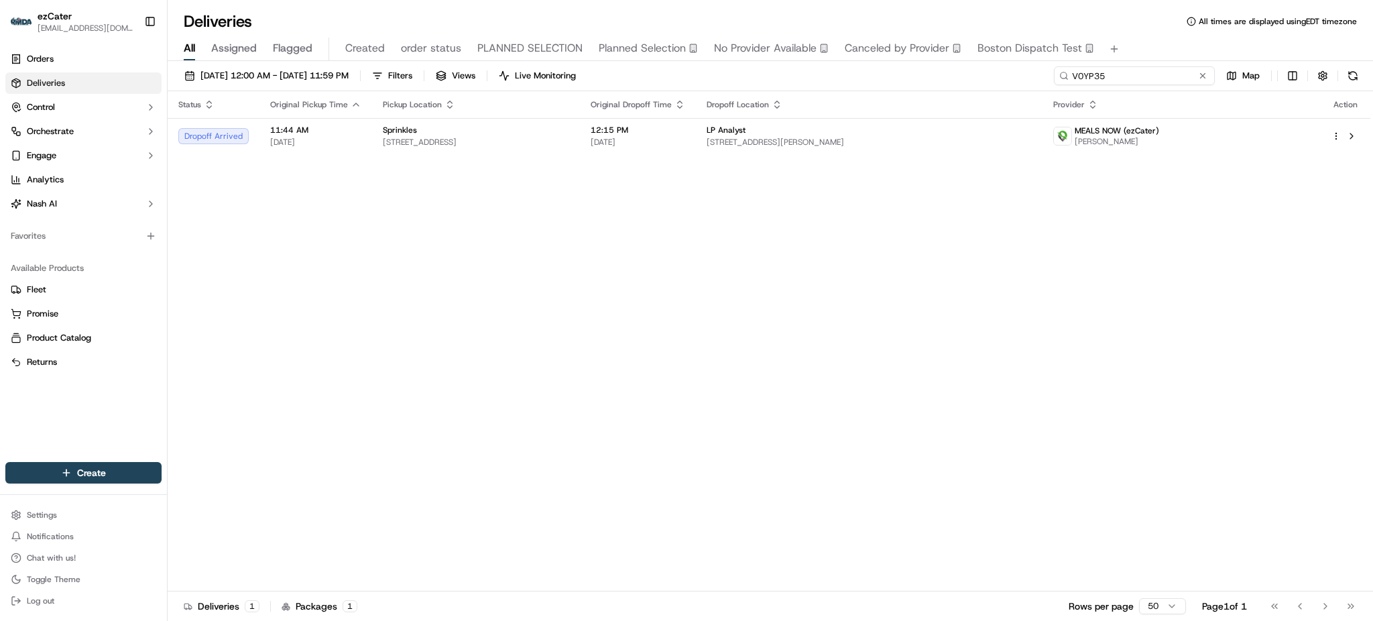
click at [1164, 79] on input "V0YP35" at bounding box center [1134, 75] width 161 height 19
paste input "ZR8U2A"
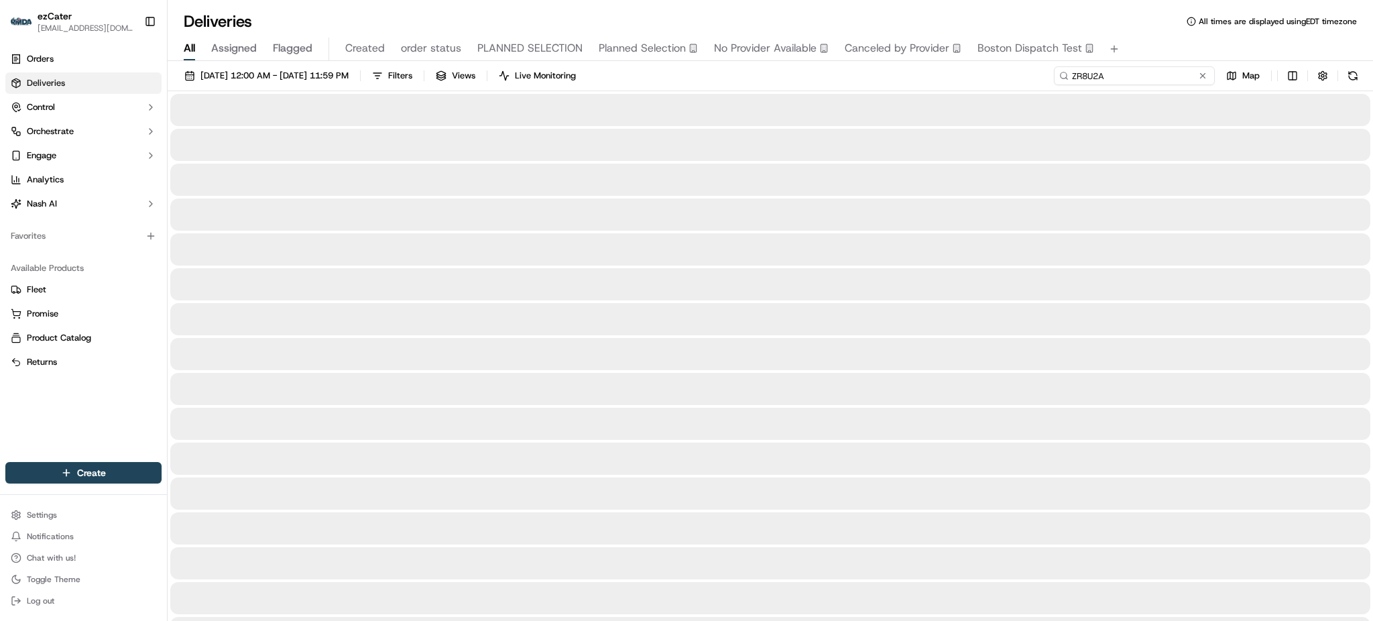
type input "ZR8U2A"
click at [1076, 76] on div "09/01/2025 12:00 AM - 09/30/2025 11:59 PM Filters Views Live Monitoring ZR8U2A …" at bounding box center [770, 78] width 1205 height 25
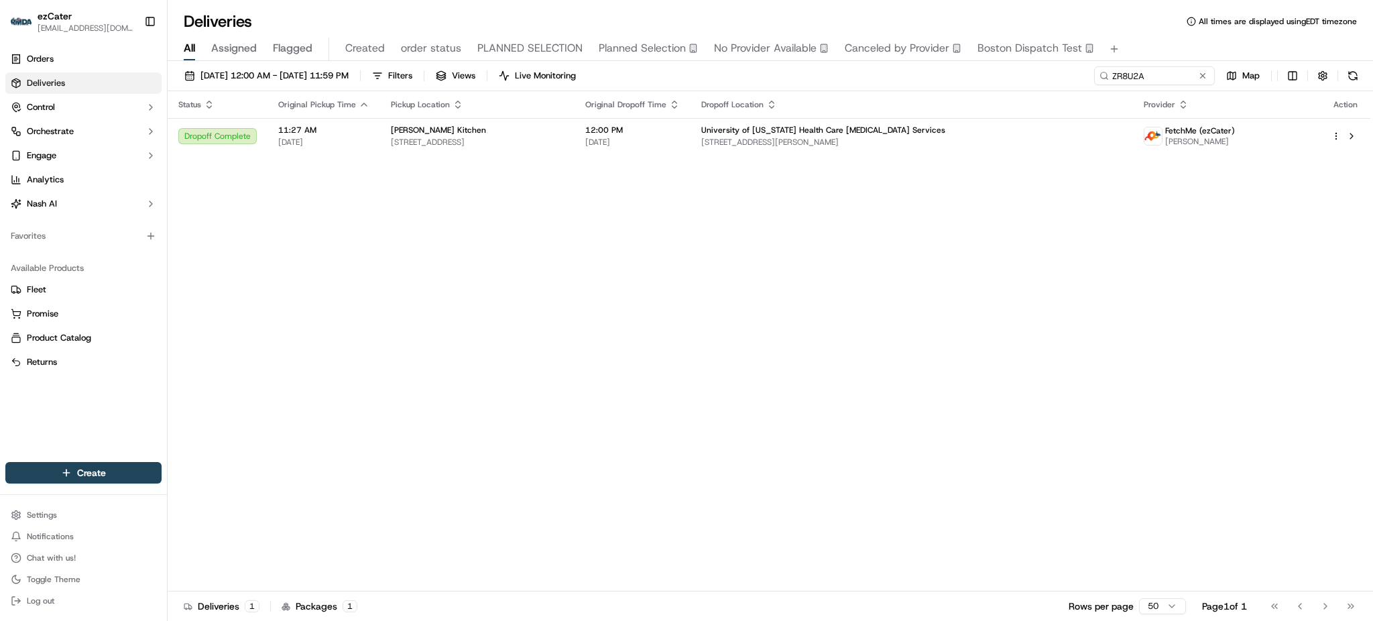
click at [855, 123] on td "University of Iowa Health Care Cancer Services 1351 E Kimberly Rd #100, Bettend…" at bounding box center [911, 136] width 442 height 36
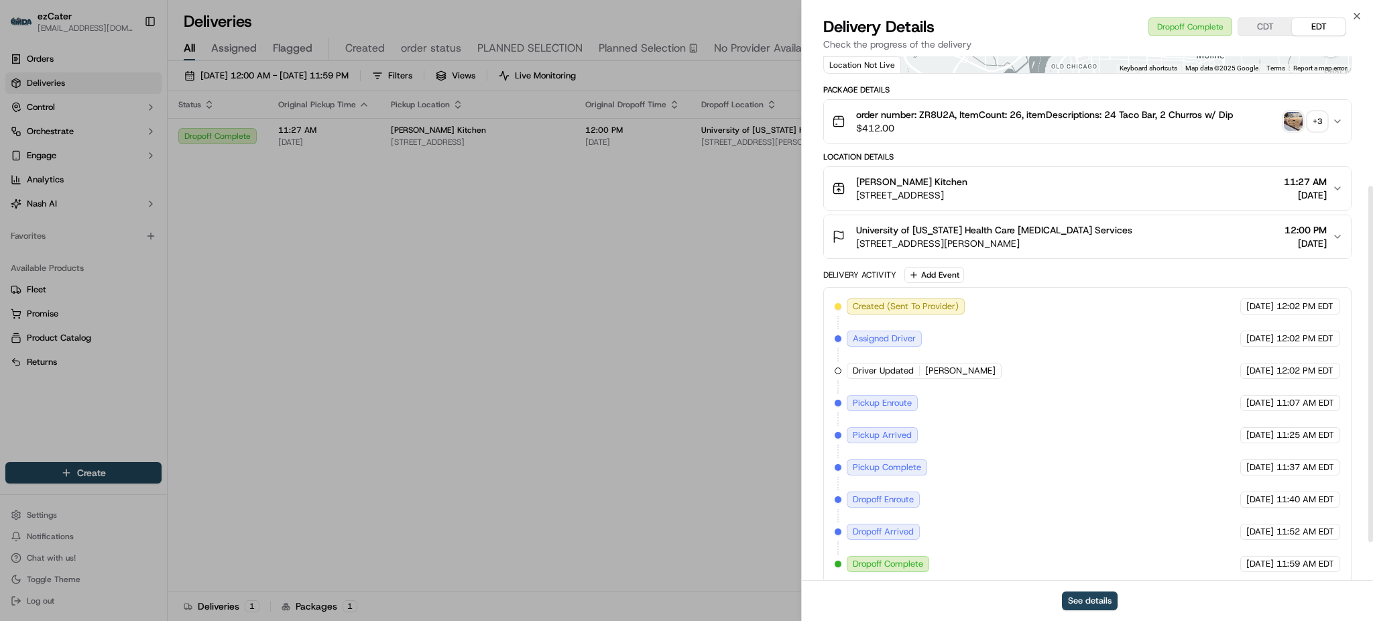
scroll to position [248, 0]
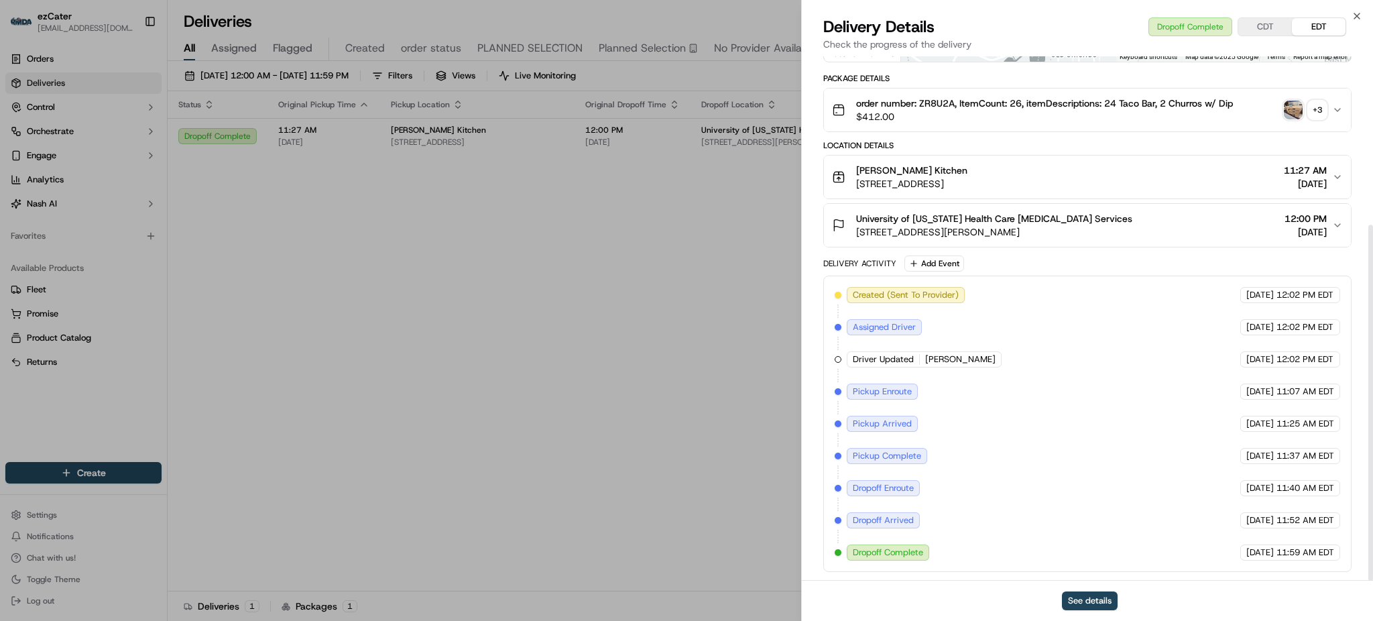
click at [1016, 229] on span "1351 E Kimberly Rd #100, Bettendorf, IA 52722, USA" at bounding box center [994, 231] width 276 height 13
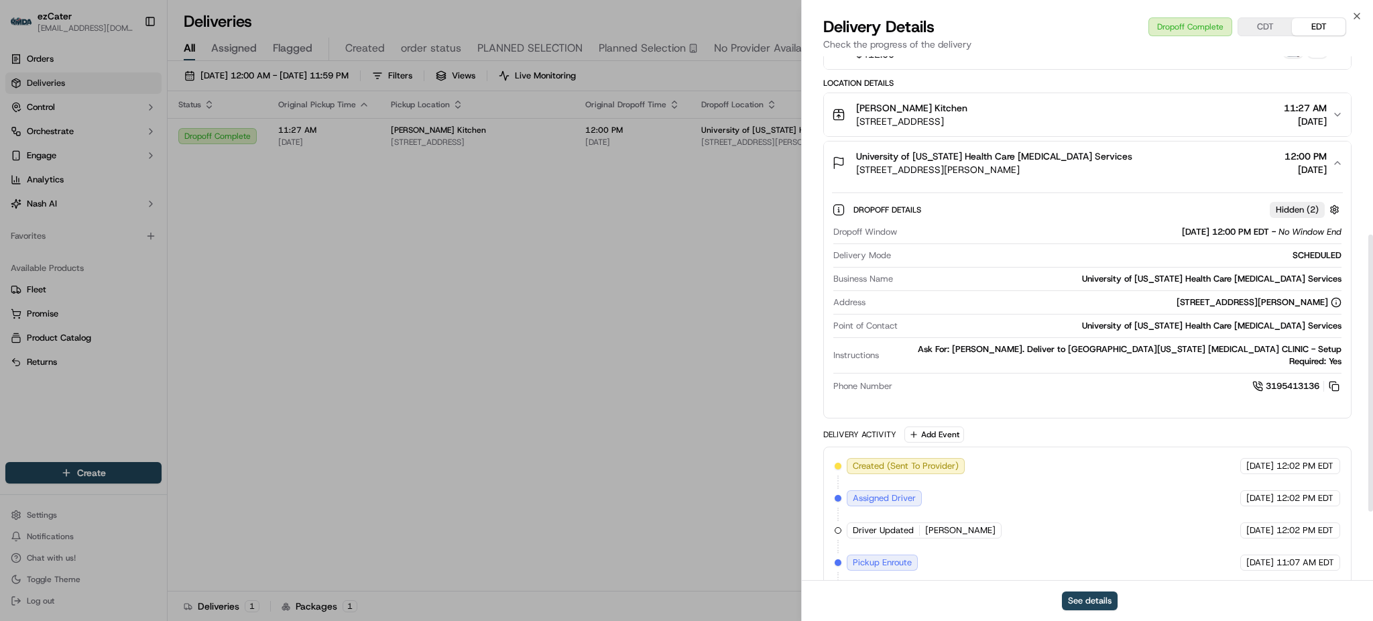
scroll to position [337, 0]
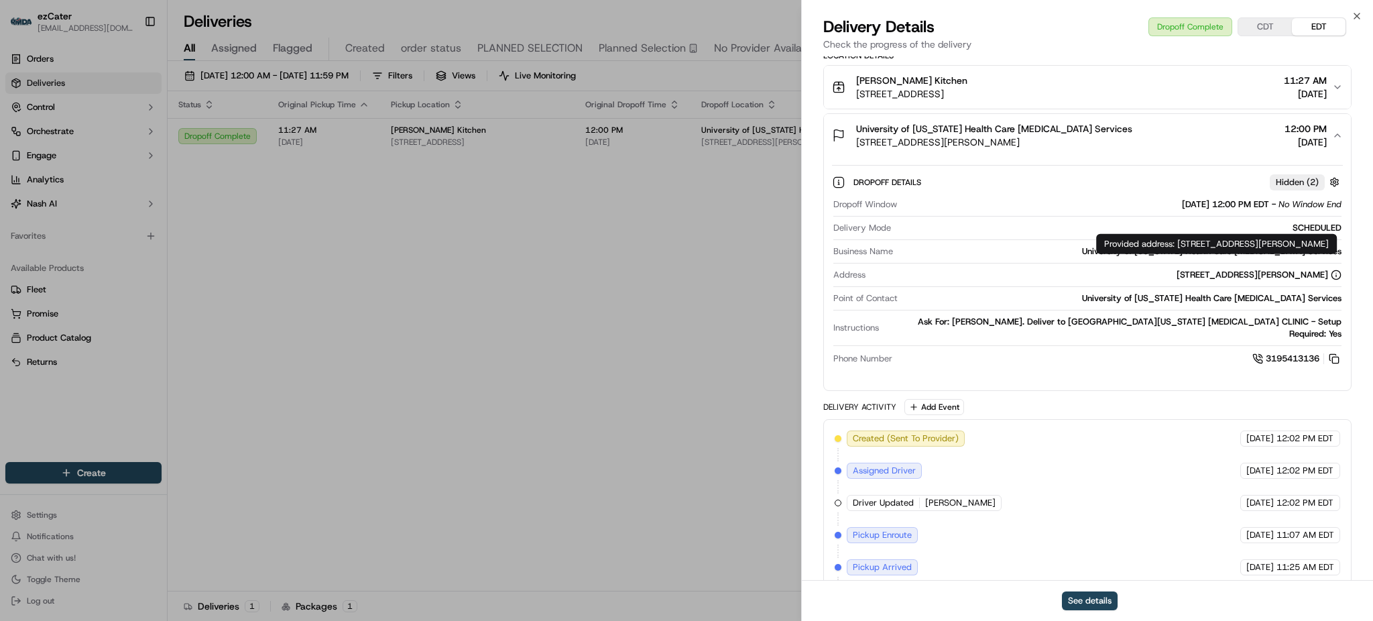
drag, startPoint x: 1180, startPoint y: 243, endPoint x: 1203, endPoint y: 251, distance: 23.8
click at [1203, 251] on div "Provided address: 1351 E Kimberly Rd, Suite 100, Bettendorf, IA, 52722 Provided…" at bounding box center [1216, 244] width 241 height 20
copy div "1351 E Kimberly Rd, Suite 100, Bettendorf, IA, 52722"
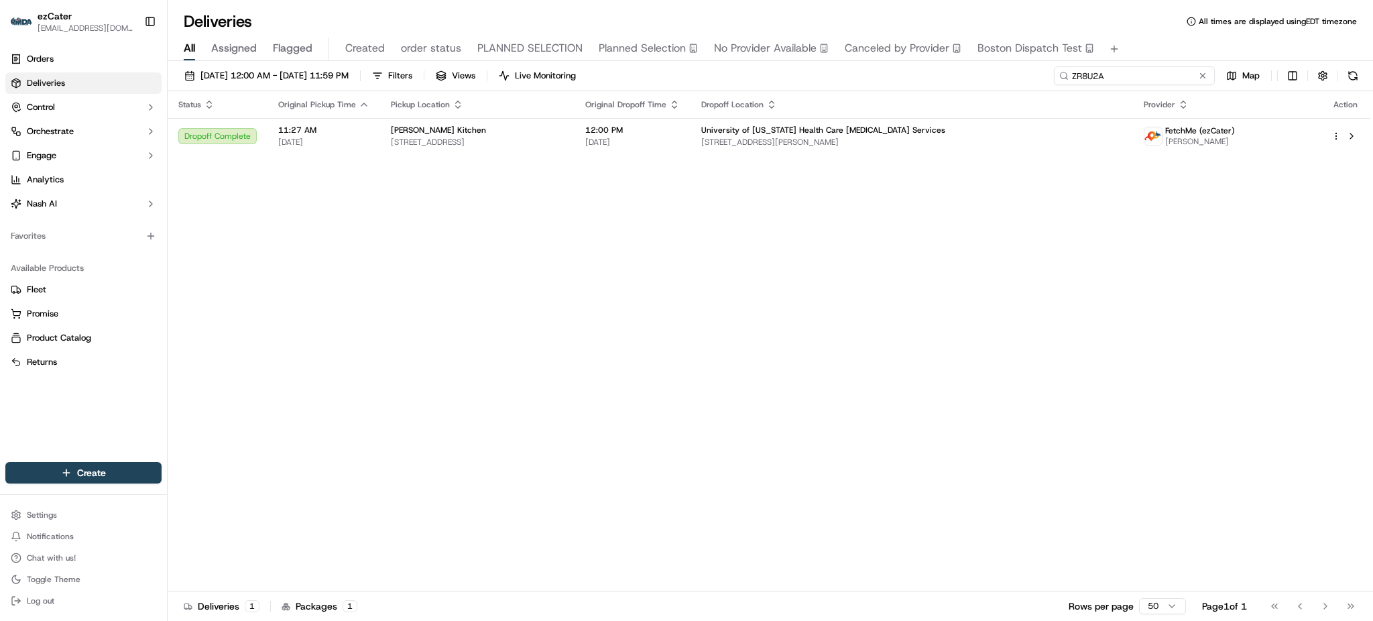
click at [1187, 76] on input "ZR8U2A" at bounding box center [1134, 75] width 161 height 19
paste input "V0YP35"
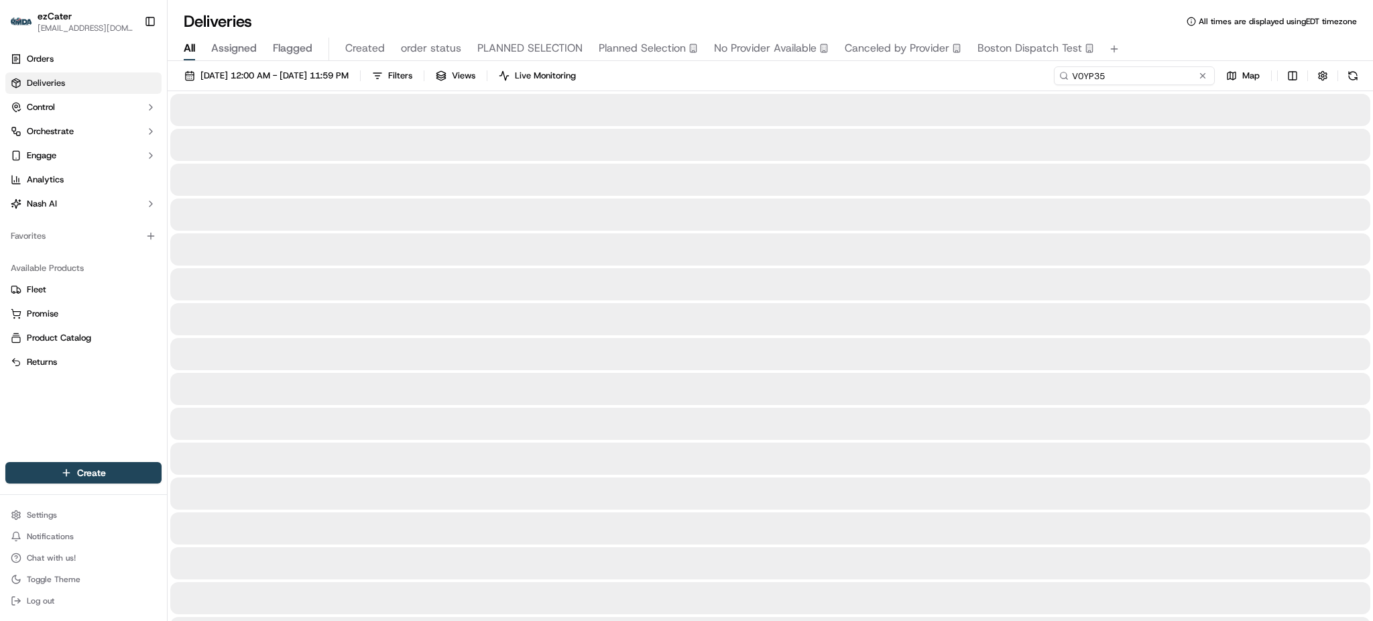
type input "V0YP35"
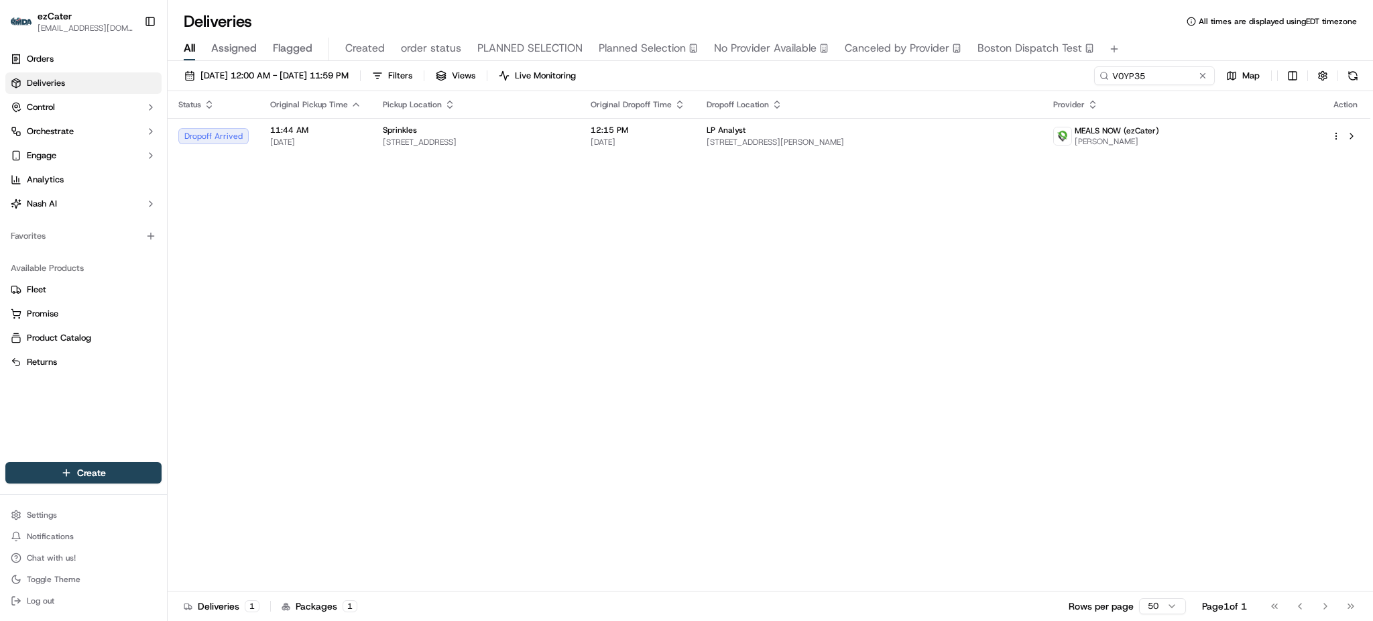
click at [1026, 78] on div "09/01/2025 12:00 AM - 09/30/2025 11:59 PM Filters Views Live Monitoring V0YP35 …" at bounding box center [770, 78] width 1205 height 25
click at [696, 149] on td "12:15 PM [DATE]" at bounding box center [638, 136] width 116 height 36
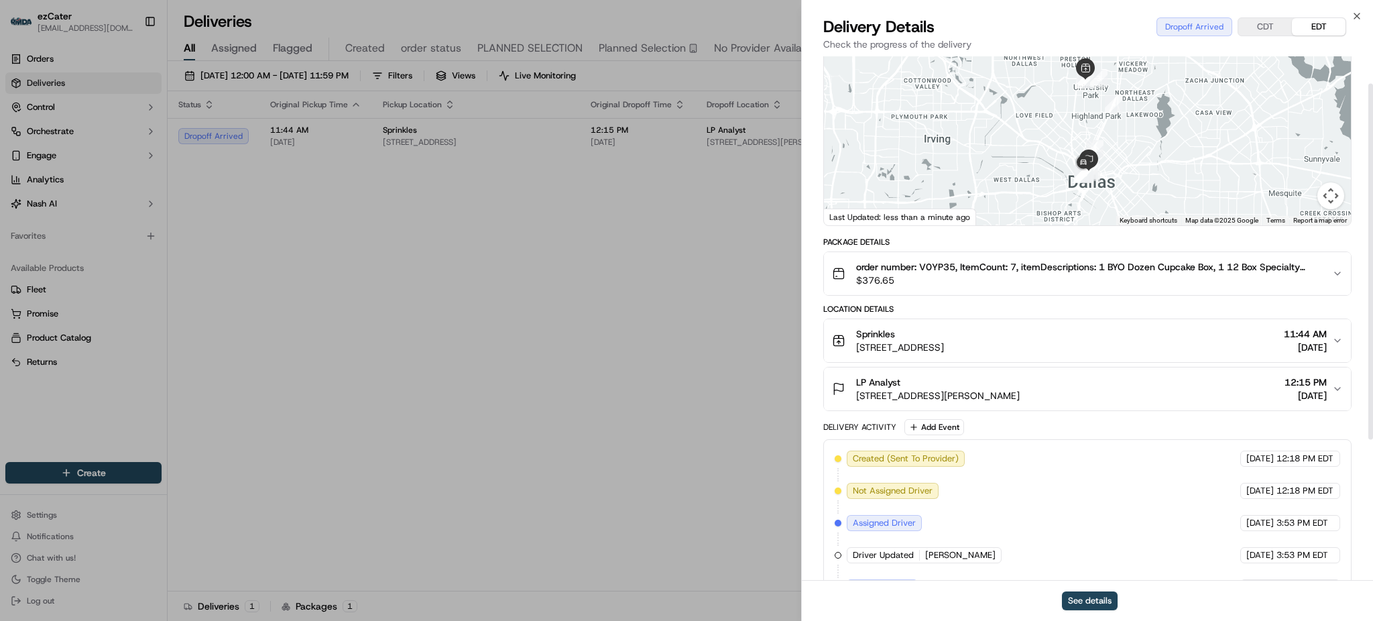
scroll to position [178, 0]
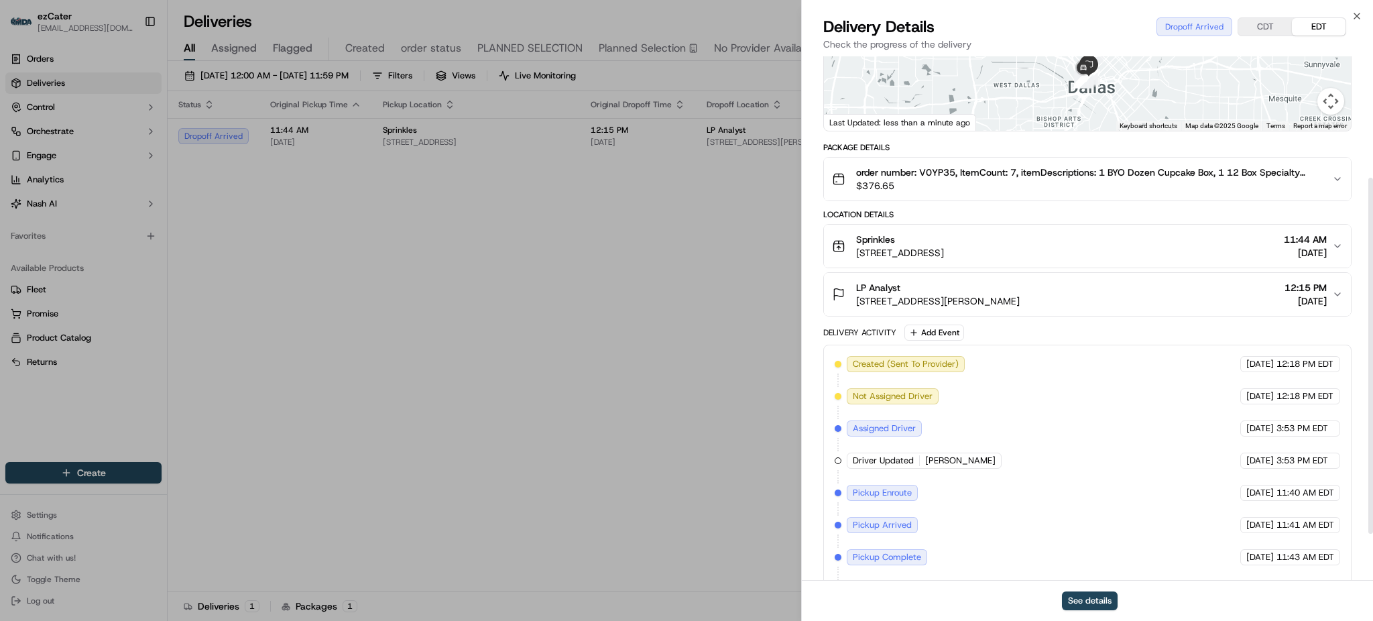
click at [1157, 318] on div "Package Details order number: V0YP35, ItemCount: 7, itemDescriptions: 1 BYO Doz…" at bounding box center [1087, 391] width 528 height 499
click at [1154, 308] on button "LP Analyst [STREET_ADDRESS][PERSON_NAME] 12:15 PM [DATE]" at bounding box center [1087, 294] width 527 height 43
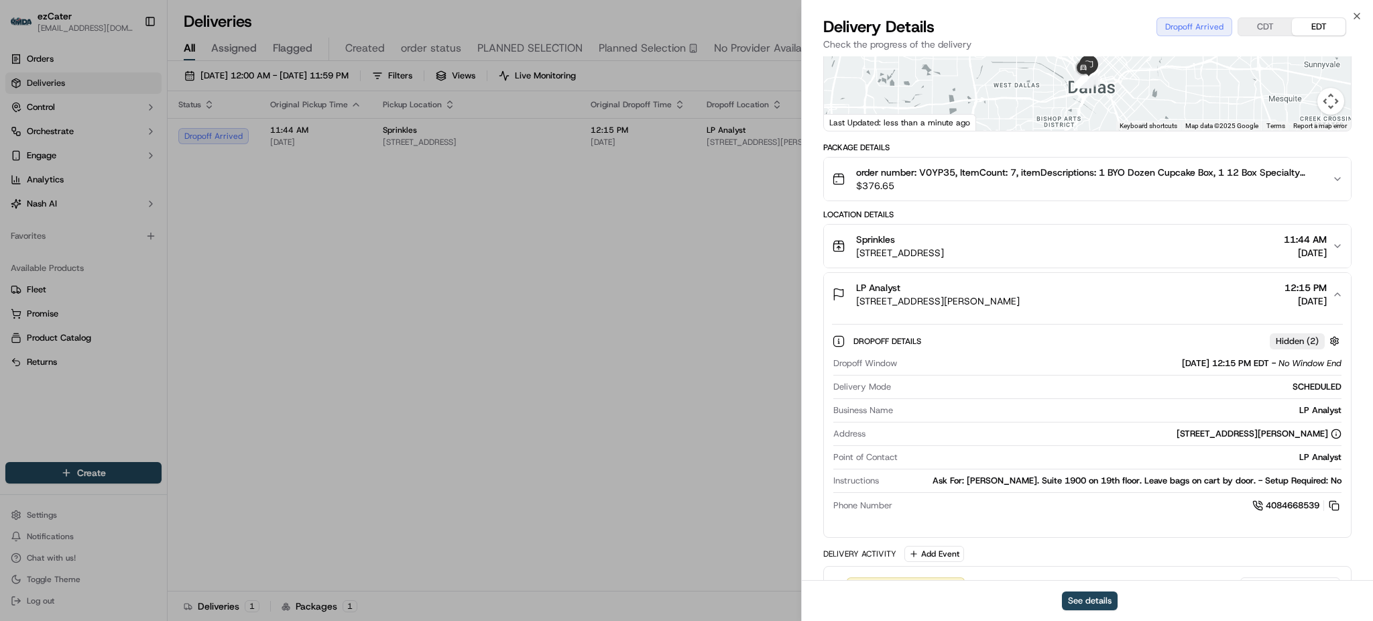
scroll to position [268, 0]
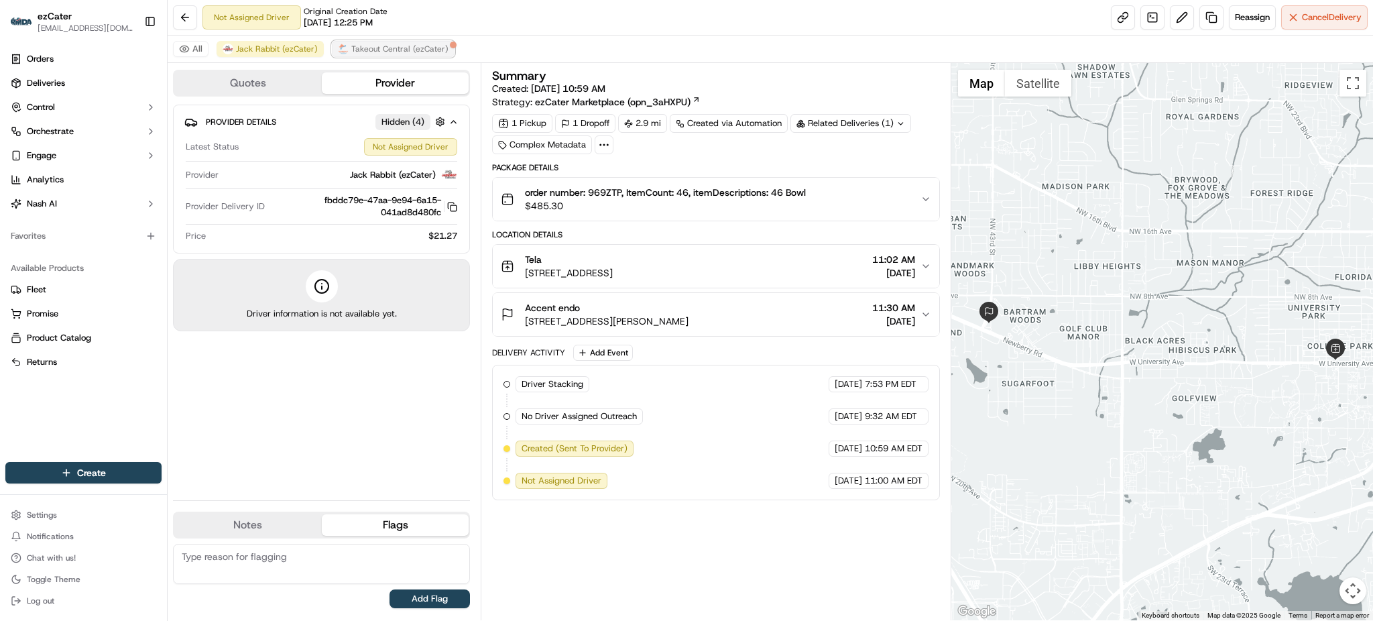
click at [384, 48] on span "Takeout Central (ezCater)" at bounding box center [399, 49] width 97 height 11
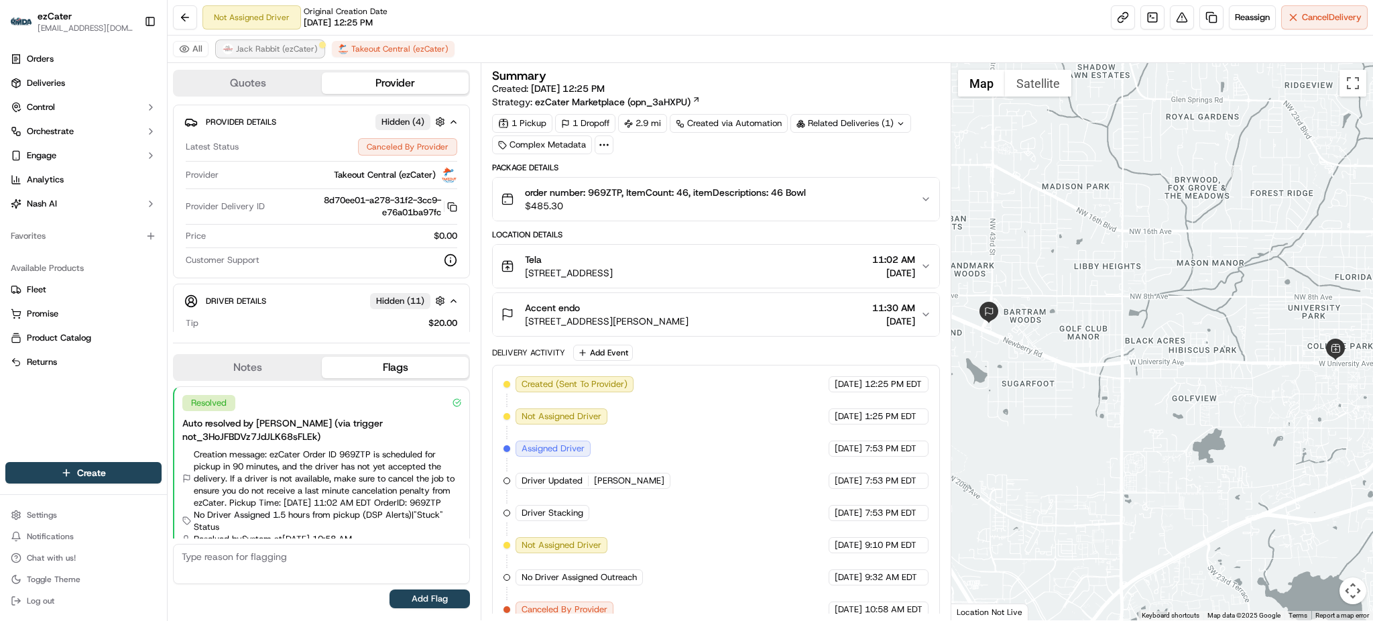
click at [308, 48] on span "Jack Rabbit (ezCater)" at bounding box center [277, 49] width 82 height 11
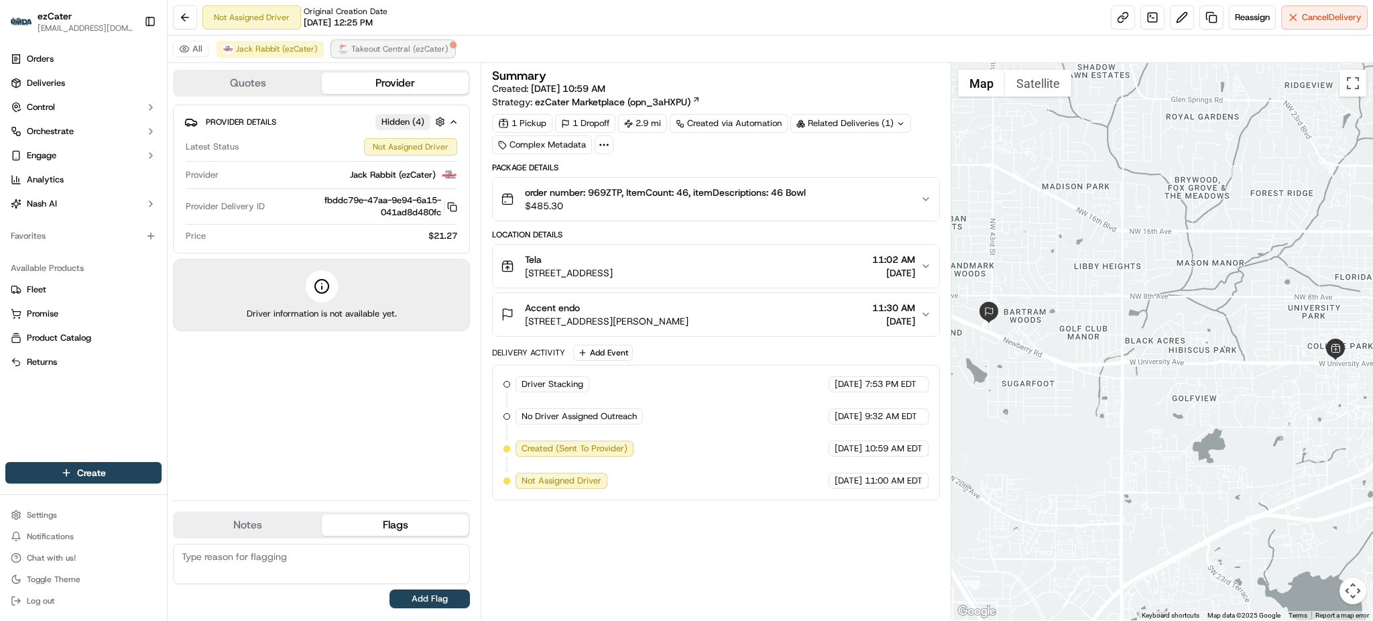
click at [430, 48] on span "Takeout Central (ezCater)" at bounding box center [399, 49] width 97 height 11
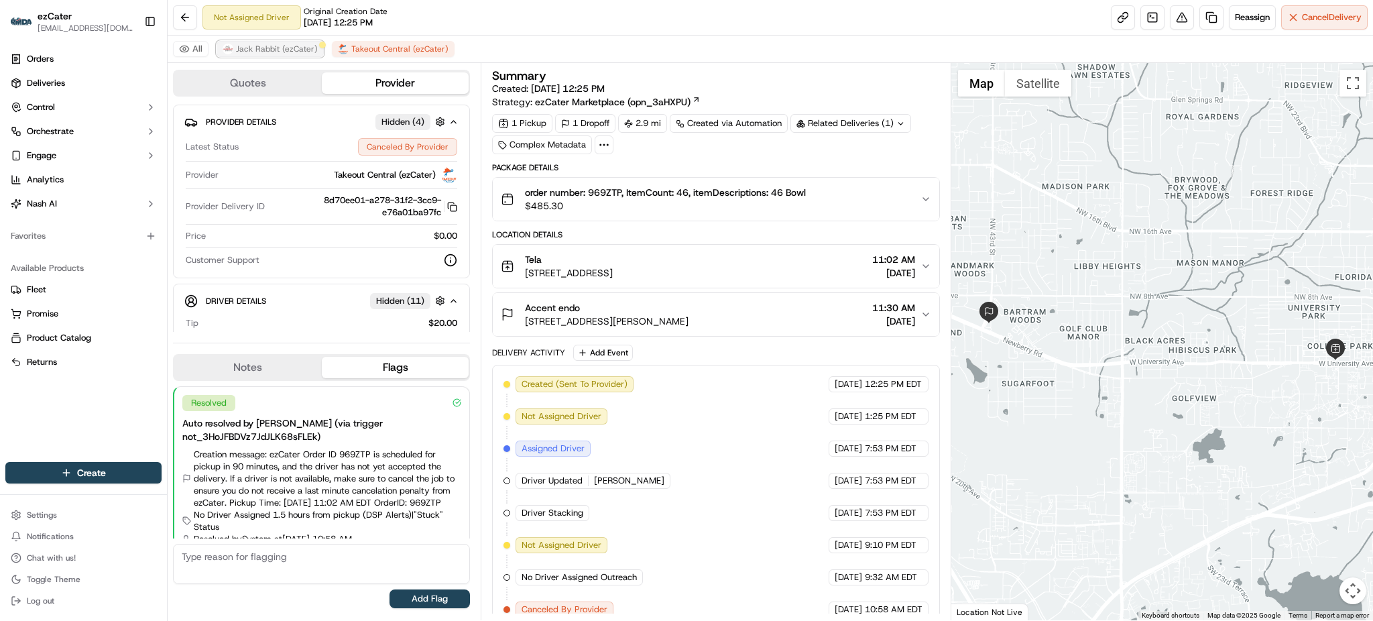
click at [296, 47] on span "Jack Rabbit (ezCater)" at bounding box center [277, 49] width 82 height 11
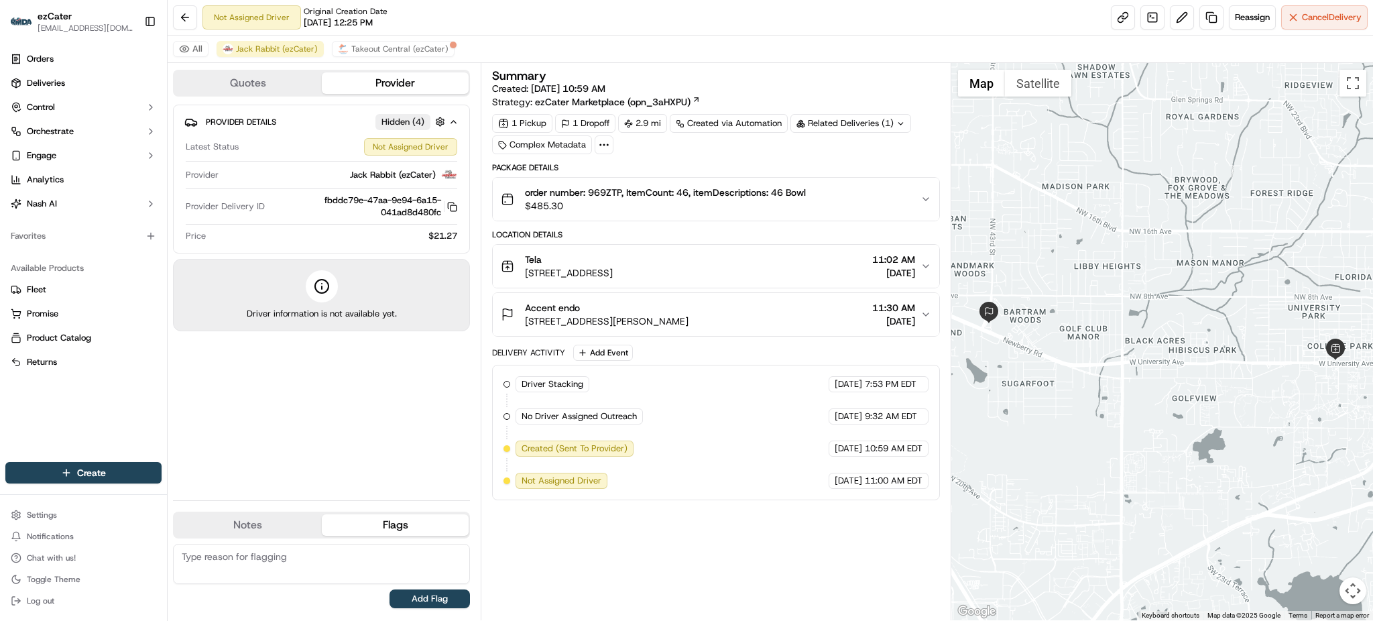
click at [312, 411] on div "Provider Details Hidden ( 4 ) Latest Status Not Assigned Driver Provider Jack R…" at bounding box center [321, 297] width 297 height 385
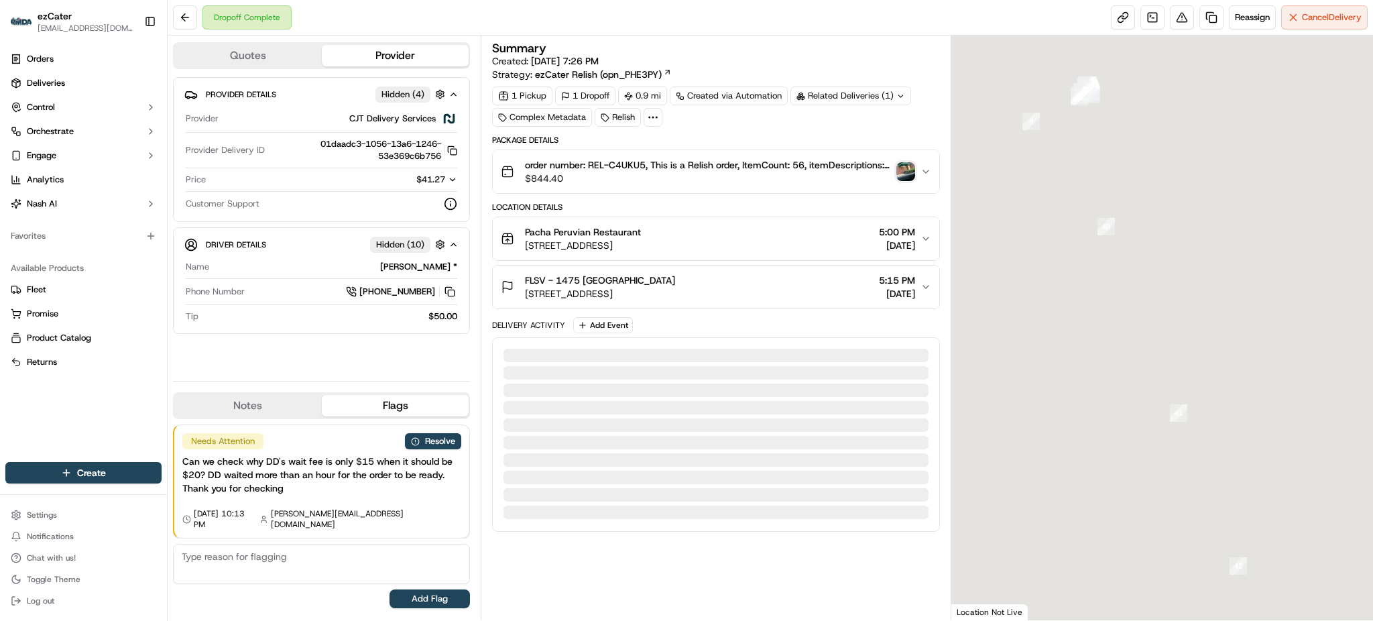
click at [453, 178] on icon "button" at bounding box center [452, 179] width 9 height 9
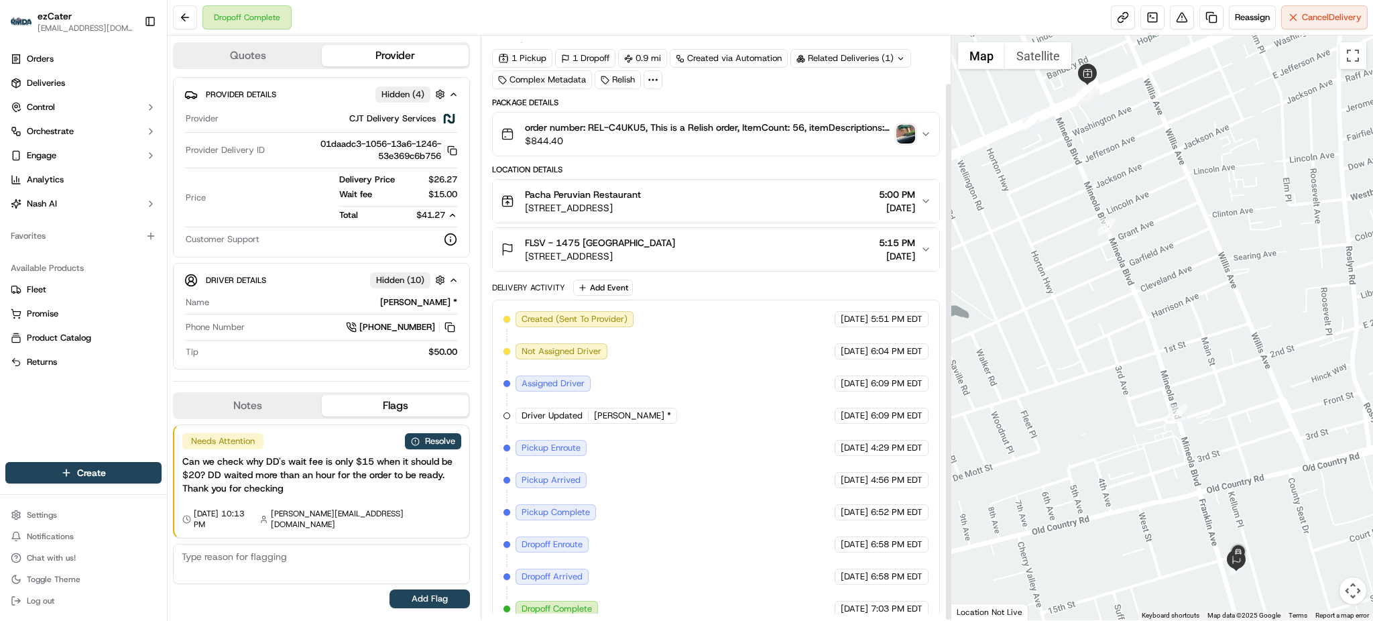
scroll to position [52, 0]
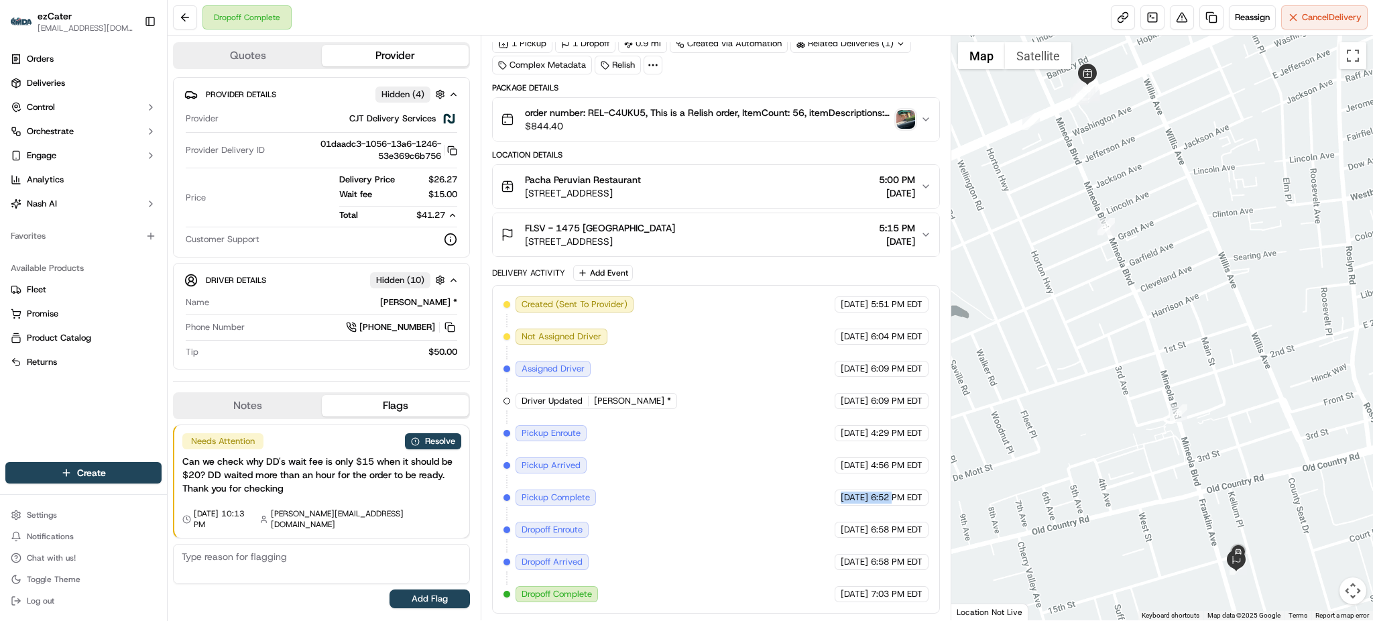
drag, startPoint x: 787, startPoint y: 497, endPoint x: 934, endPoint y: 497, distance: 146.8
click at [934, 497] on div "Created (Sent To Provider) CJT Delivery Services 09/08/2025 5:51 PM EDT Not Ass…" at bounding box center [715, 449] width 447 height 328
click at [871, 503] on span "6:52 PM EDT" at bounding box center [897, 497] width 52 height 12
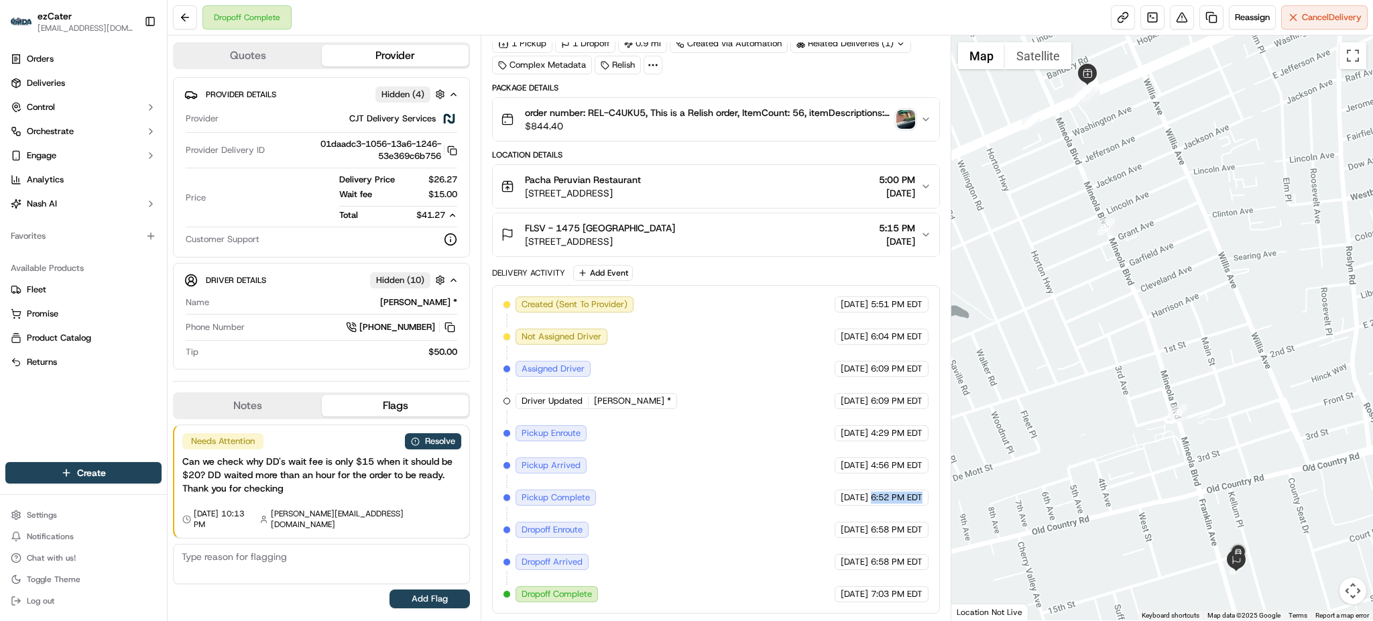
click at [871, 507] on div "Created (Sent To Provider) CJT Delivery Services 09/08/2025 5:51 PM EDT Not Ass…" at bounding box center [715, 449] width 424 height 306
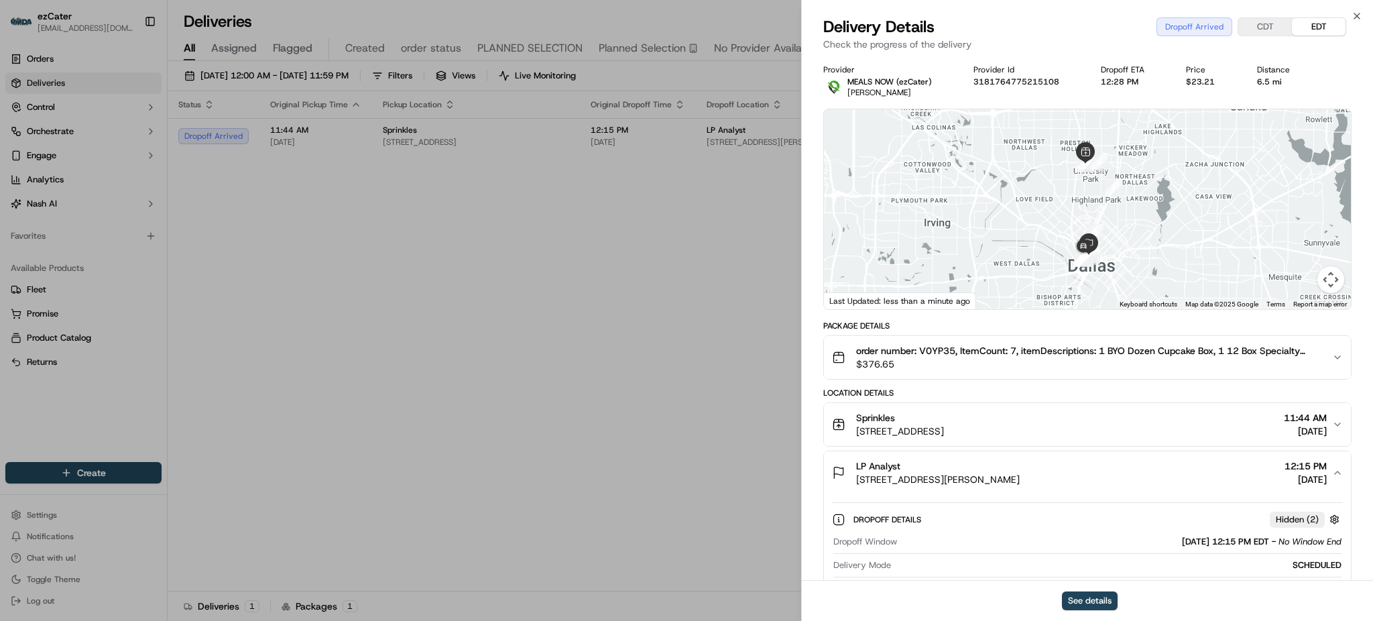
scroll to position [268, 0]
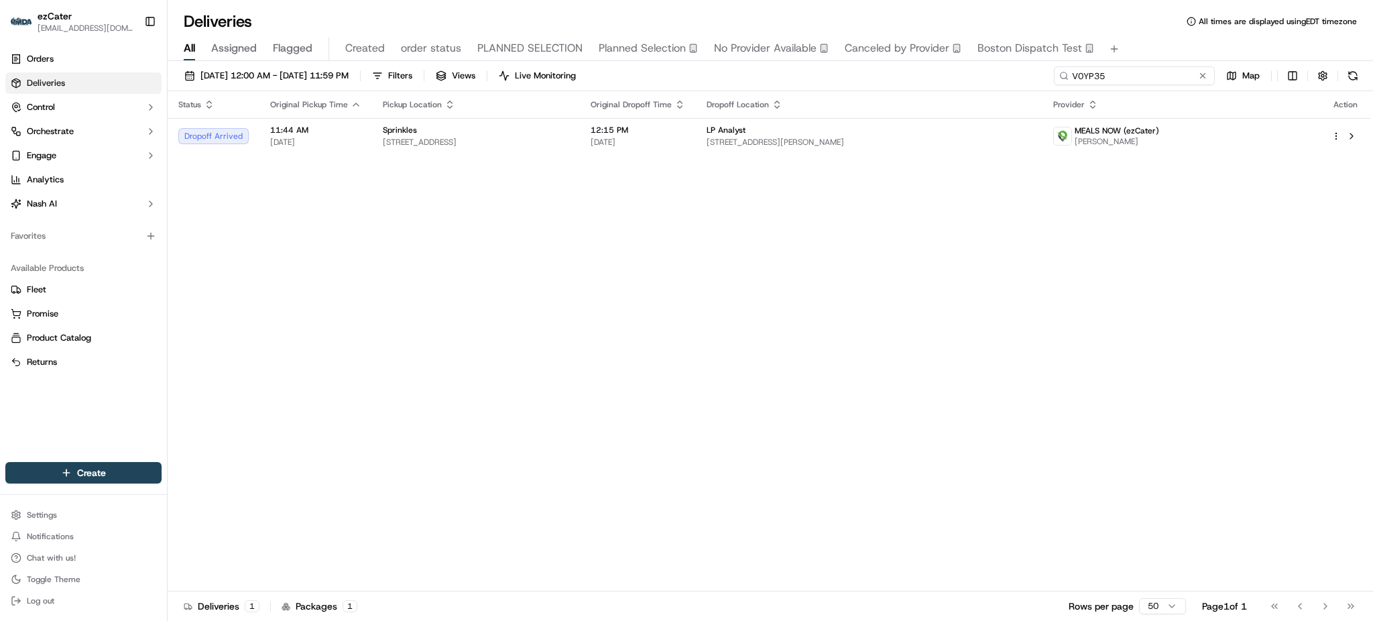
click at [1169, 73] on input "V0YP35" at bounding box center [1134, 75] width 161 height 19
paste input "W6HF7W"
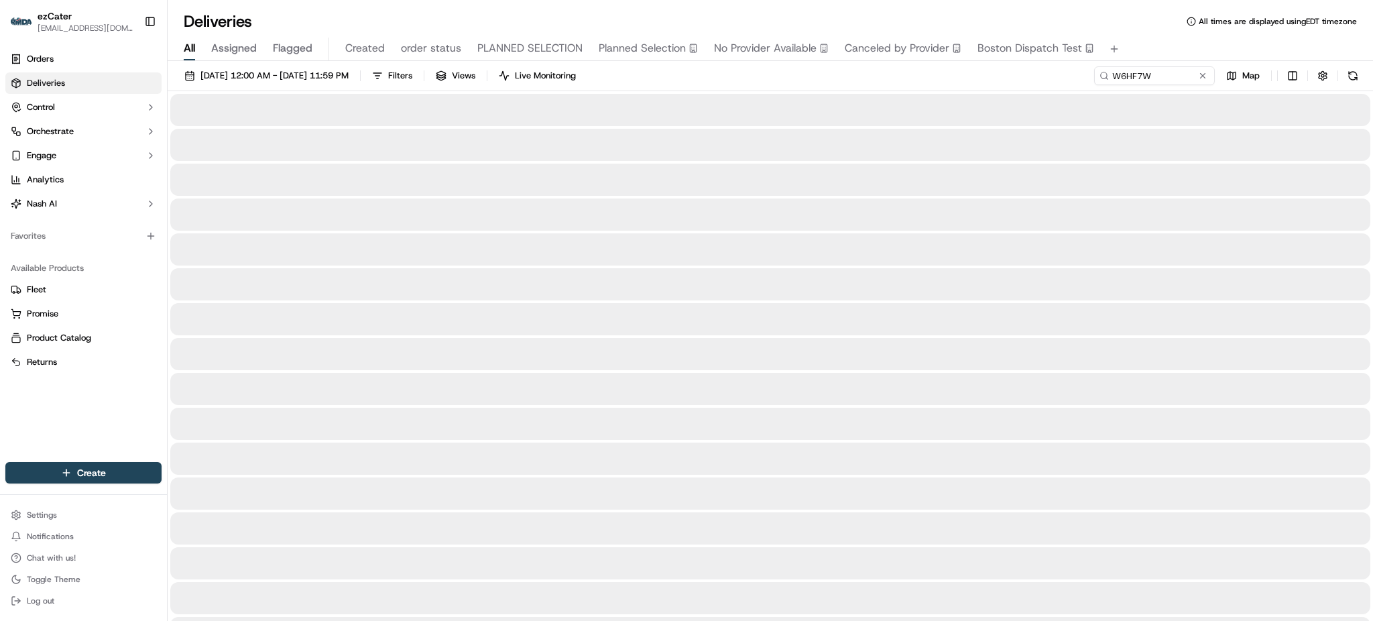
click at [1062, 82] on div "[DATE] 12:00 AM - [DATE] 11:59 PM Filters Views Live Monitoring W6HF7W Map" at bounding box center [770, 78] width 1205 height 25
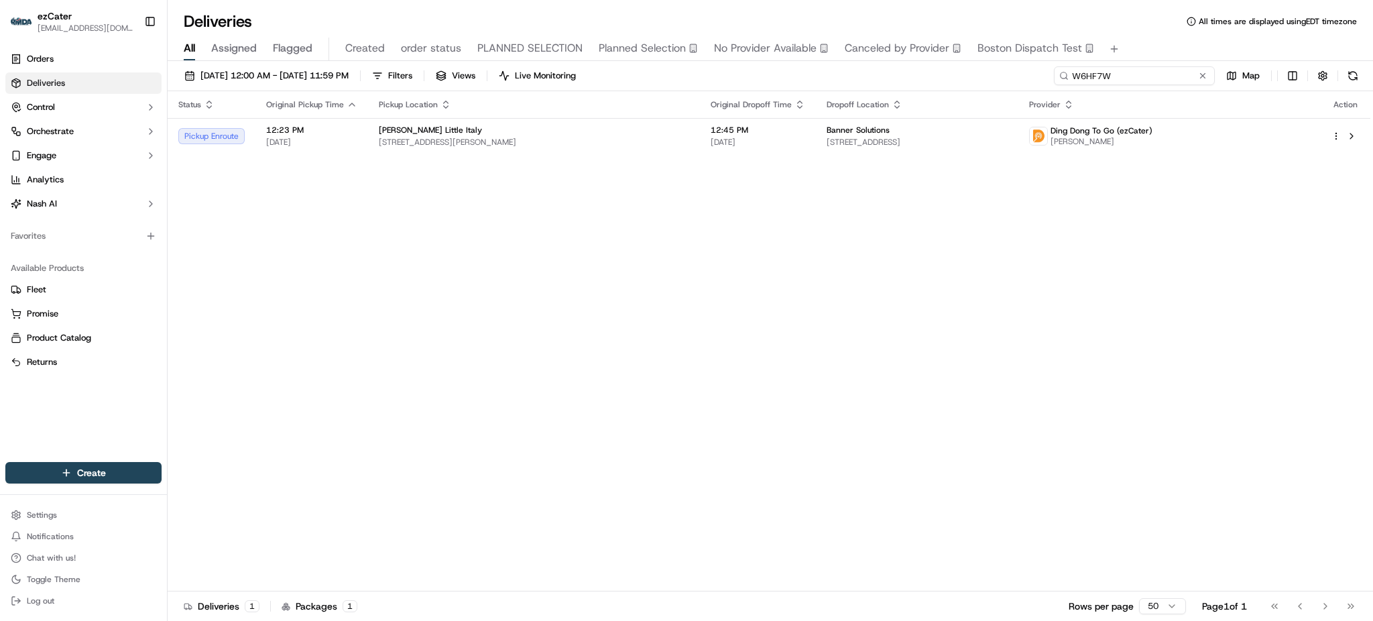
click at [1175, 80] on input "W6HF7W" at bounding box center [1134, 75] width 161 height 19
paste input "8A9XXK"
click at [1150, 36] on div "All Assigned Flagged Created order status PLANNED SELECTION Planned Selection N…" at bounding box center [770, 46] width 1205 height 29
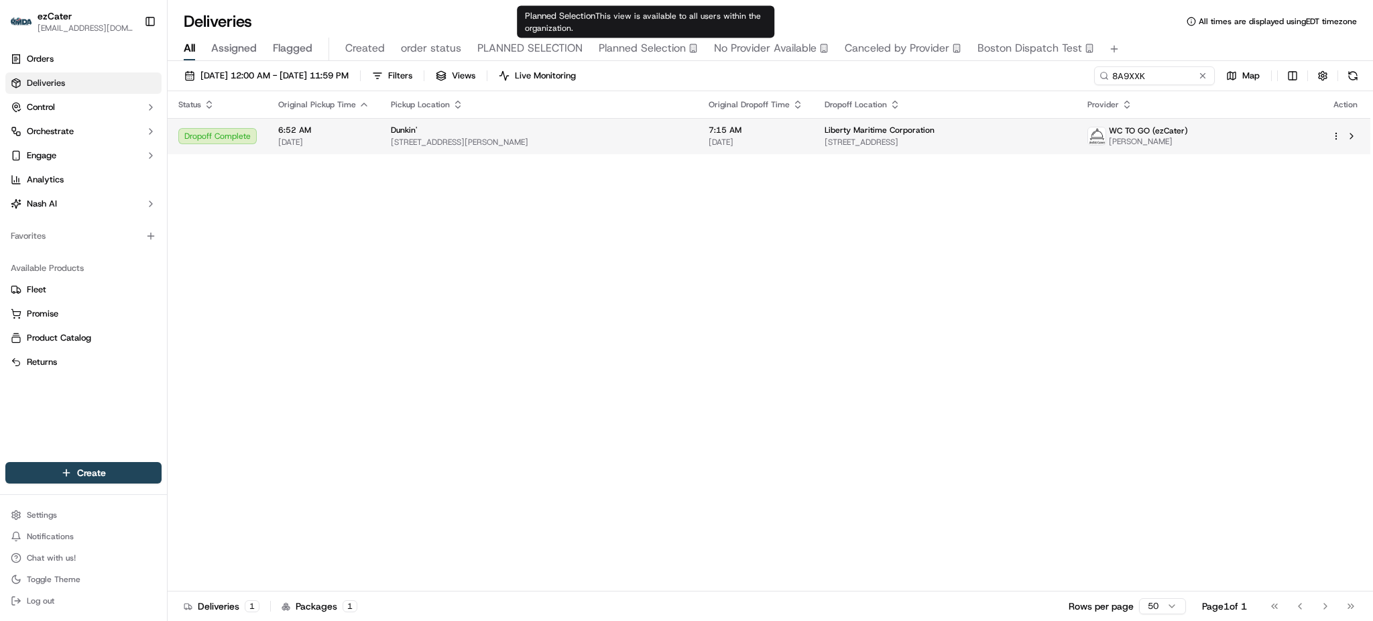
click at [723, 143] on span "[DATE]" at bounding box center [756, 142] width 95 height 11
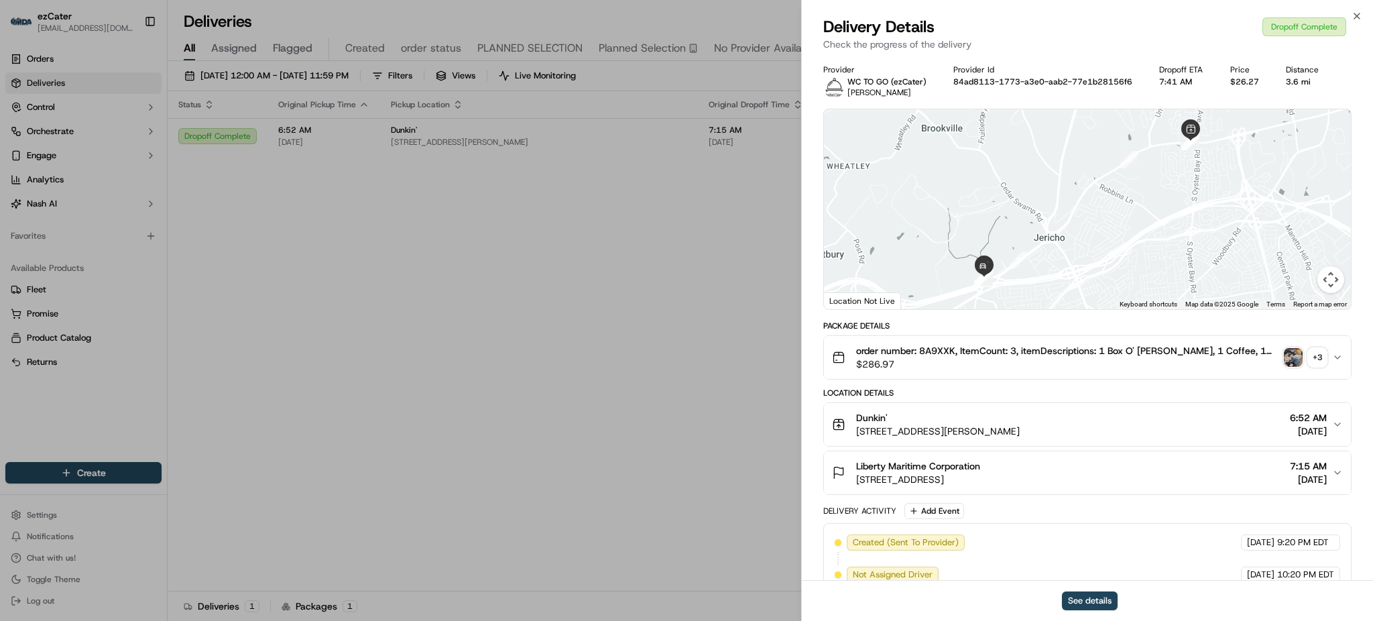
scroll to position [280, 0]
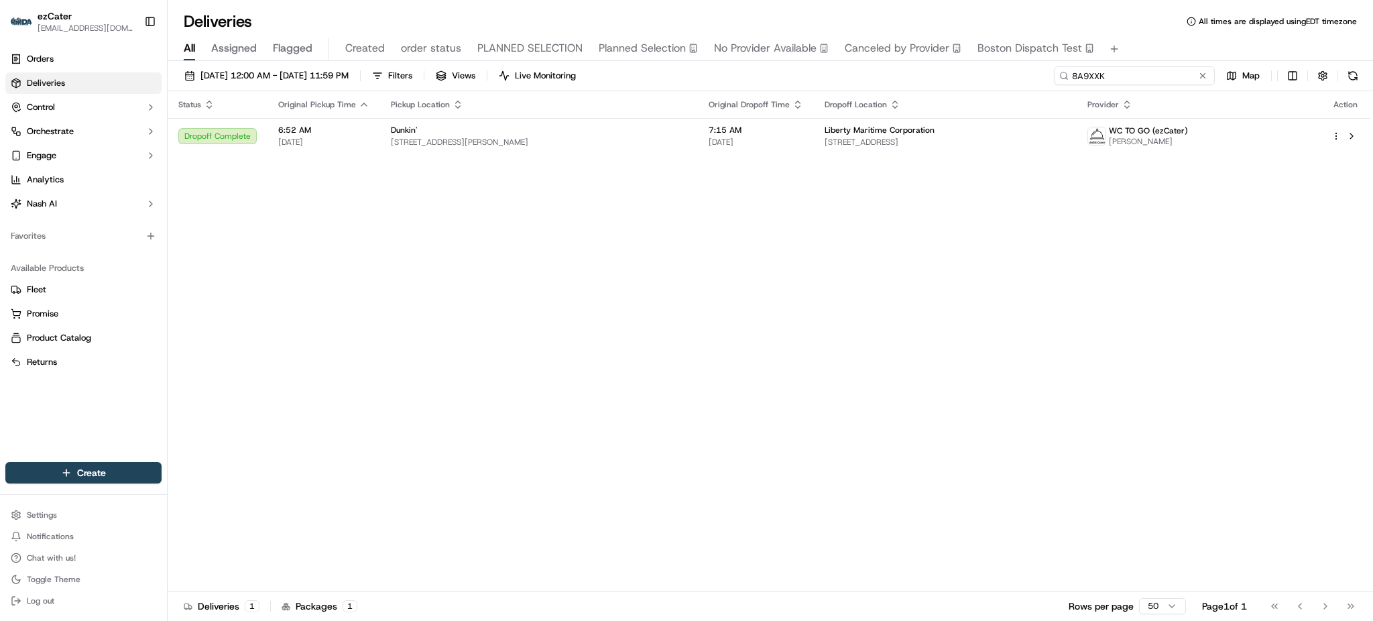
click at [1170, 70] on input "8A9XXK" at bounding box center [1134, 75] width 161 height 19
paste input "FZTQ18"
click at [784, 127] on span "[PERSON_NAME] [PERSON_NAME] Plano Office" at bounding box center [855, 130] width 179 height 11
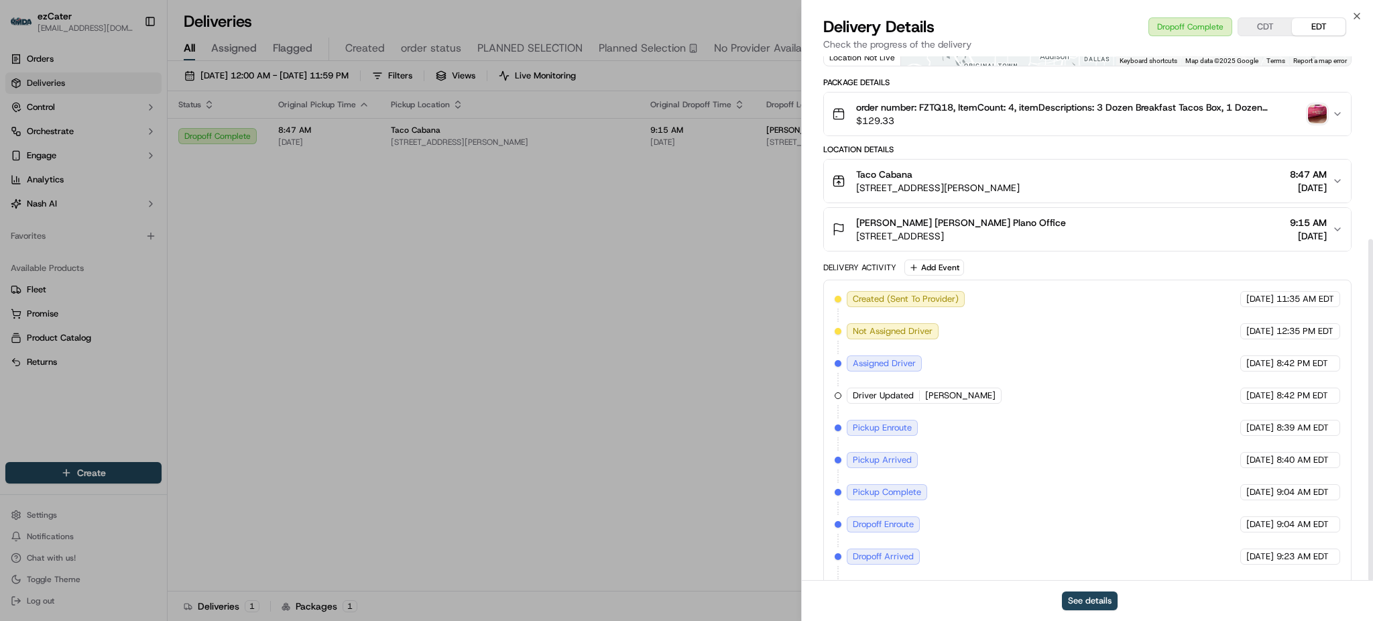
scroll to position [280, 0]
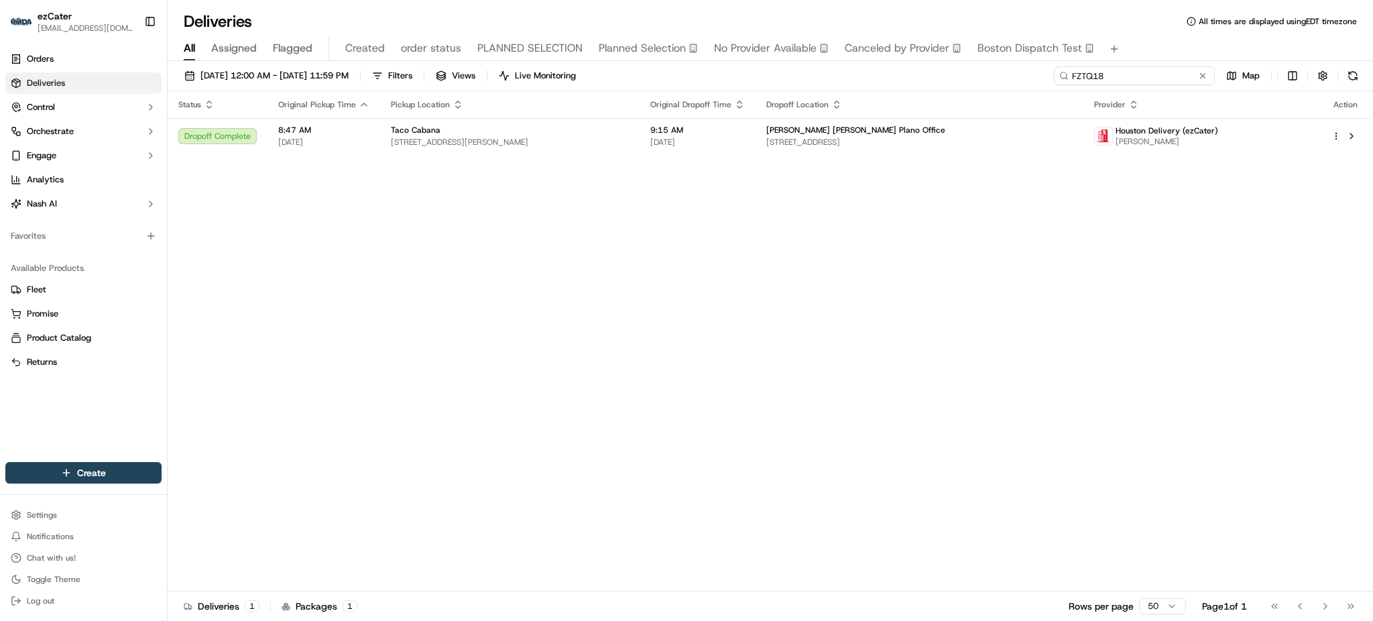
click at [1161, 78] on input "FZTQ18" at bounding box center [1134, 75] width 161 height 19
paste input "4233XC"
click at [1142, 40] on div "All Assigned Flagged Created order status PLANNED SELECTION Planned Selection N…" at bounding box center [770, 49] width 1205 height 23
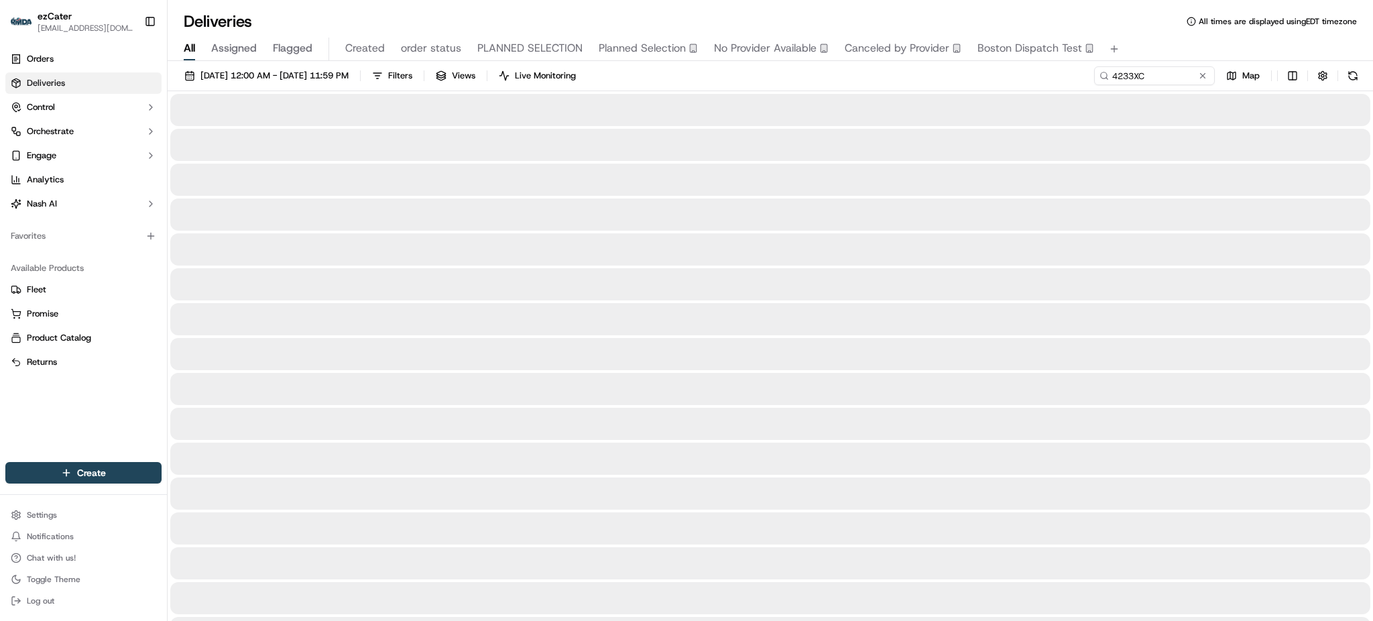
click at [1019, 73] on div "[DATE] 12:00 AM - [DATE] 11:59 PM Filters Views Live Monitoring 4233XC Map" at bounding box center [770, 78] width 1205 height 25
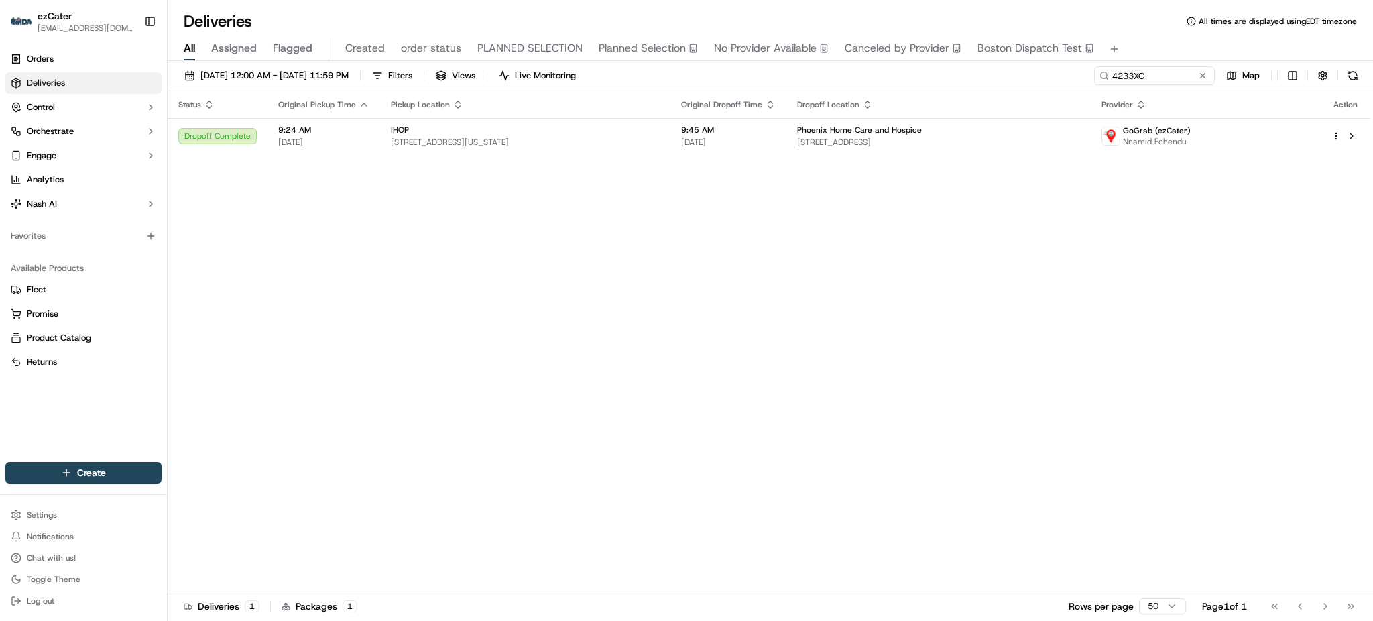
click at [670, 117] on th "Pickup Location" at bounding box center [525, 104] width 290 height 27
click at [716, 123] on td "9:45 AM [DATE]" at bounding box center [728, 136] width 116 height 36
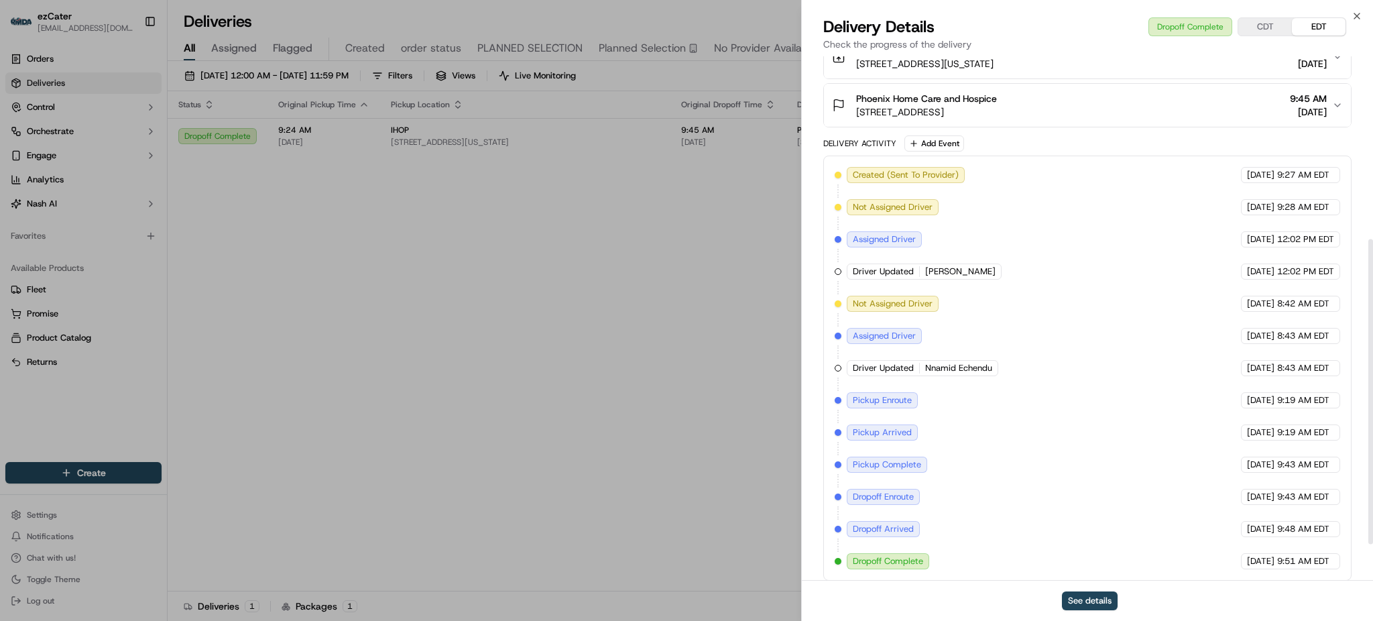
scroll to position [377, 0]
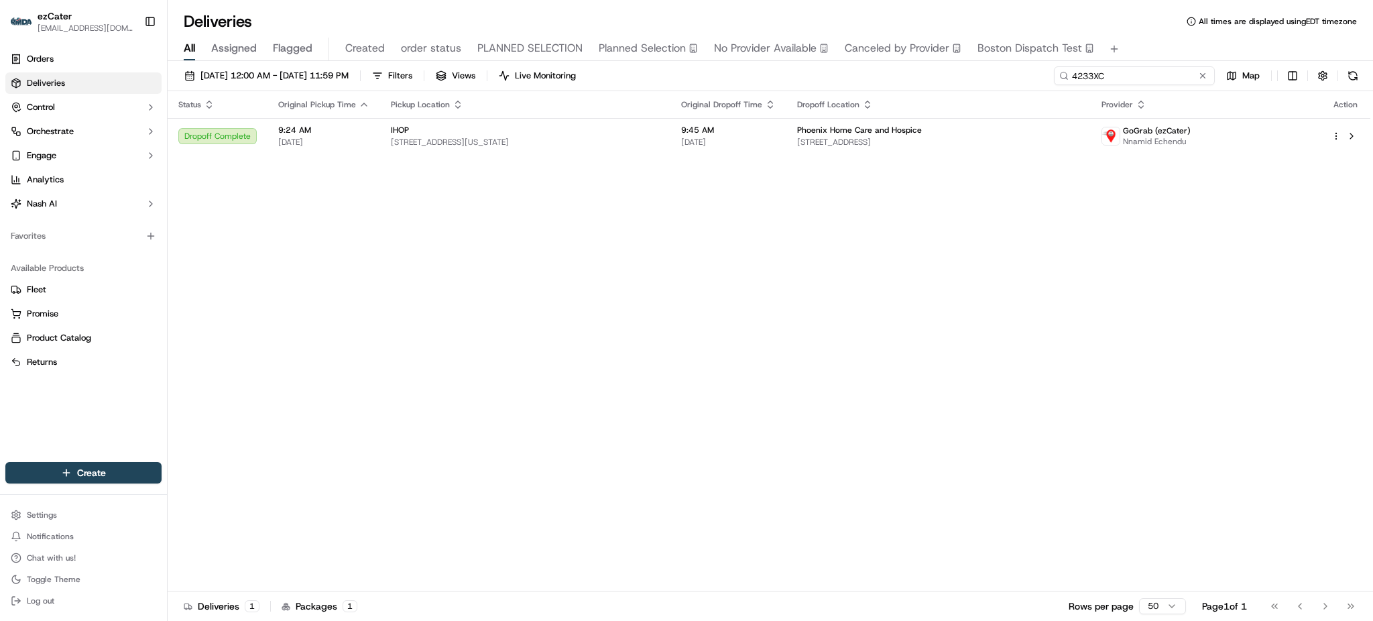
click at [1138, 75] on input "4233XC" at bounding box center [1134, 75] width 161 height 19
paste input "QYQM8U"
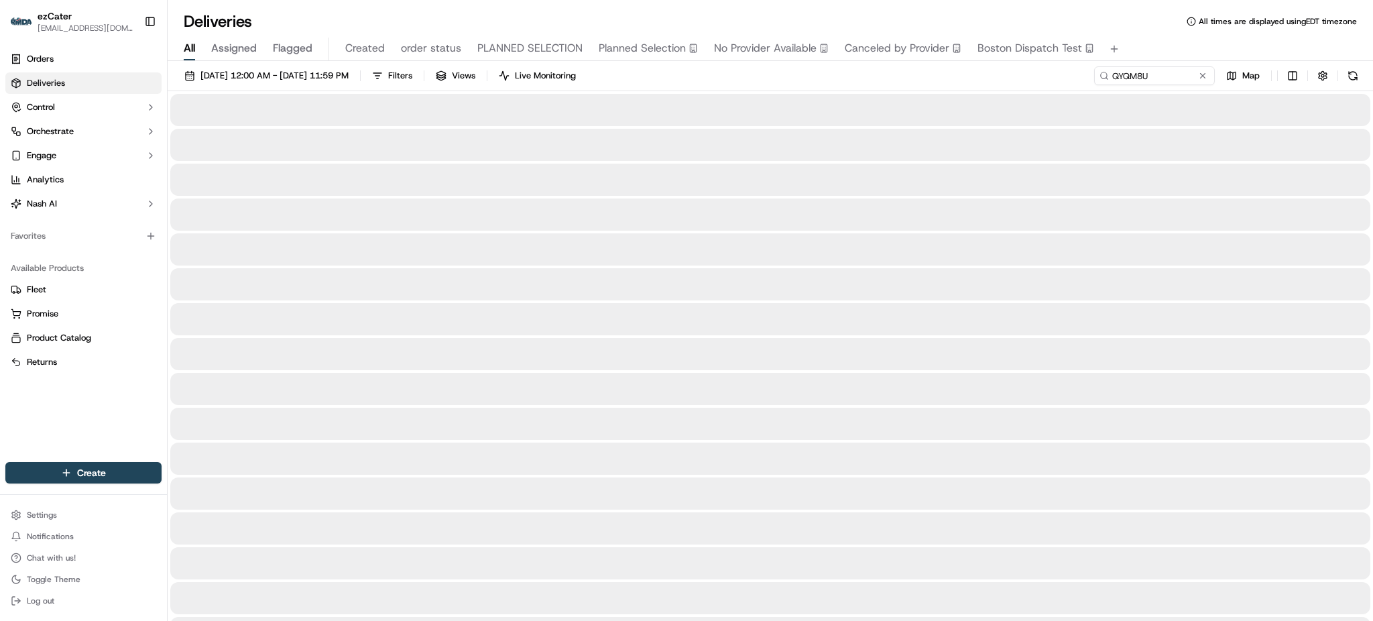
click at [770, 70] on div "[DATE] 12:00 AM - [DATE] 11:59 PM Filters Views Live Monitoring QYQM8U Map" at bounding box center [770, 78] width 1205 height 25
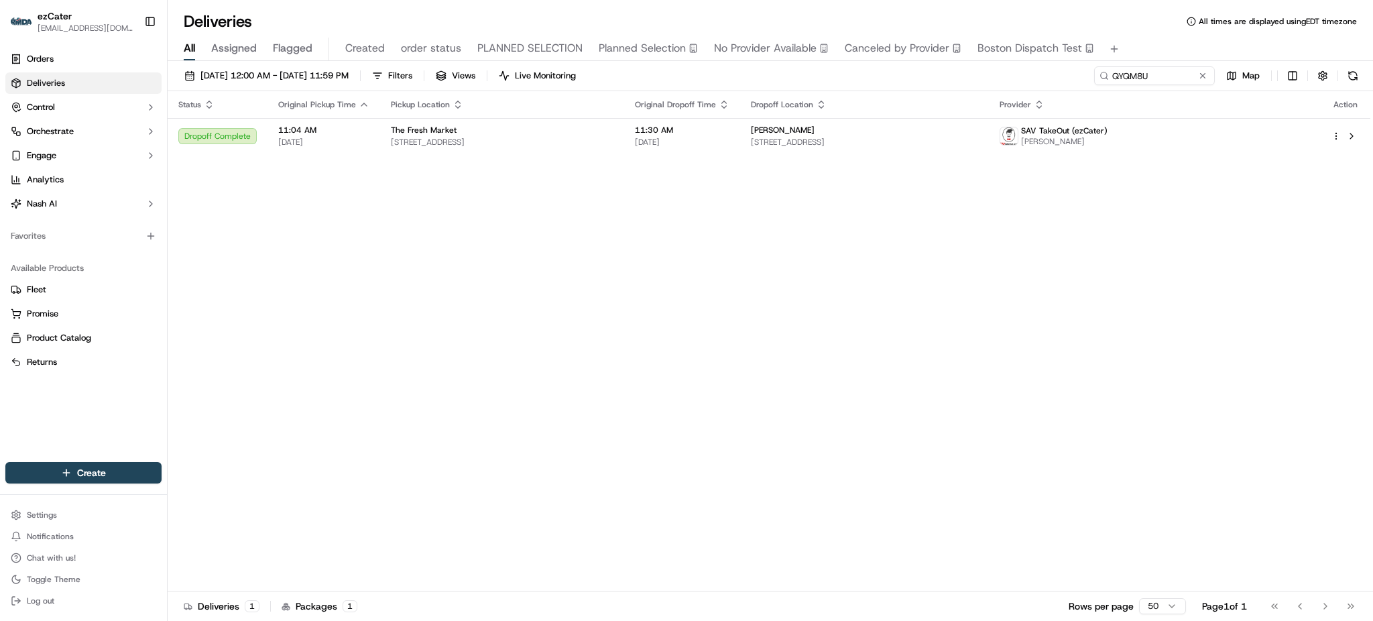
click at [740, 123] on td "11:30 AM [DATE]" at bounding box center [682, 136] width 116 height 36
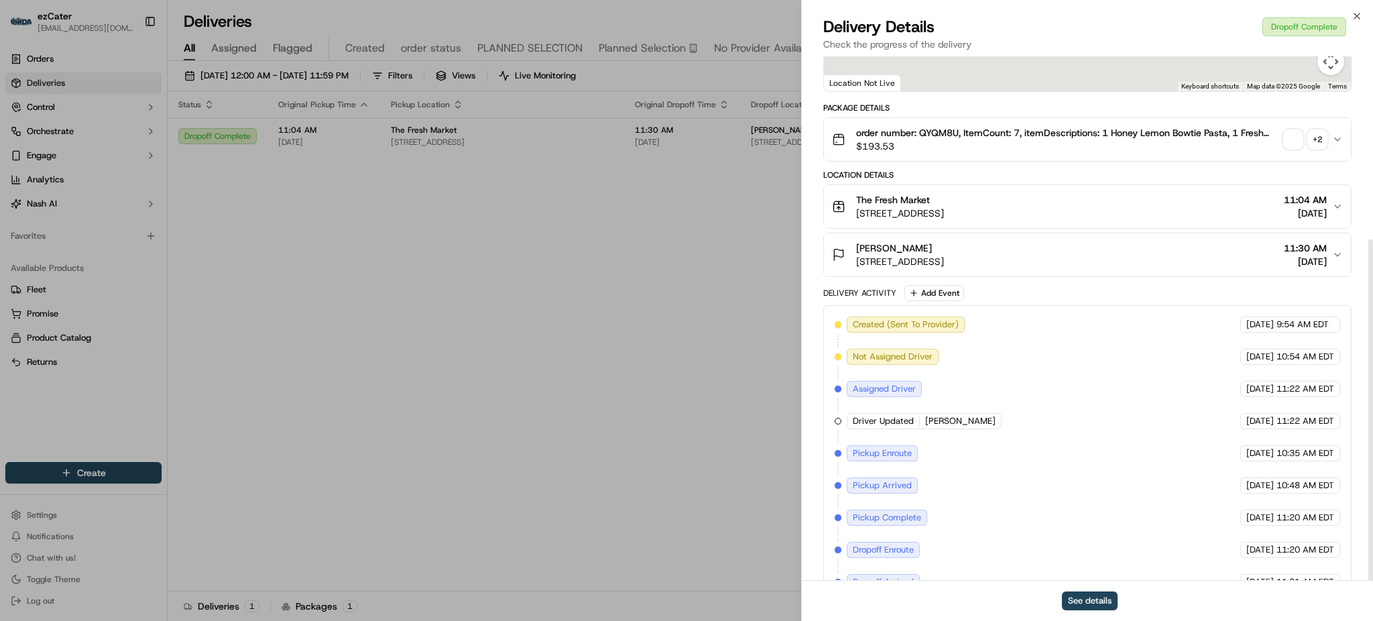
scroll to position [280, 0]
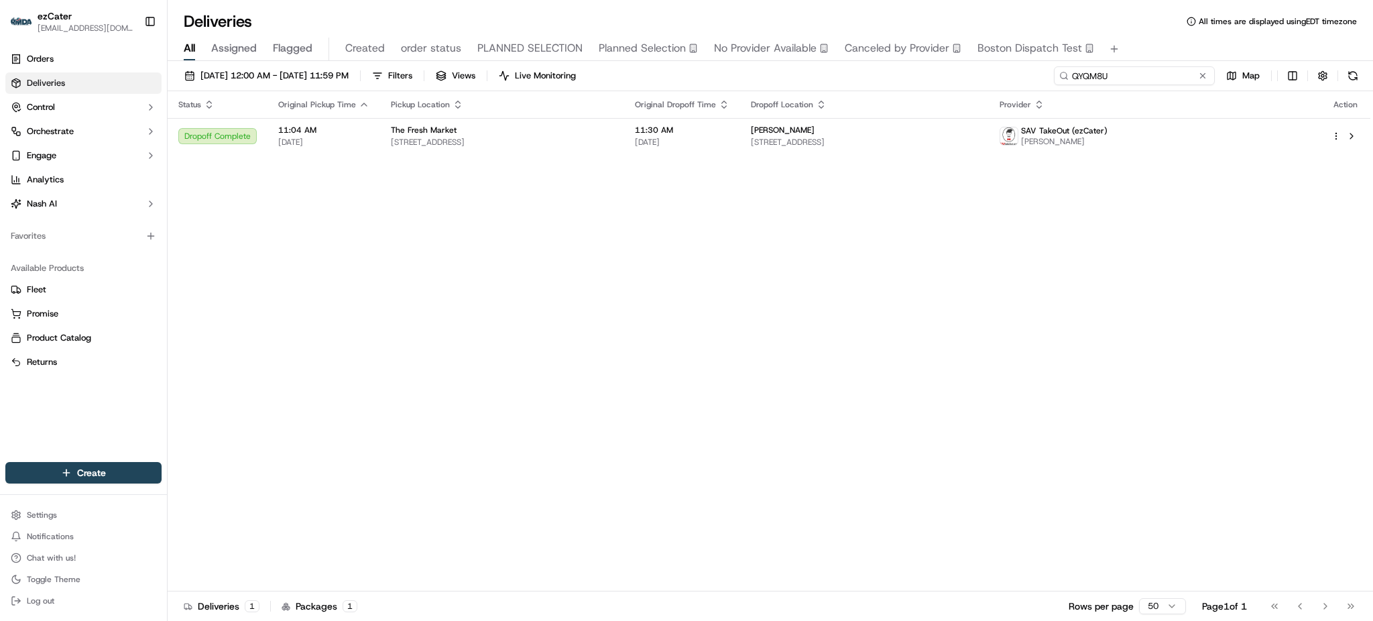
click at [1143, 82] on input "QYQM8U" at bounding box center [1134, 75] width 161 height 19
paste input "7F2-JW9"
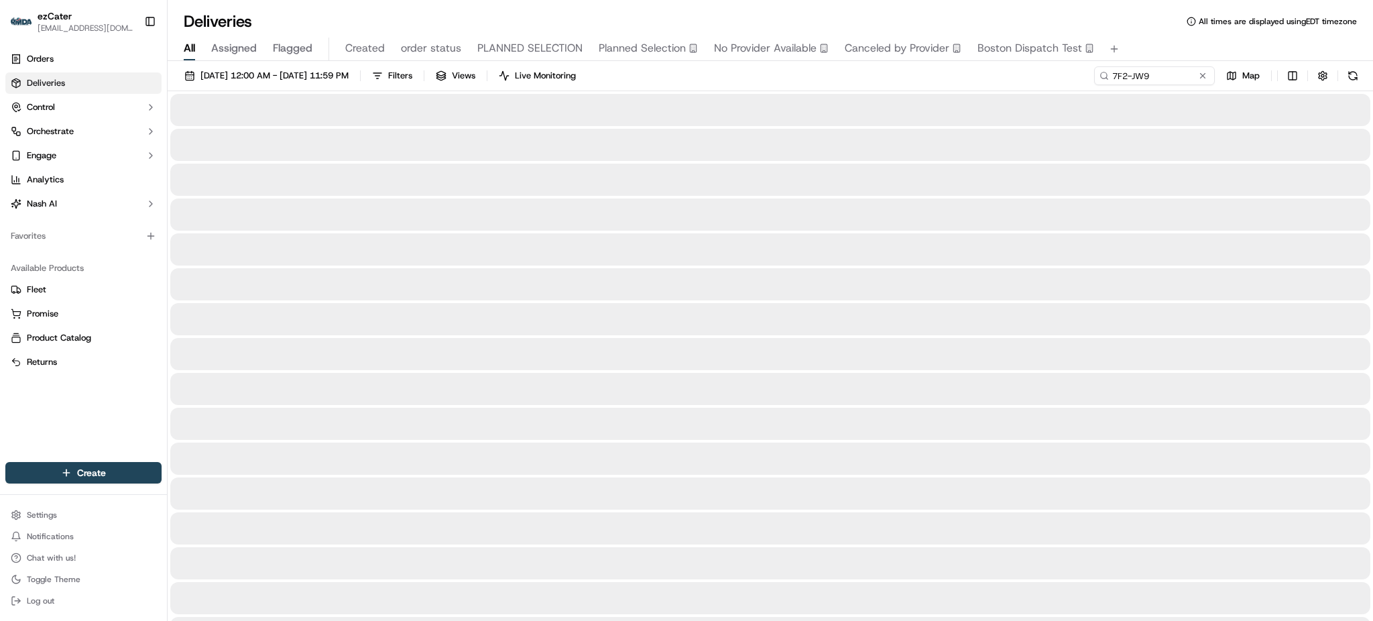
click at [1016, 15] on div "Deliveries All times are displayed using EDT timezone" at bounding box center [770, 21] width 1205 height 21
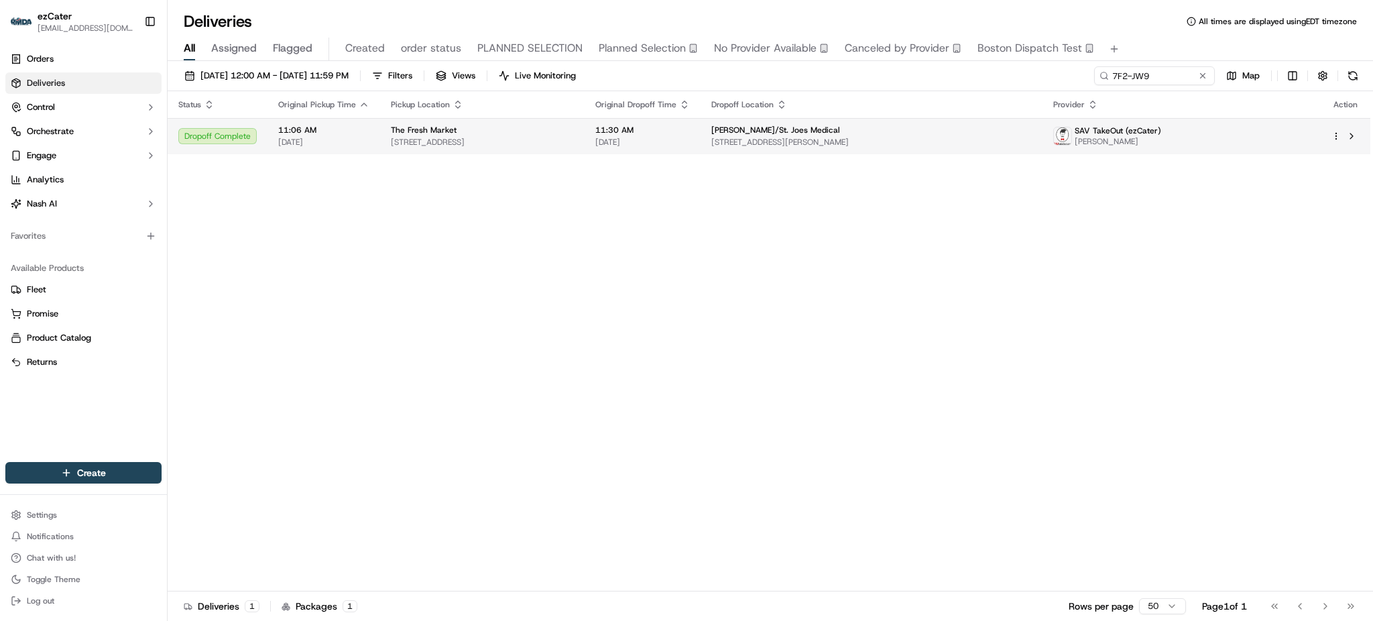
click at [690, 132] on span "11:30 AM" at bounding box center [642, 130] width 95 height 11
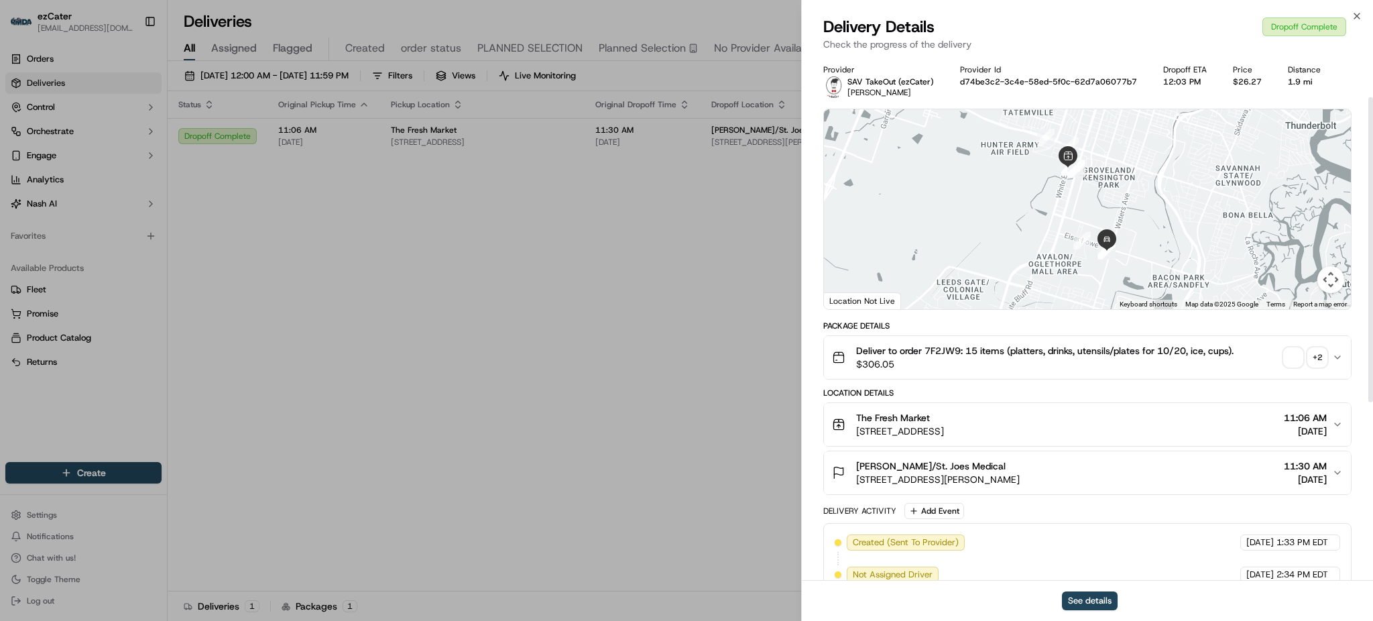
scroll to position [377, 0]
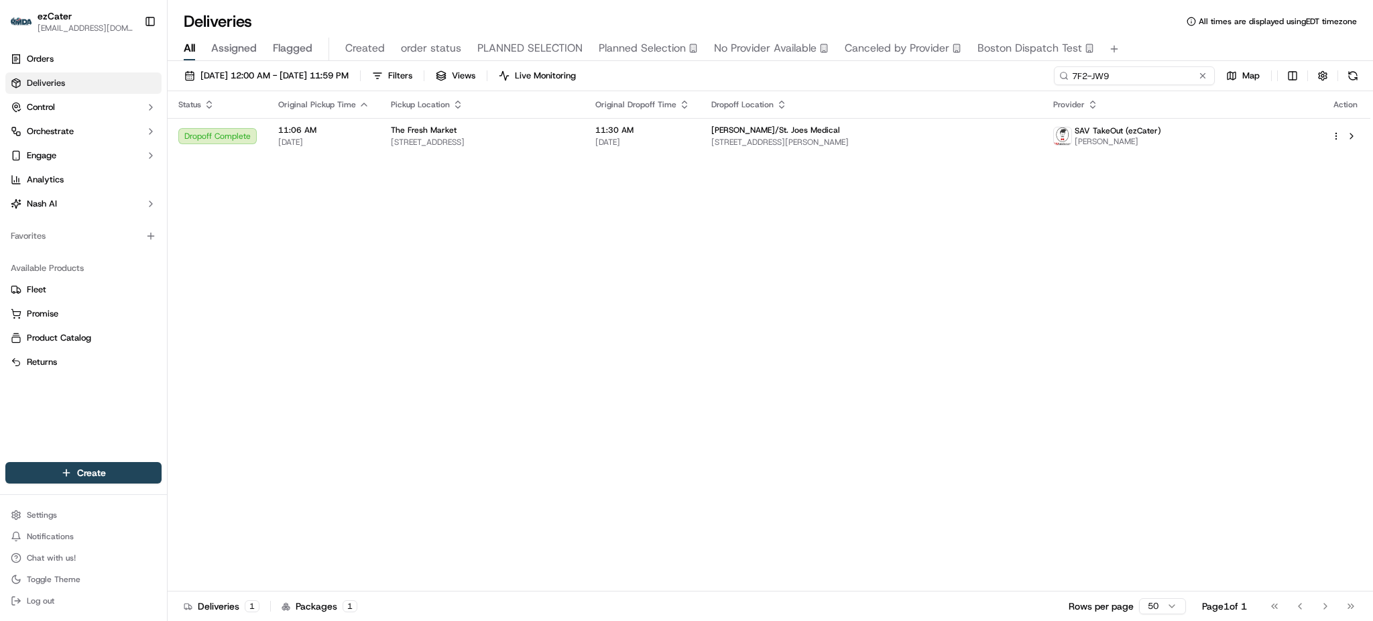
click at [1134, 76] on input "7F2-JW9" at bounding box center [1134, 75] width 161 height 19
paste input "MMQG67"
click at [1138, 25] on div "Deliveries All times are displayed using EDT timezone" at bounding box center [770, 21] width 1205 height 21
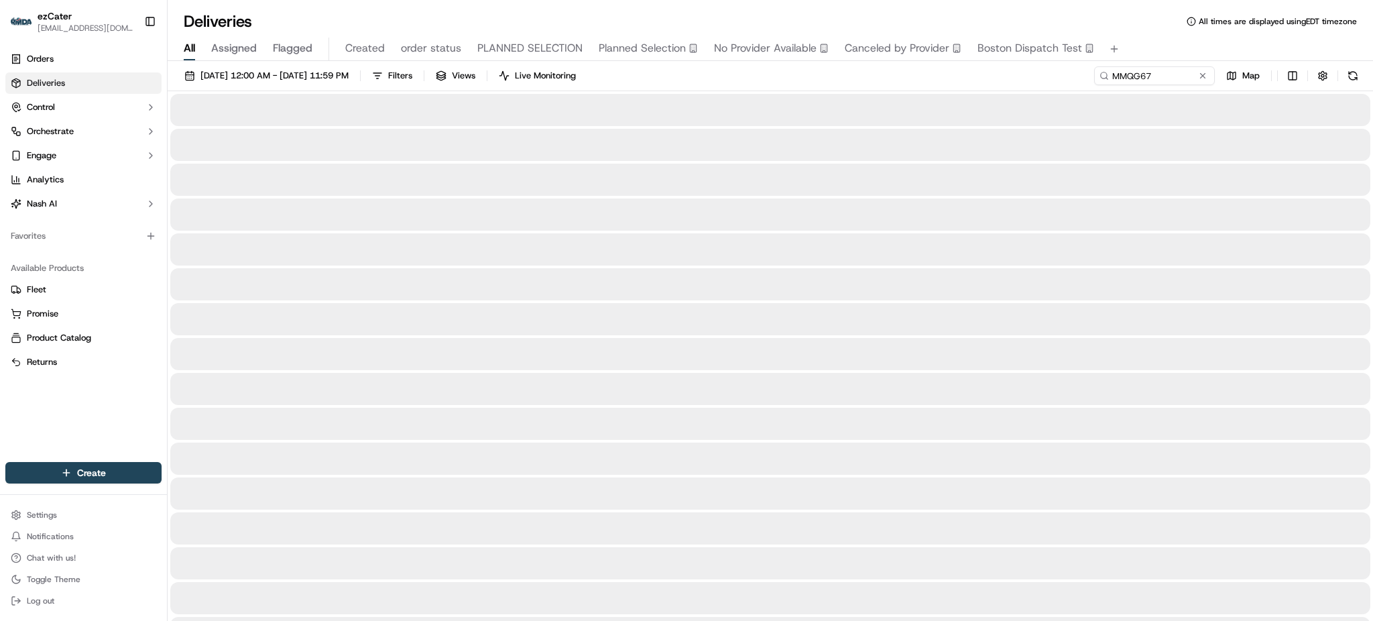
click at [1060, 72] on div "[DATE] 12:00 AM - [DATE] 11:59 PM Filters Views Live Monitoring MMQG67 Map" at bounding box center [770, 78] width 1205 height 25
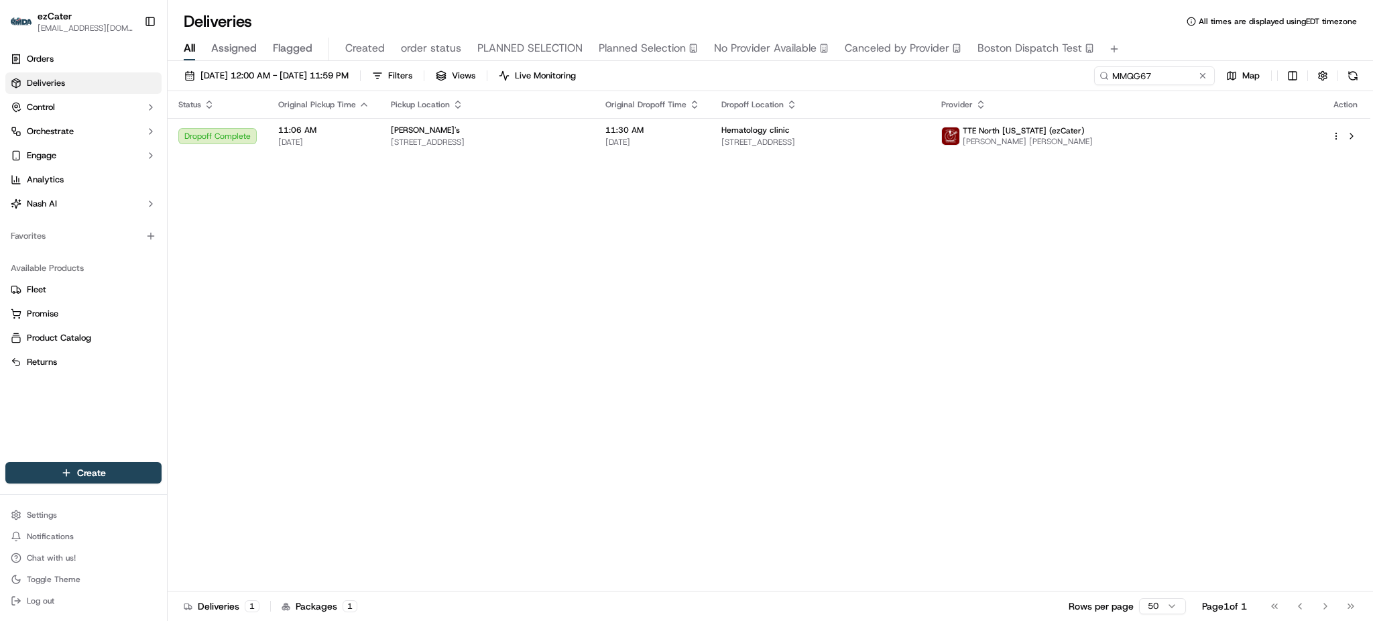
click at [818, 121] on td "Hematology clinic [STREET_ADDRESS]" at bounding box center [820, 136] width 219 height 36
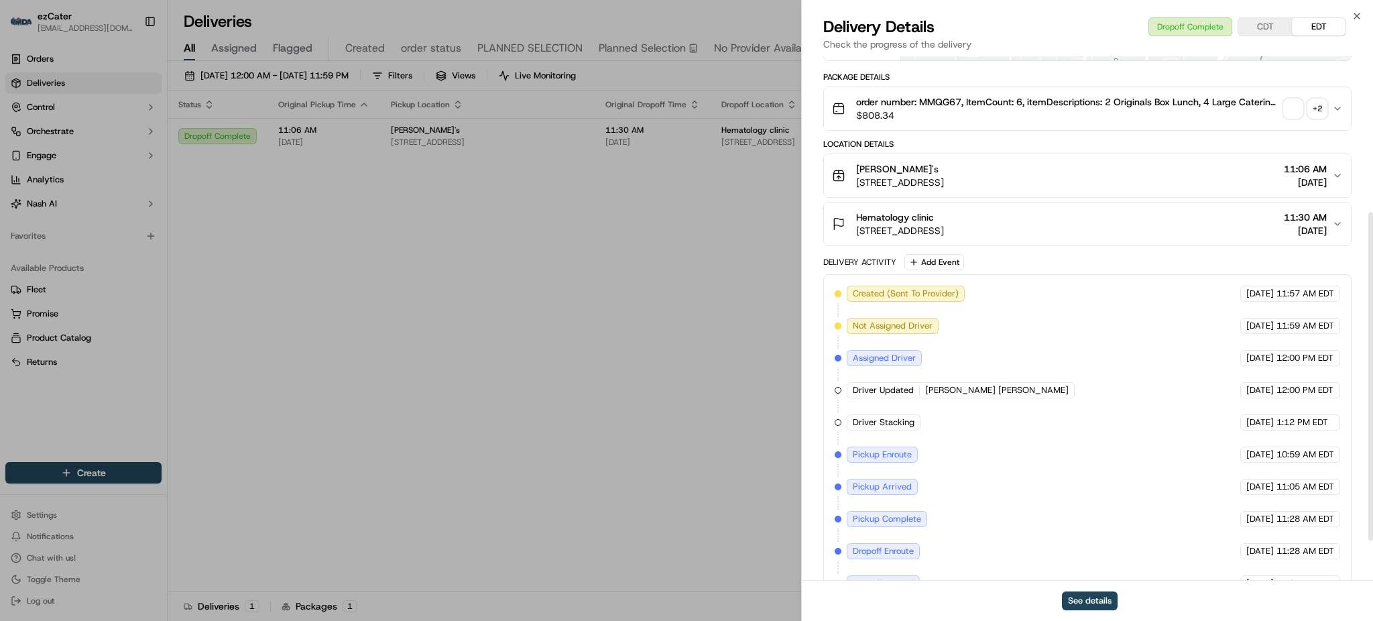
scroll to position [312, 0]
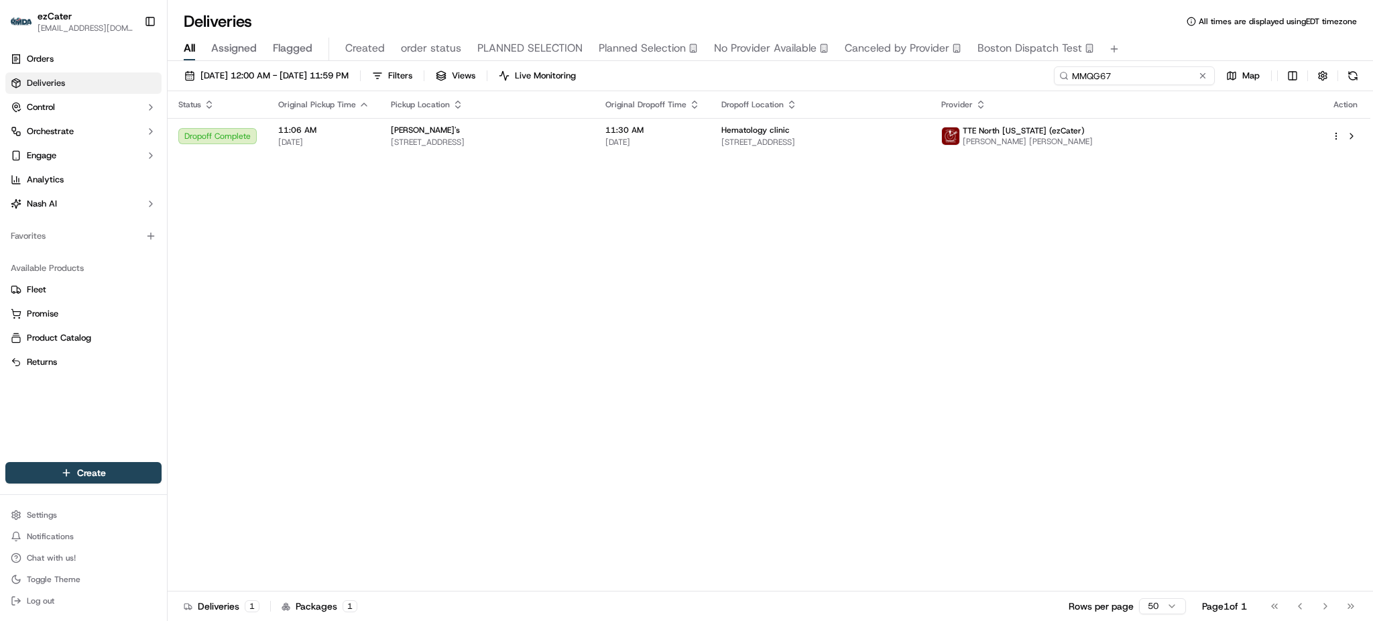
click at [1154, 71] on input "MMQG67" at bounding box center [1134, 75] width 161 height 19
paste input "T453AZ"
click at [1144, 38] on div "All Assigned Flagged Created order status PLANNED SELECTION Planned Selection N…" at bounding box center [770, 49] width 1205 height 23
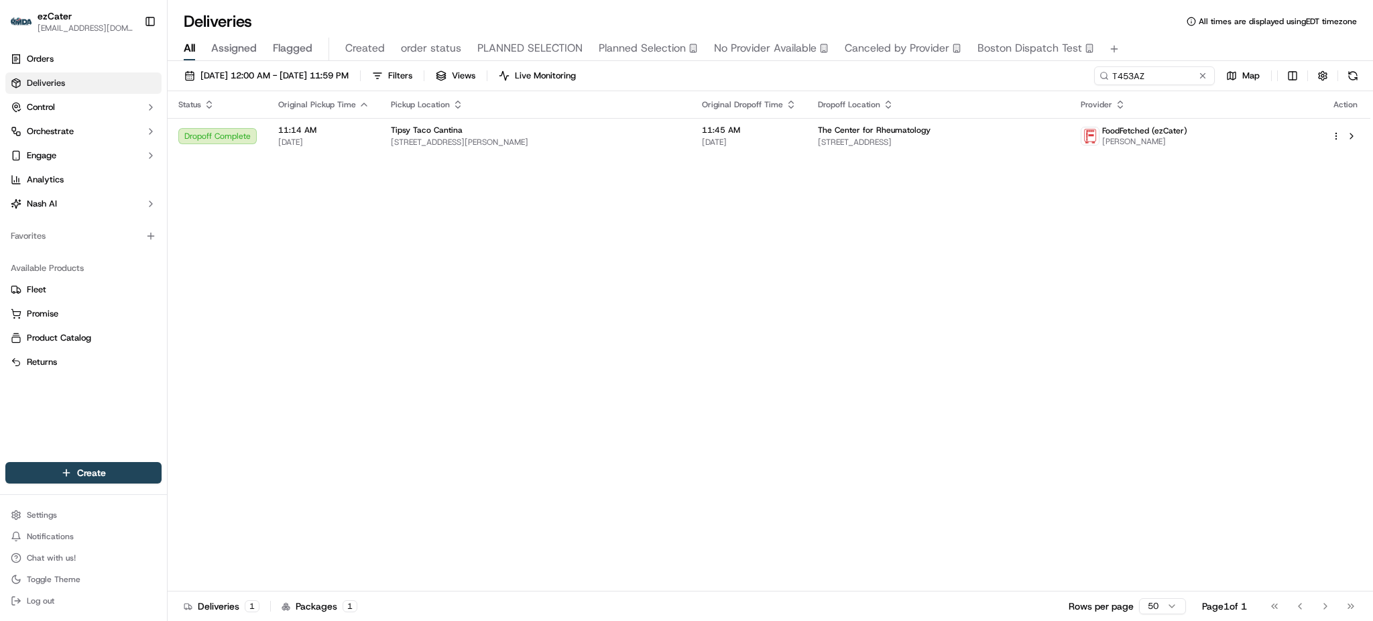
click at [951, 112] on th "Dropoff Location" at bounding box center [938, 104] width 263 height 27
click at [951, 115] on th "Dropoff Location" at bounding box center [938, 104] width 263 height 27
click at [951, 123] on td "The Center for Rheumatology [STREET_ADDRESS]" at bounding box center [938, 136] width 263 height 36
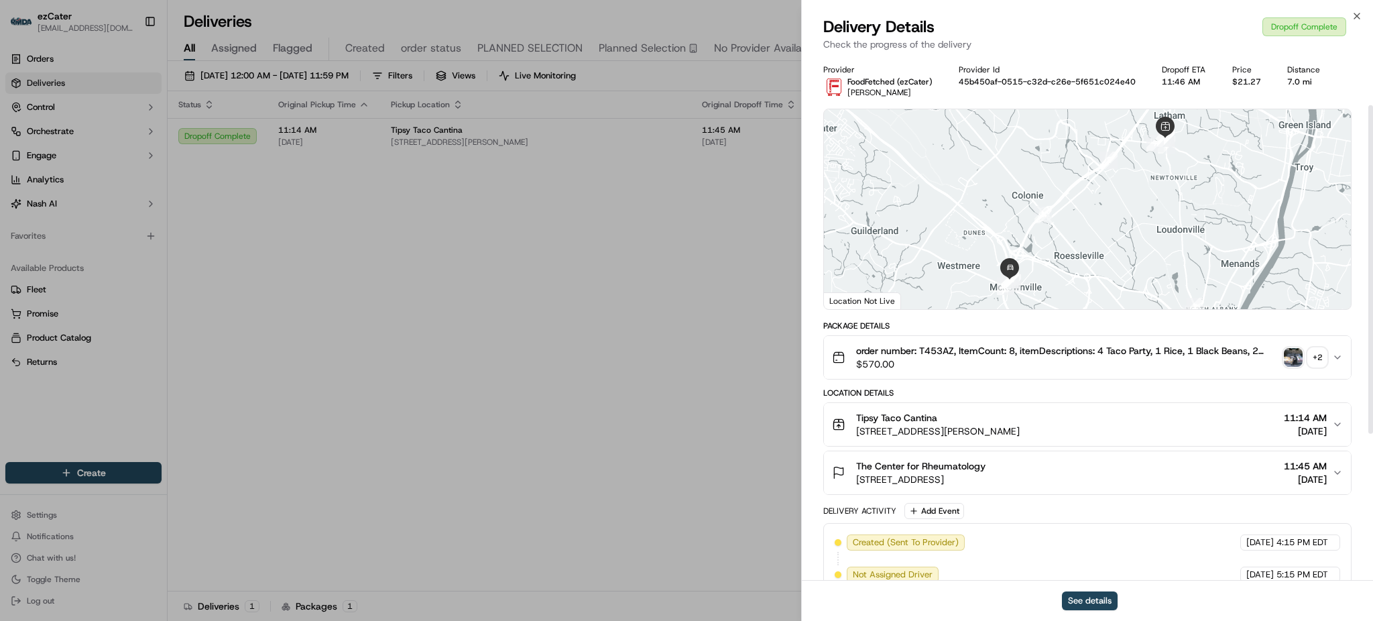
scroll to position [312, 0]
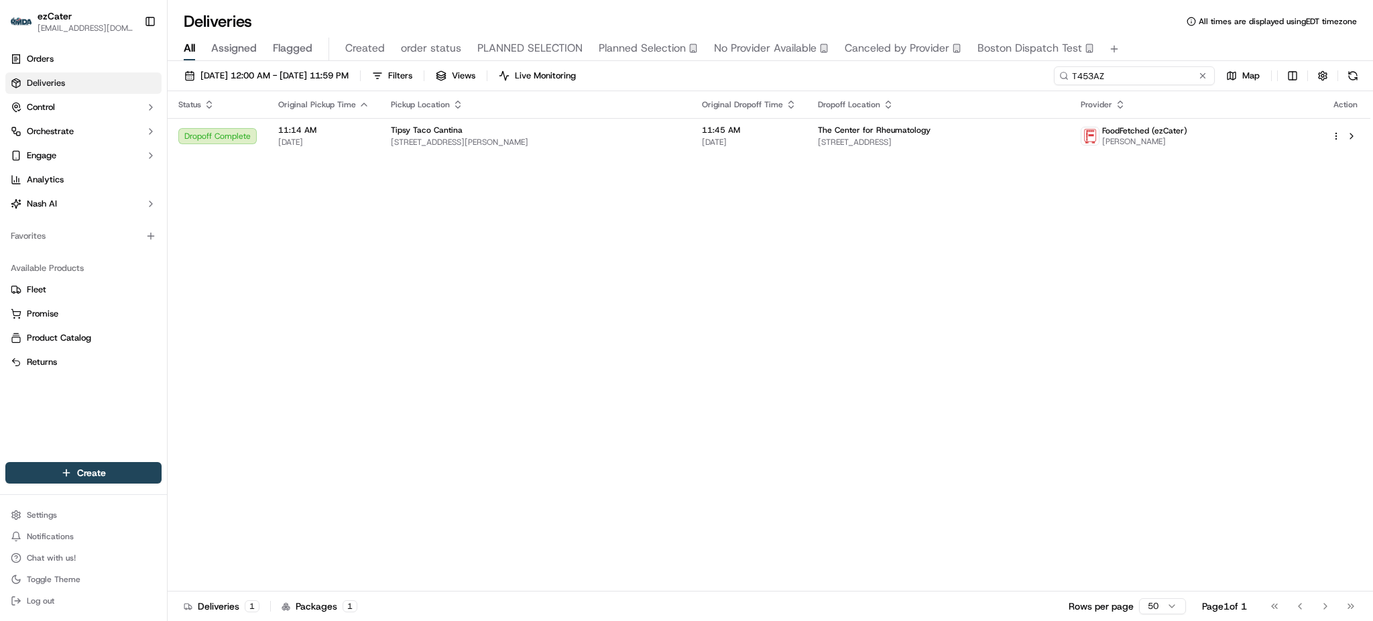
click at [1148, 69] on input "T453AZ" at bounding box center [1134, 75] width 161 height 19
paste input "0QYRU7"
click at [1150, 18] on div "Deliveries All times are displayed using EDT timezone" at bounding box center [770, 21] width 1205 height 21
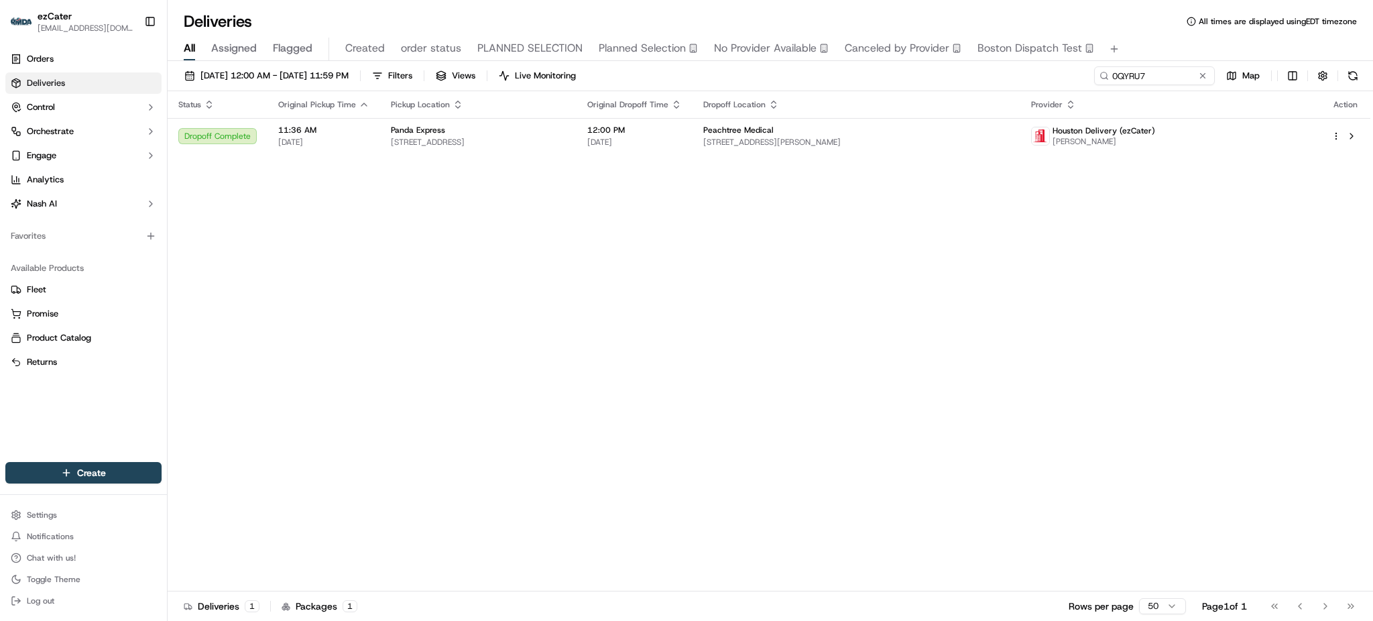
click at [786, 148] on td "Peachtree Medical [STREET_ADDRESS]" at bounding box center [856, 136] width 328 height 36
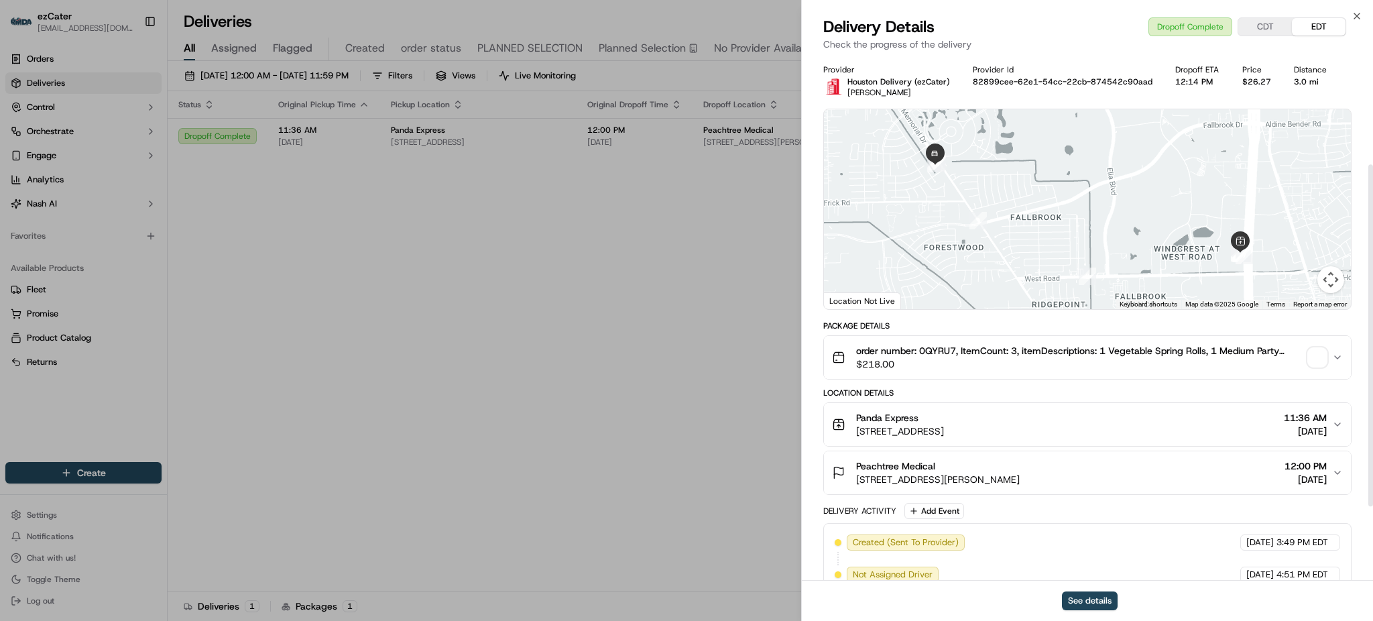
scroll to position [280, 0]
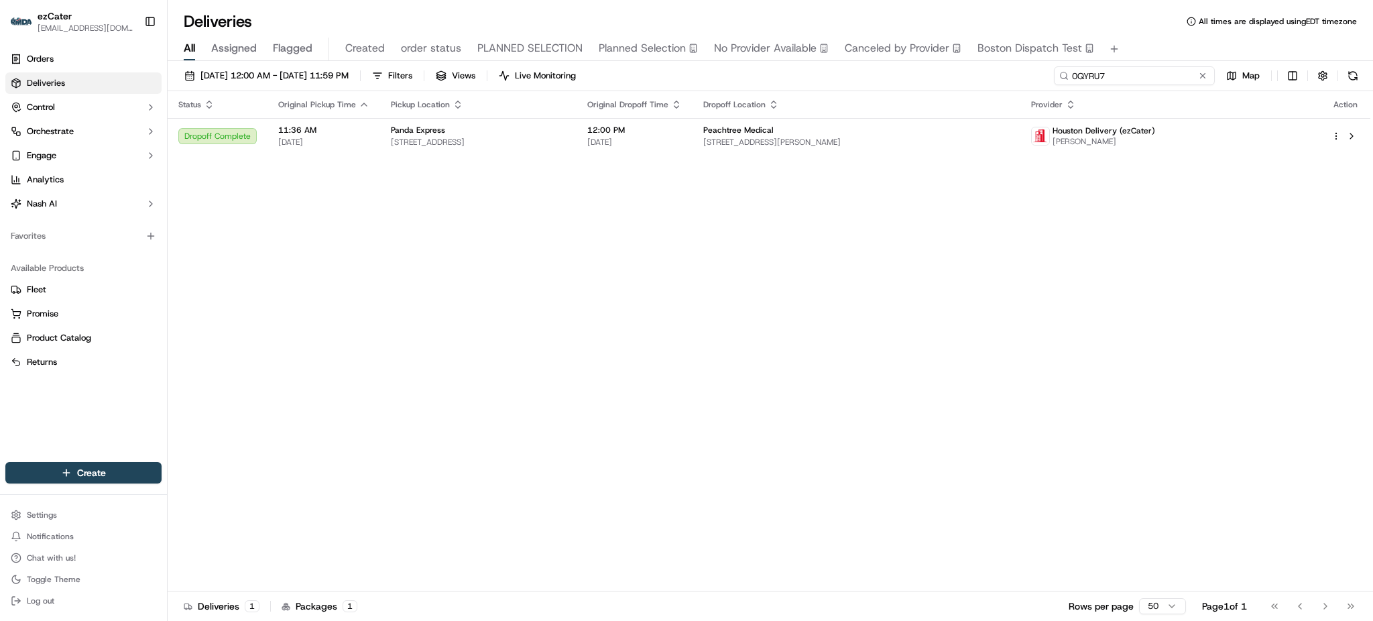
click at [1164, 70] on input "0QYRU7" at bounding box center [1134, 75] width 161 height 19
paste input "Z3MAP0"
type input "Z3MAP0"
click at [1146, 30] on div "Deliveries All times are displayed using EDT timezone" at bounding box center [770, 21] width 1205 height 21
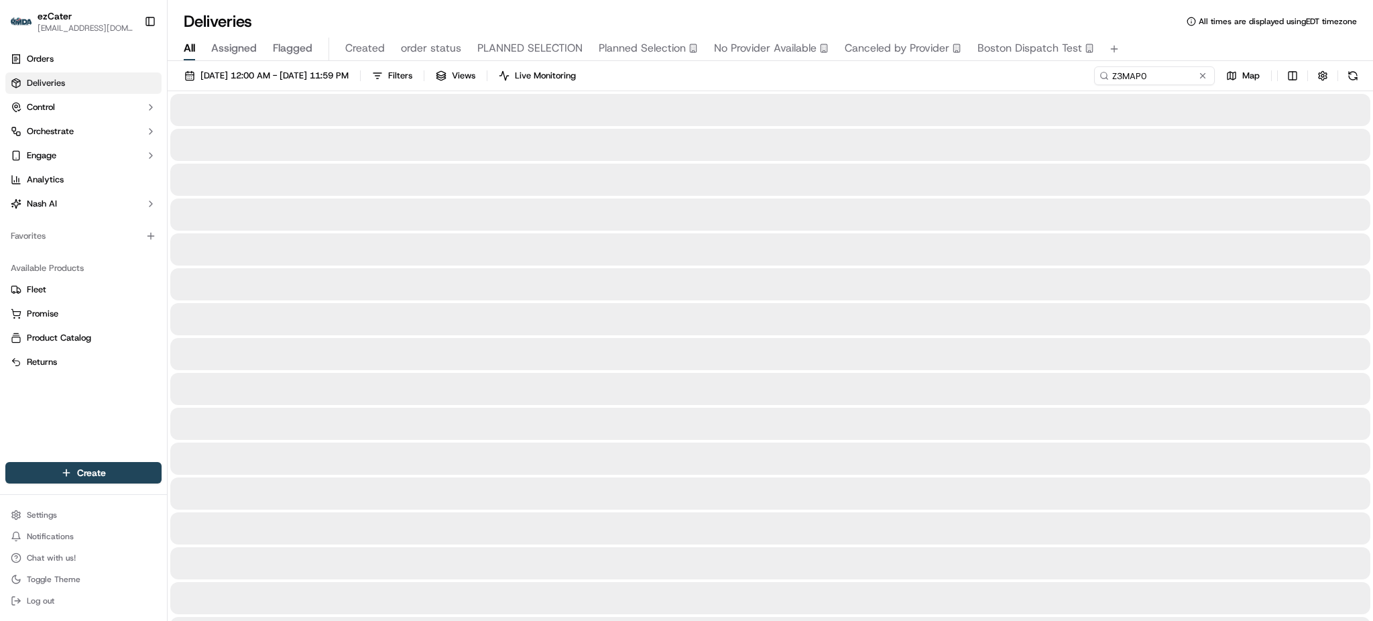
click at [995, 82] on div "[DATE] 12:00 AM - [DATE] 11:59 PM Filters Views Live Monitoring Z3MAP0 Map" at bounding box center [770, 78] width 1205 height 25
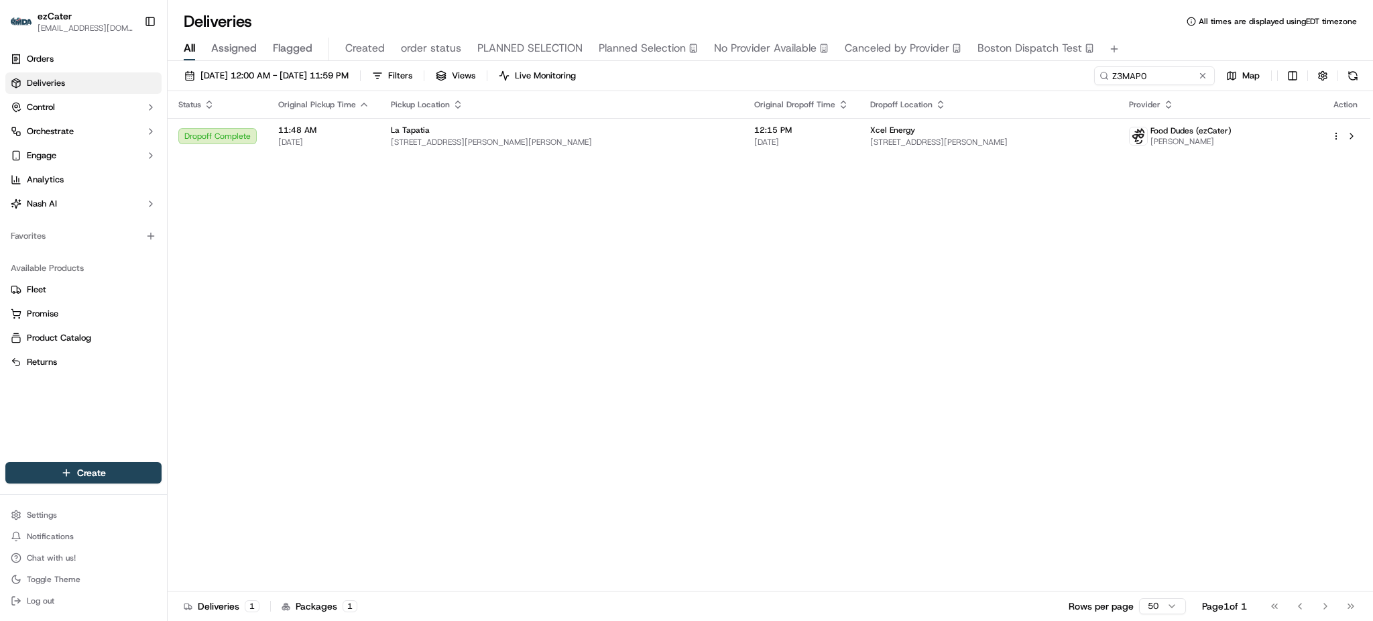
click at [754, 133] on span "12:15 PM" at bounding box center [801, 130] width 95 height 11
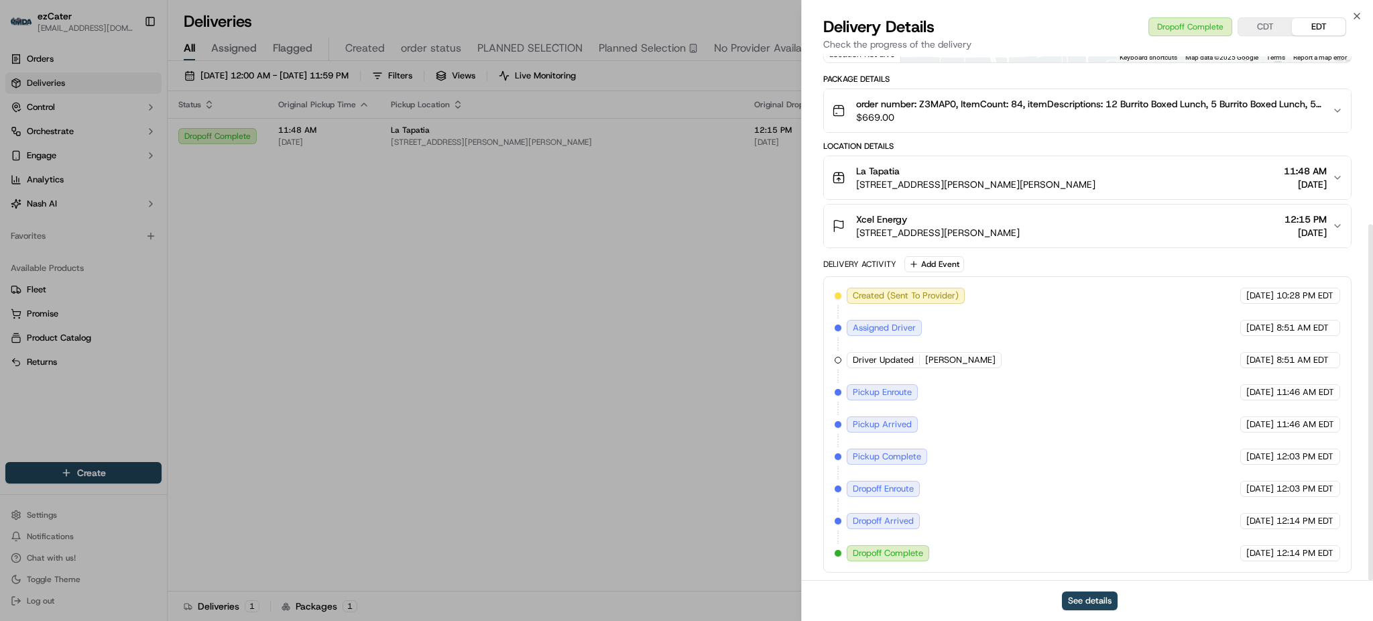
scroll to position [248, 0]
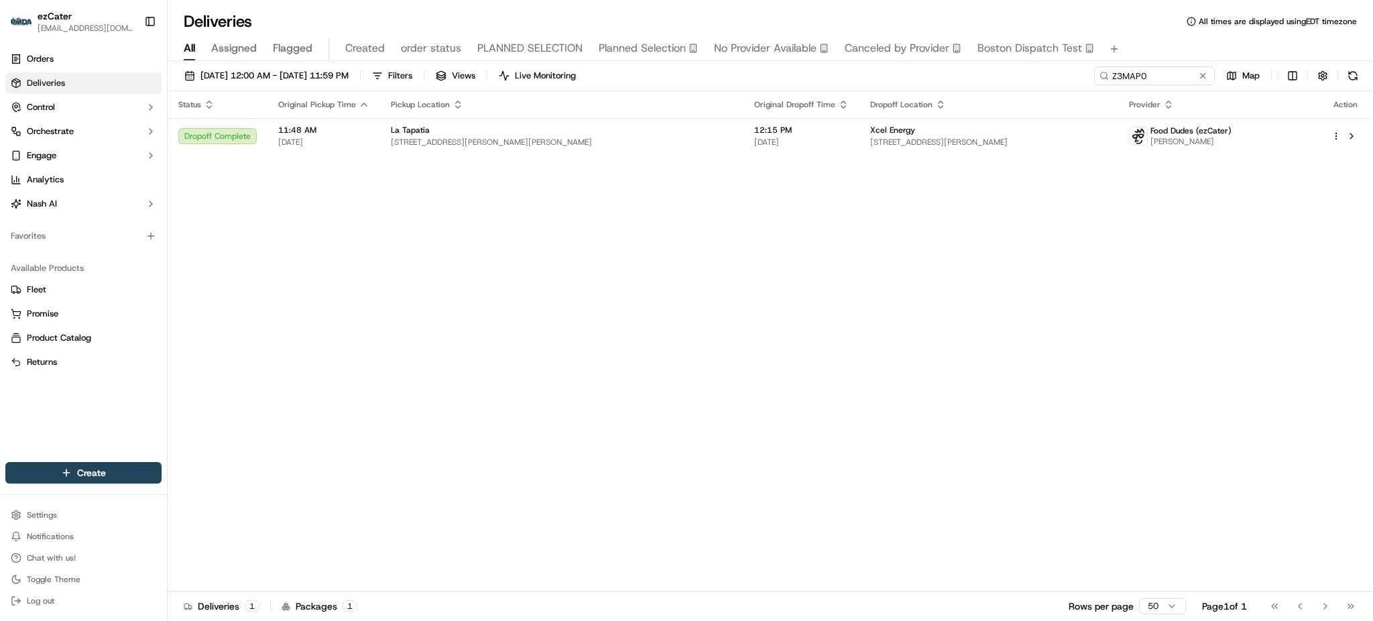
click at [427, 289] on div "Status Original Pickup Time Pickup Location Original Dropoff Time Dropoff Locat…" at bounding box center [769, 341] width 1203 height 500
click at [292, 182] on div "Status Original Pickup Time Pickup Location Original Dropoff Time Dropoff Locat…" at bounding box center [769, 341] width 1203 height 500
click at [1364, 318] on div "Status Original Pickup Time Pickup Location Original Dropoff Time Dropoff Locat…" at bounding box center [769, 341] width 1203 height 500
click at [909, 133] on div "Xcel Energy" at bounding box center [989, 130] width 238 height 11
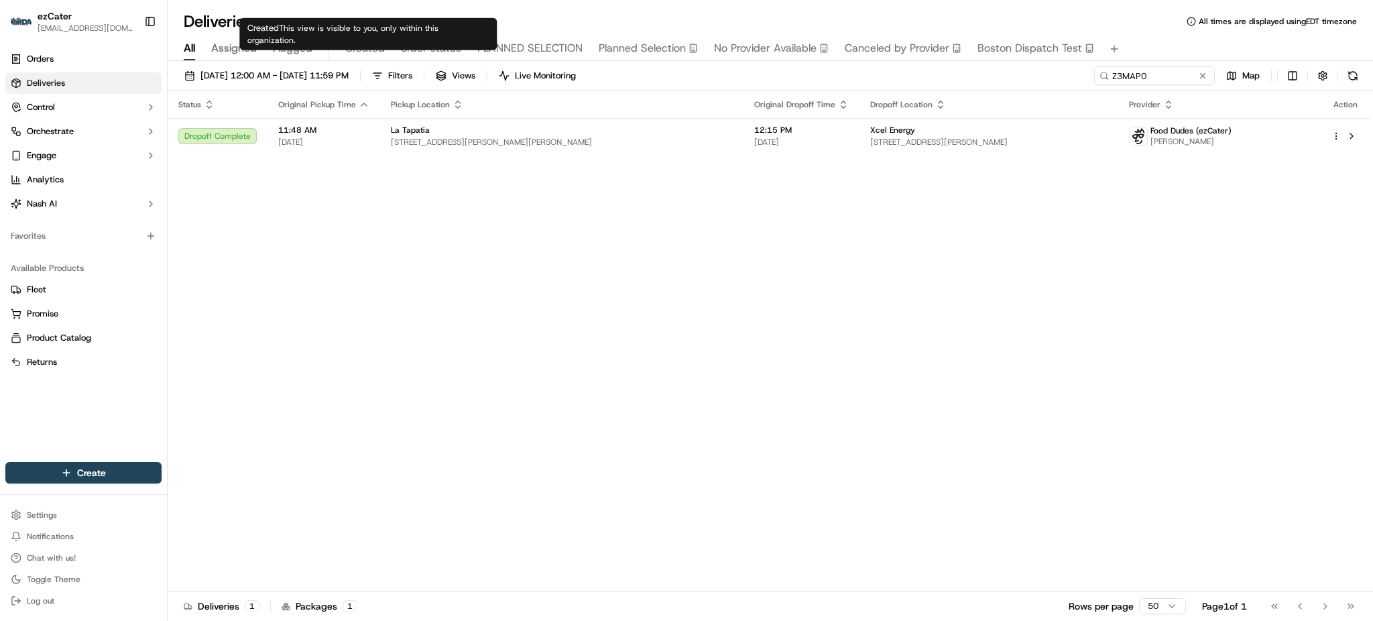
click at [393, 46] on div "All Assigned Flagged Created order status PLANNED SELECTION Planned Selection N…" at bounding box center [770, 49] width 1205 height 23
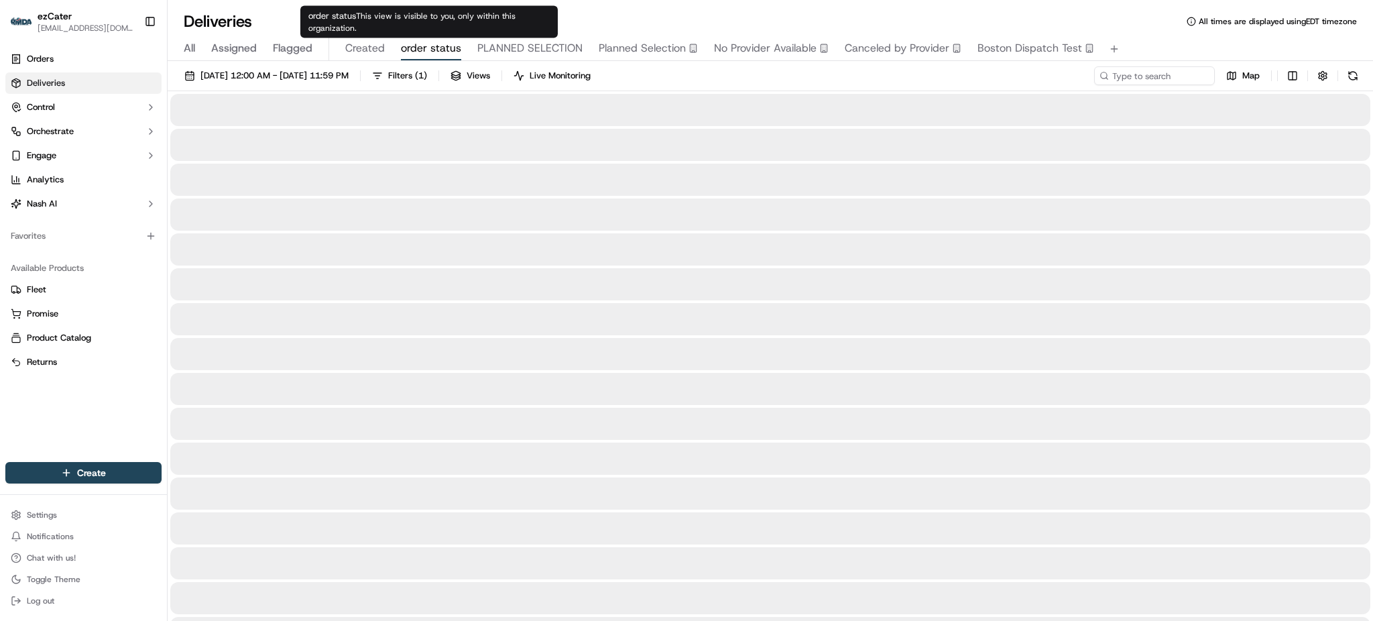
click at [410, 46] on span "order status" at bounding box center [431, 48] width 60 height 16
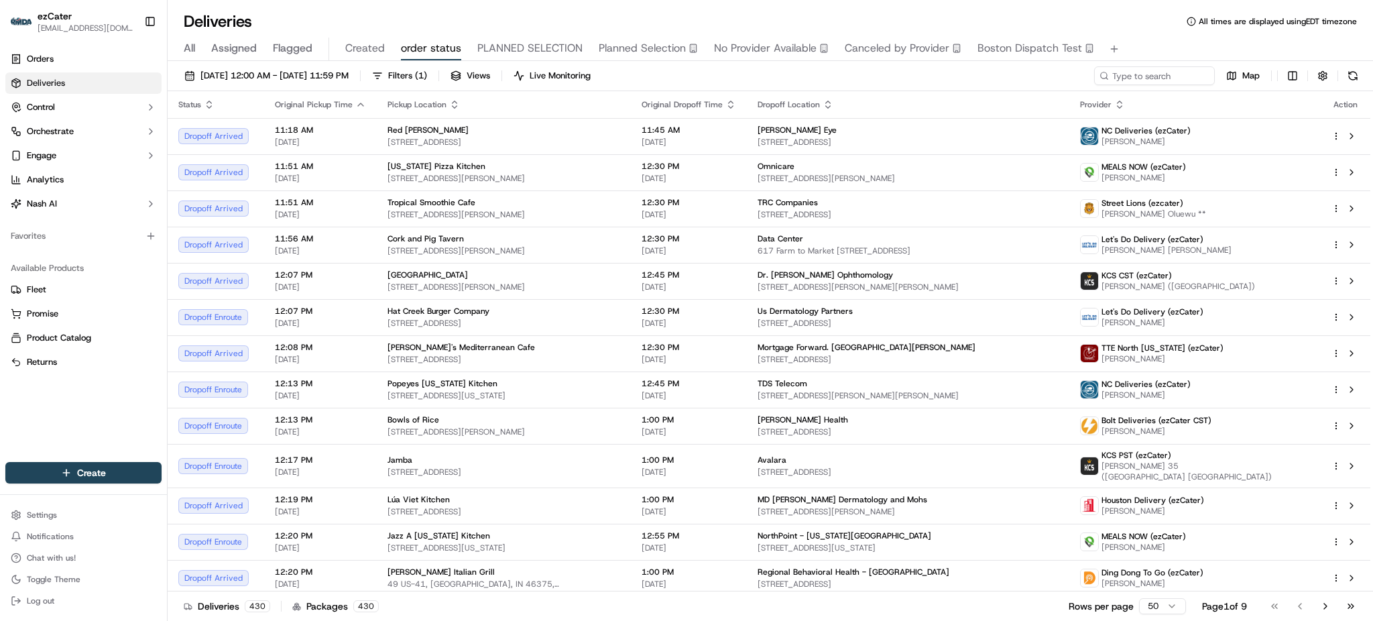
click at [195, 46] on span "All" at bounding box center [189, 48] width 11 height 16
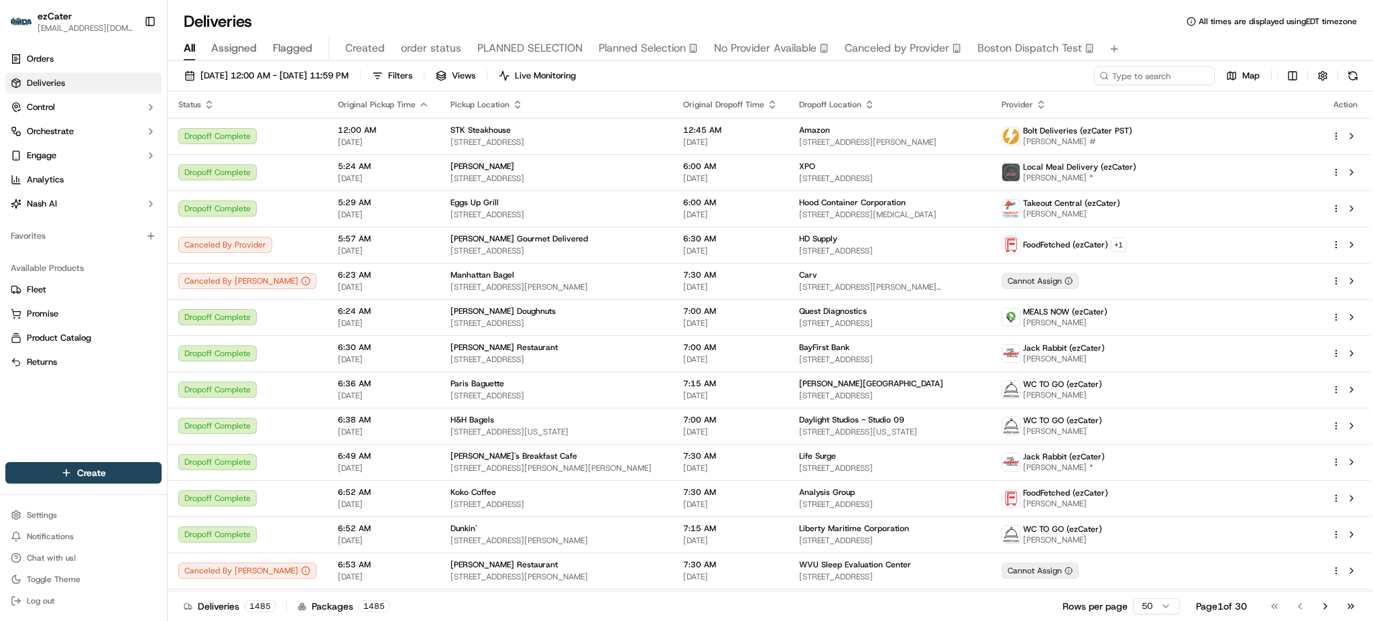
click at [489, 15] on div "Deliveries All times are displayed using EDT timezone" at bounding box center [770, 21] width 1205 height 21
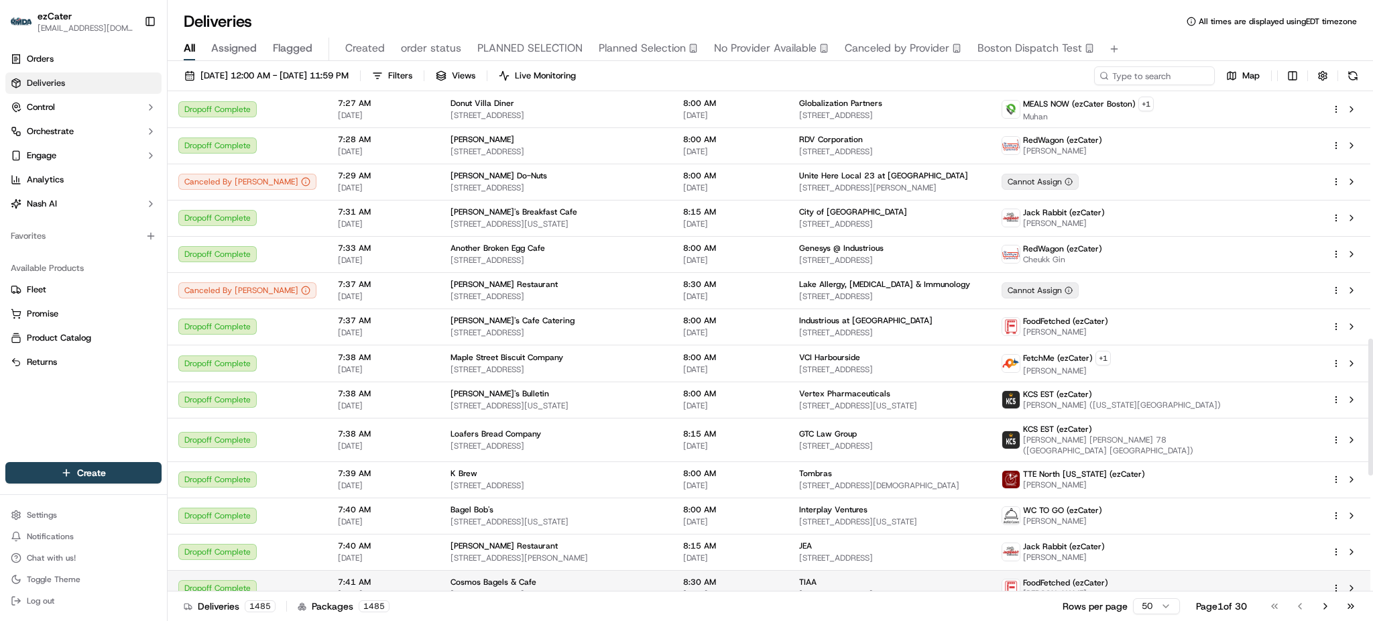
scroll to position [1251, 0]
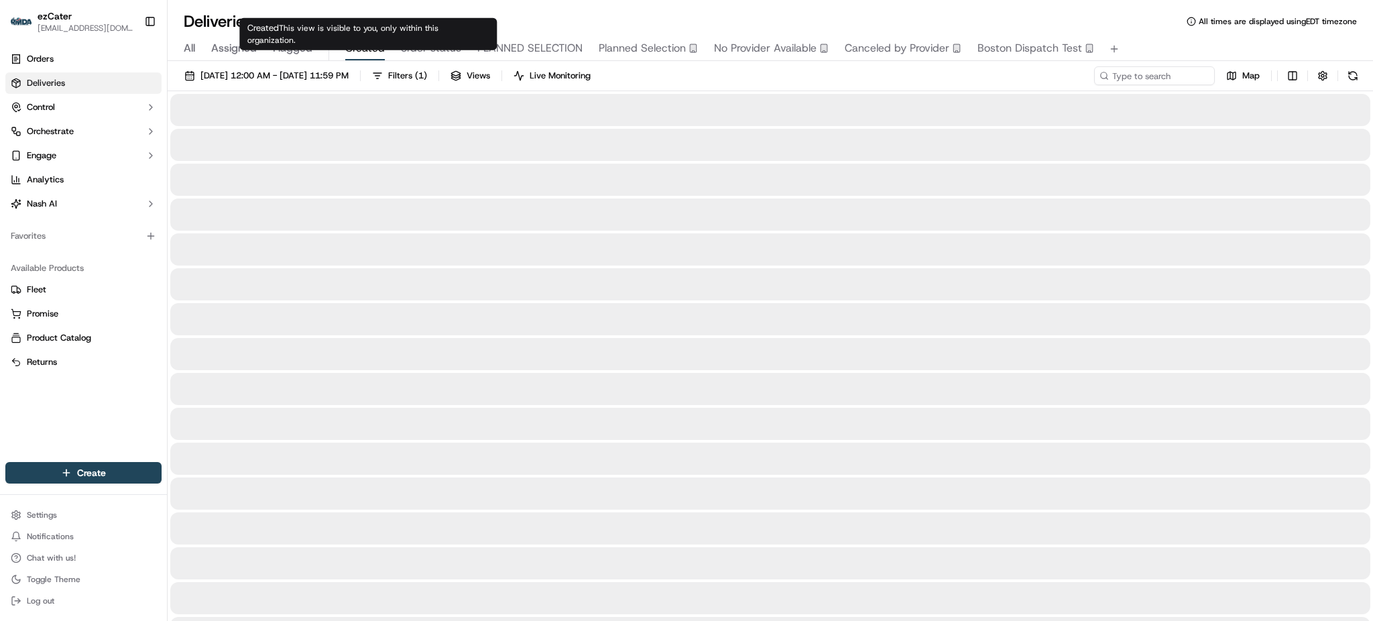
drag, startPoint x: 350, startPoint y: 42, endPoint x: 362, endPoint y: 40, distance: 12.2
click at [362, 40] on span "Created" at bounding box center [365, 48] width 40 height 16
click at [444, 44] on span "order status" at bounding box center [431, 48] width 60 height 16
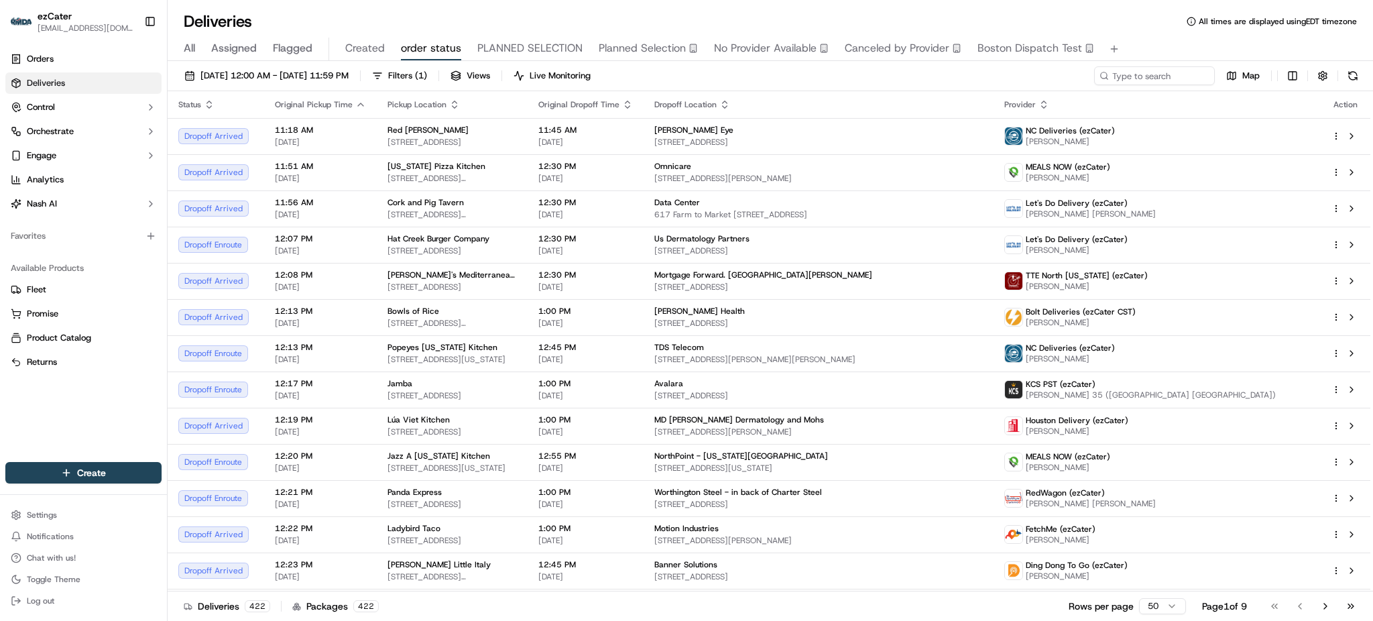
click at [194, 44] on span "All" at bounding box center [189, 48] width 11 height 16
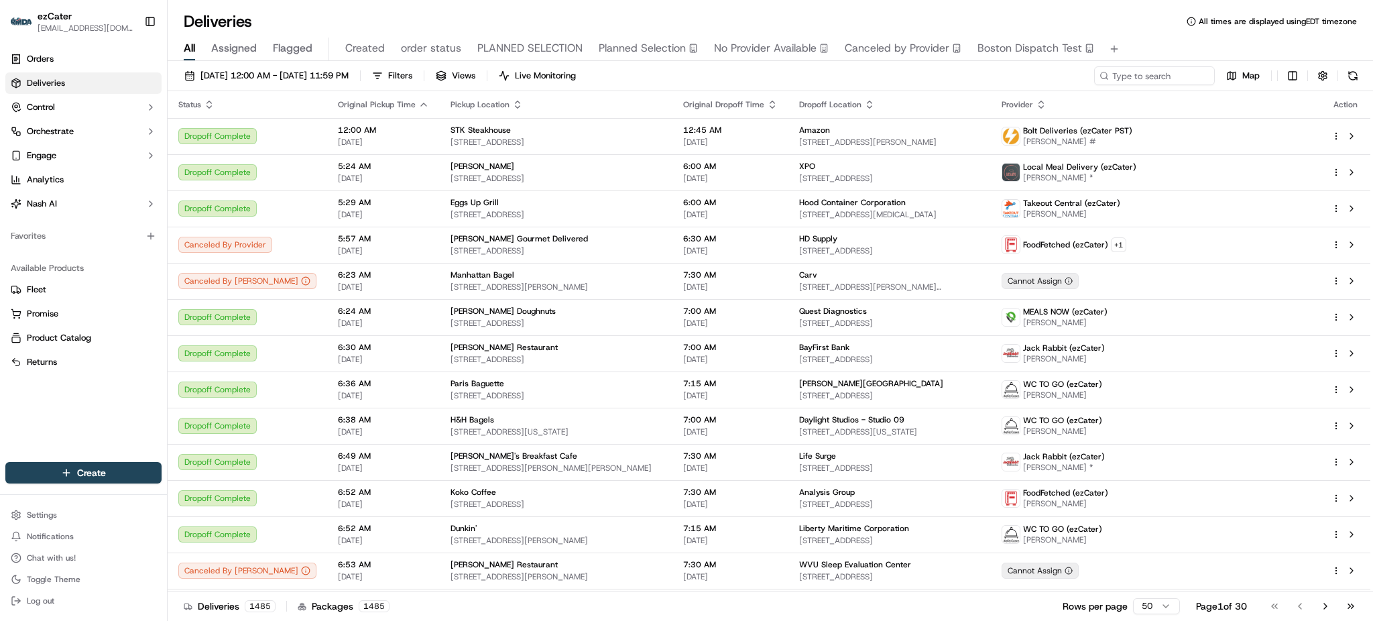
click at [1270, 50] on div "All Assigned Flagged Created order status PLANNED SELECTION Planned Selection N…" at bounding box center [770, 49] width 1205 height 23
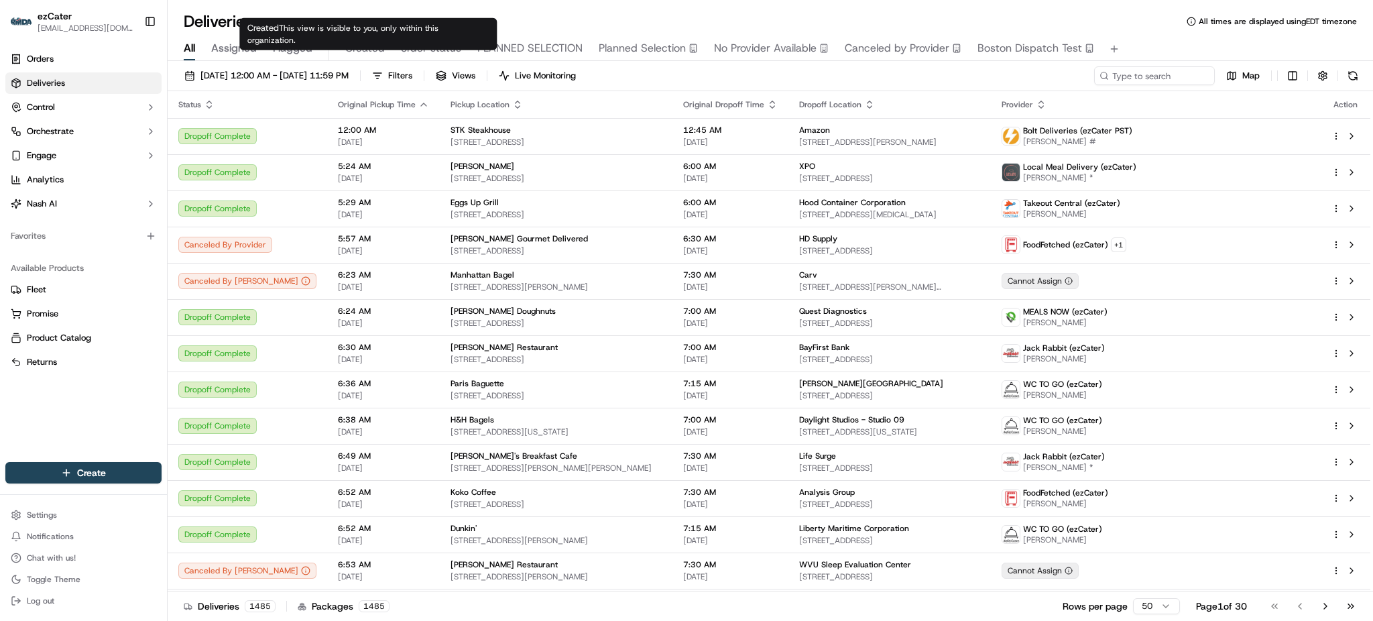
click at [385, 51] on div "All Assigned Flagged Created order status PLANNED SELECTION Planned Selection N…" at bounding box center [770, 49] width 1205 height 23
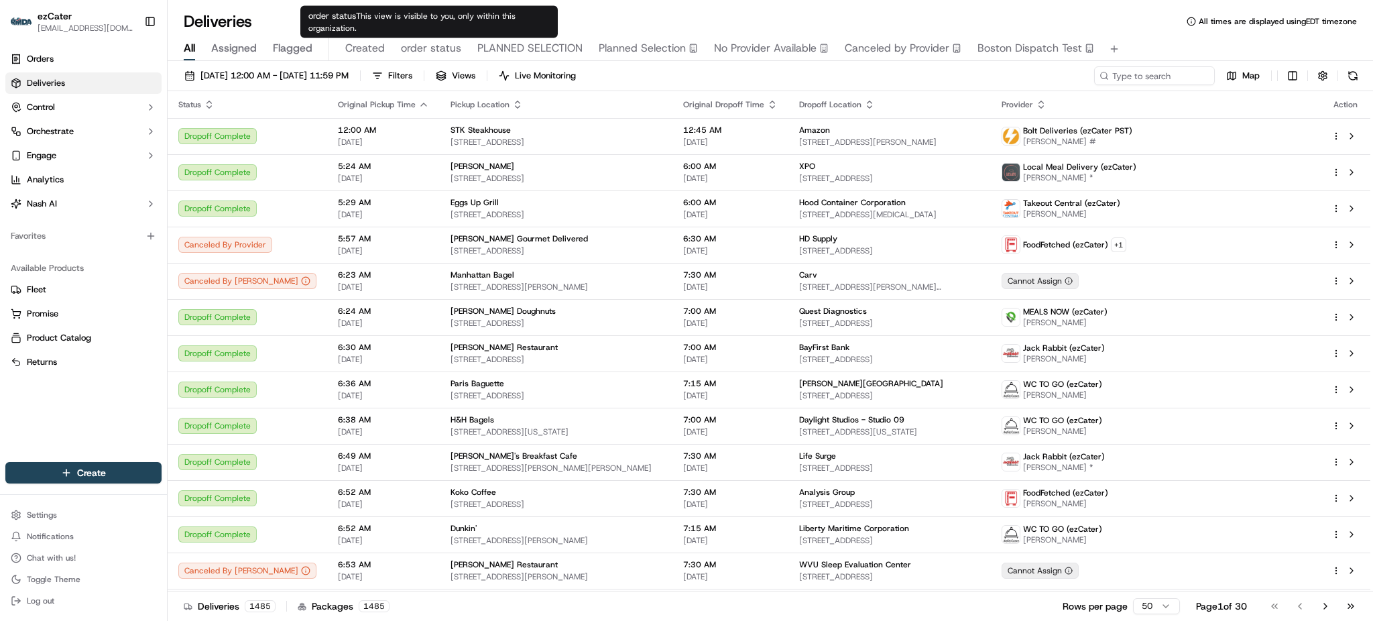
click at [410, 50] on span "order status" at bounding box center [431, 48] width 60 height 16
